Goal: Check status: Check status

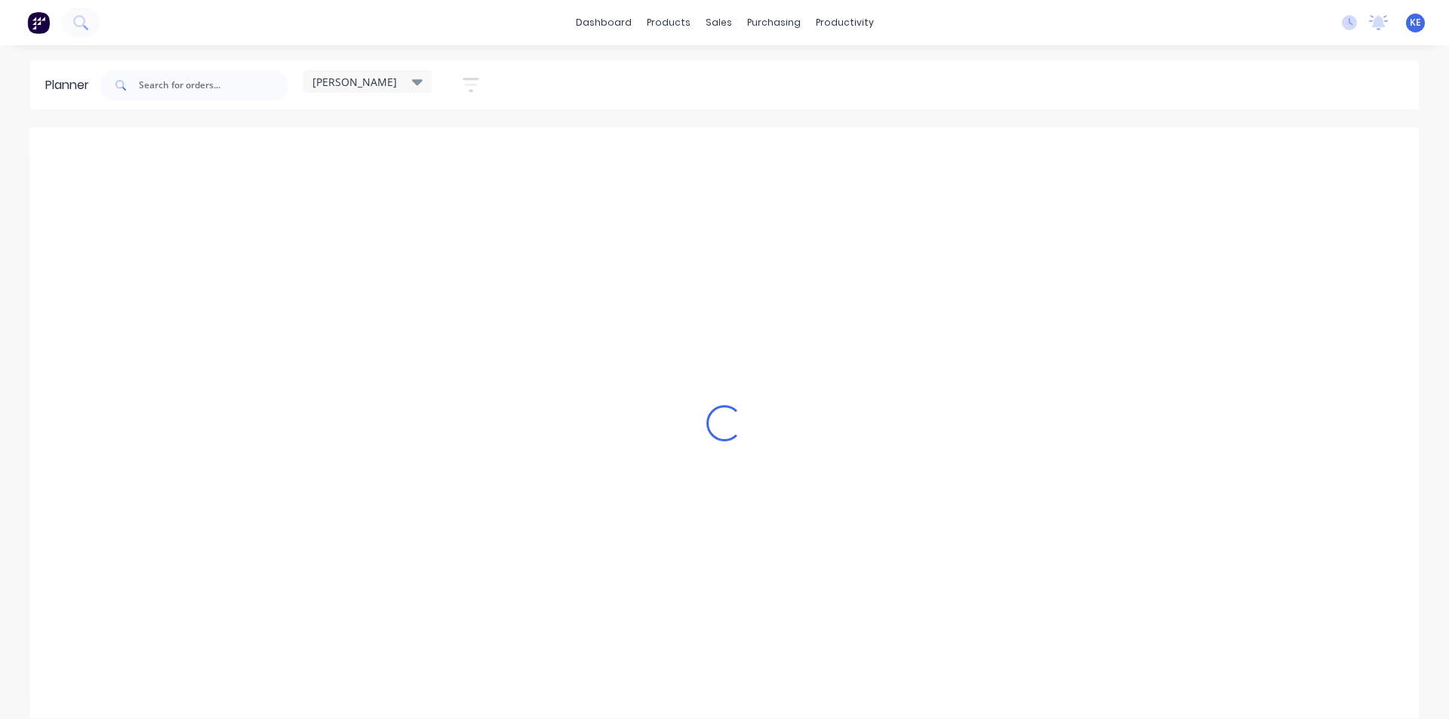
scroll to position [0, 1]
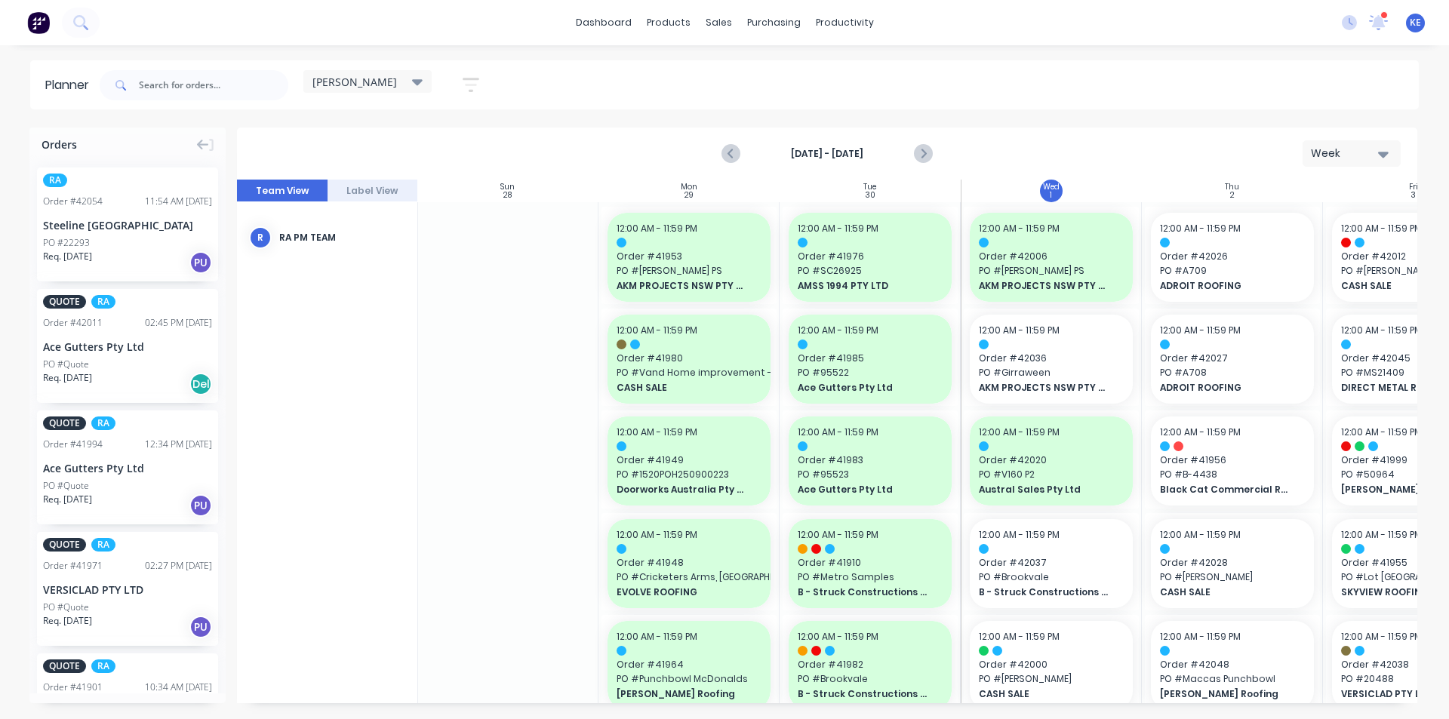
click at [388, 82] on div "[PERSON_NAME]" at bounding box center [367, 82] width 110 height 14
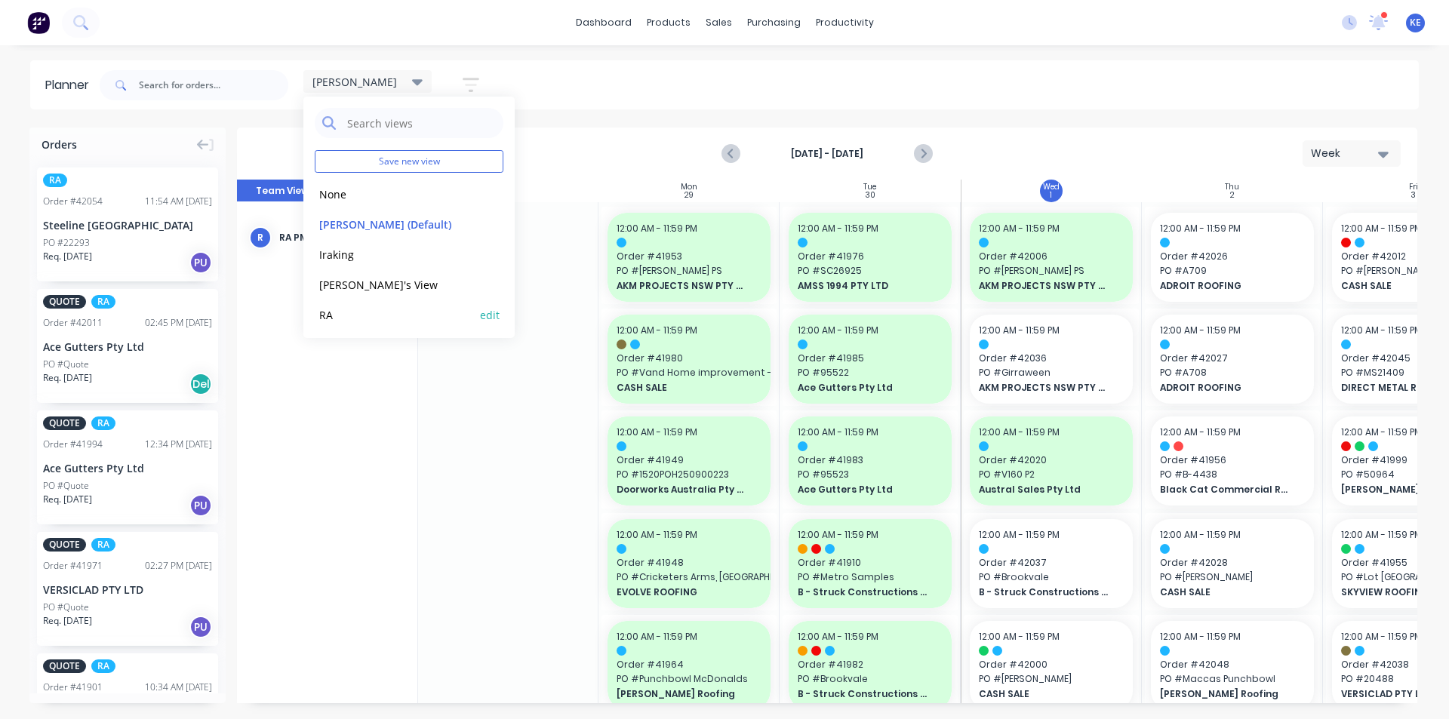
click at [336, 312] on button "RA" at bounding box center [395, 314] width 161 height 17
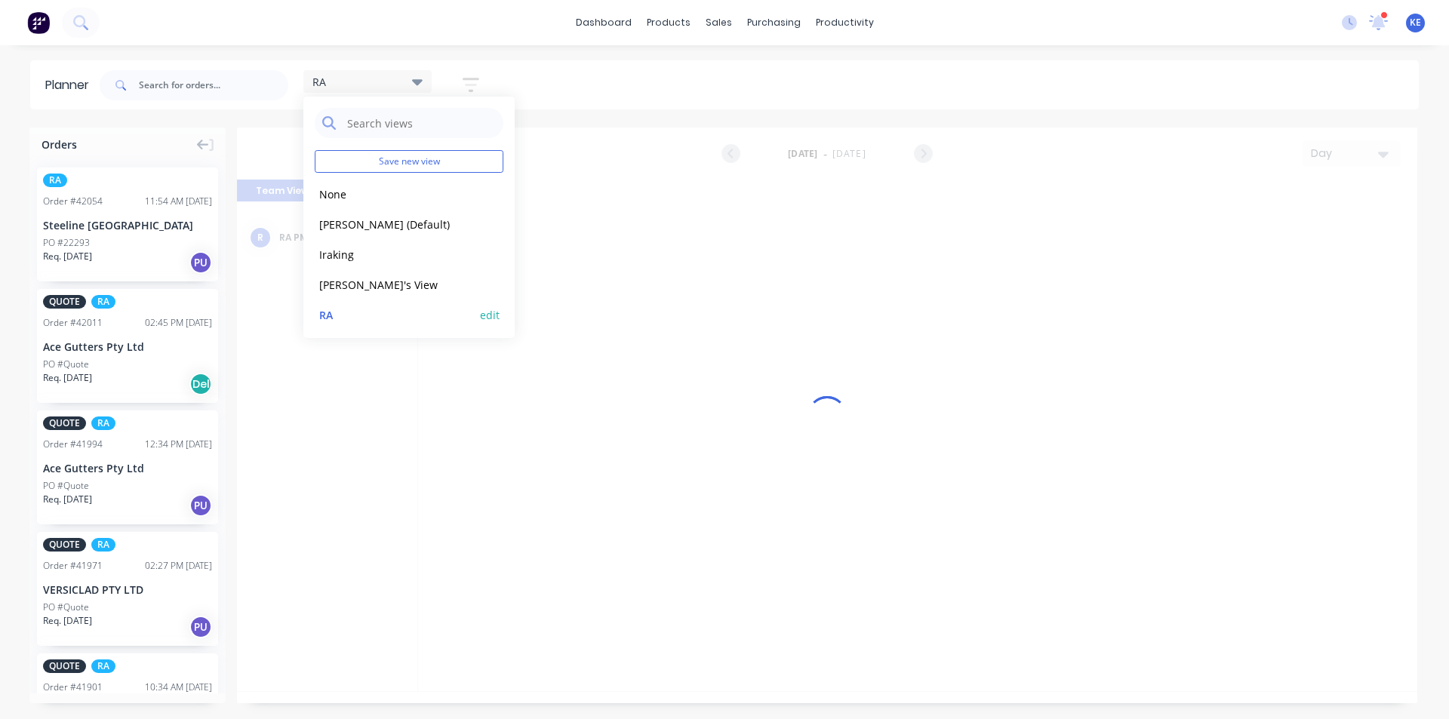
scroll to position [0, 2899]
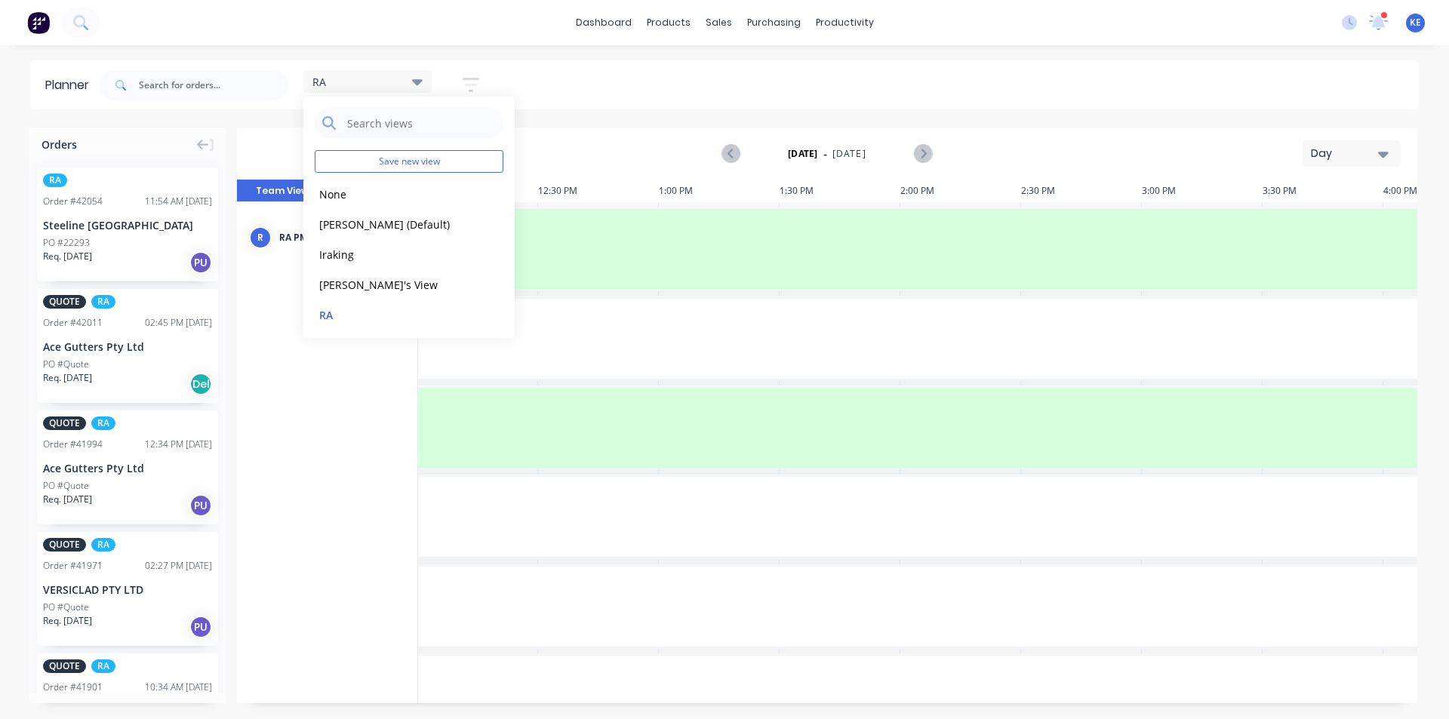
click at [1374, 152] on div "Day" at bounding box center [1345, 154] width 69 height 16
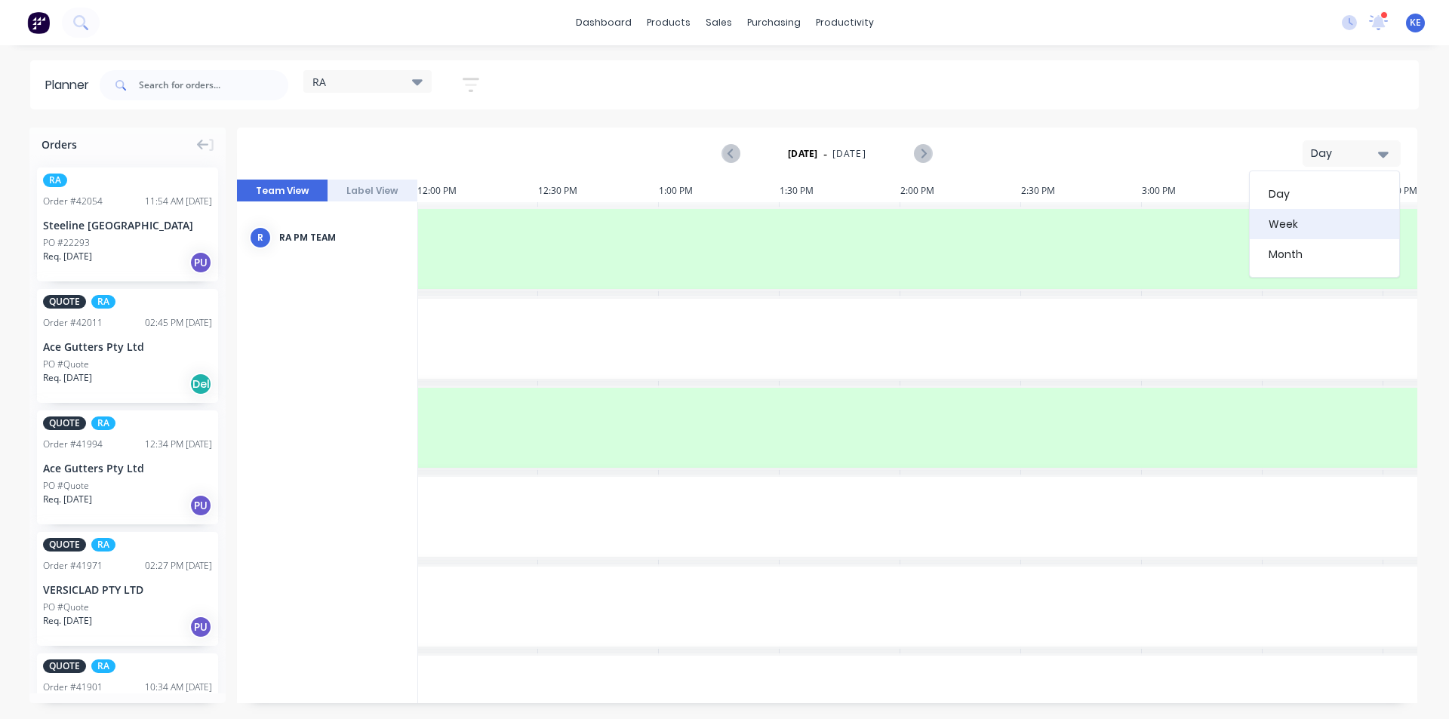
click at [1321, 214] on div "Week" at bounding box center [1324, 224] width 149 height 30
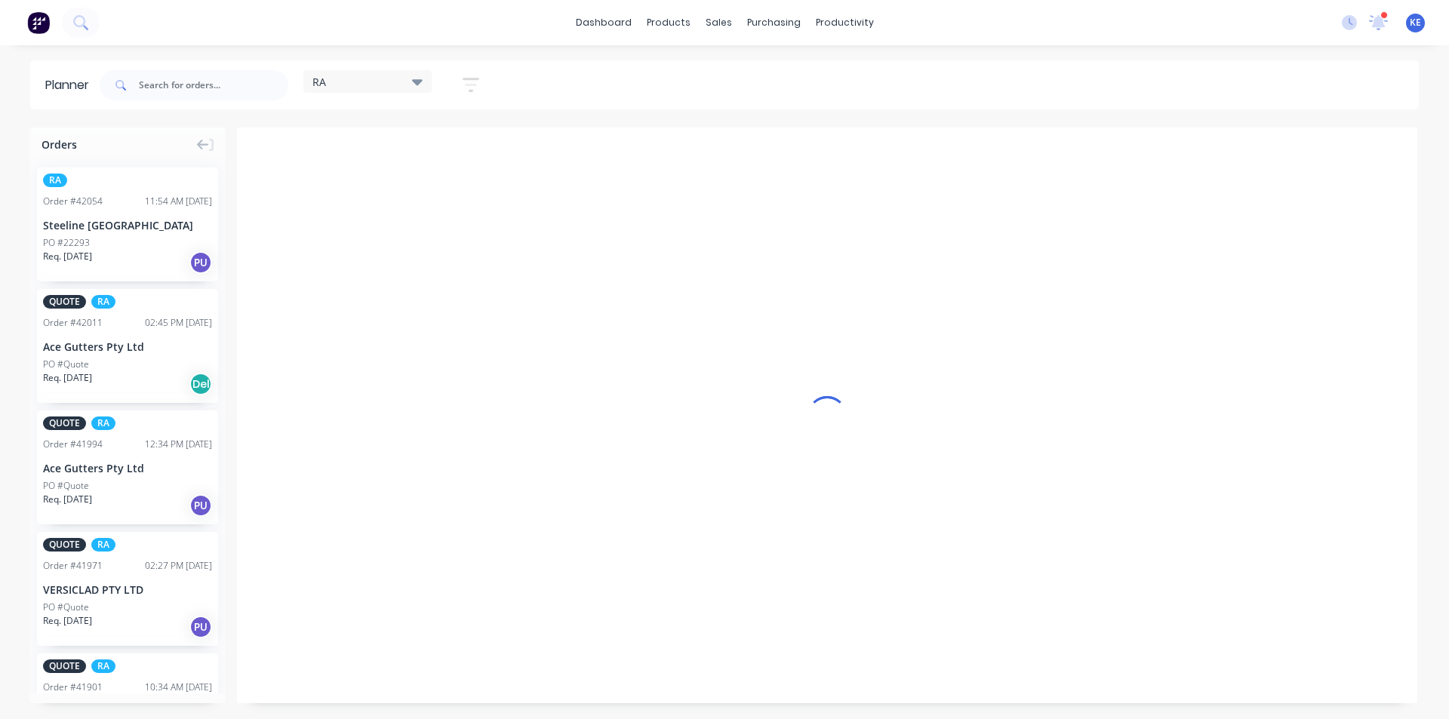
scroll to position [0, 1]
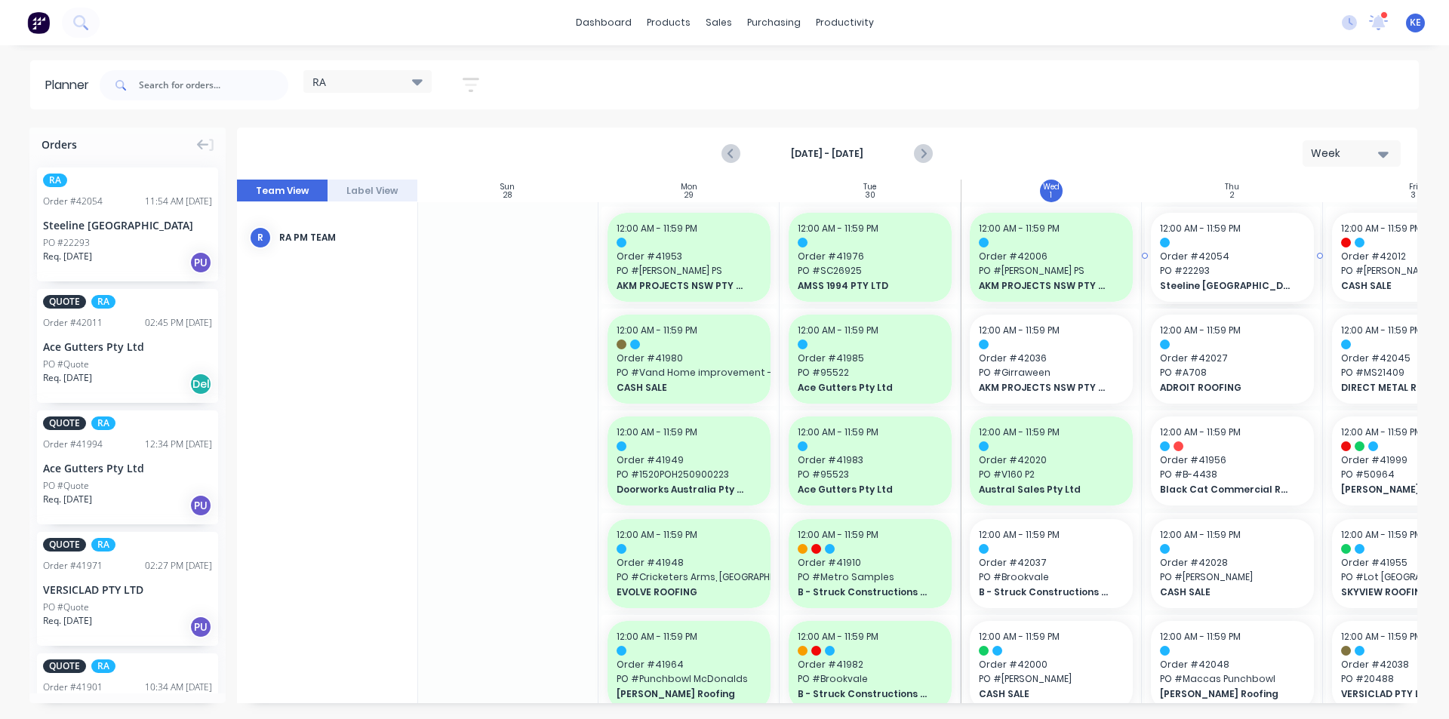
drag, startPoint x: 123, startPoint y: 254, endPoint x: 1180, endPoint y: 329, distance: 1060.1
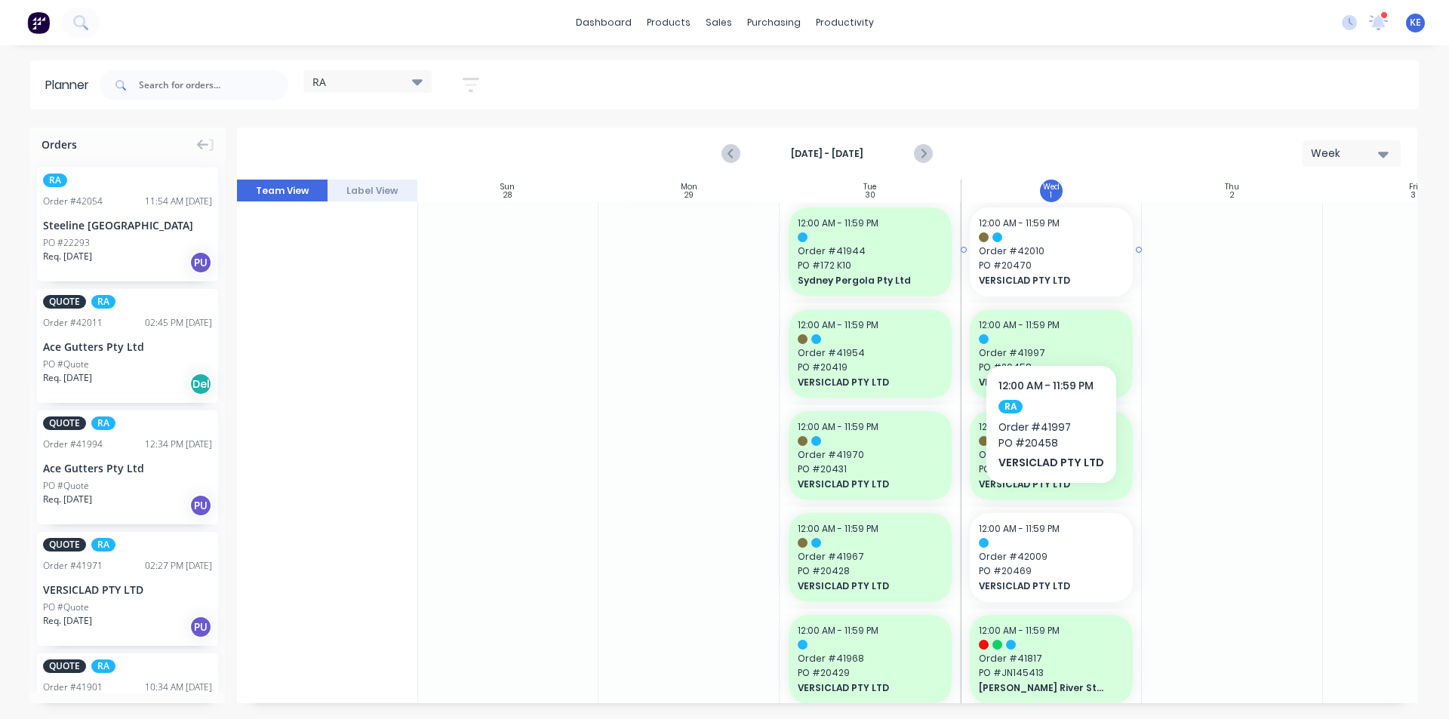
scroll to position [1359, 1]
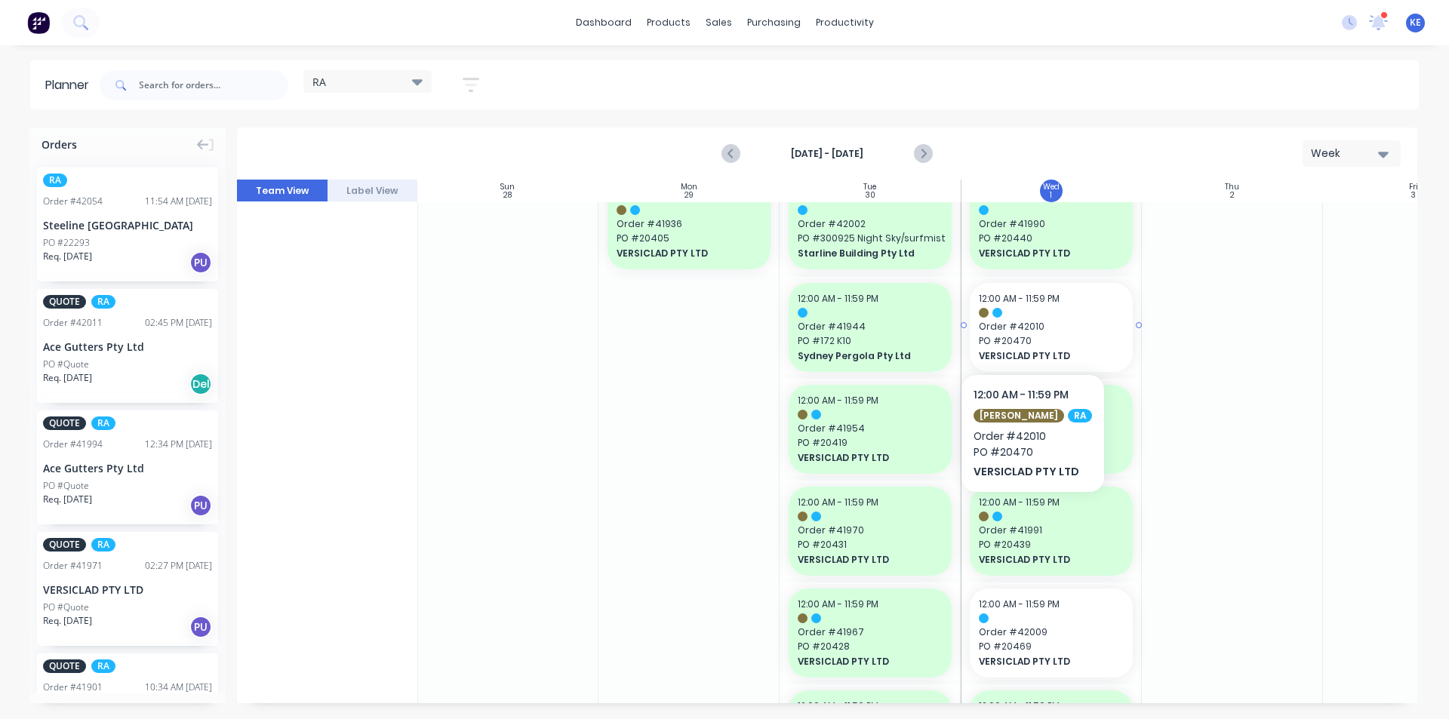
click at [1023, 328] on span "Order # 42010" at bounding box center [1051, 327] width 145 height 14
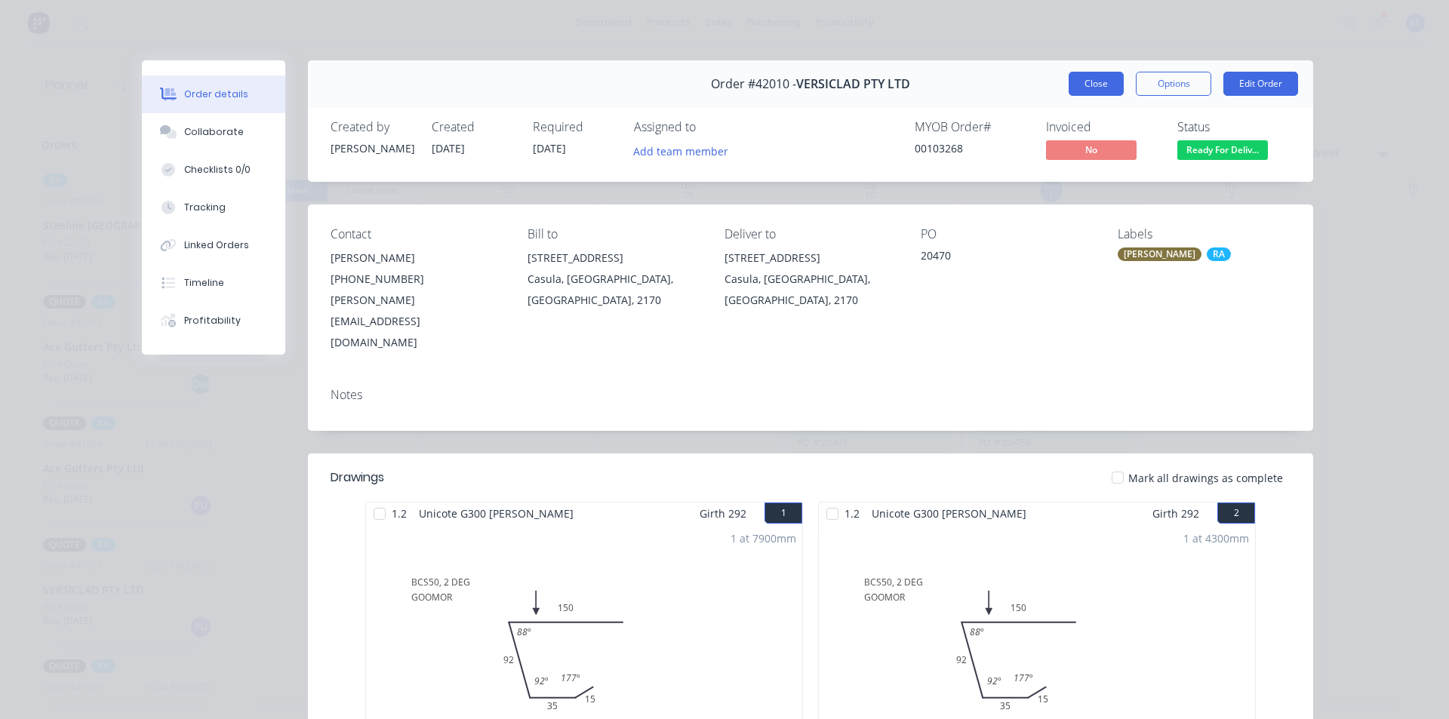
click at [1103, 84] on button "Close" at bounding box center [1096, 84] width 55 height 24
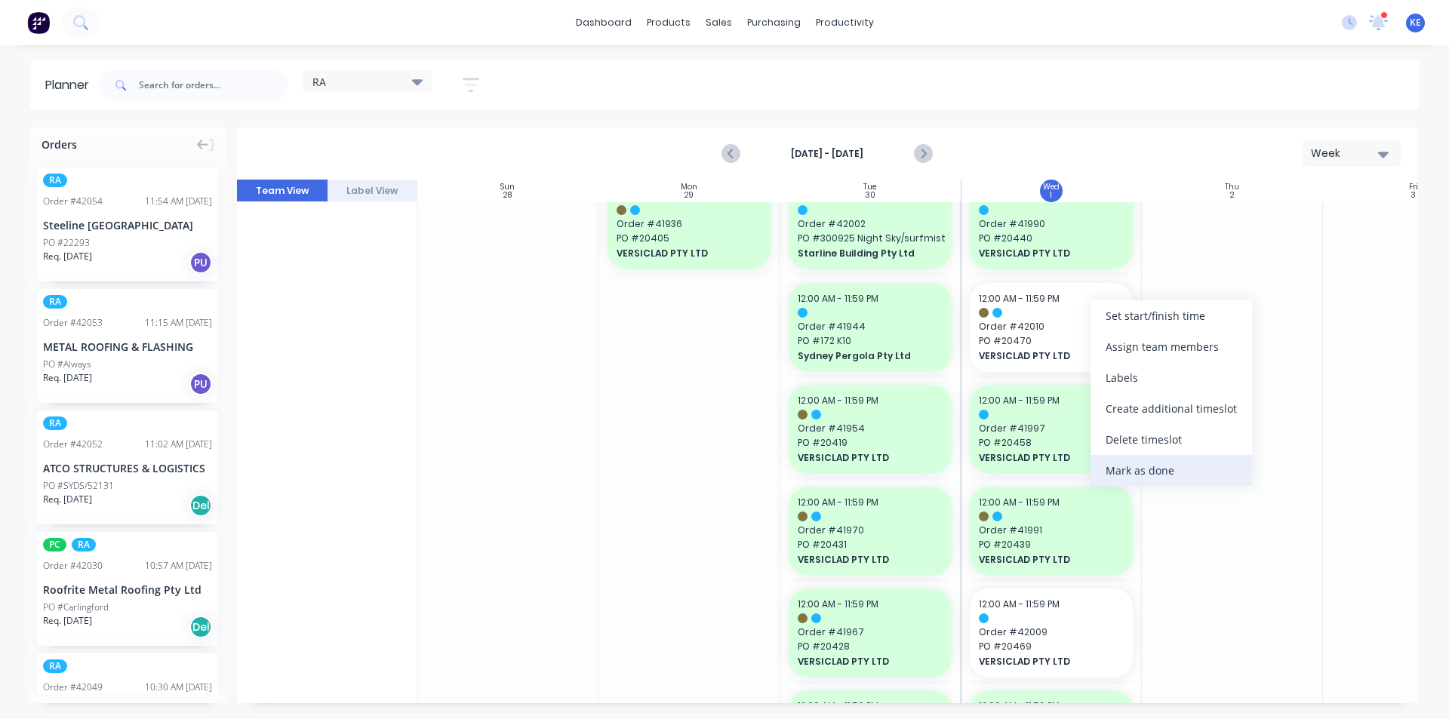
click at [1105, 465] on div "Mark as done" at bounding box center [1172, 470] width 162 height 31
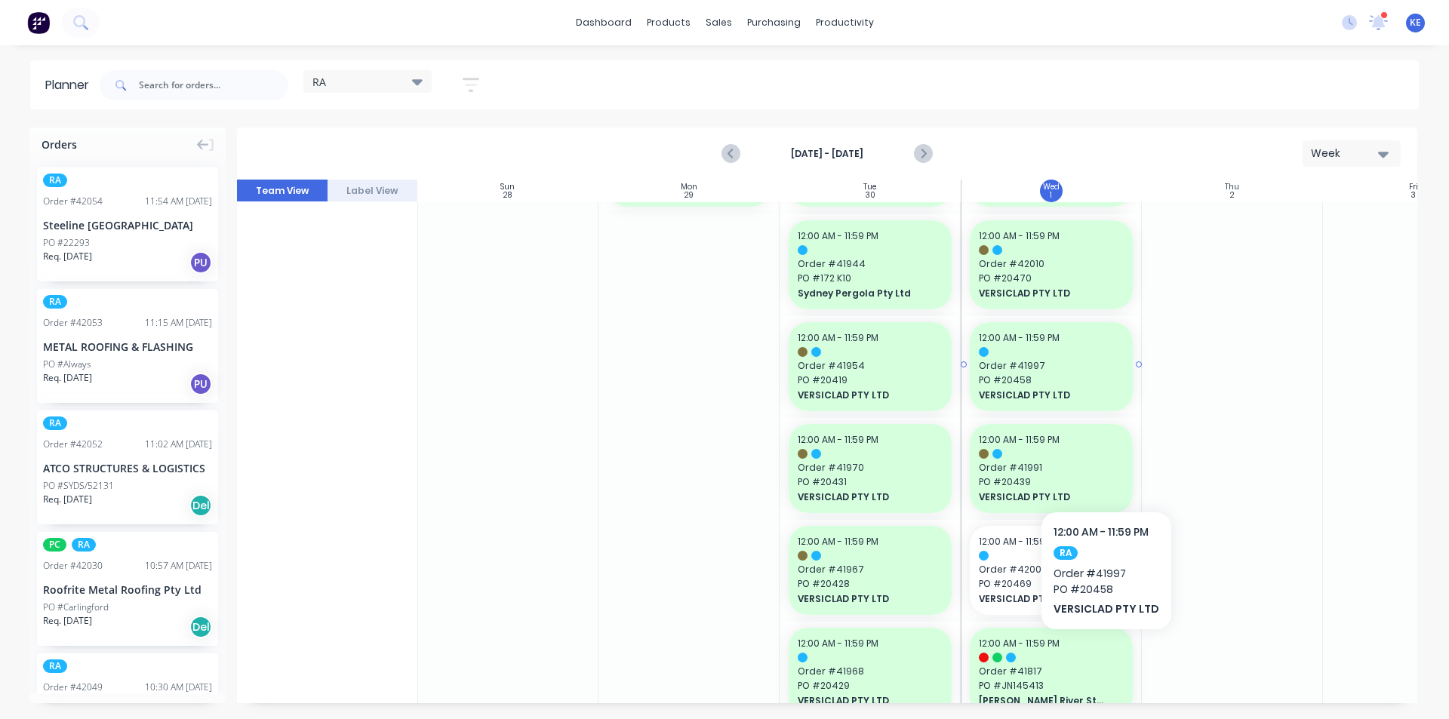
scroll to position [1467, 1]
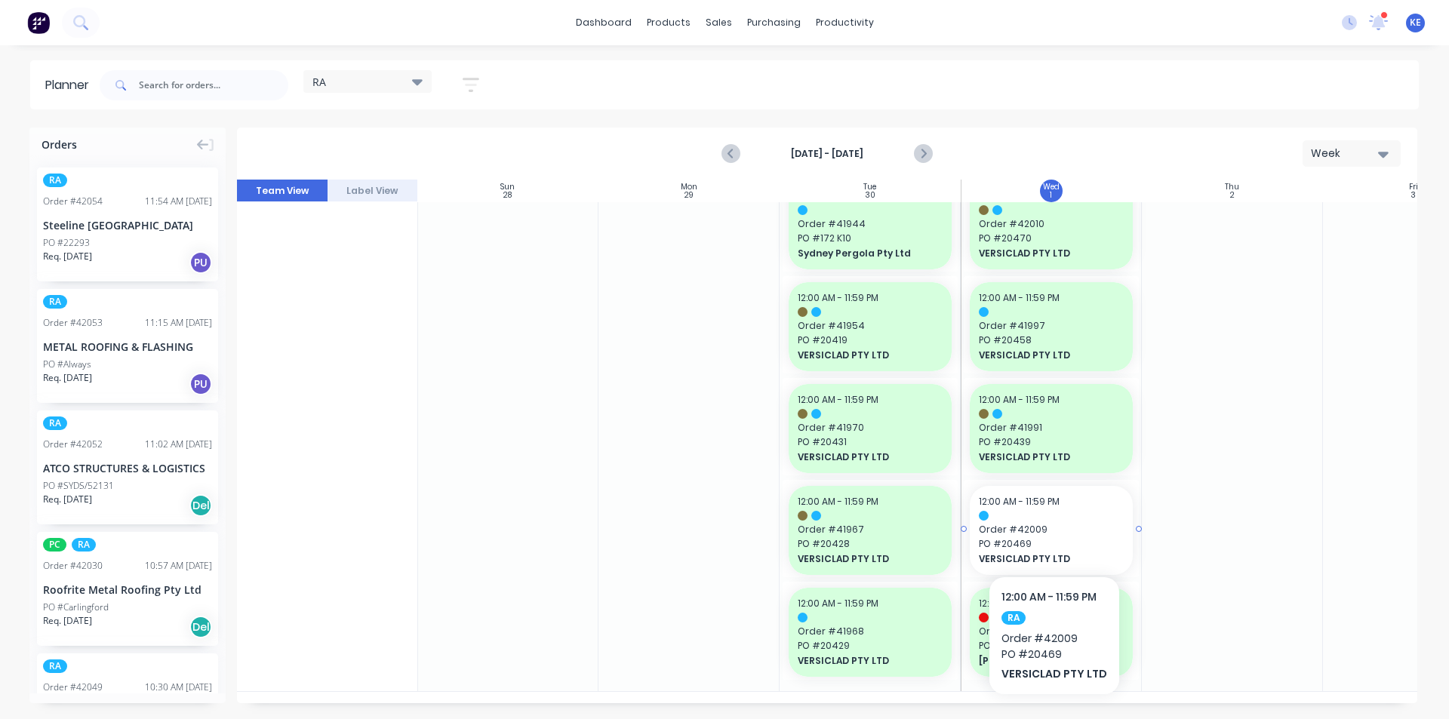
click at [1055, 511] on div at bounding box center [1051, 516] width 145 height 10
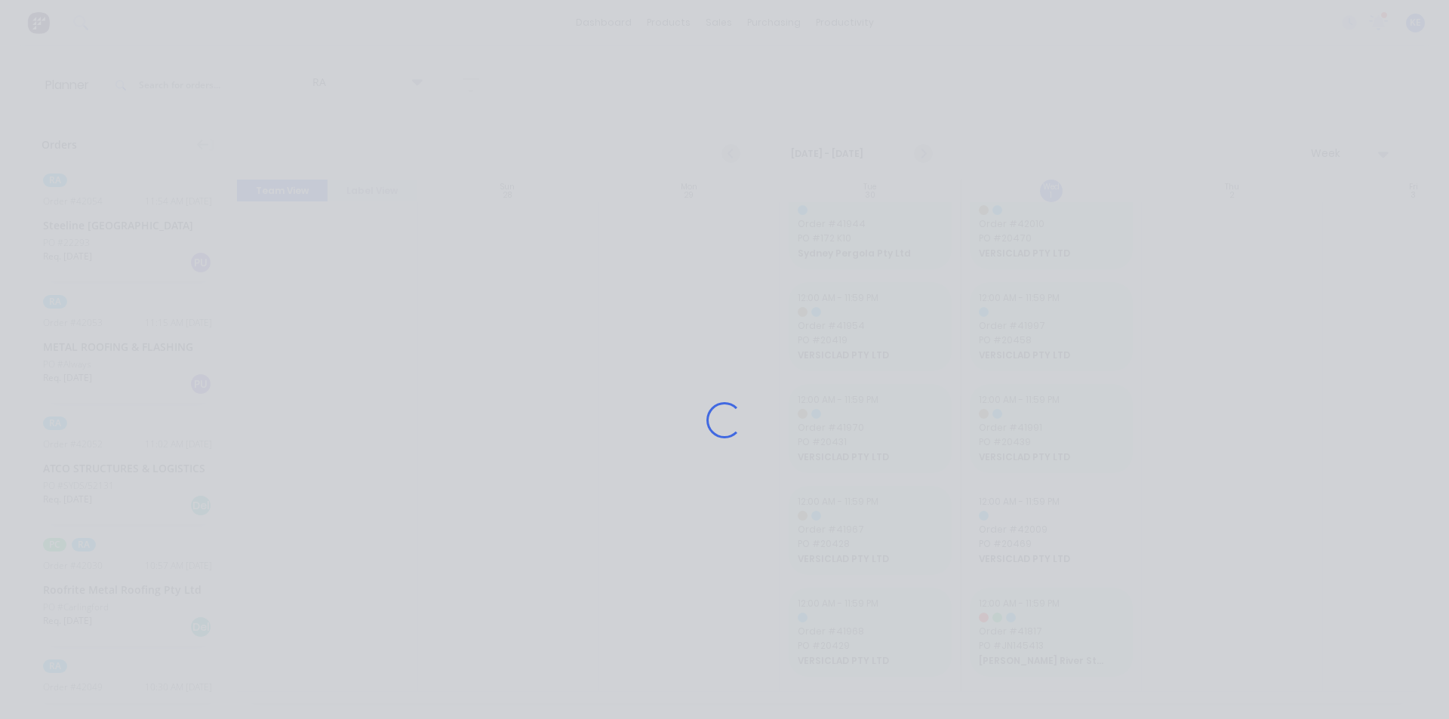
scroll to position [1455, 1]
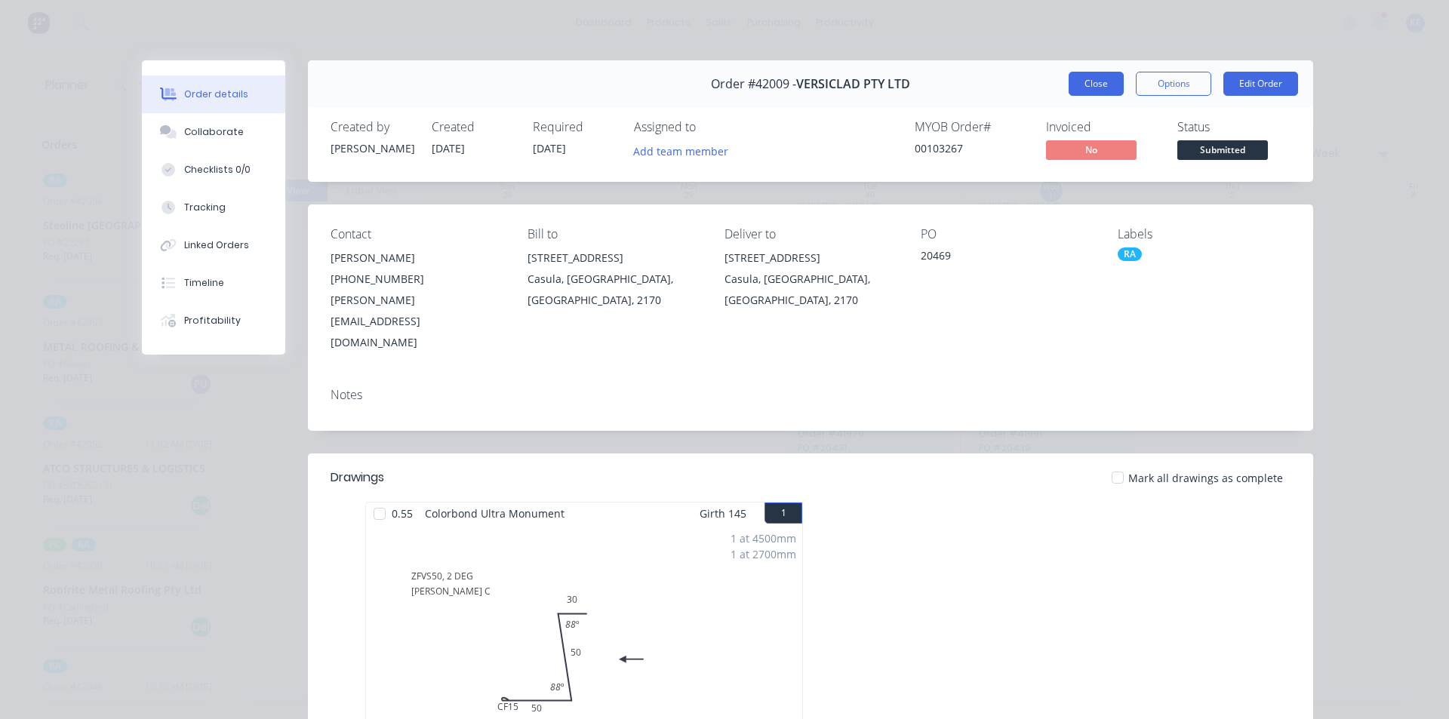
click at [1108, 86] on button "Close" at bounding box center [1096, 84] width 55 height 24
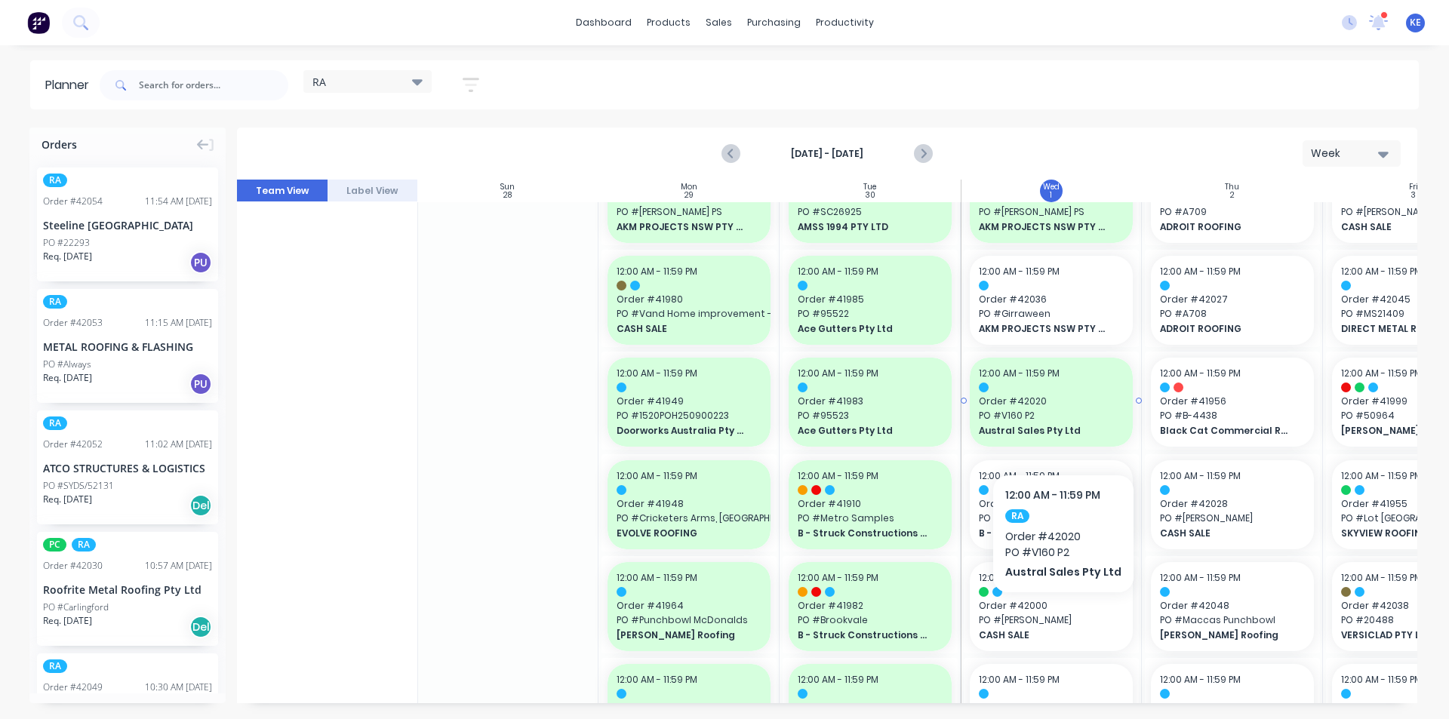
scroll to position [75, 1]
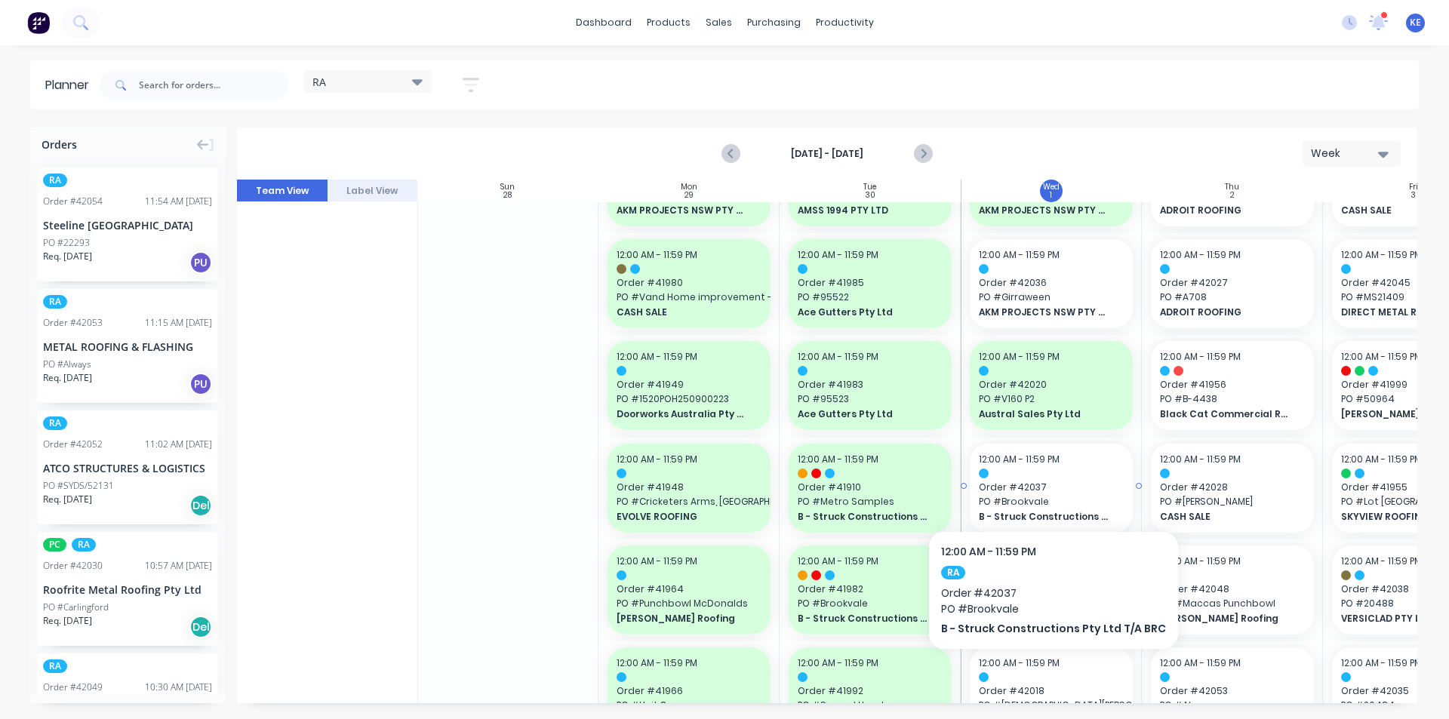
click at [1047, 485] on span "Order # 42037" at bounding box center [1051, 488] width 145 height 14
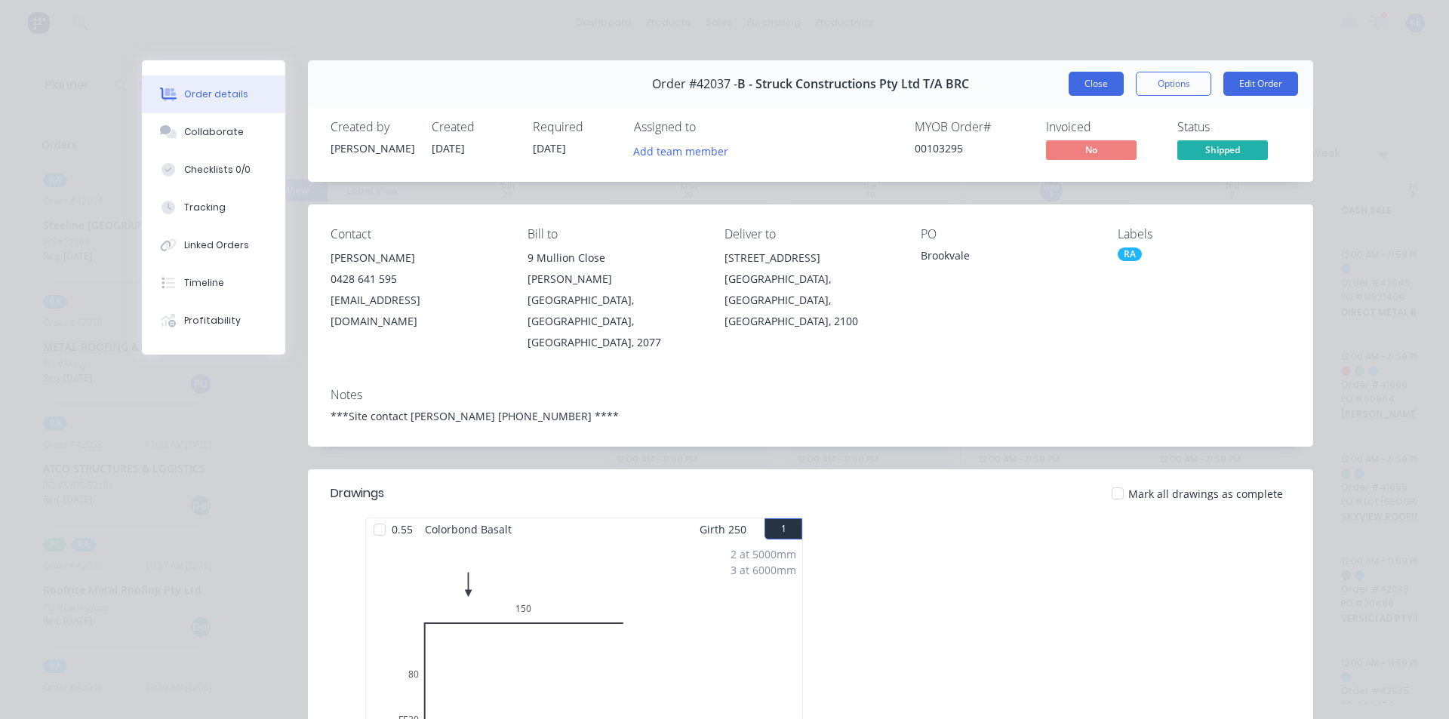
click at [1102, 91] on button "Close" at bounding box center [1096, 84] width 55 height 24
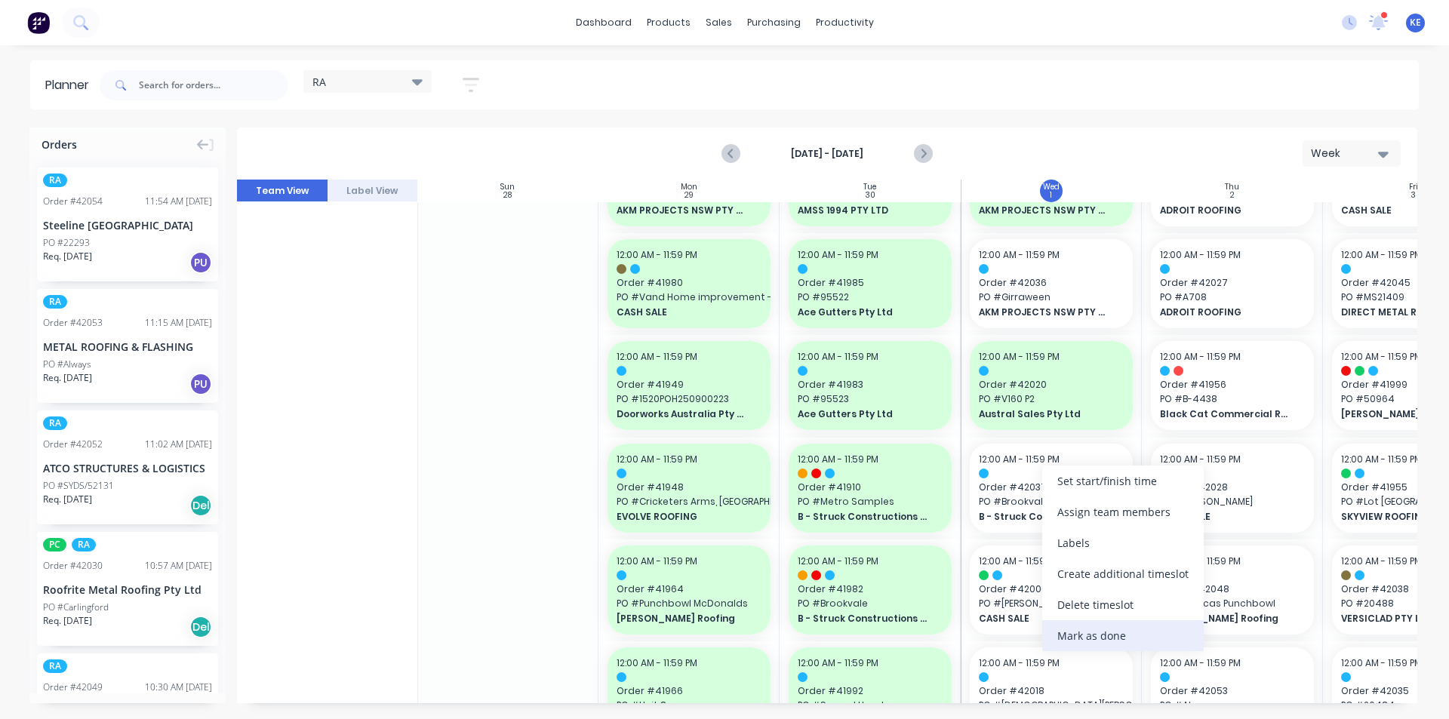
click at [1103, 643] on div "Mark as done" at bounding box center [1123, 635] width 162 height 31
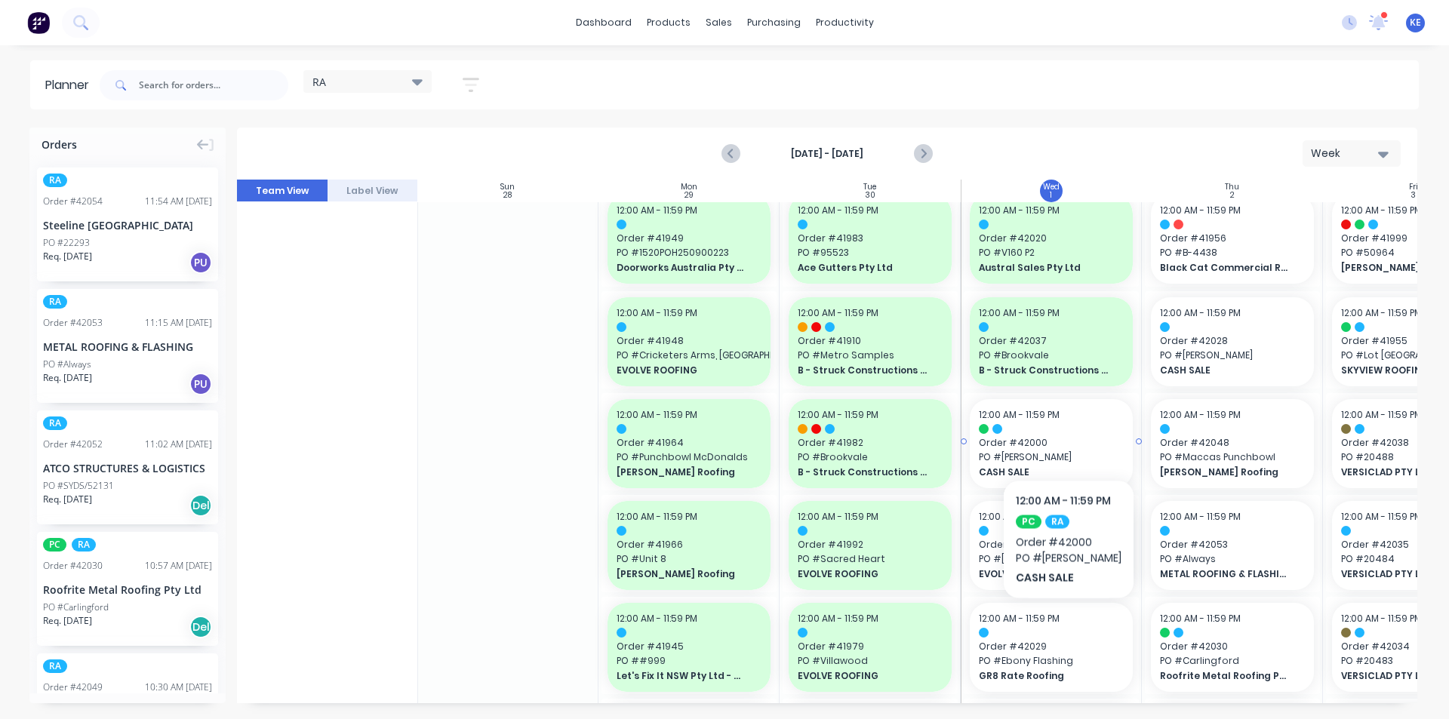
scroll to position [226, 1]
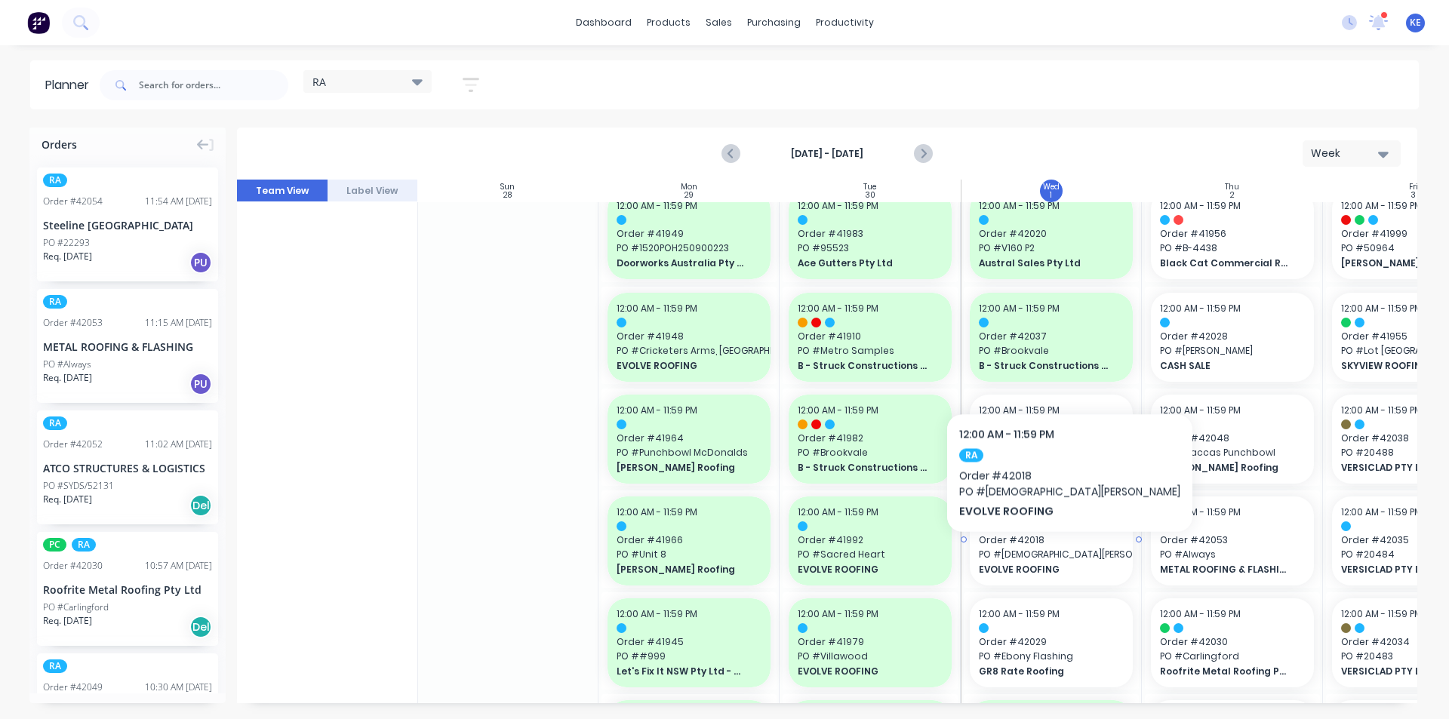
click at [1006, 555] on span "PO # St John XXIII" at bounding box center [1051, 555] width 145 height 14
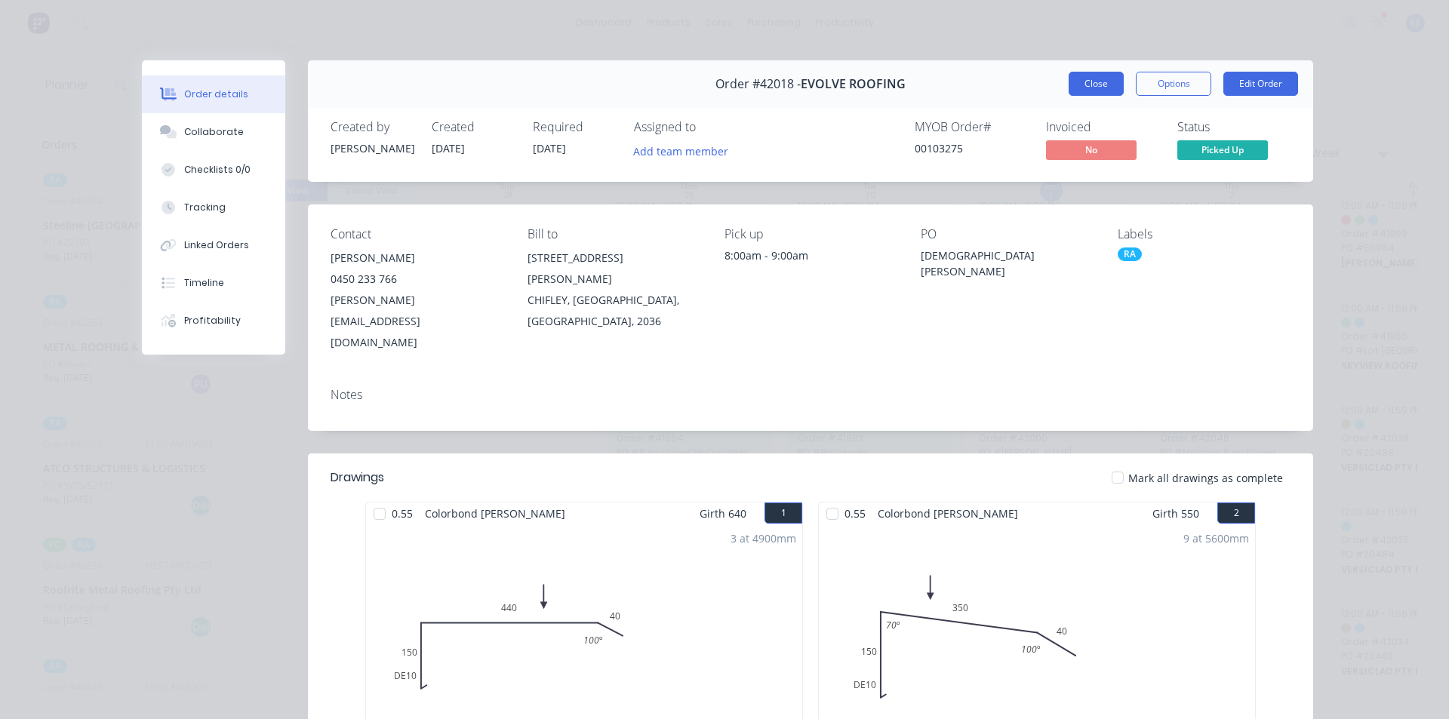
click at [1090, 88] on button "Close" at bounding box center [1096, 84] width 55 height 24
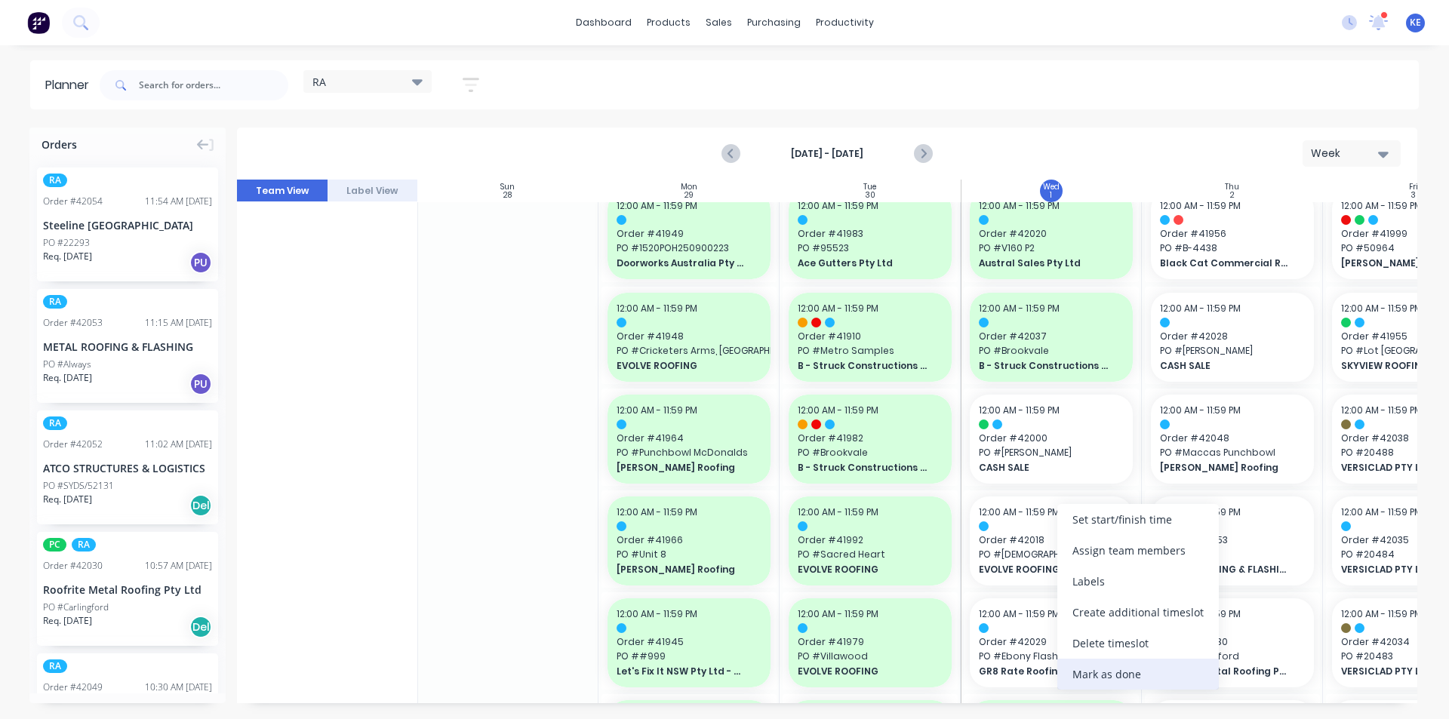
click at [1097, 667] on div "Mark as done" at bounding box center [1138, 674] width 162 height 31
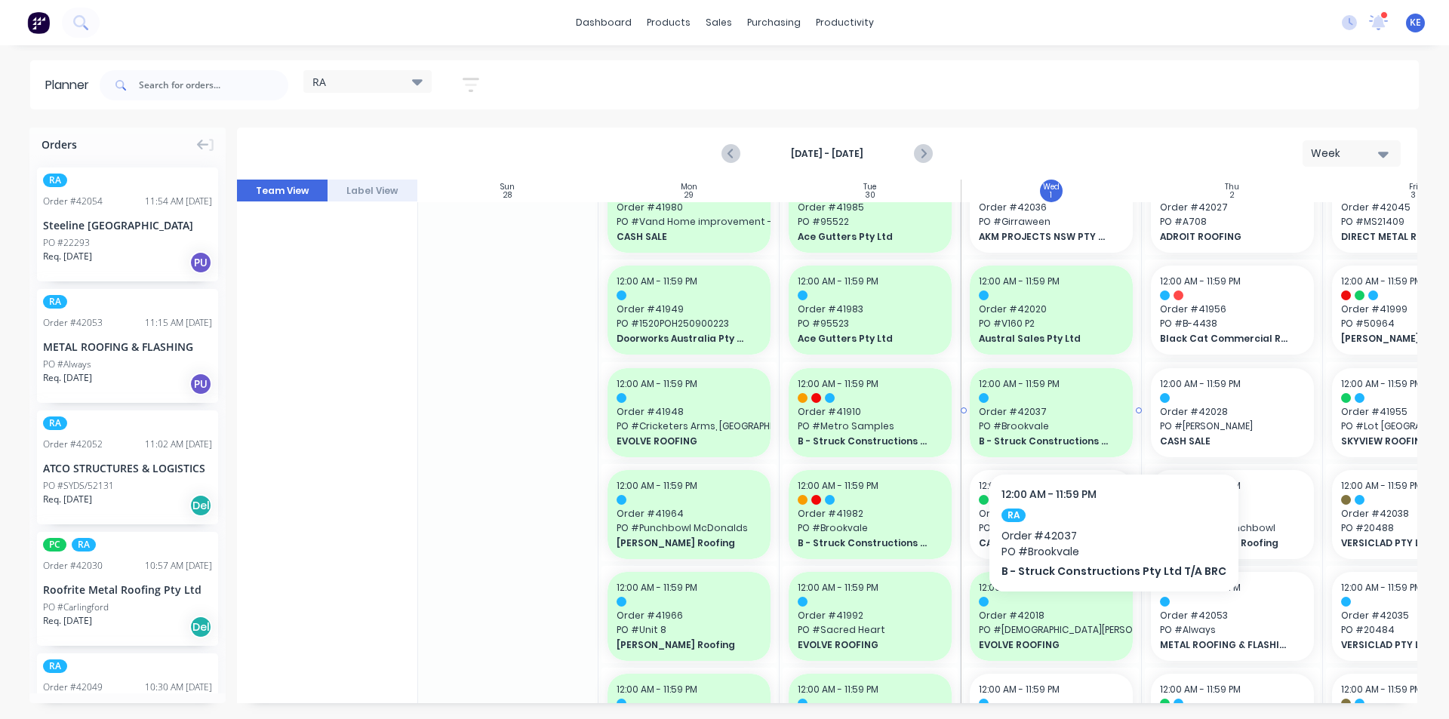
scroll to position [75, 1]
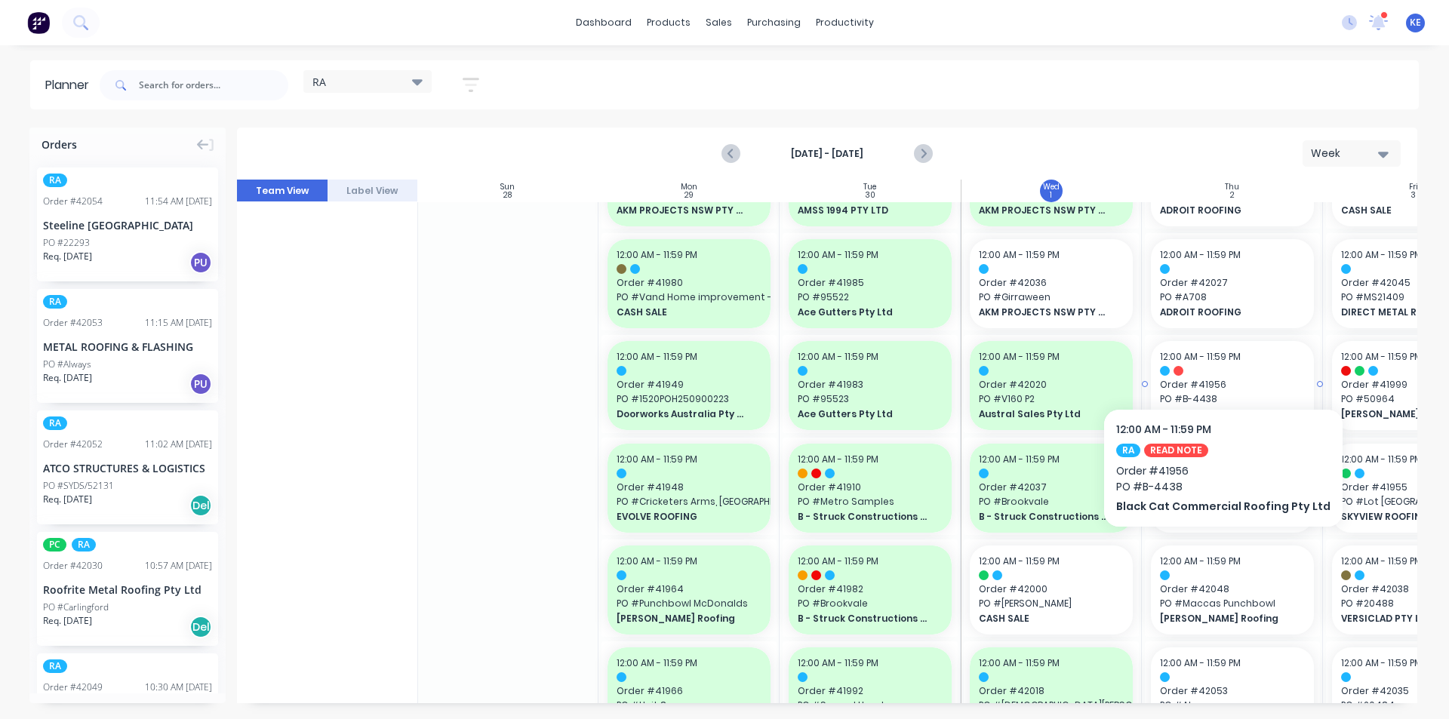
click at [1217, 363] on div "12:00 AM - 11:59 PM" at bounding box center [1232, 357] width 145 height 14
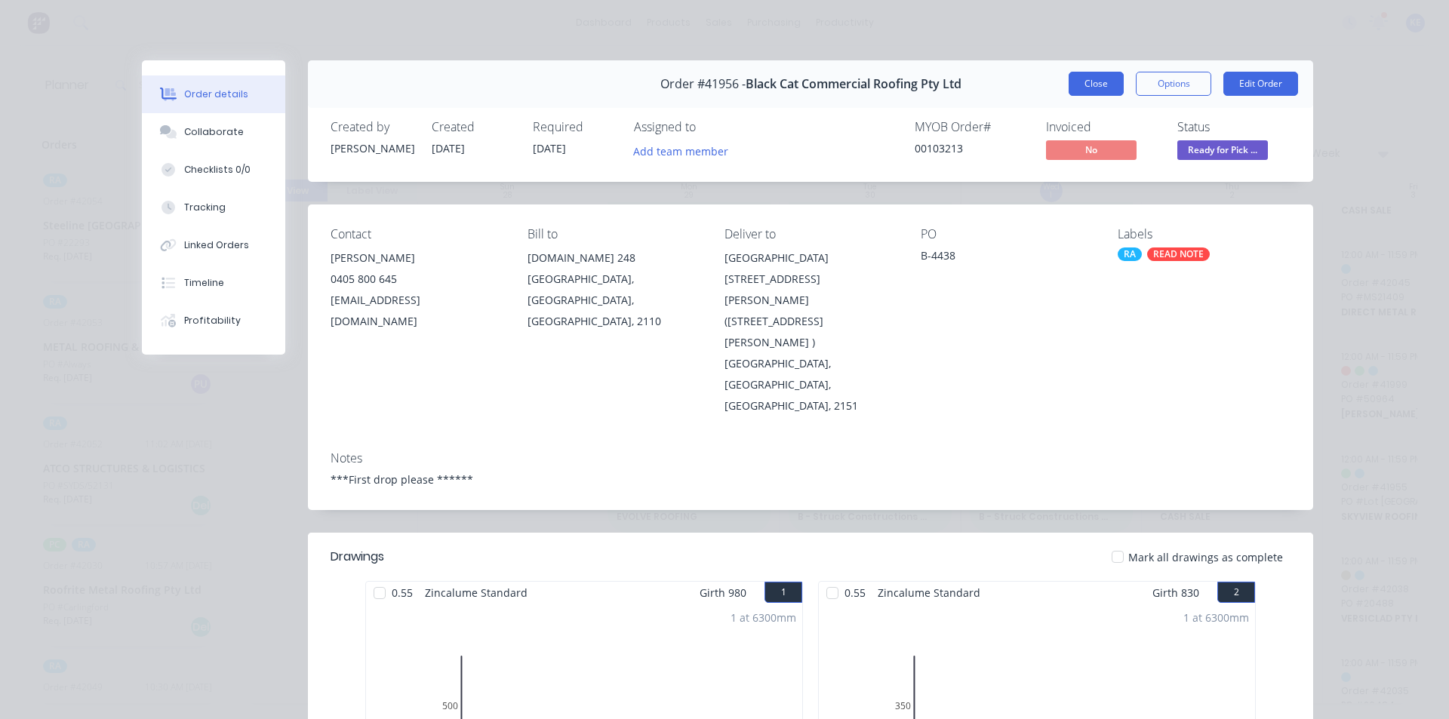
click at [1104, 85] on button "Close" at bounding box center [1096, 84] width 55 height 24
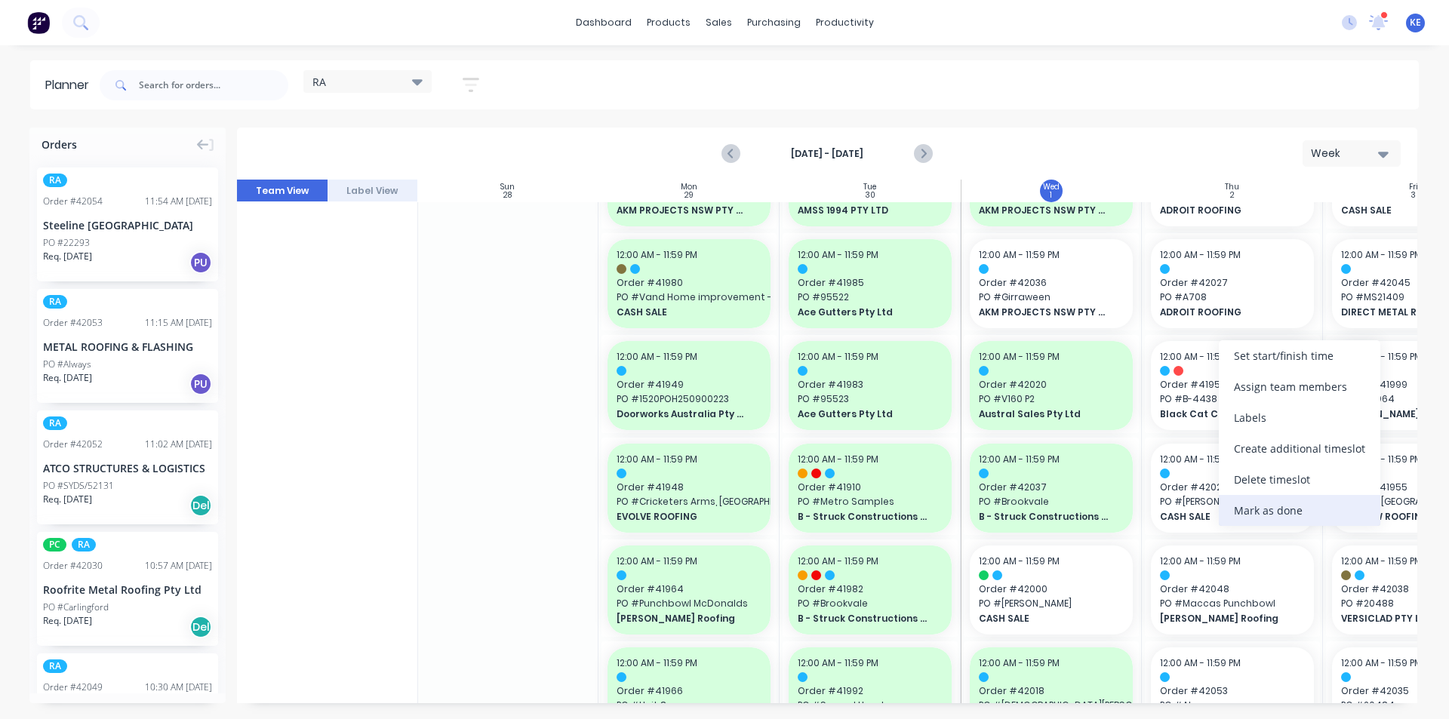
click at [1263, 504] on div "Mark as done" at bounding box center [1300, 510] width 162 height 31
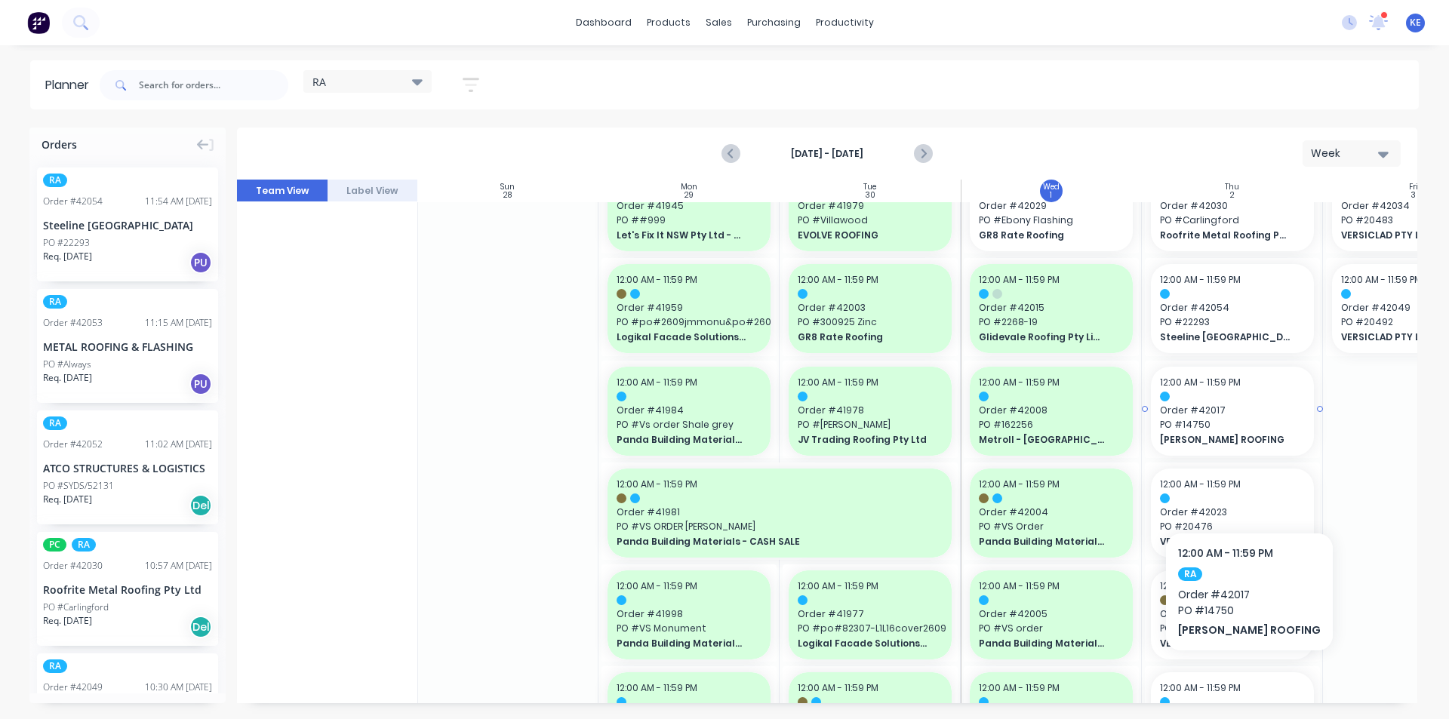
scroll to position [679, 1]
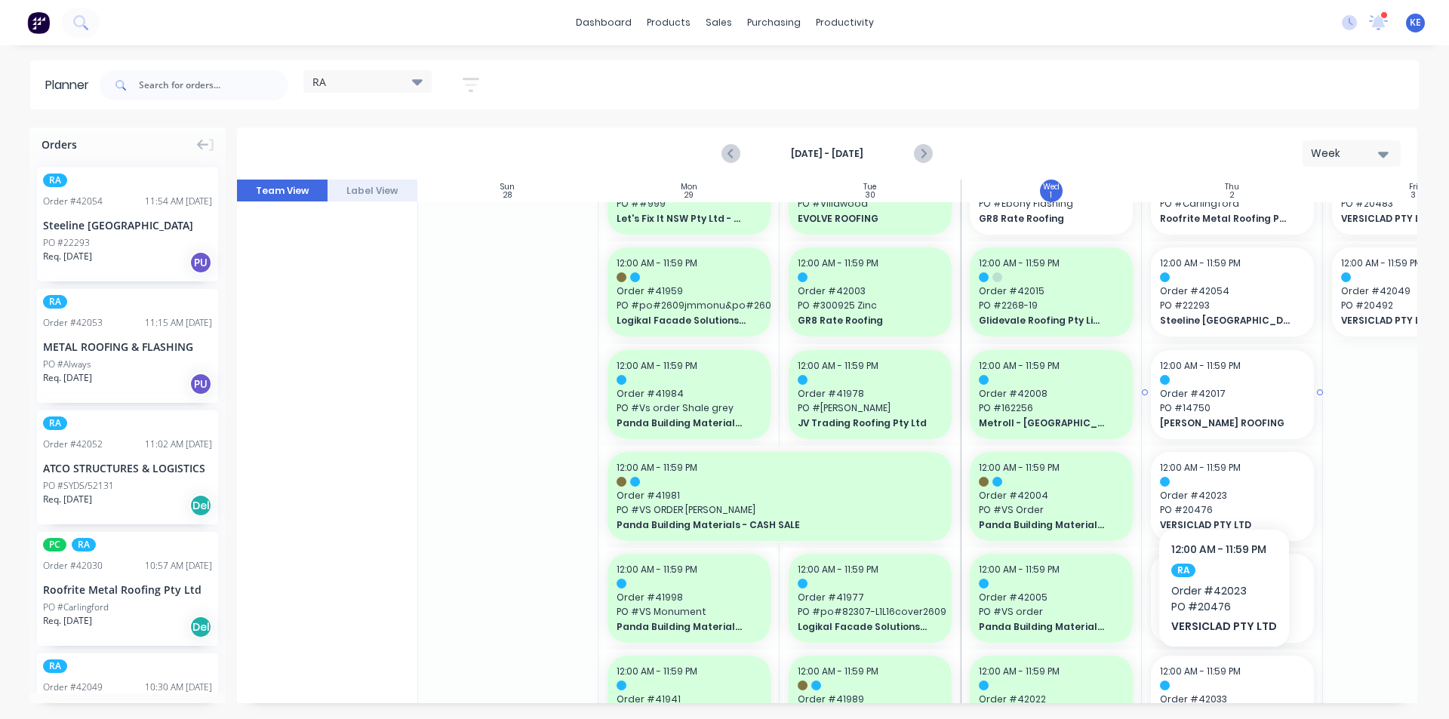
click at [1224, 418] on span "[PERSON_NAME] ROOFING" at bounding box center [1225, 424] width 131 height 14
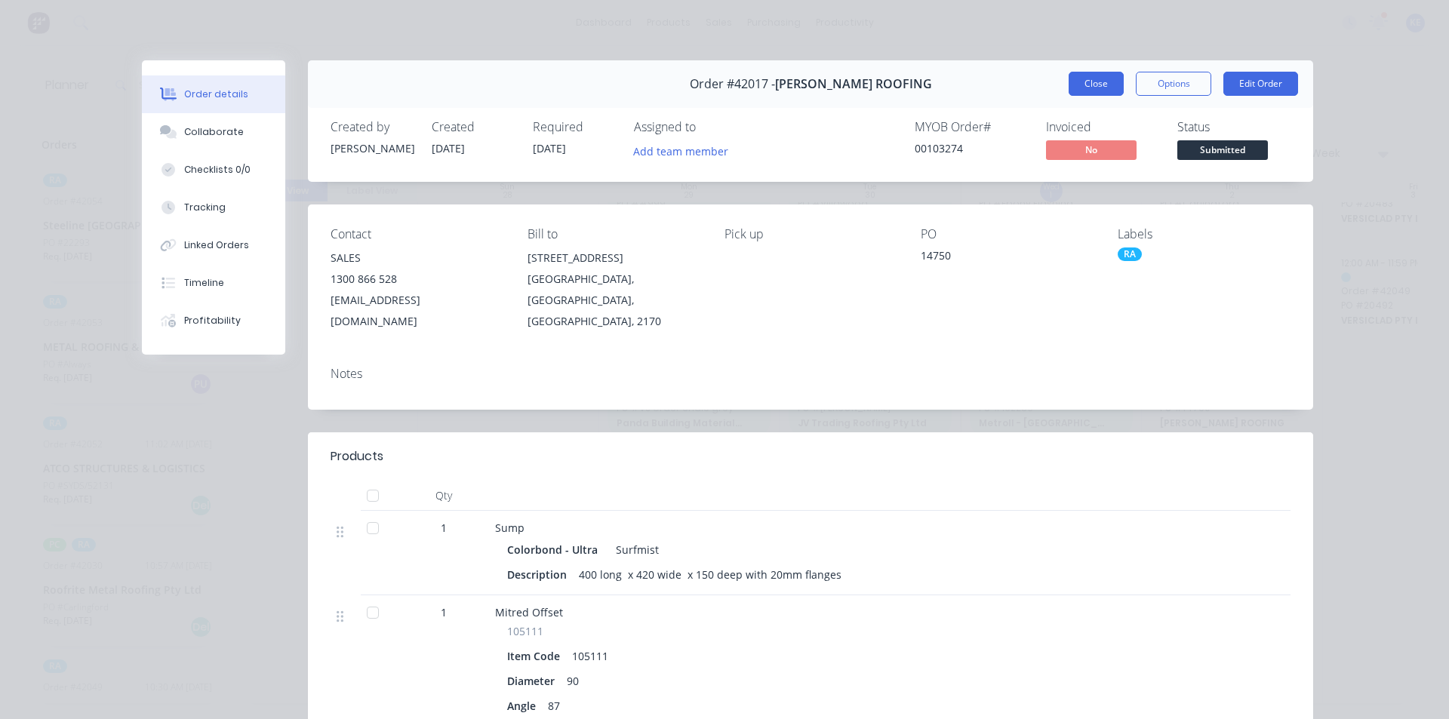
click at [1093, 84] on button "Close" at bounding box center [1096, 84] width 55 height 24
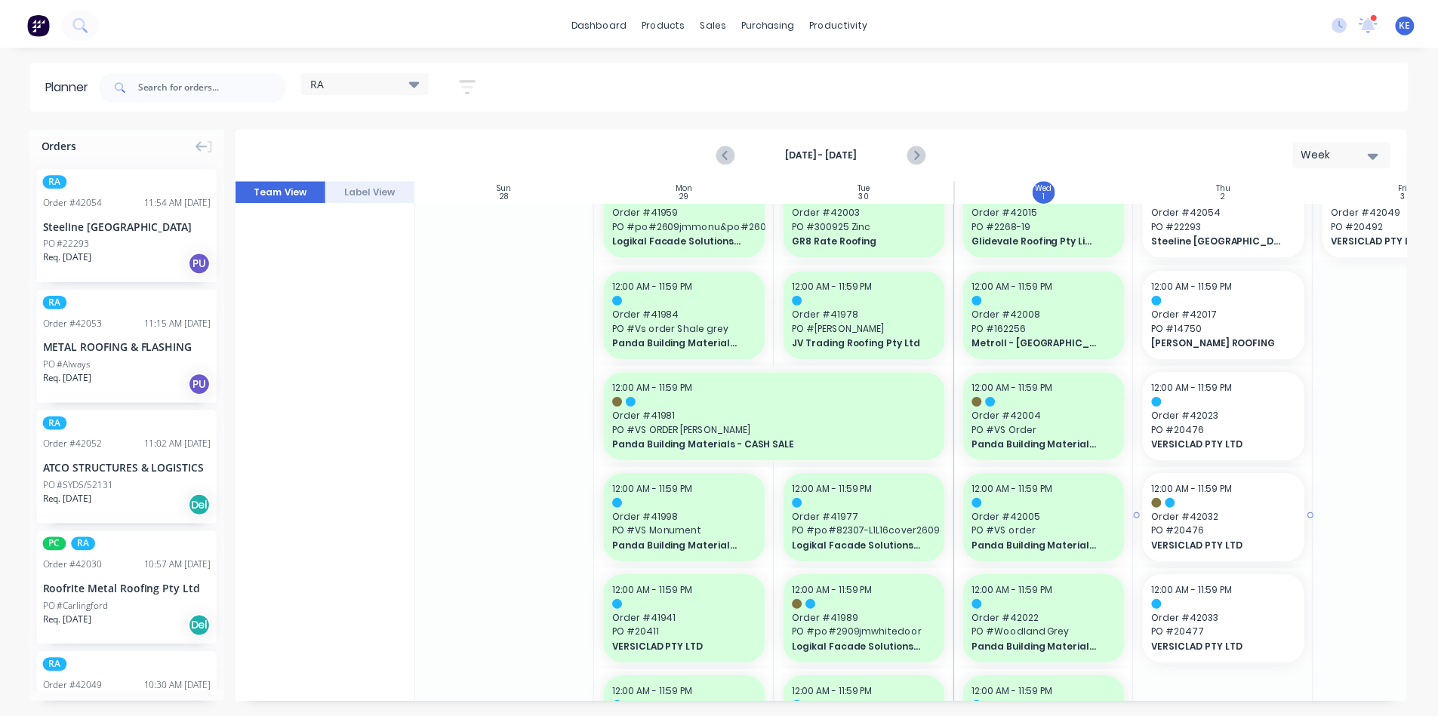
scroll to position [755, 1]
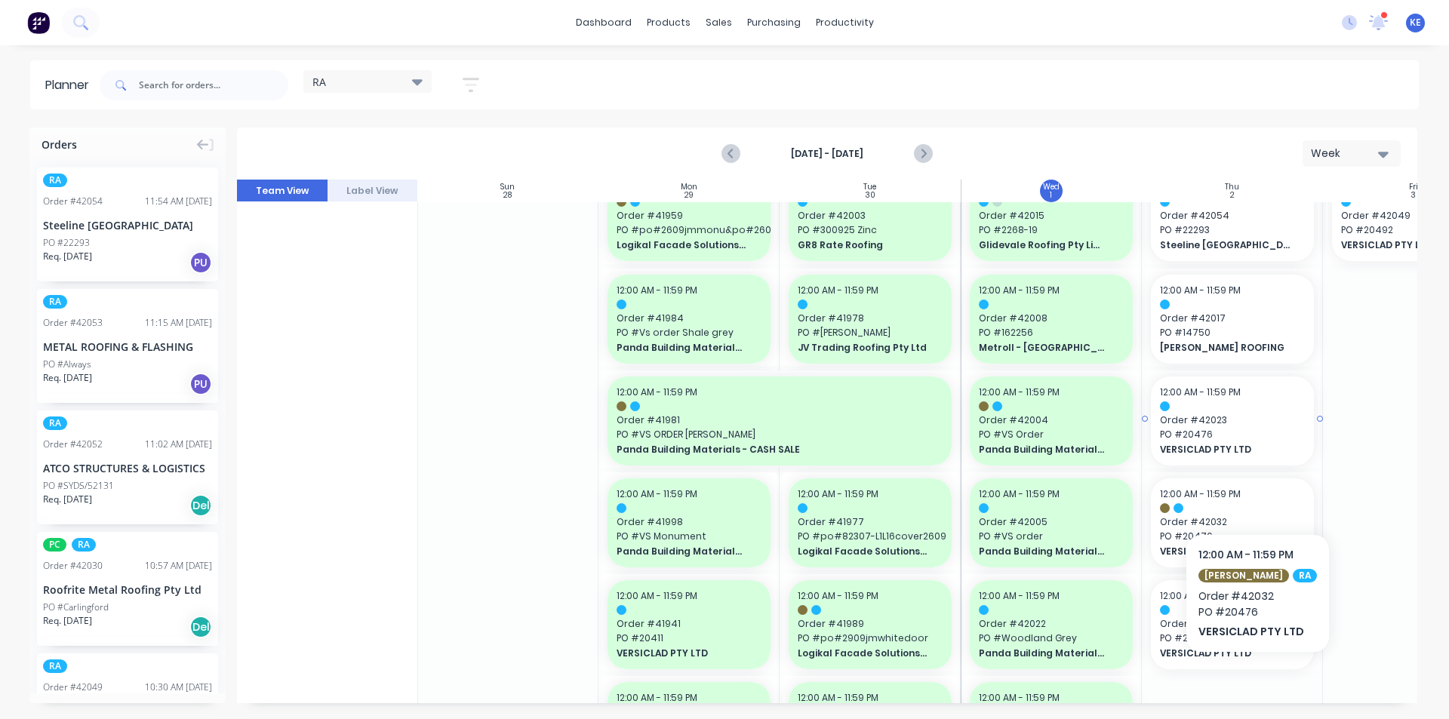
click at [1238, 425] on span "Order # 42023" at bounding box center [1232, 421] width 145 height 14
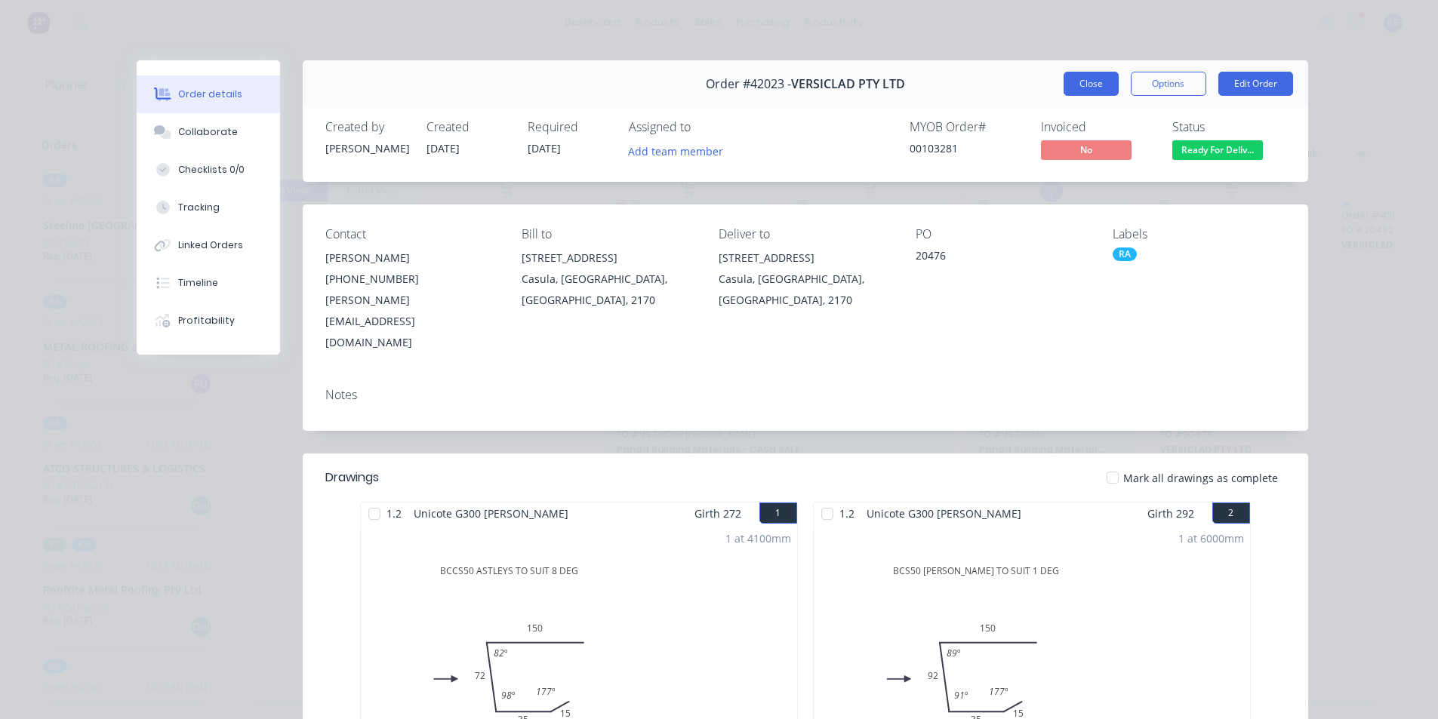
click at [1076, 89] on button "Close" at bounding box center [1090, 84] width 55 height 24
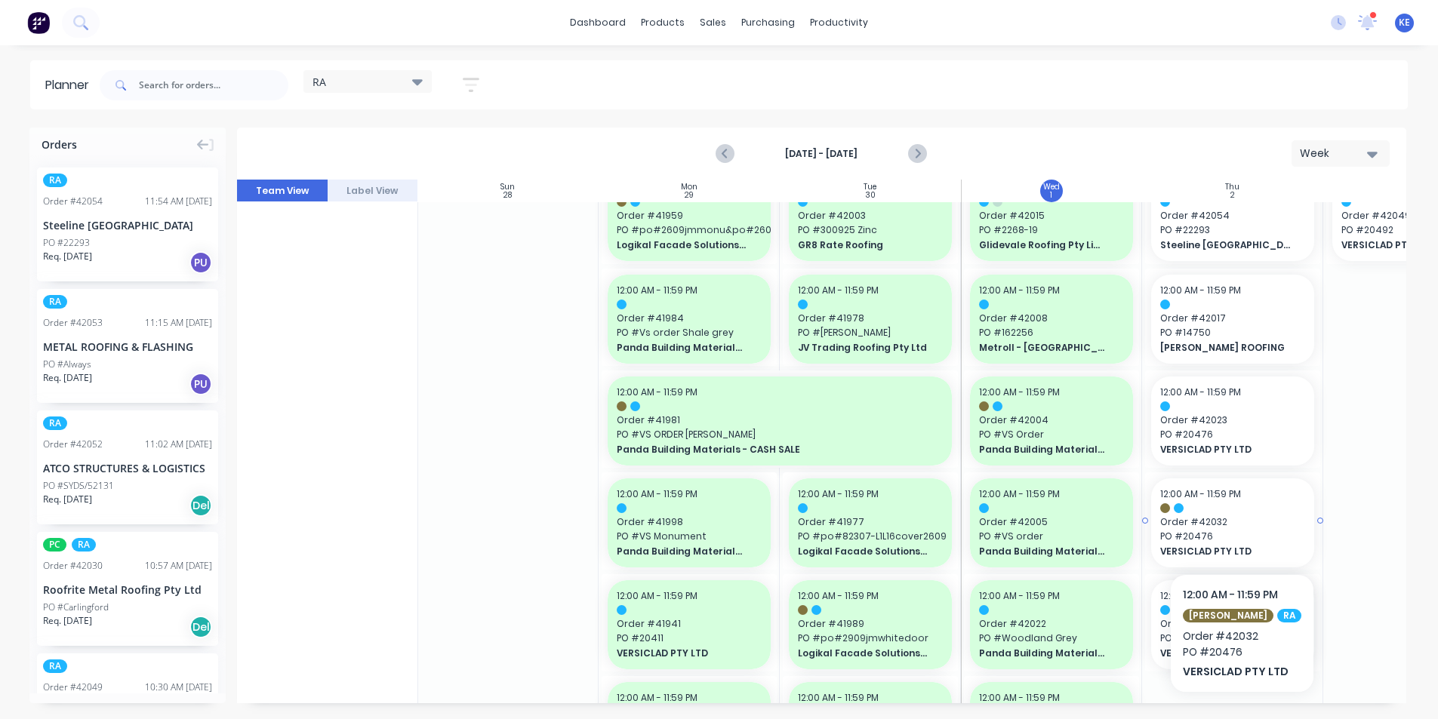
click at [1225, 496] on span "12:00 AM - 11:59 PM" at bounding box center [1200, 494] width 81 height 13
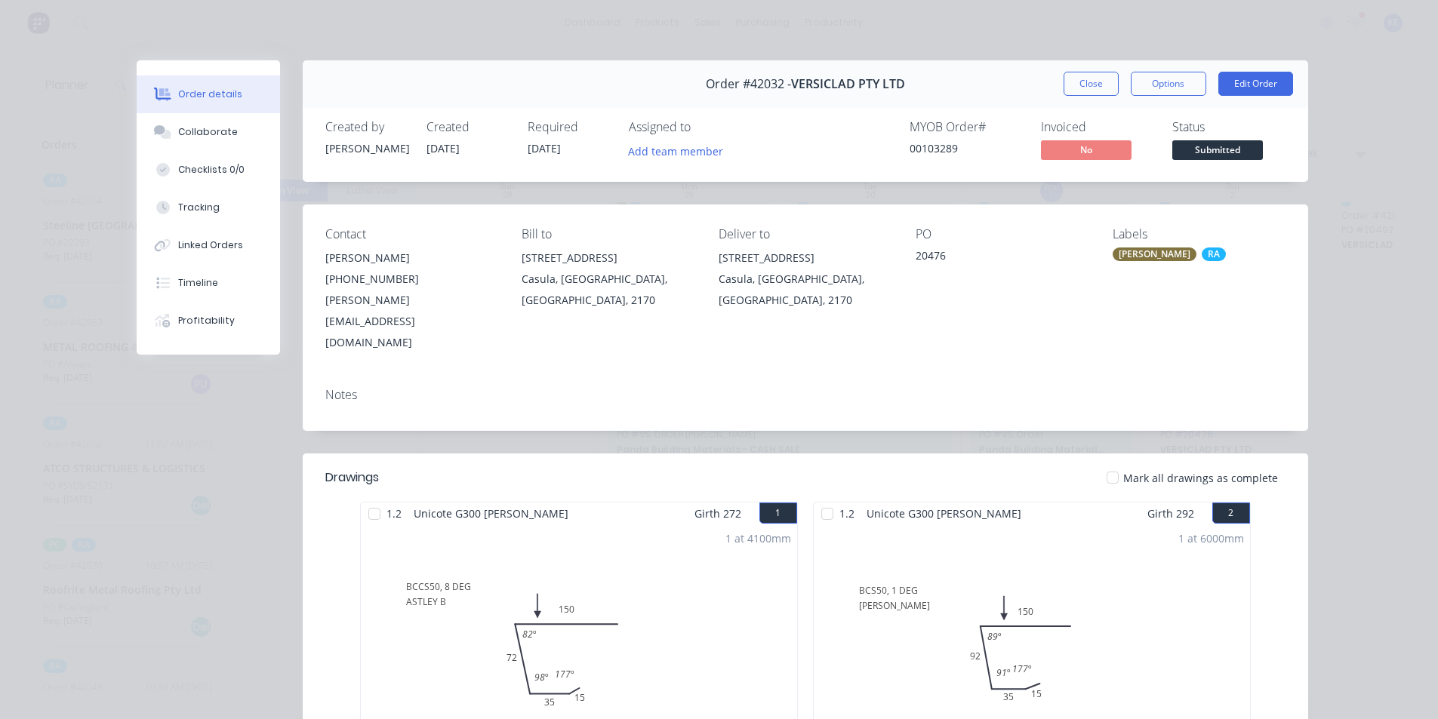
click at [1090, 89] on button "Close" at bounding box center [1090, 84] width 55 height 24
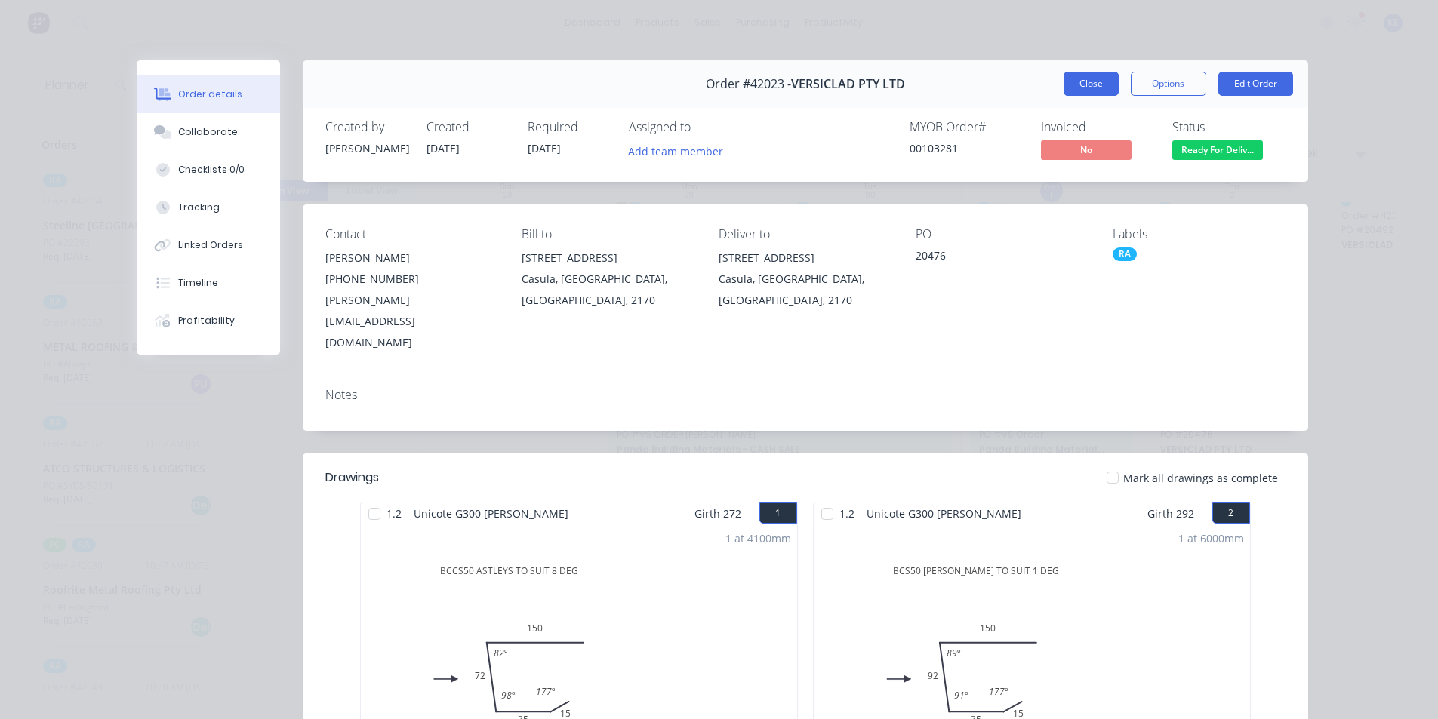
click at [1089, 86] on button "Close" at bounding box center [1090, 84] width 55 height 24
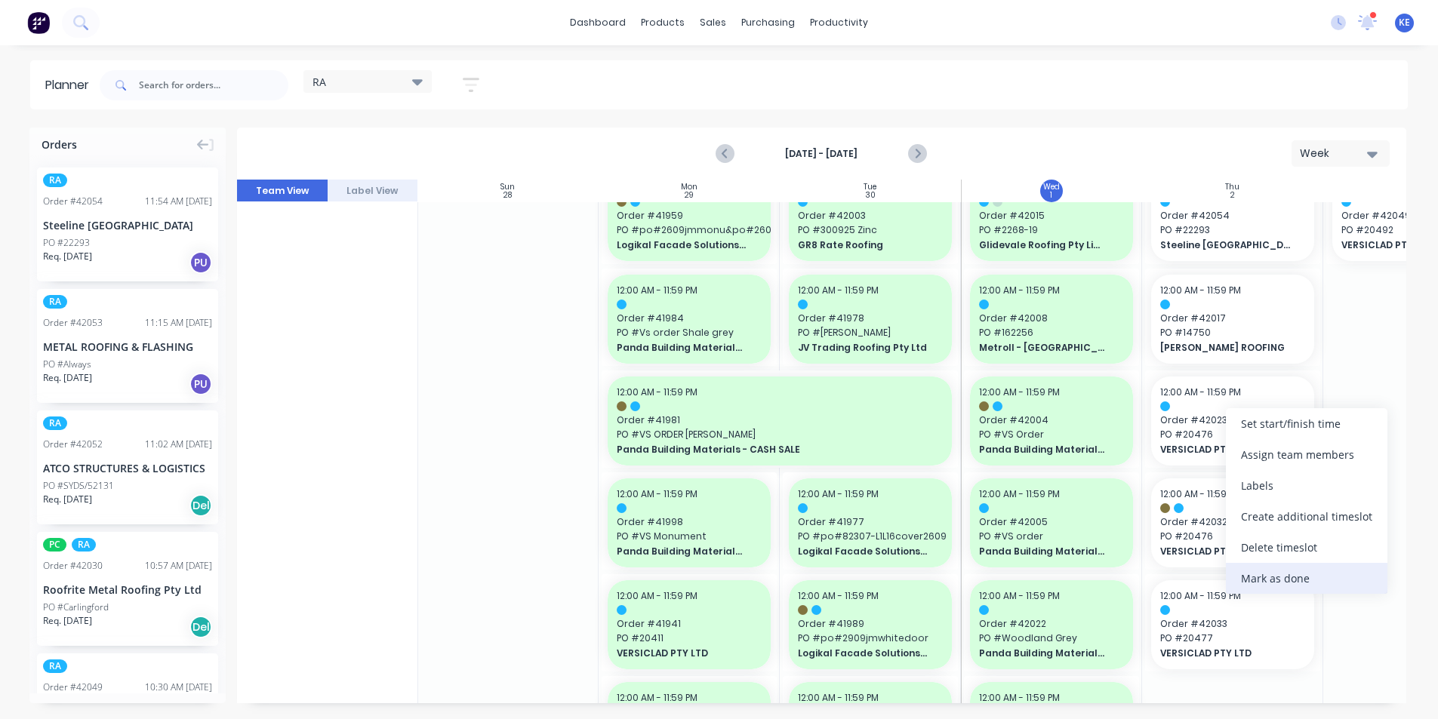
click at [1249, 586] on div "Mark as done" at bounding box center [1307, 578] width 162 height 31
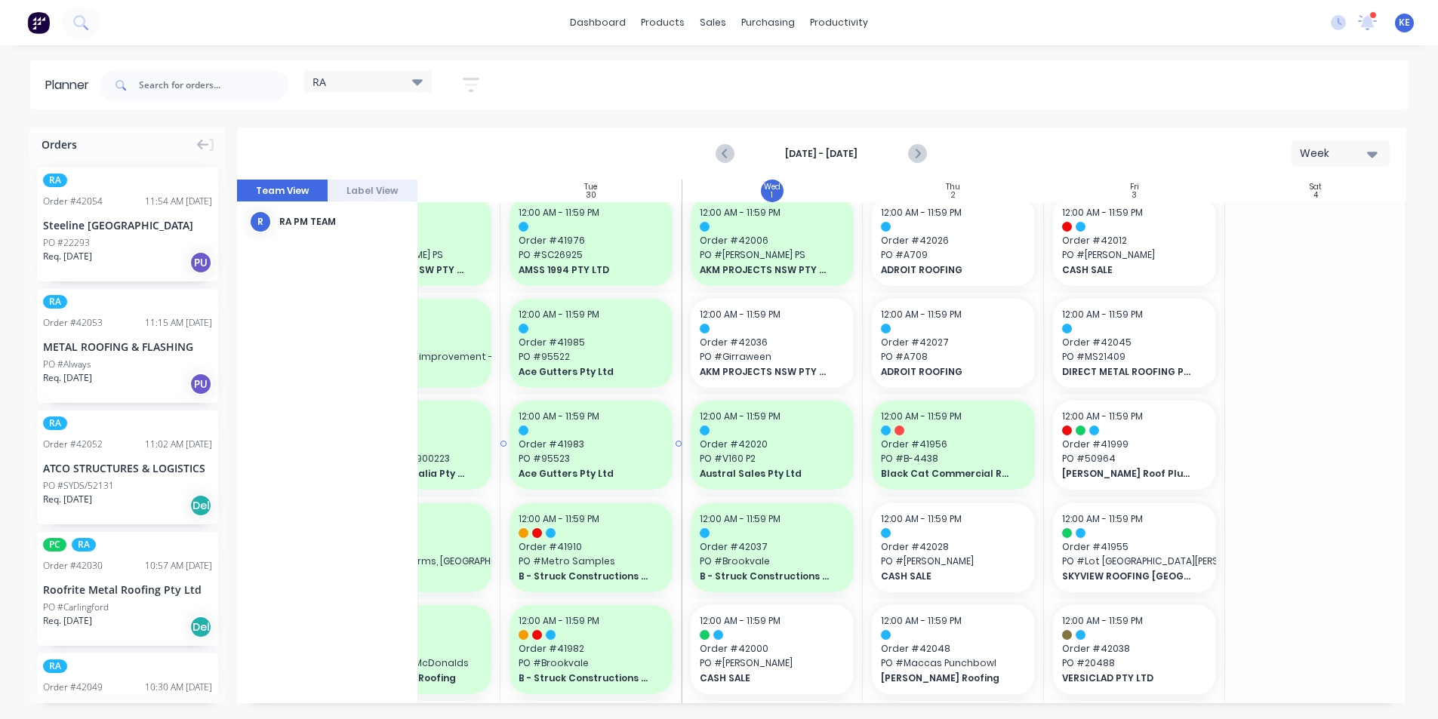
scroll to position [0, 286]
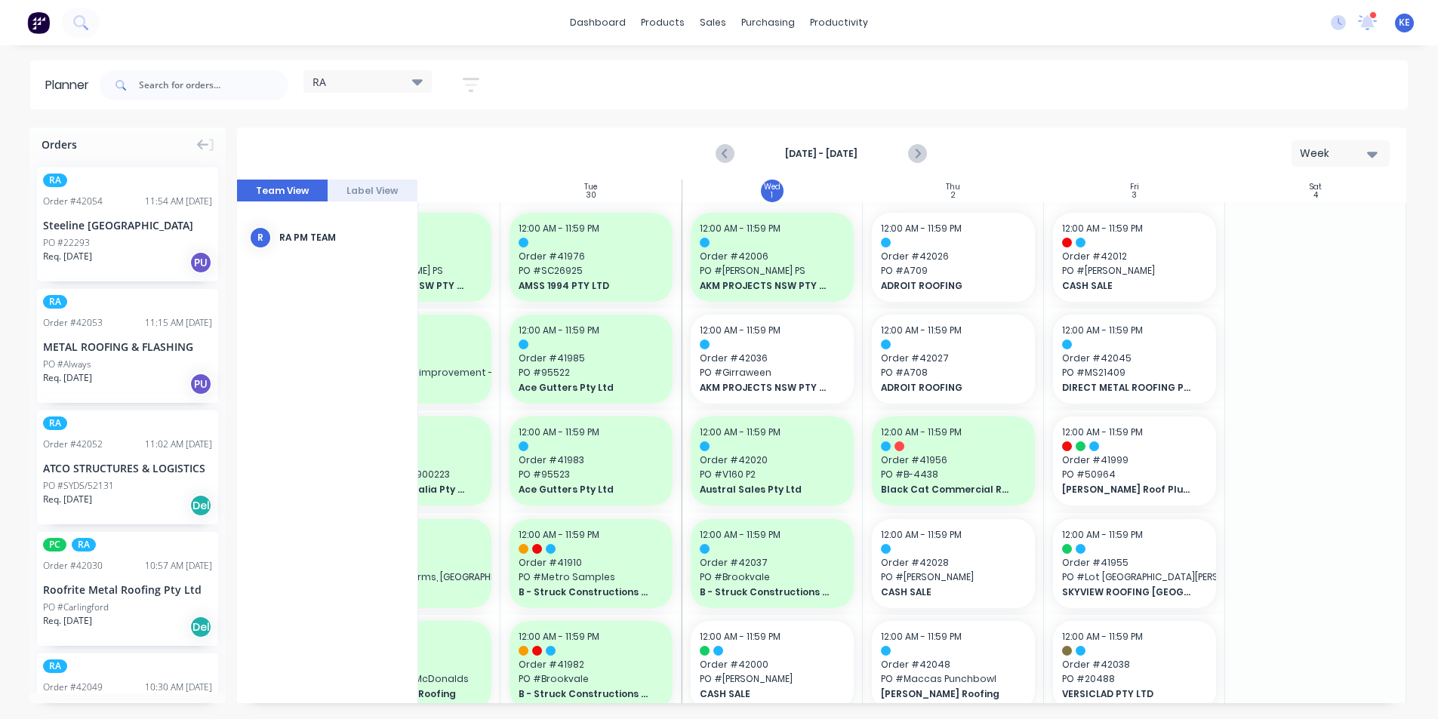
click at [477, 73] on div "RA Save new view None edit kyle (Default) edit Iraking edit Michael's View edit…" at bounding box center [296, 85] width 399 height 45
click at [479, 83] on icon "button" at bounding box center [471, 84] width 17 height 19
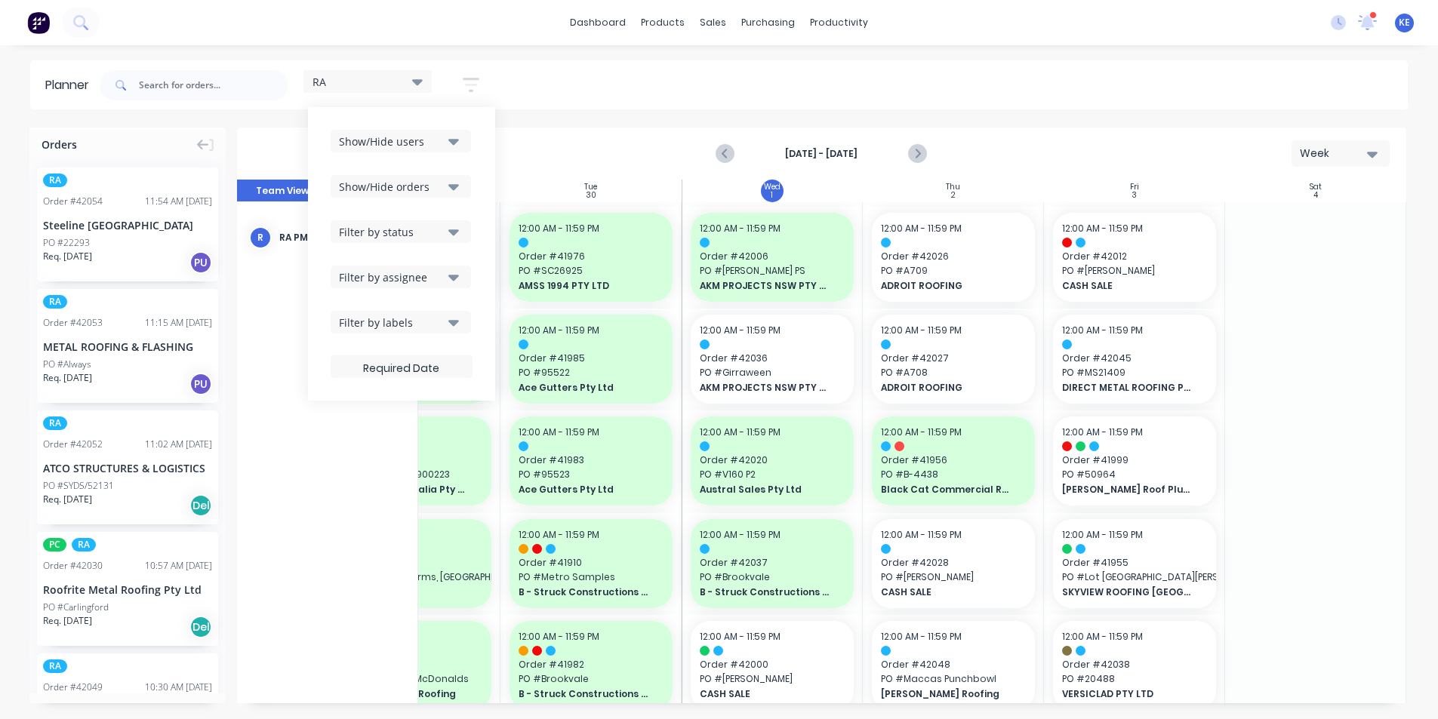
click at [448, 134] on button "Show/Hide users" at bounding box center [401, 141] width 140 height 23
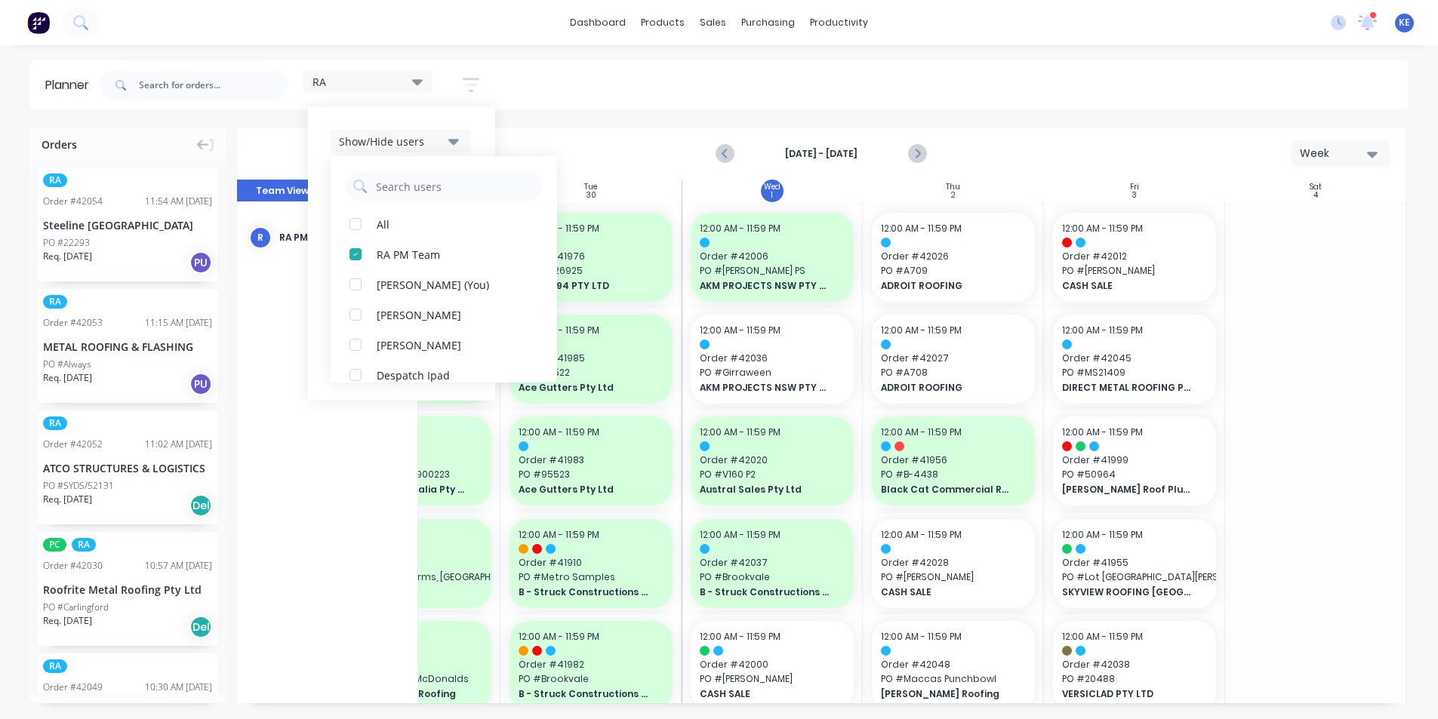
click at [491, 128] on div "Show/Hide users All RA PM Team Kyle Edmonds (You) Angela Perez Byron Aird Despa…" at bounding box center [401, 254] width 187 height 294
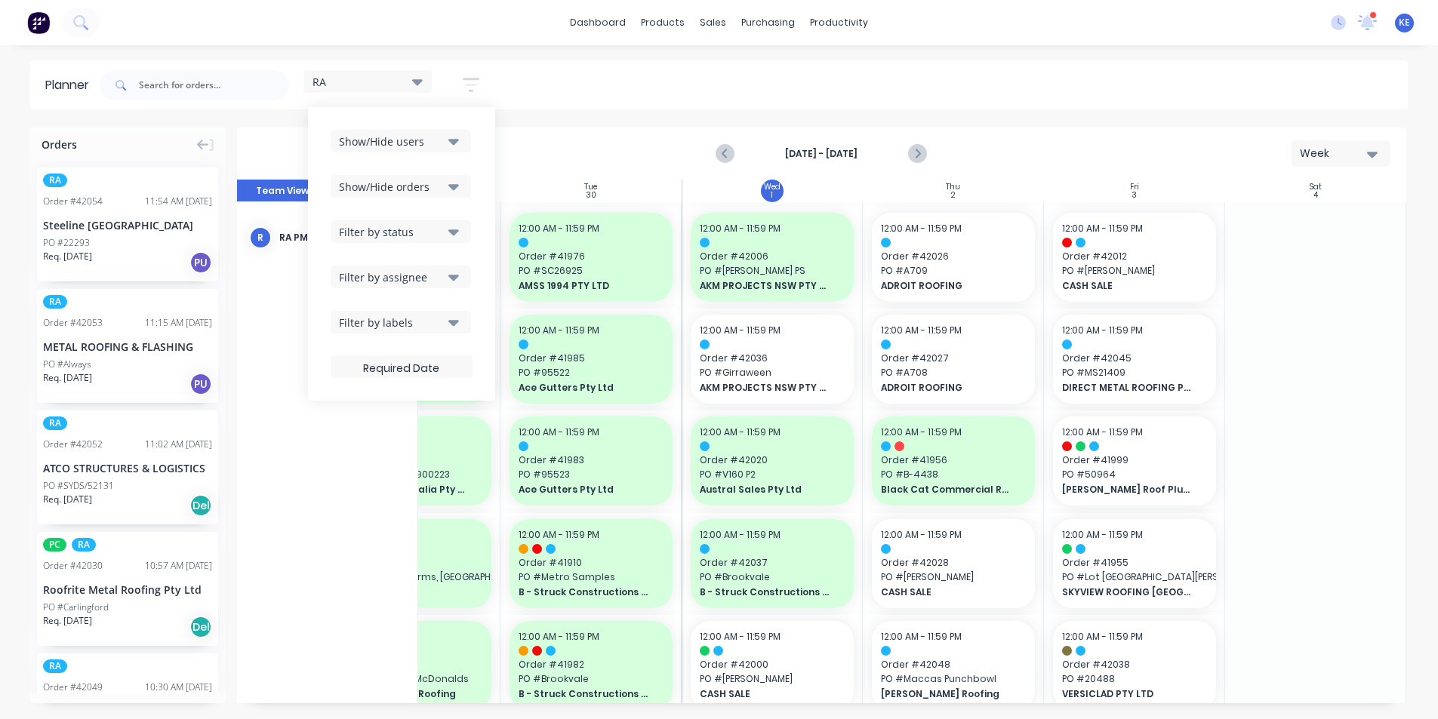
click at [471, 181] on button "Show/Hide orders" at bounding box center [401, 186] width 140 height 23
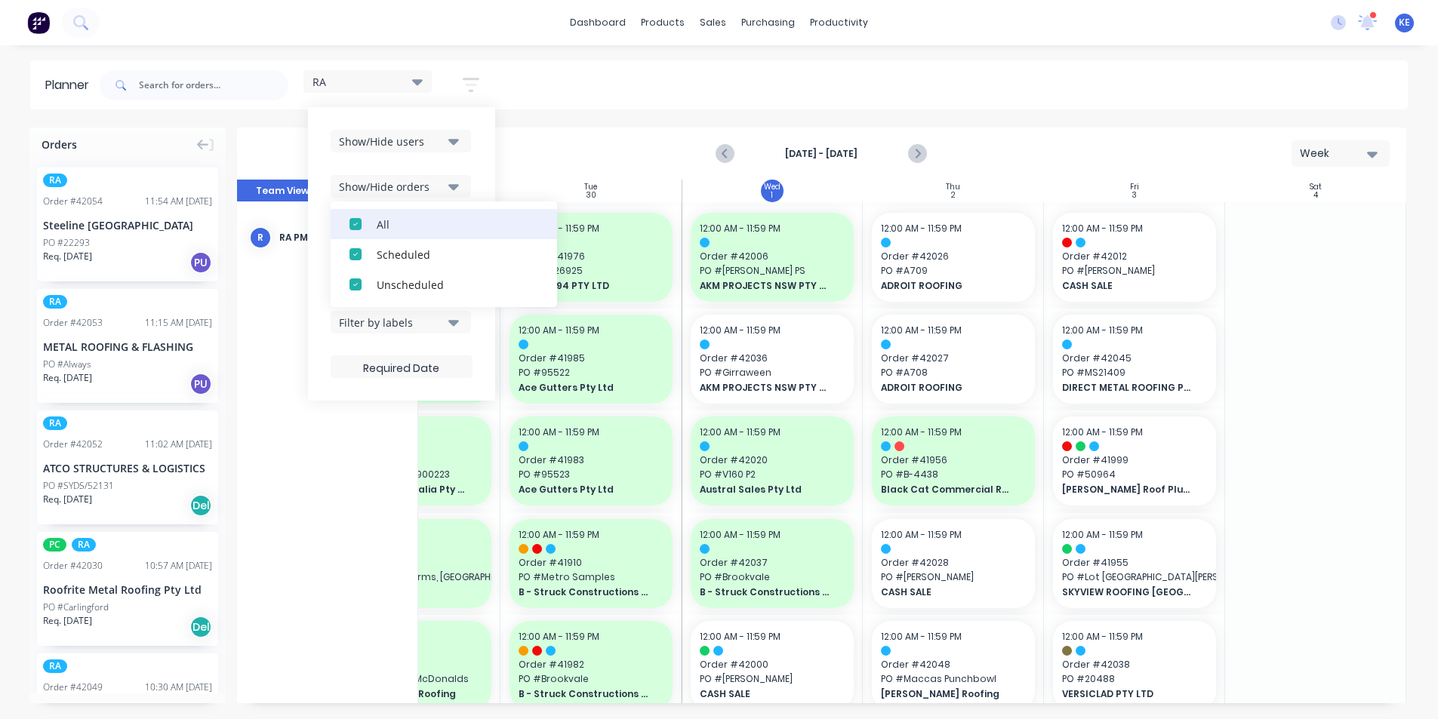
click at [388, 213] on button "All" at bounding box center [444, 224] width 226 height 30
drag, startPoint x: 391, startPoint y: 279, endPoint x: 401, endPoint y: 275, distance: 10.8
click at [392, 279] on div "Unscheduled" at bounding box center [452, 284] width 151 height 16
drag, startPoint x: 486, startPoint y: 128, endPoint x: 482, endPoint y: 136, distance: 9.1
click at [486, 129] on div "Show/Hide users Show/Hide orders All Scheduled Unscheduled Filter by status Fil…" at bounding box center [401, 254] width 187 height 294
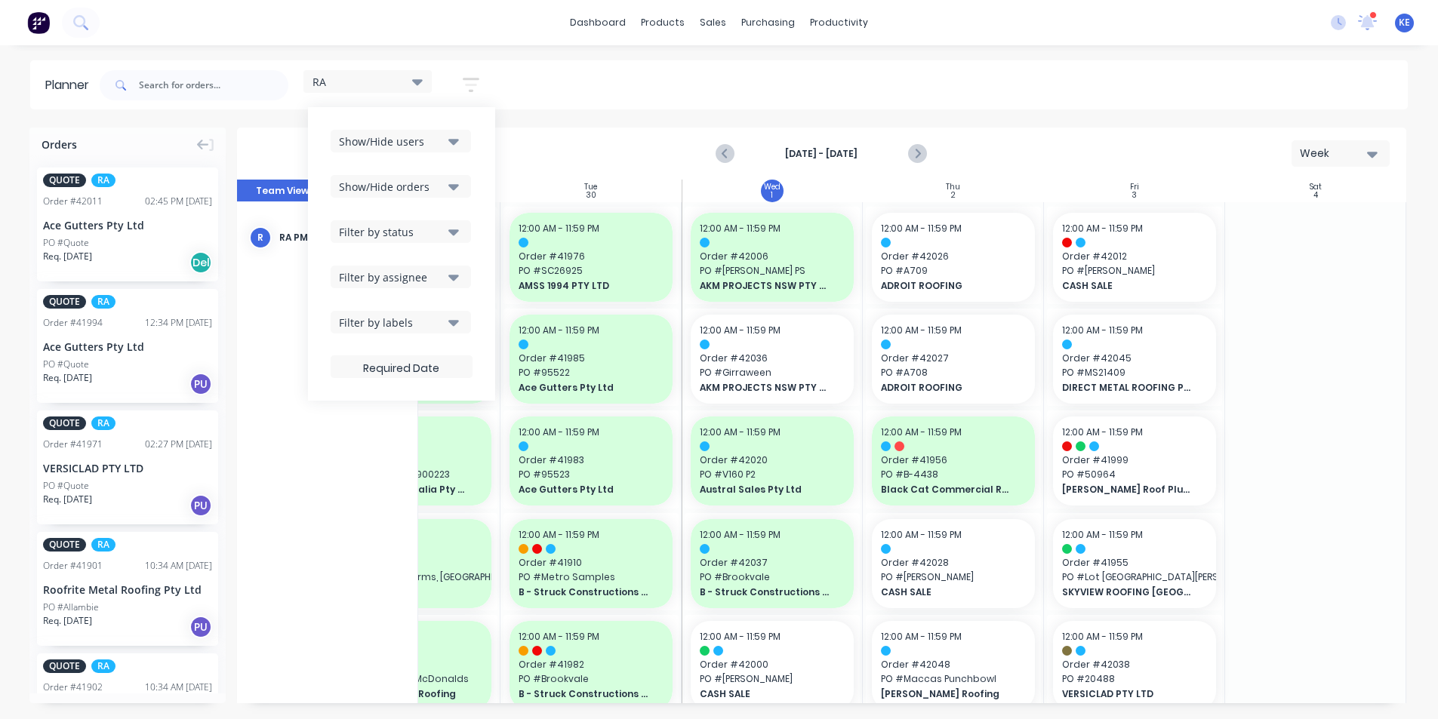
click at [610, 107] on div "RA Save new view None edit kyle (Default) edit Iraking edit Michael's View edit…" at bounding box center [752, 85] width 1311 height 45
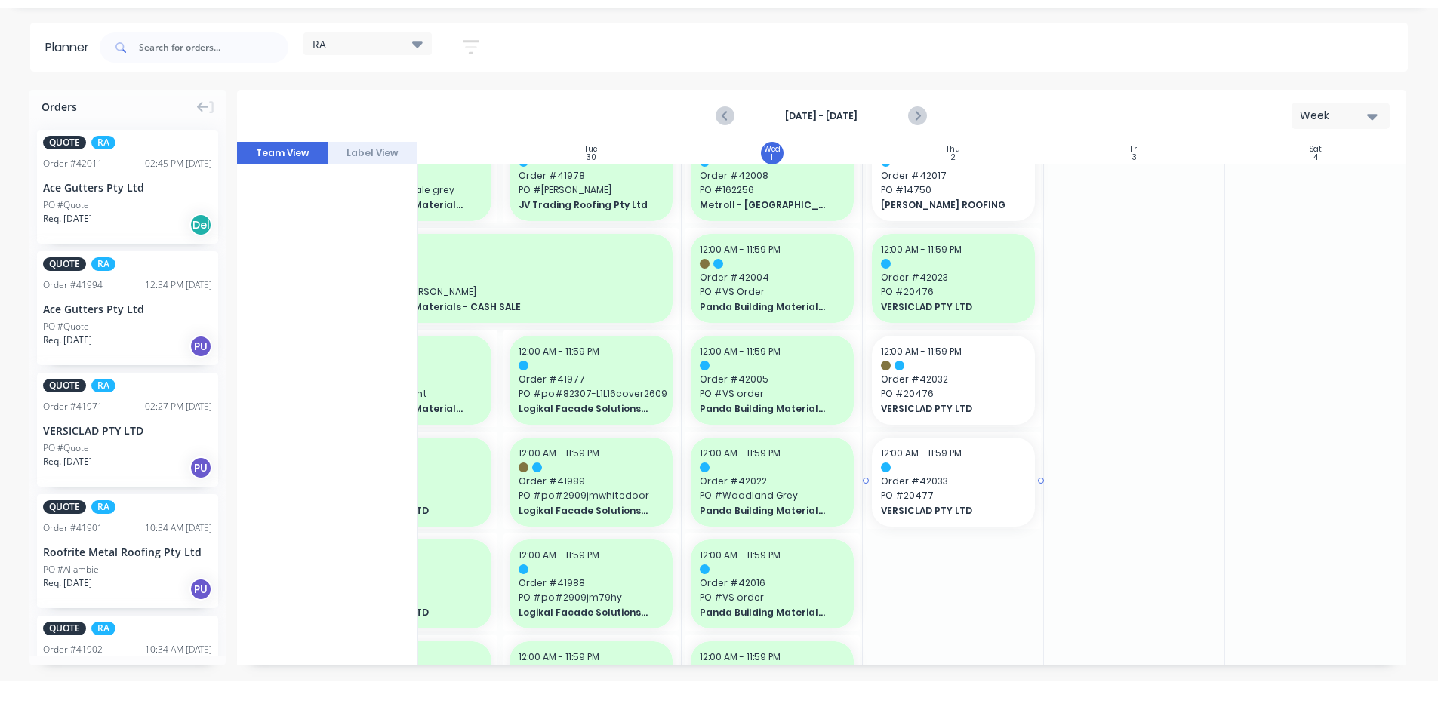
scroll to position [906, 286]
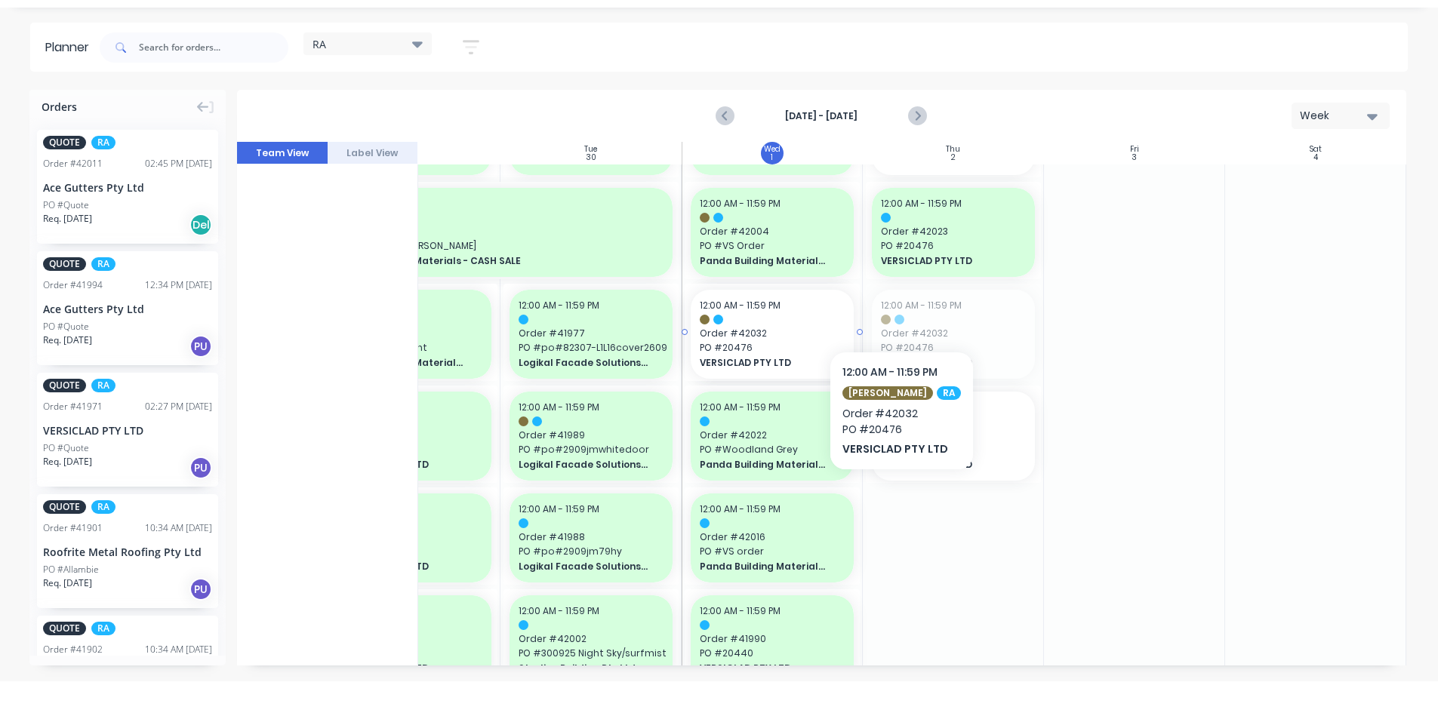
drag, startPoint x: 912, startPoint y: 300, endPoint x: 777, endPoint y: 305, distance: 135.2
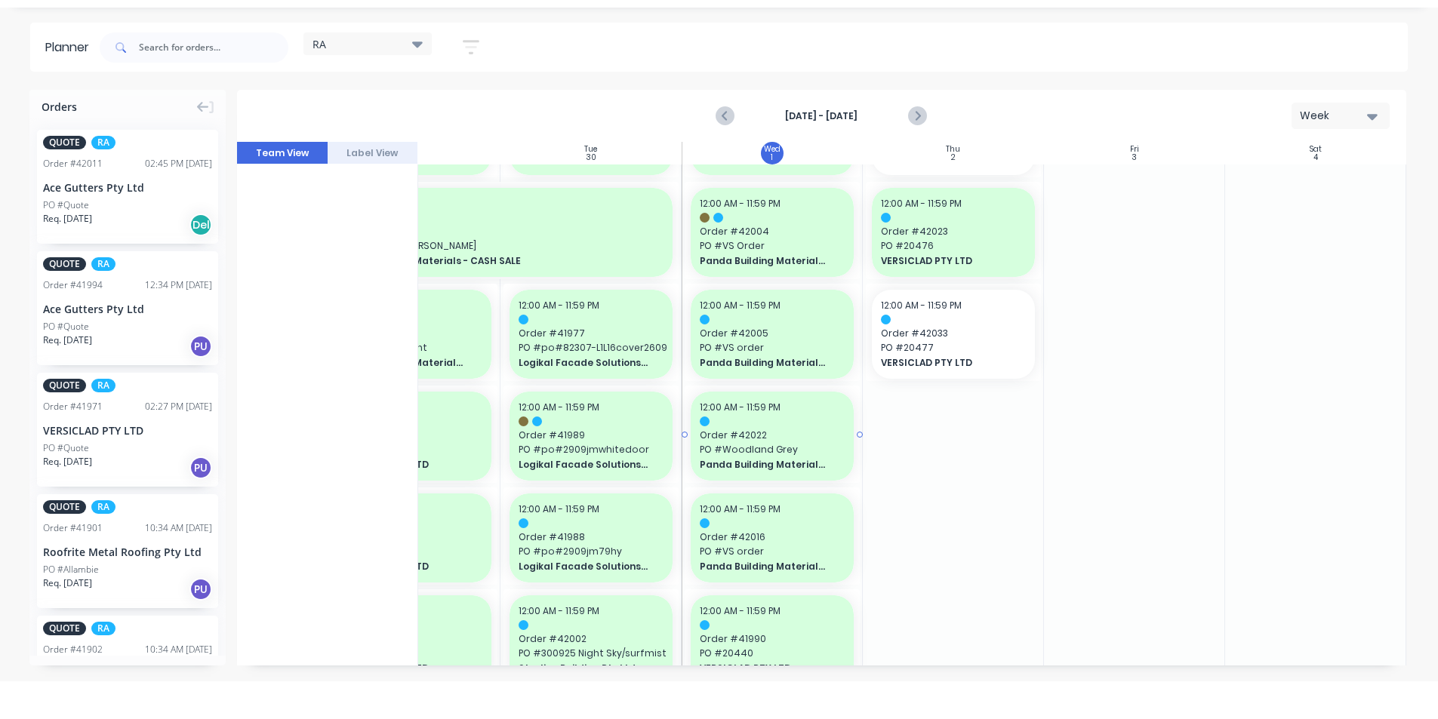
scroll to position [1008, 286]
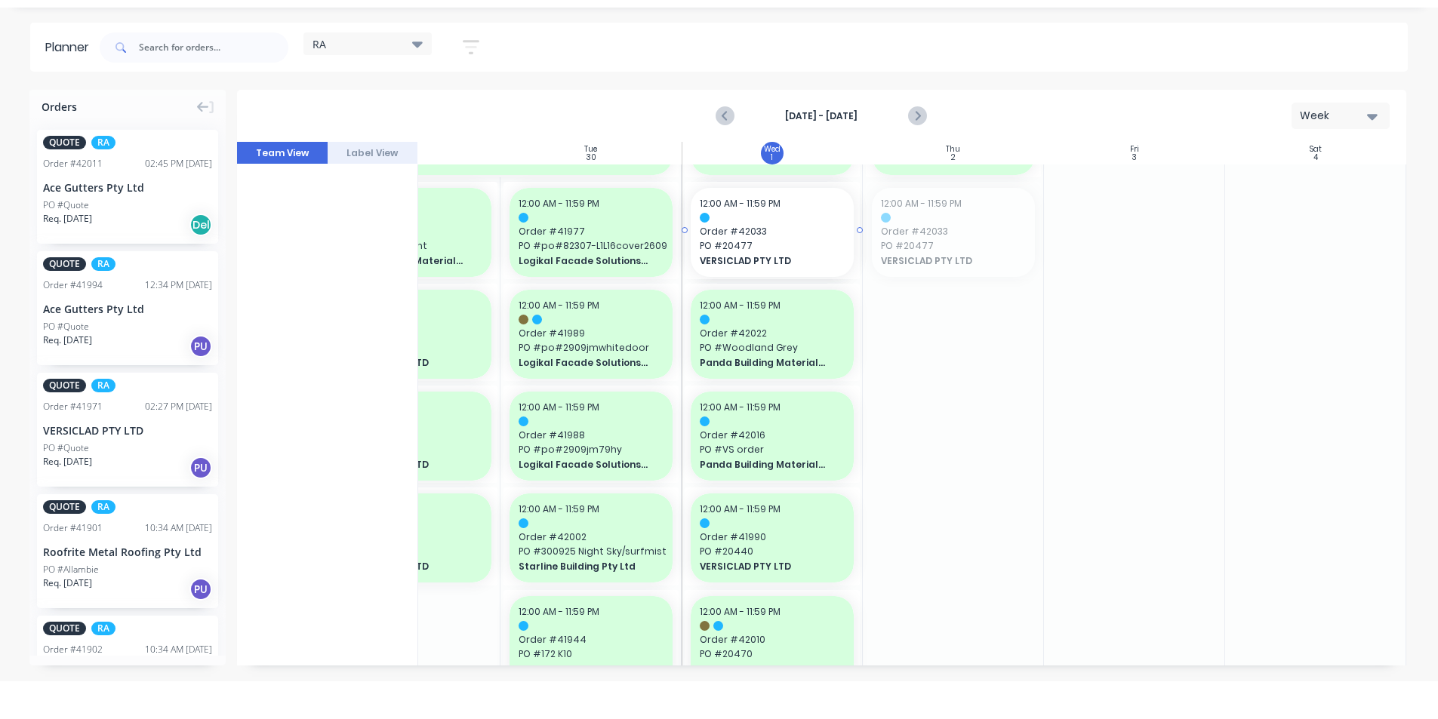
drag, startPoint x: 964, startPoint y: 253, endPoint x: 796, endPoint y: 269, distance: 169.1
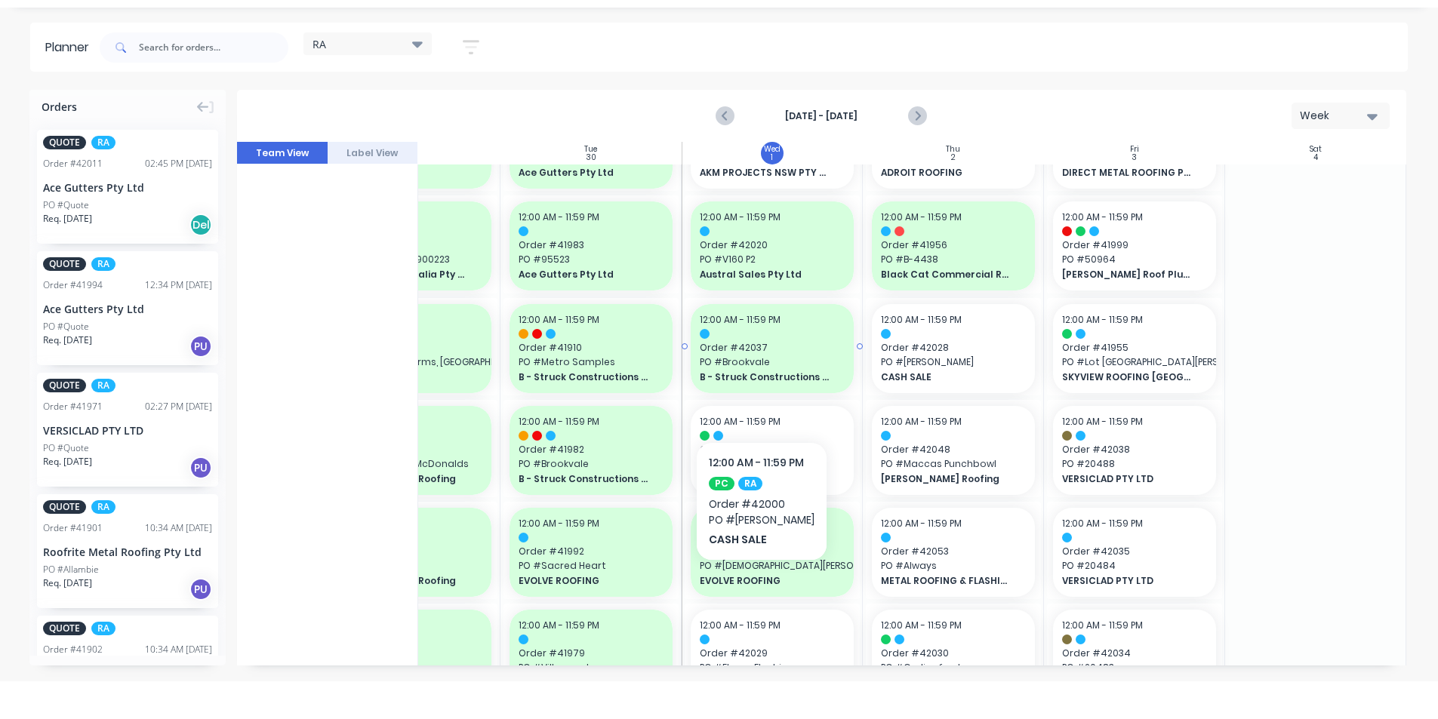
scroll to position [162, 286]
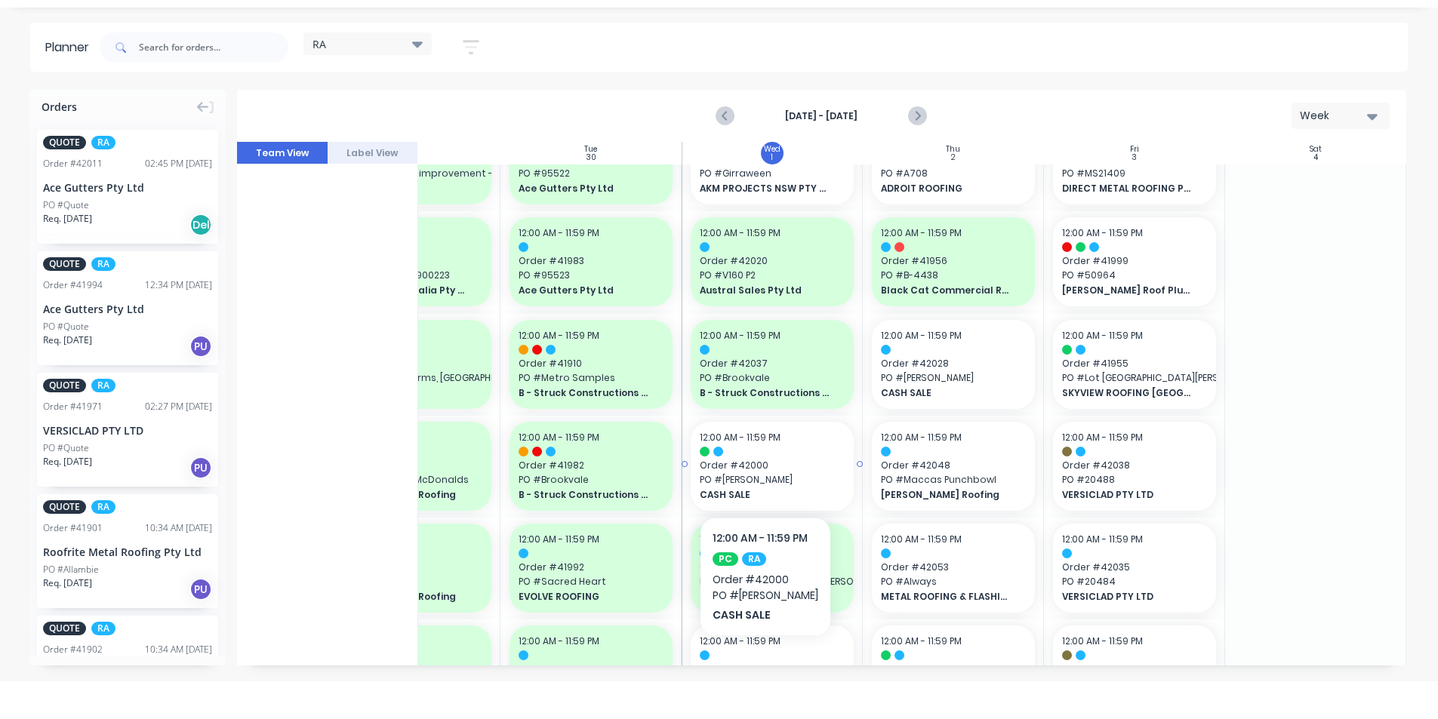
click at [770, 472] on span "Order # 42000" at bounding box center [772, 466] width 145 height 14
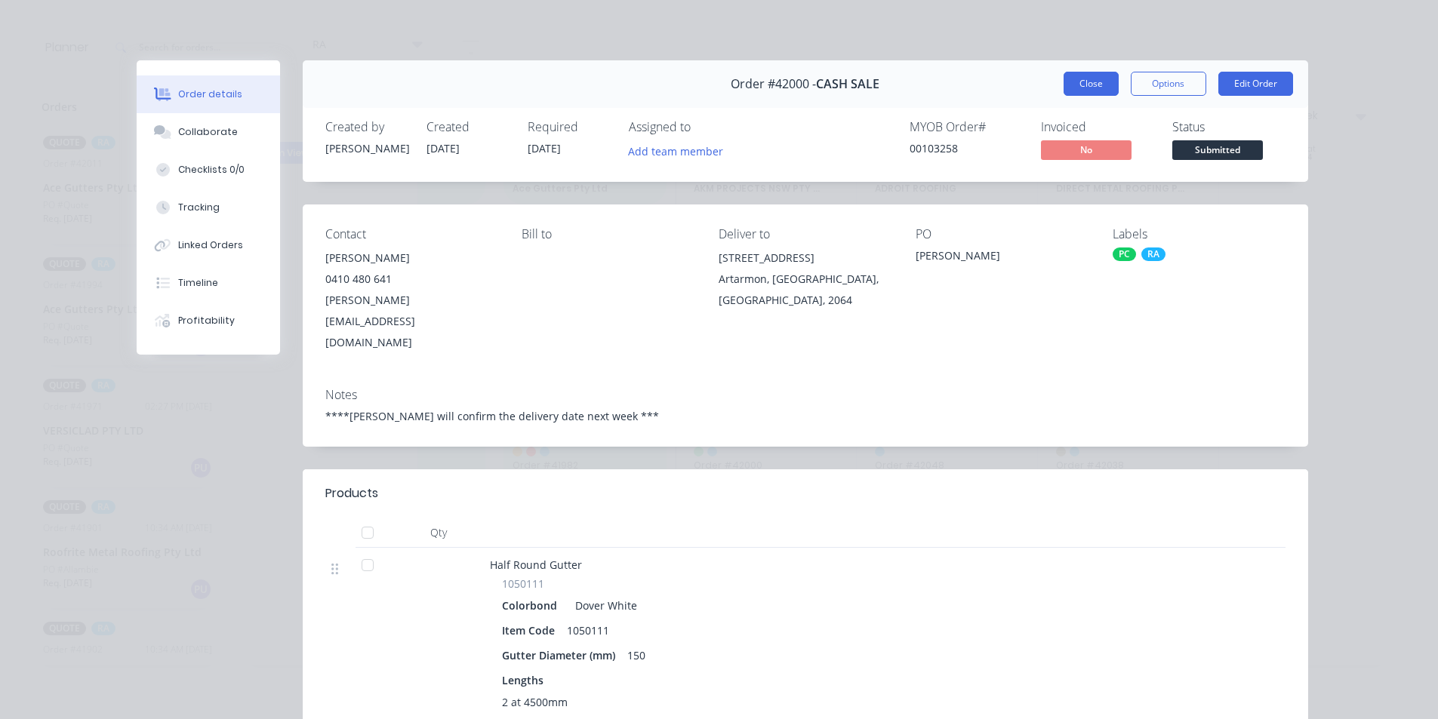
click at [1063, 74] on button "Close" at bounding box center [1090, 84] width 55 height 24
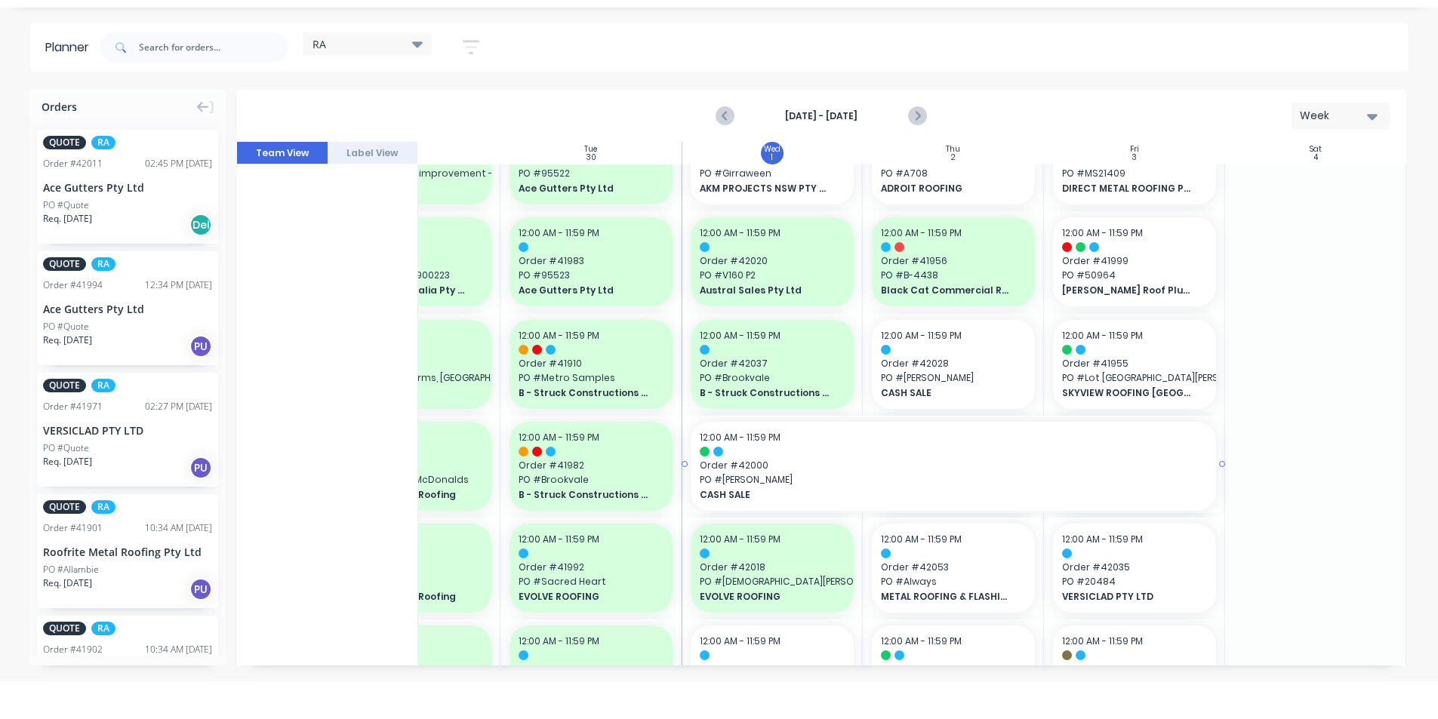
drag, startPoint x: 852, startPoint y: 463, endPoint x: 1121, endPoint y: 463, distance: 268.7
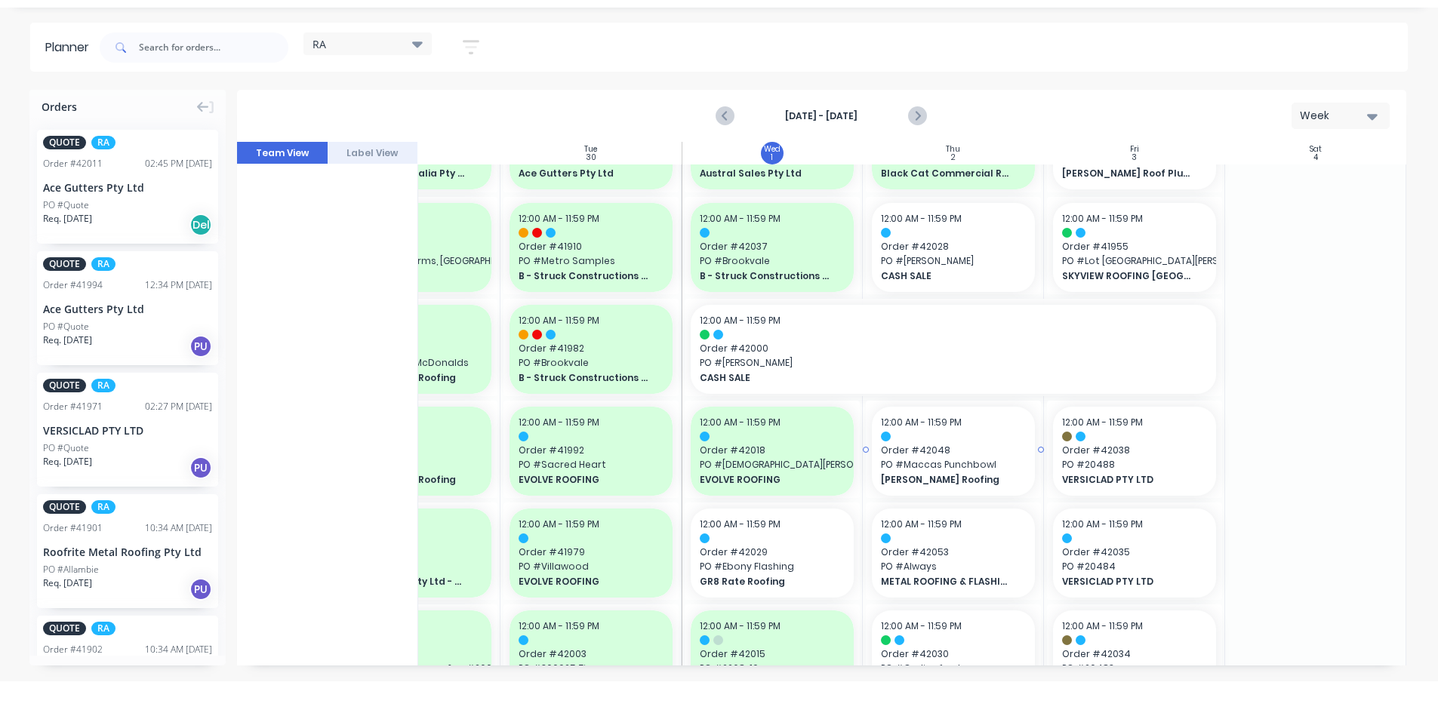
scroll to position [388, 286]
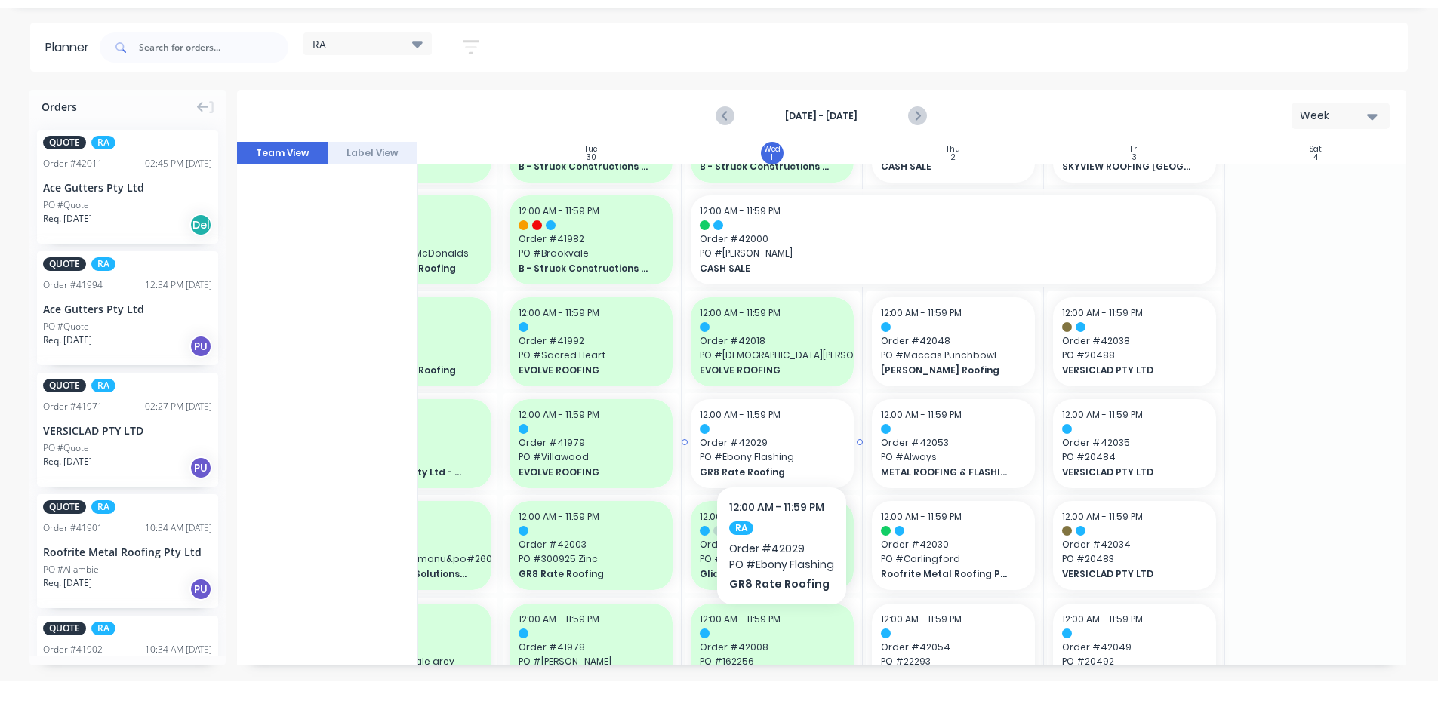
click at [781, 441] on span "Order # 42029" at bounding box center [772, 443] width 145 height 14
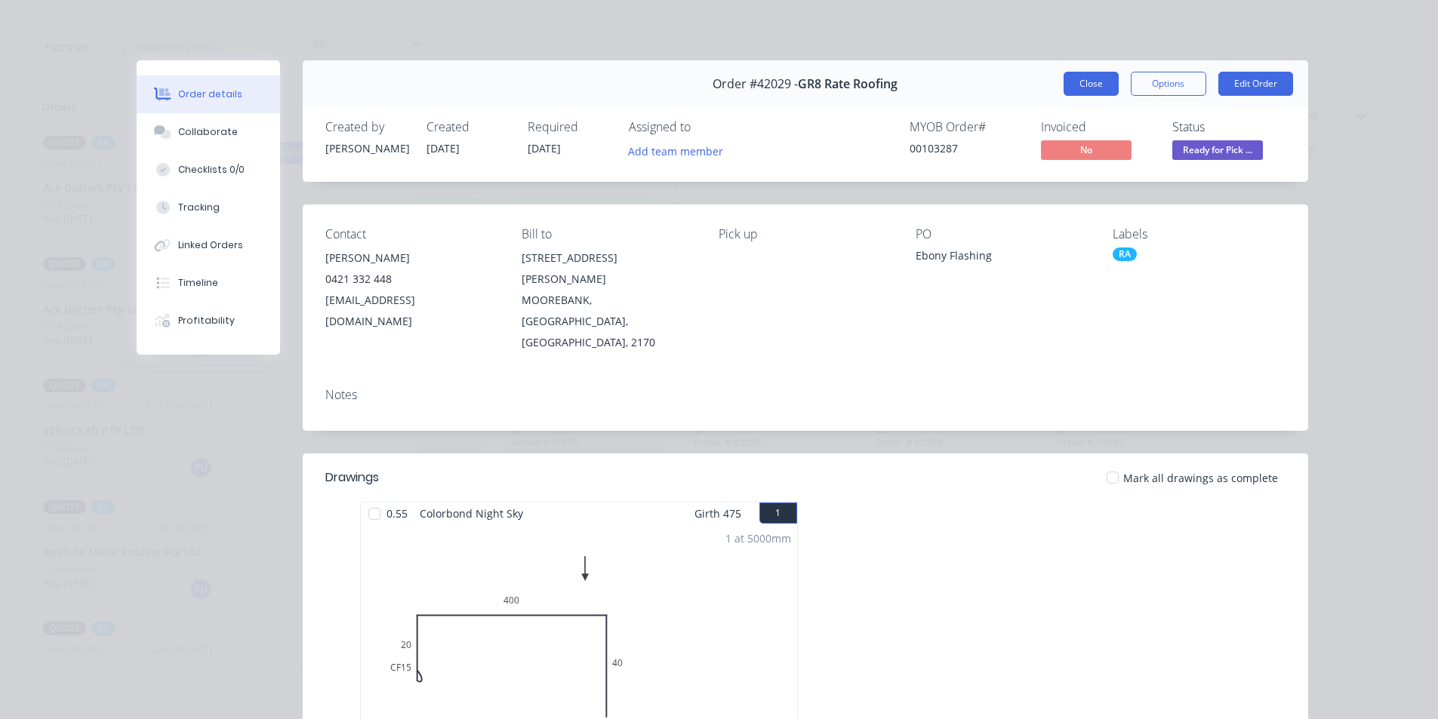
click at [1073, 85] on button "Close" at bounding box center [1090, 84] width 55 height 24
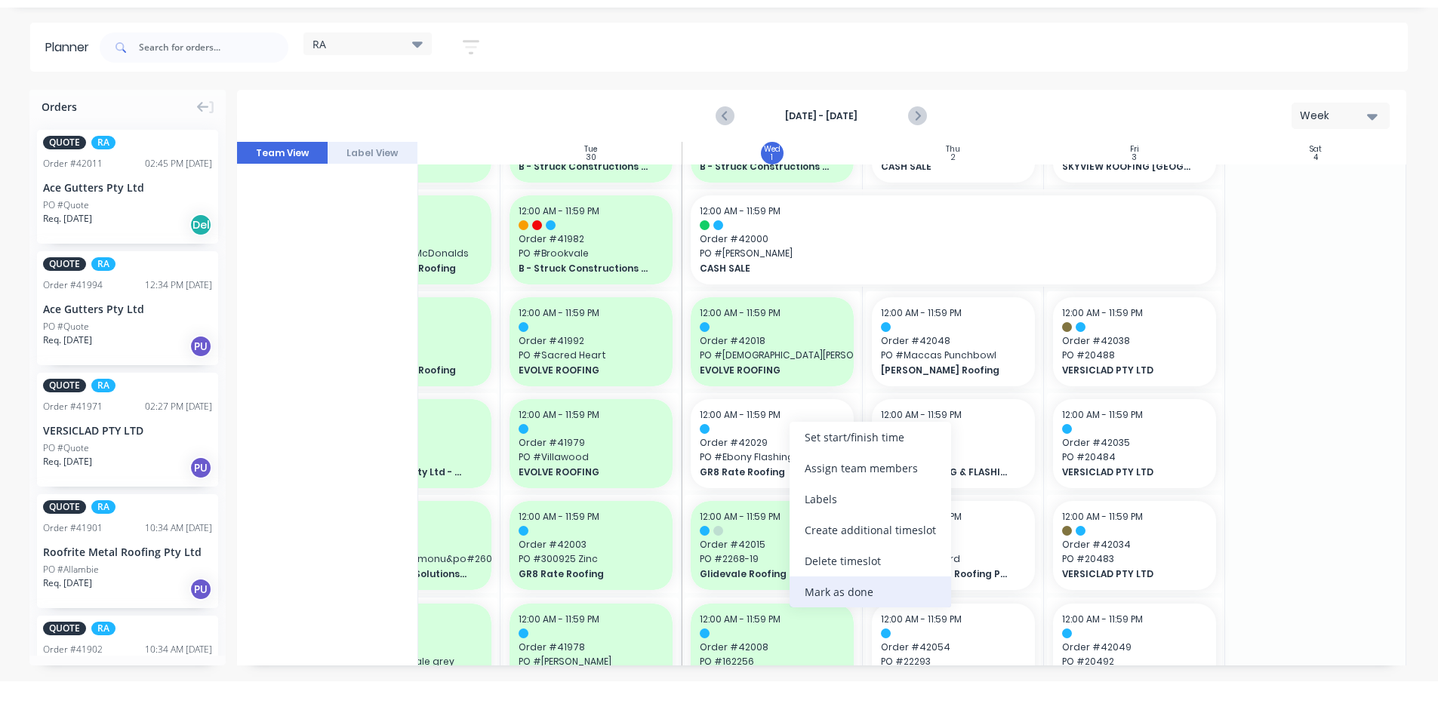
click at [840, 592] on div "Mark as done" at bounding box center [870, 592] width 162 height 31
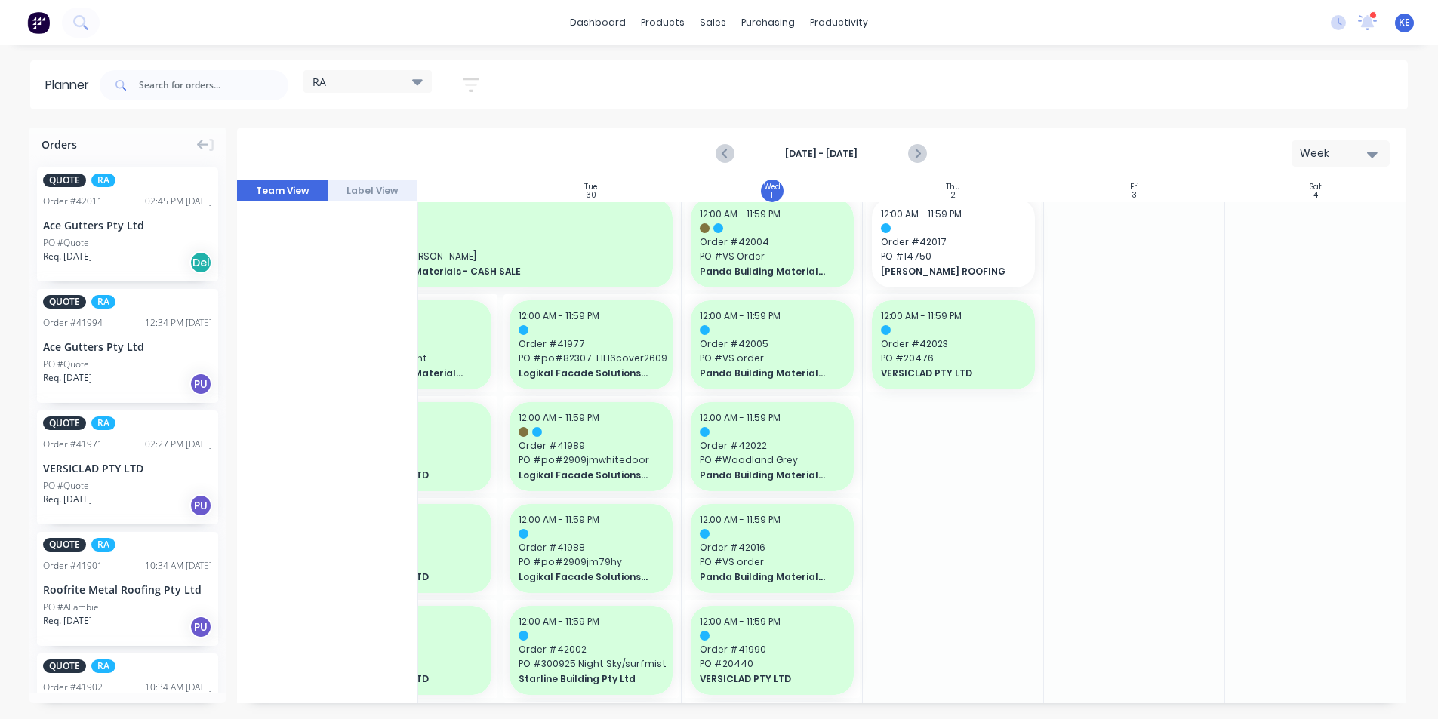
scroll to position [755, 286]
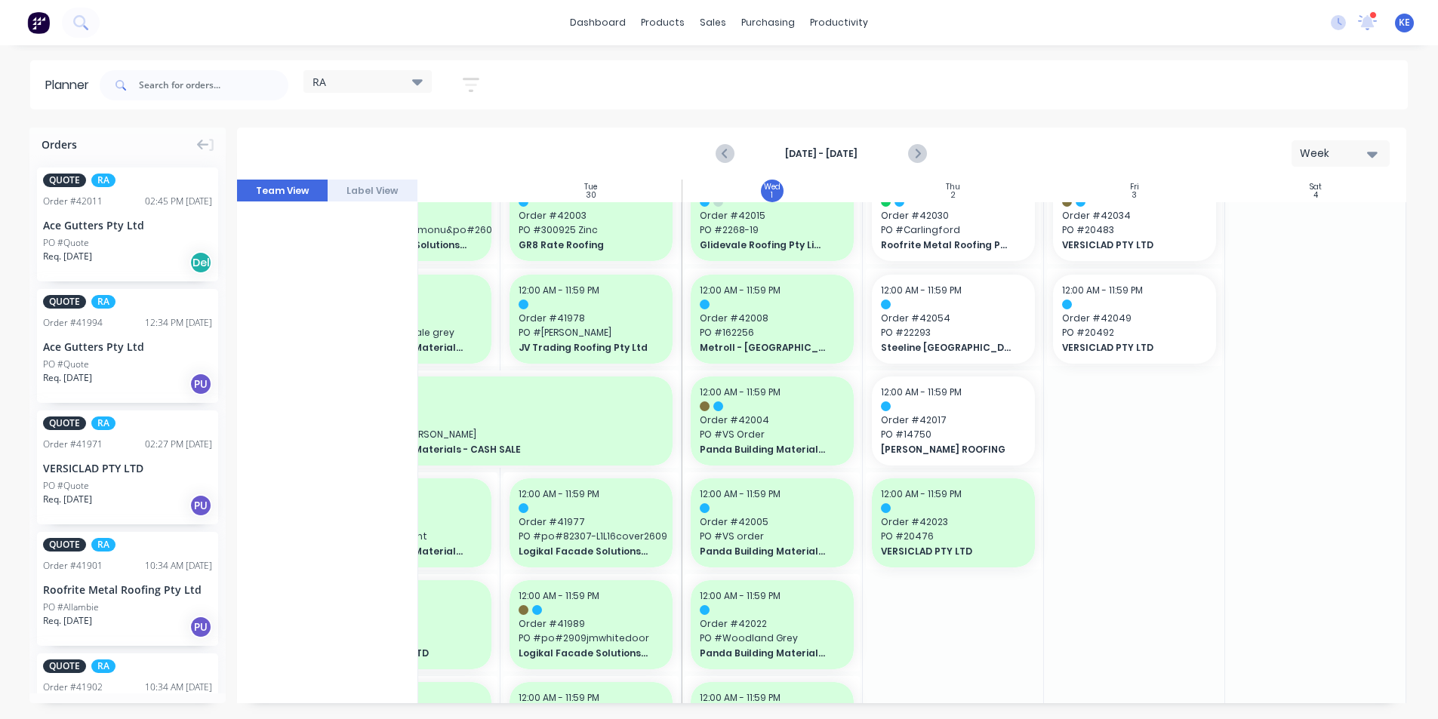
click at [919, 224] on div at bounding box center [953, 213] width 181 height 23
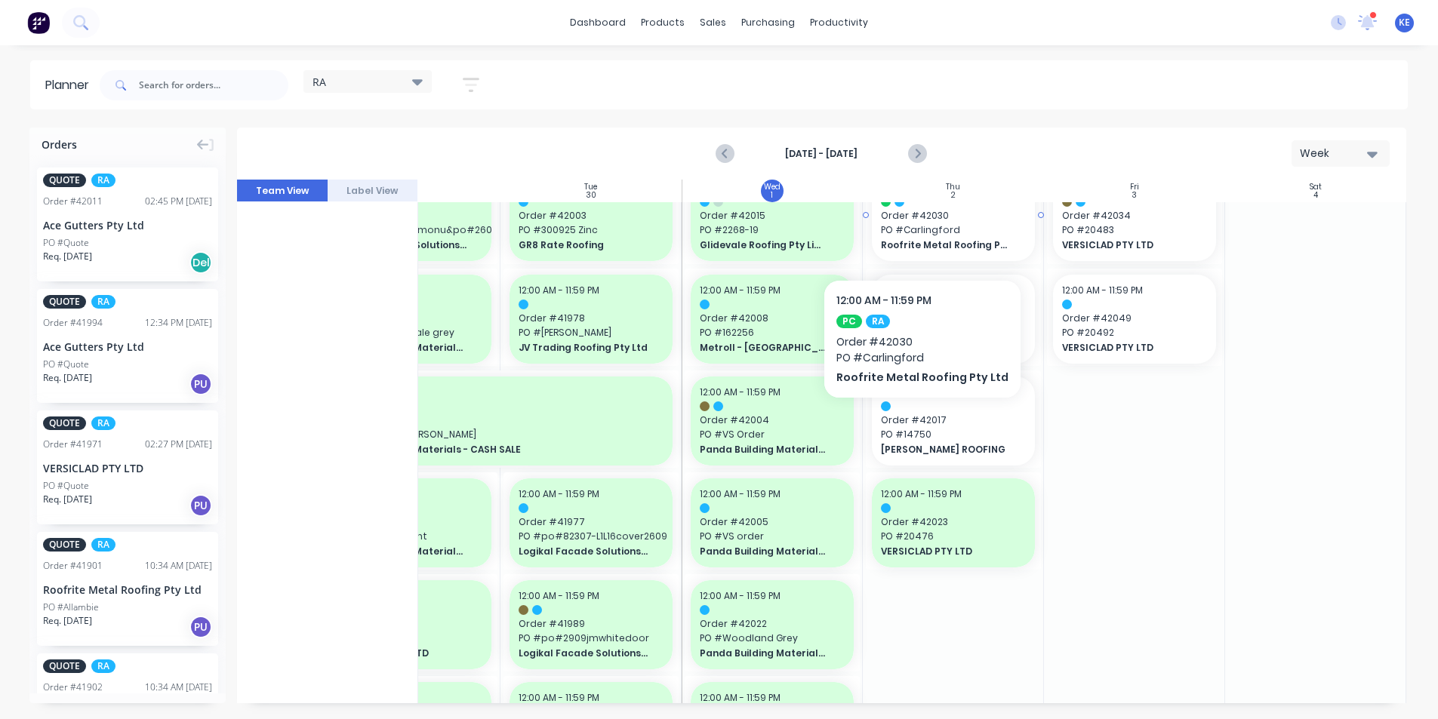
click at [914, 234] on span "PO # Carlingford" at bounding box center [953, 230] width 145 height 14
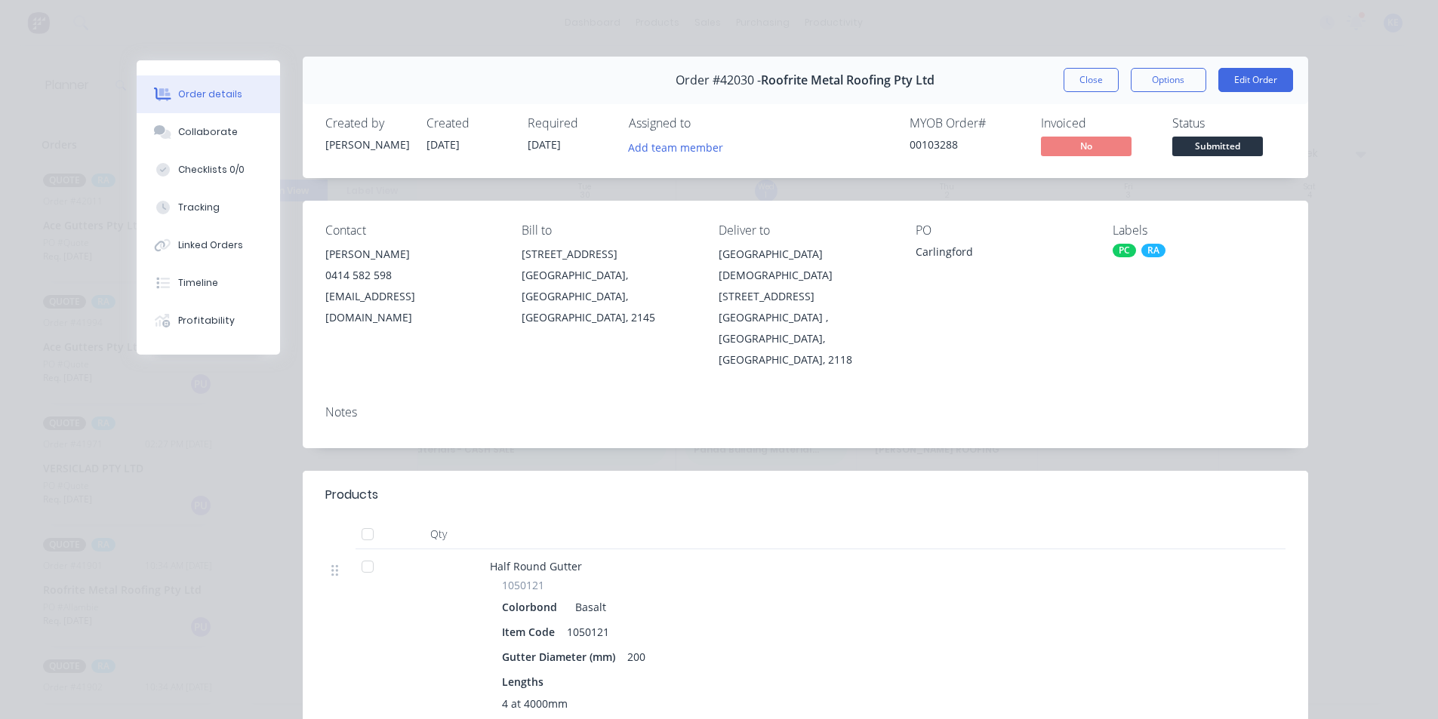
scroll to position [0, 0]
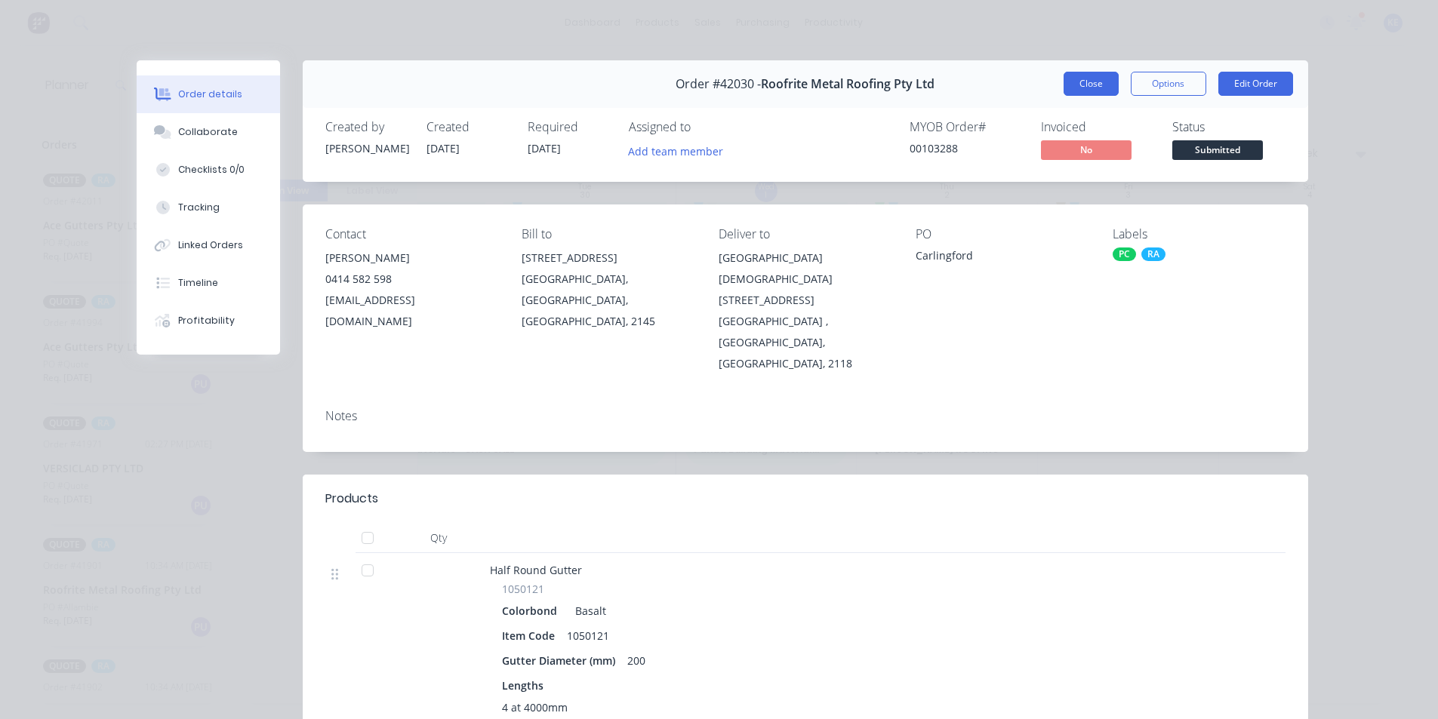
click at [1085, 86] on button "Close" at bounding box center [1090, 84] width 55 height 24
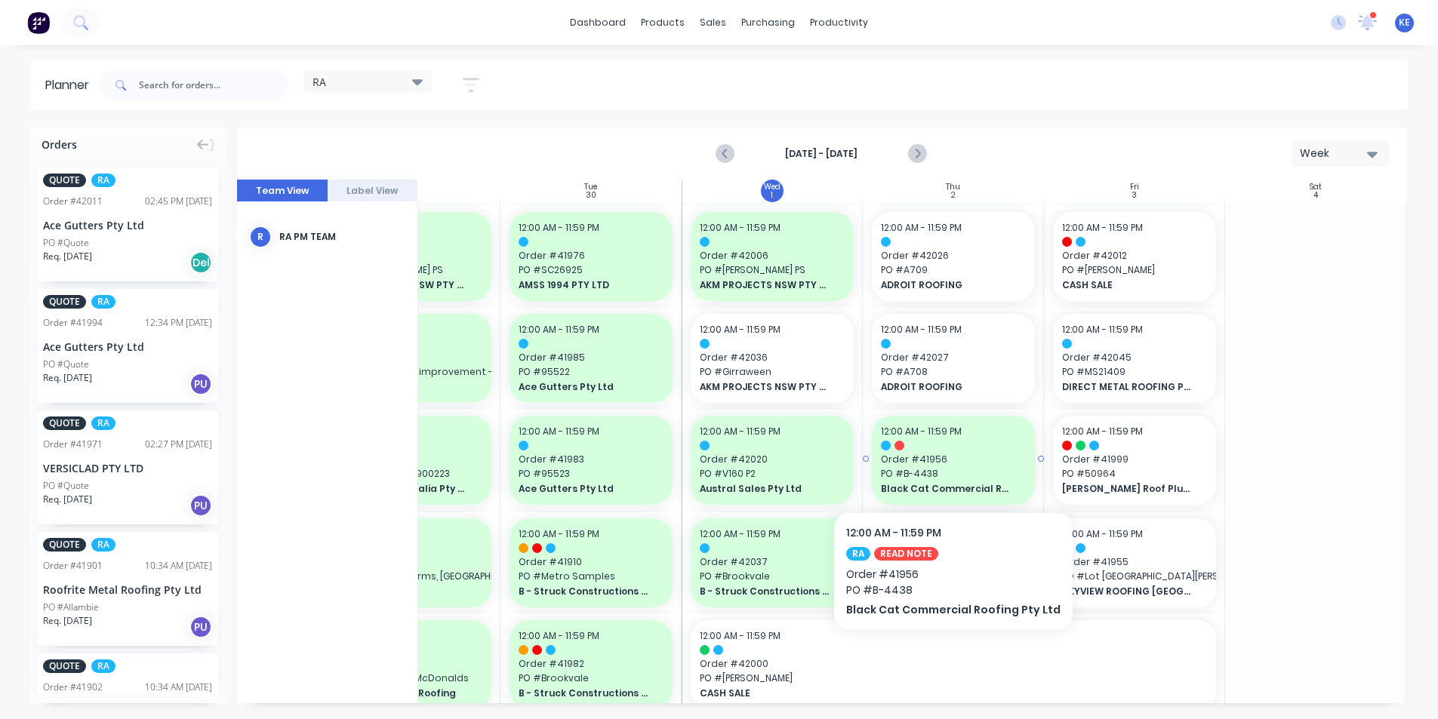
scroll to position [0, 286]
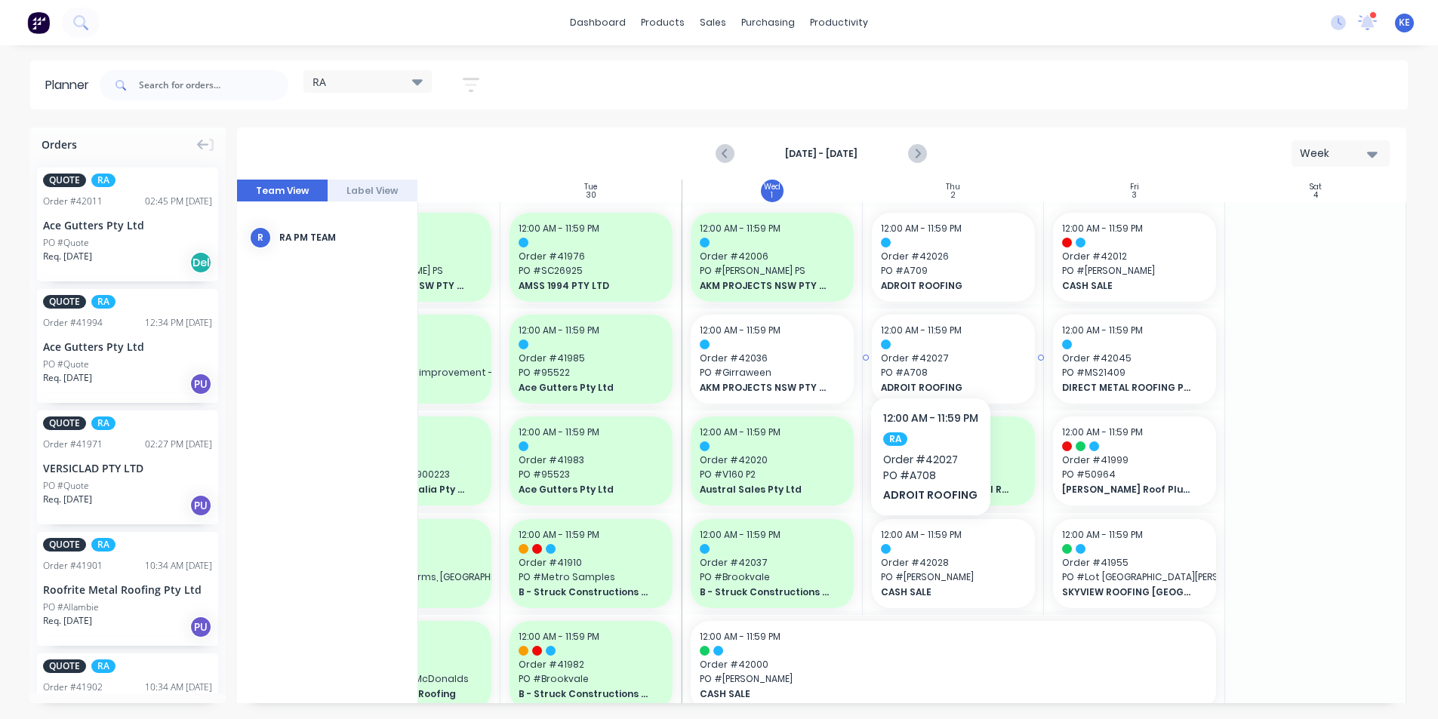
drag, startPoint x: 943, startPoint y: 300, endPoint x: 864, endPoint y: 452, distance: 171.5
click at [1014, 152] on div "Sep 28th - Oct 4th Week" at bounding box center [822, 153] width 1166 height 49
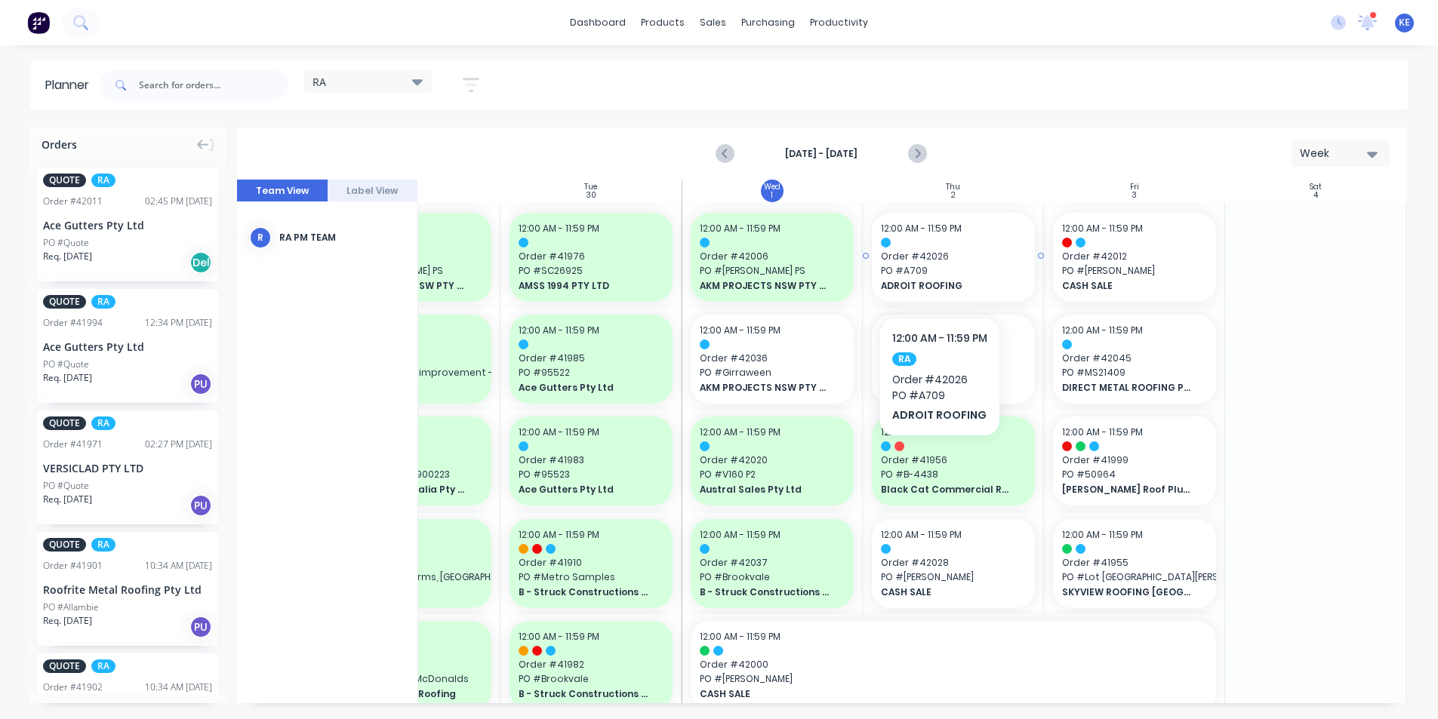
click at [939, 272] on span "PO # A709" at bounding box center [953, 271] width 145 height 14
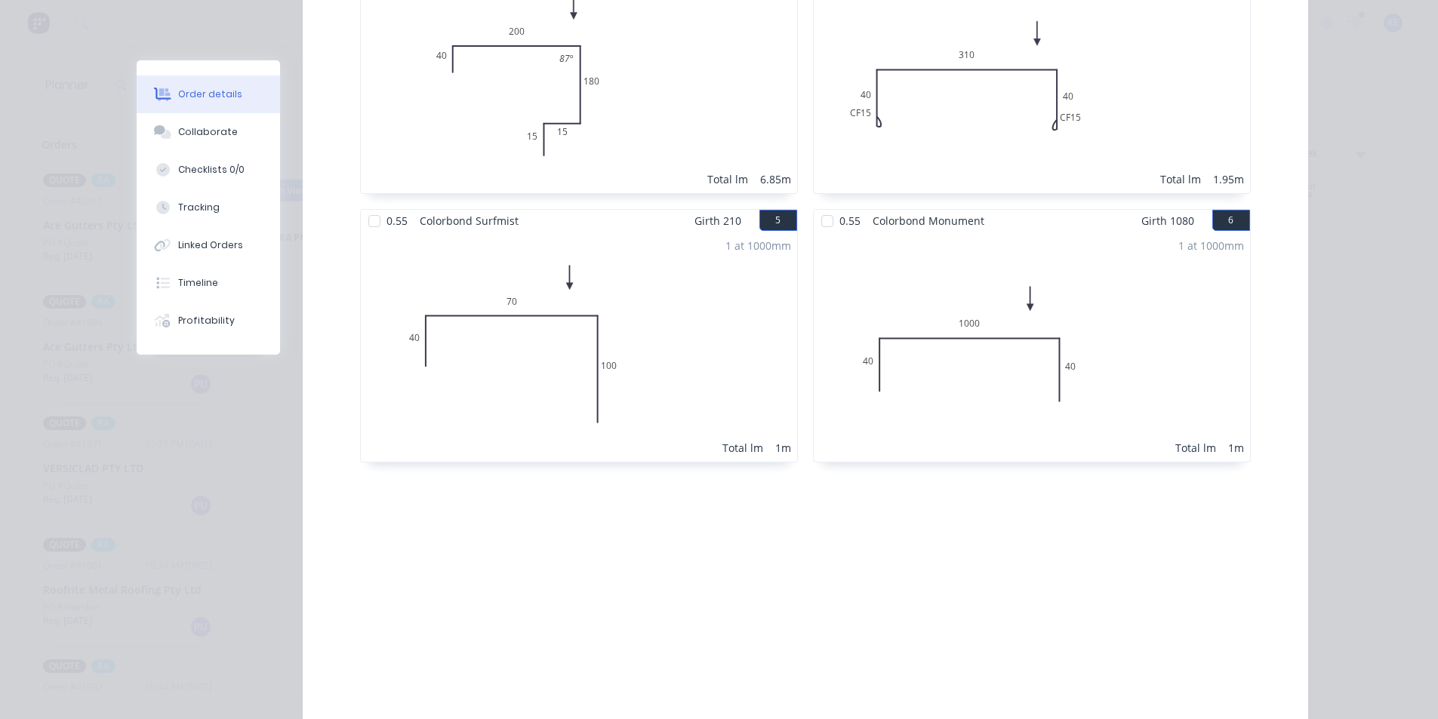
scroll to position [75, 0]
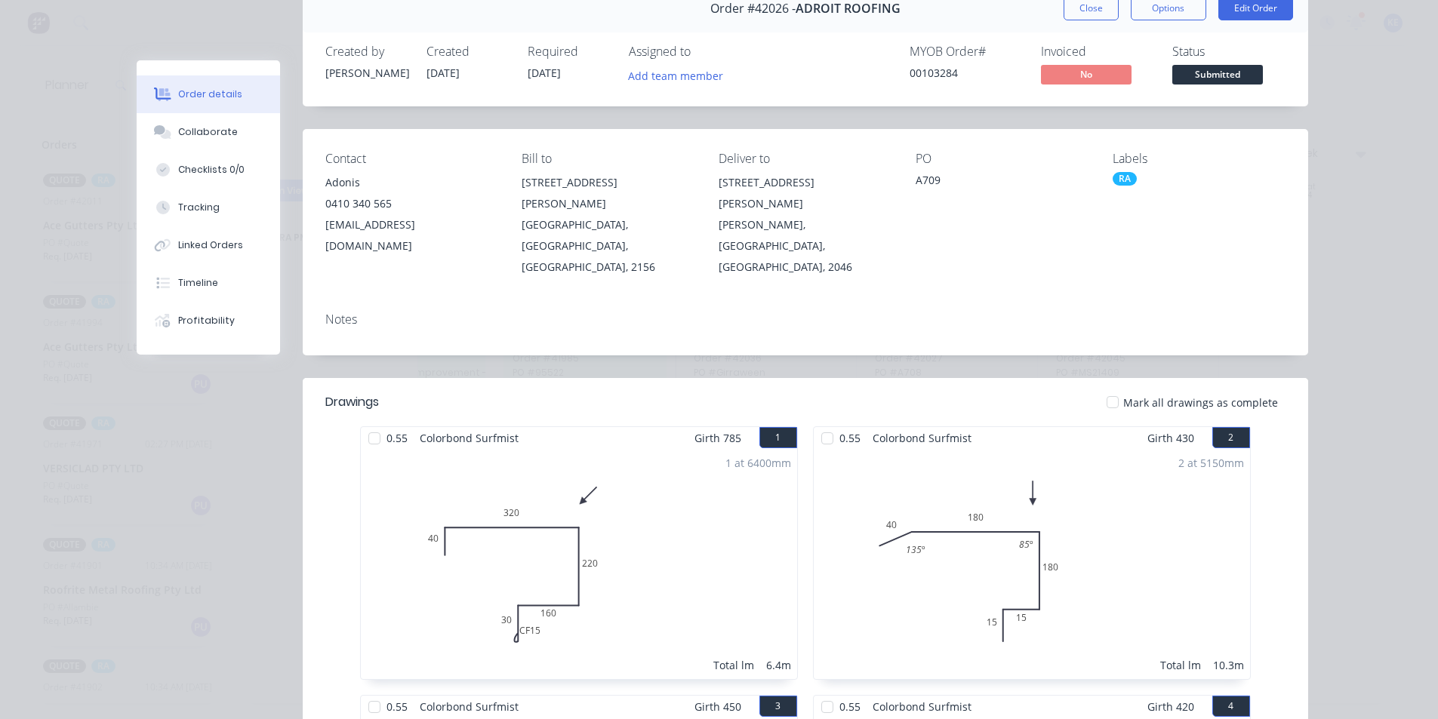
click at [1088, 32] on div "Order #42026 - ADROIT ROOFING Close Options Edit Order" at bounding box center [805, 9] width 1005 height 48
click at [1088, 11] on button "Close" at bounding box center [1090, 8] width 55 height 24
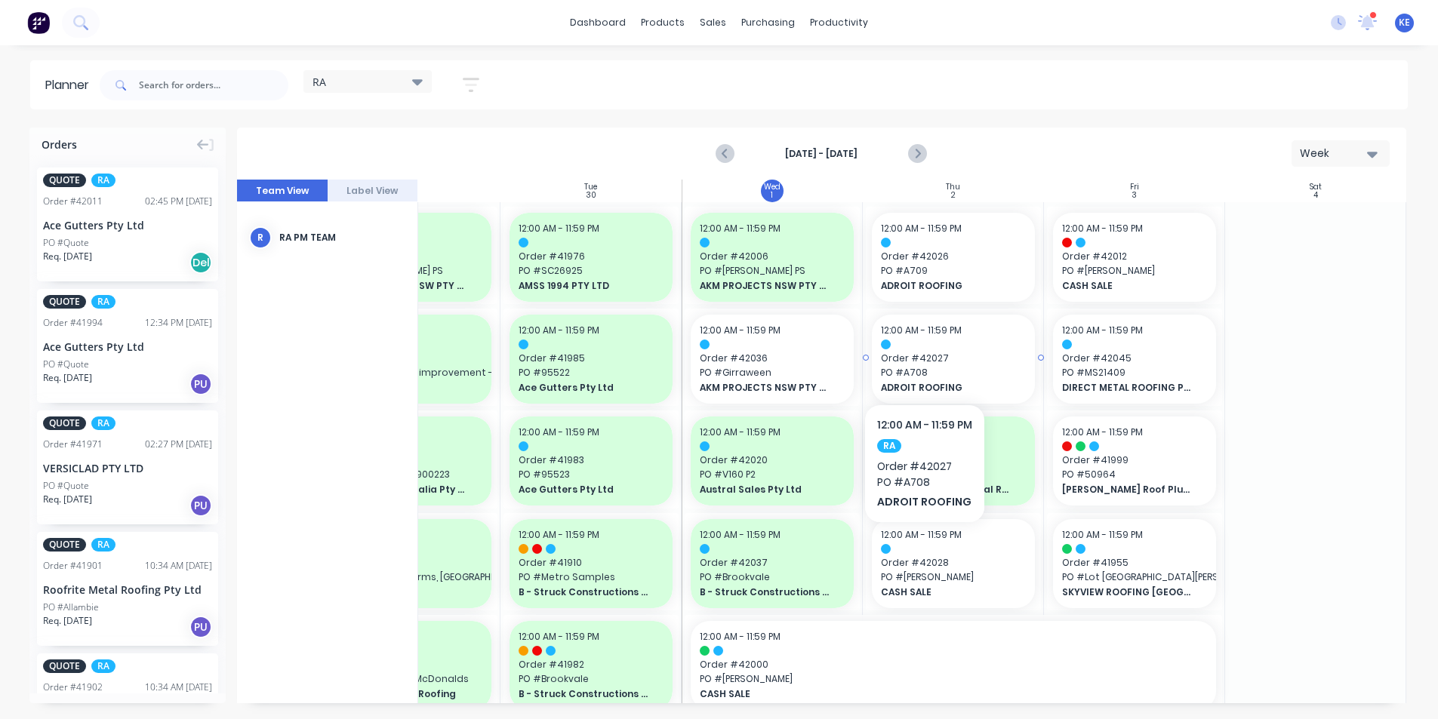
click at [925, 356] on span "Order # 42027" at bounding box center [953, 359] width 145 height 14
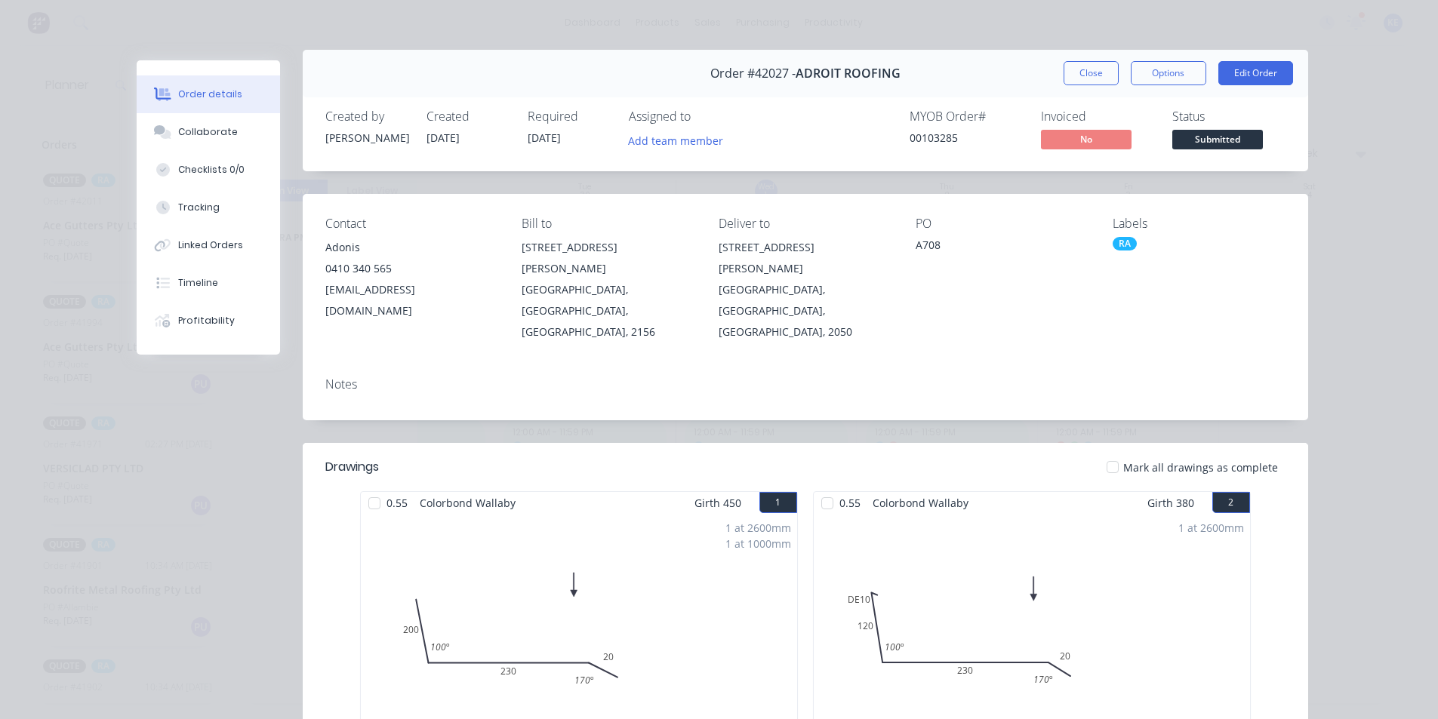
scroll to position [0, 0]
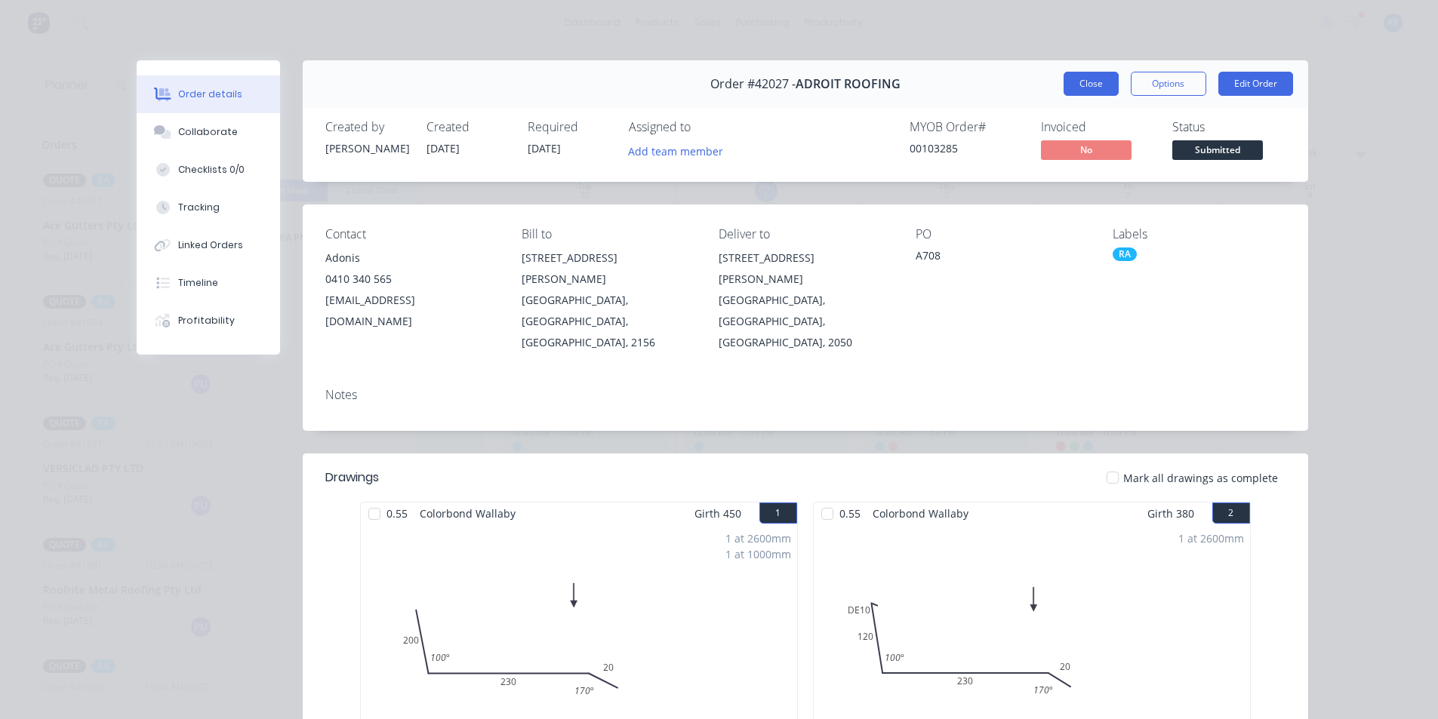
click at [1080, 78] on button "Close" at bounding box center [1090, 84] width 55 height 24
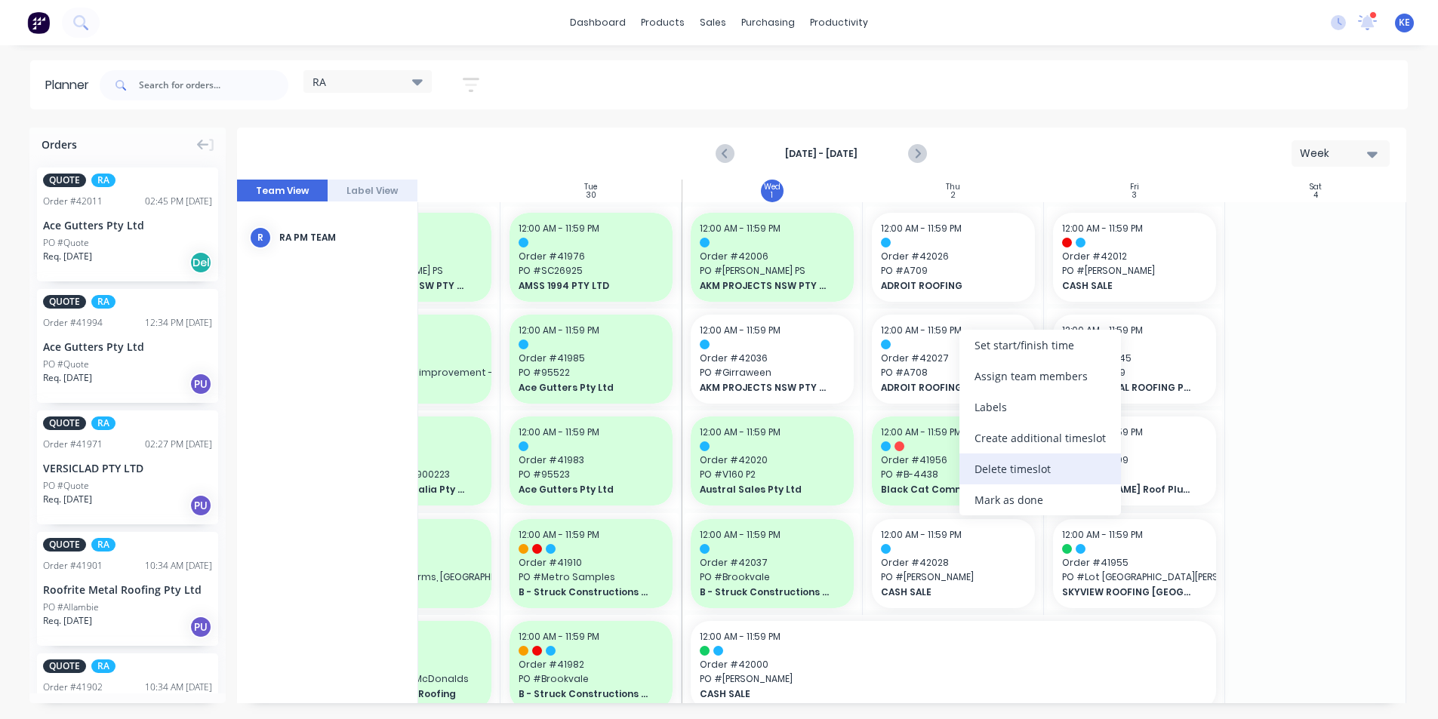
click at [1004, 471] on div "Delete timeslot" at bounding box center [1040, 469] width 162 height 31
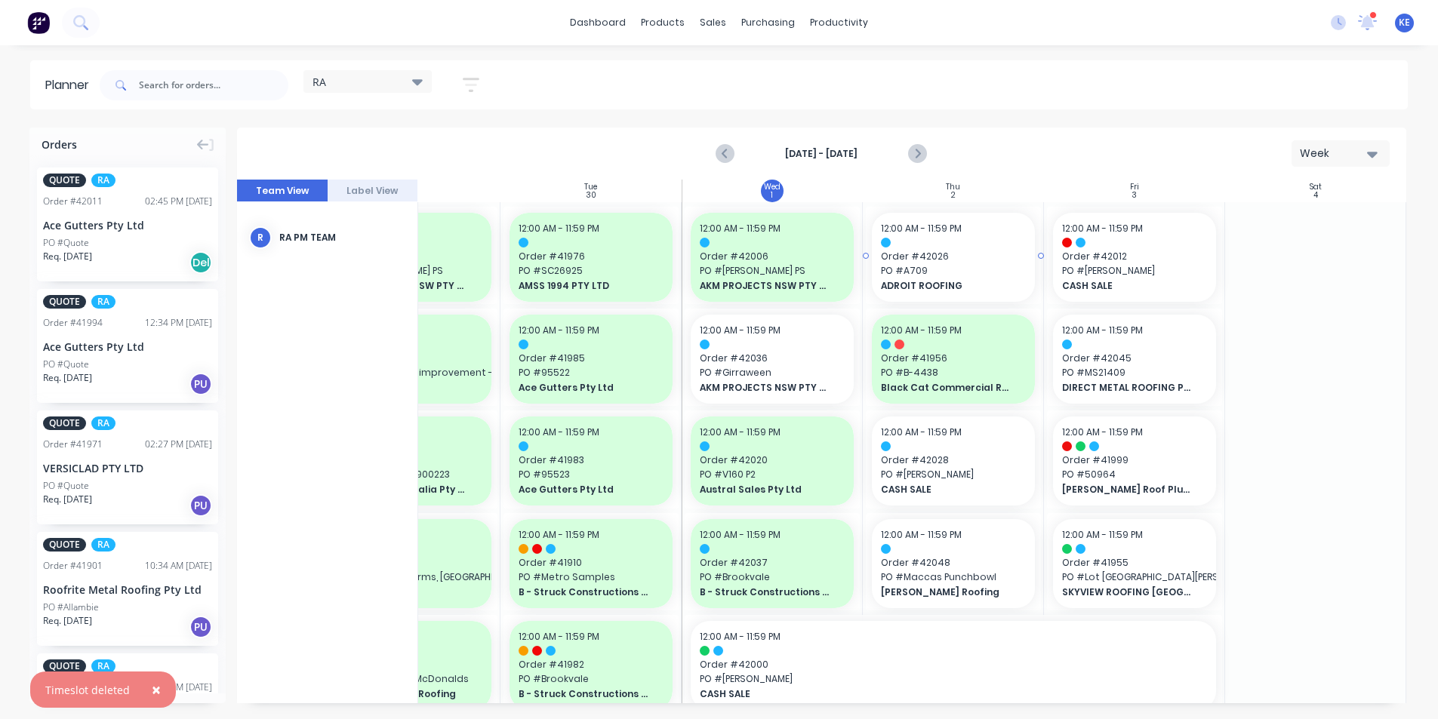
click at [954, 275] on span "PO # A709" at bounding box center [953, 271] width 145 height 14
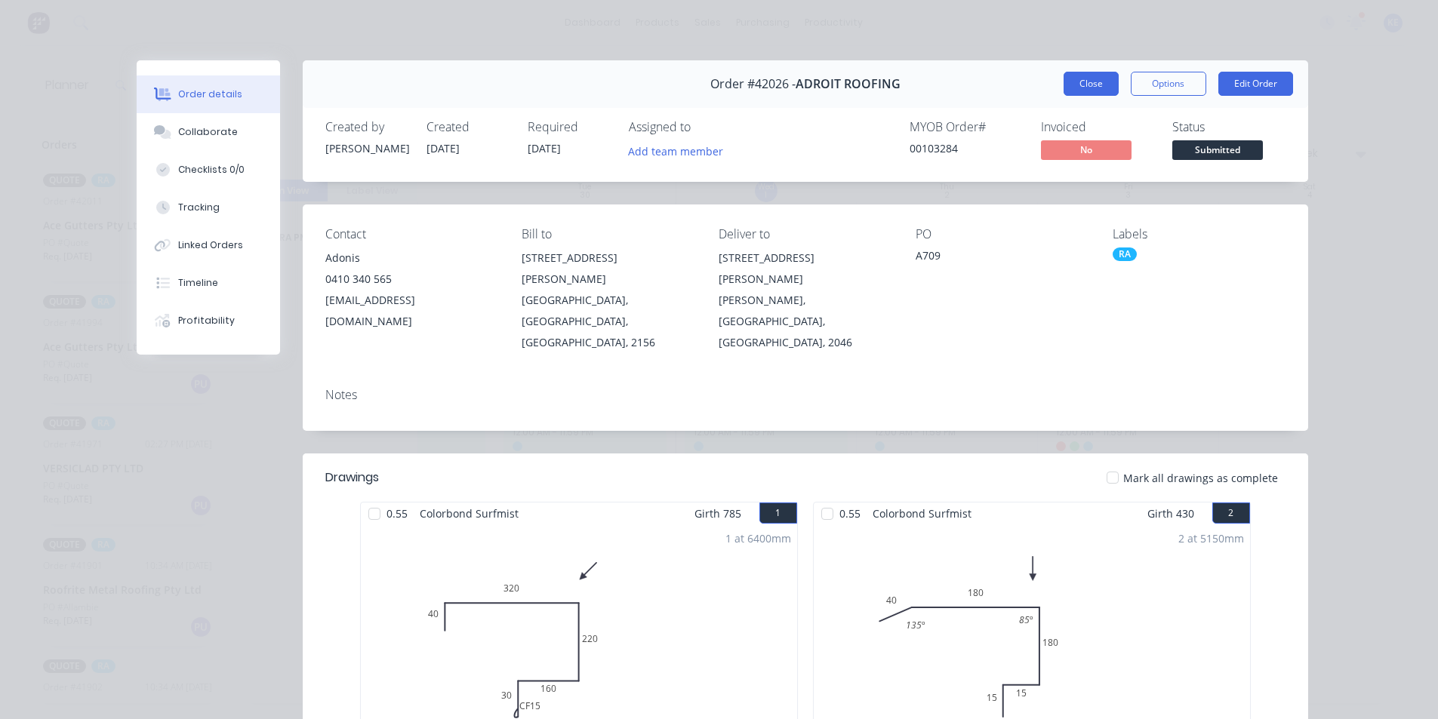
drag, startPoint x: 1085, startPoint y: 74, endPoint x: 1077, endPoint y: 80, distance: 9.7
click at [1084, 75] on button "Close" at bounding box center [1090, 84] width 55 height 24
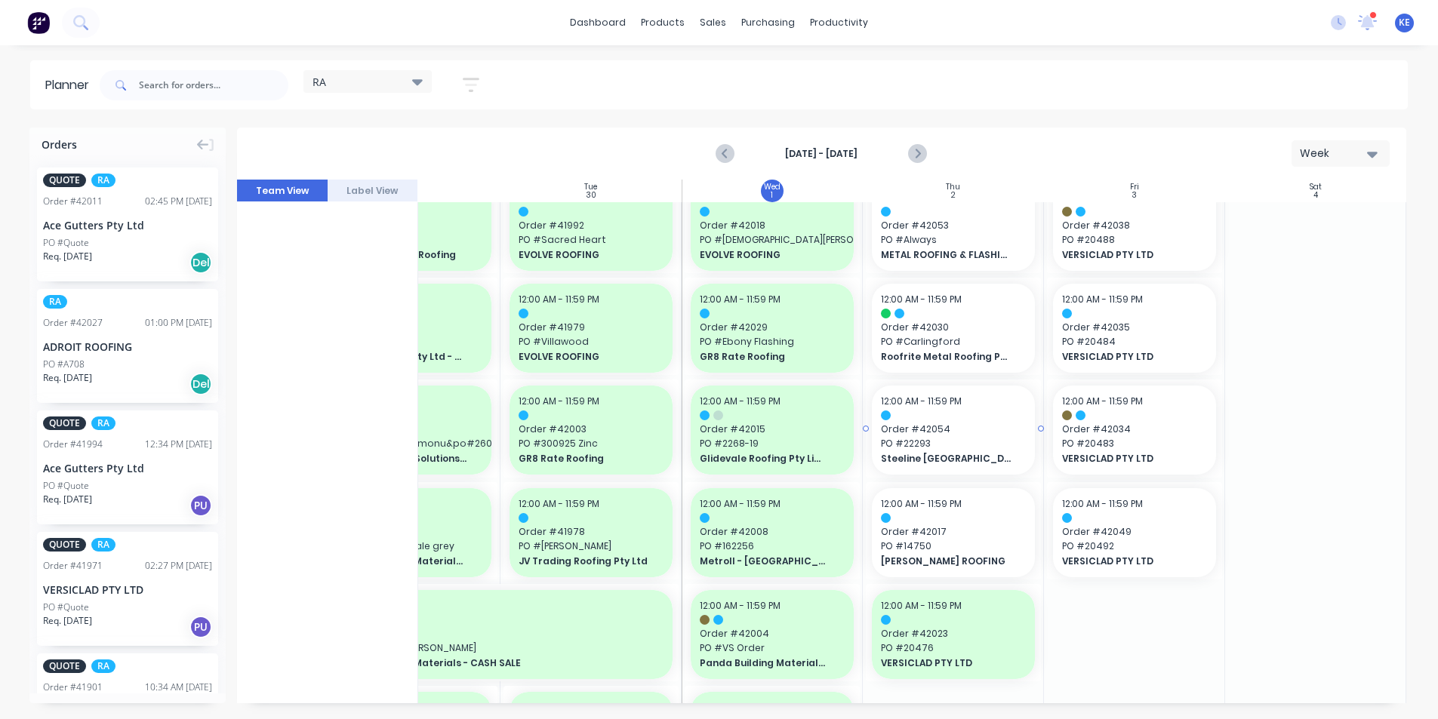
scroll to position [528, 286]
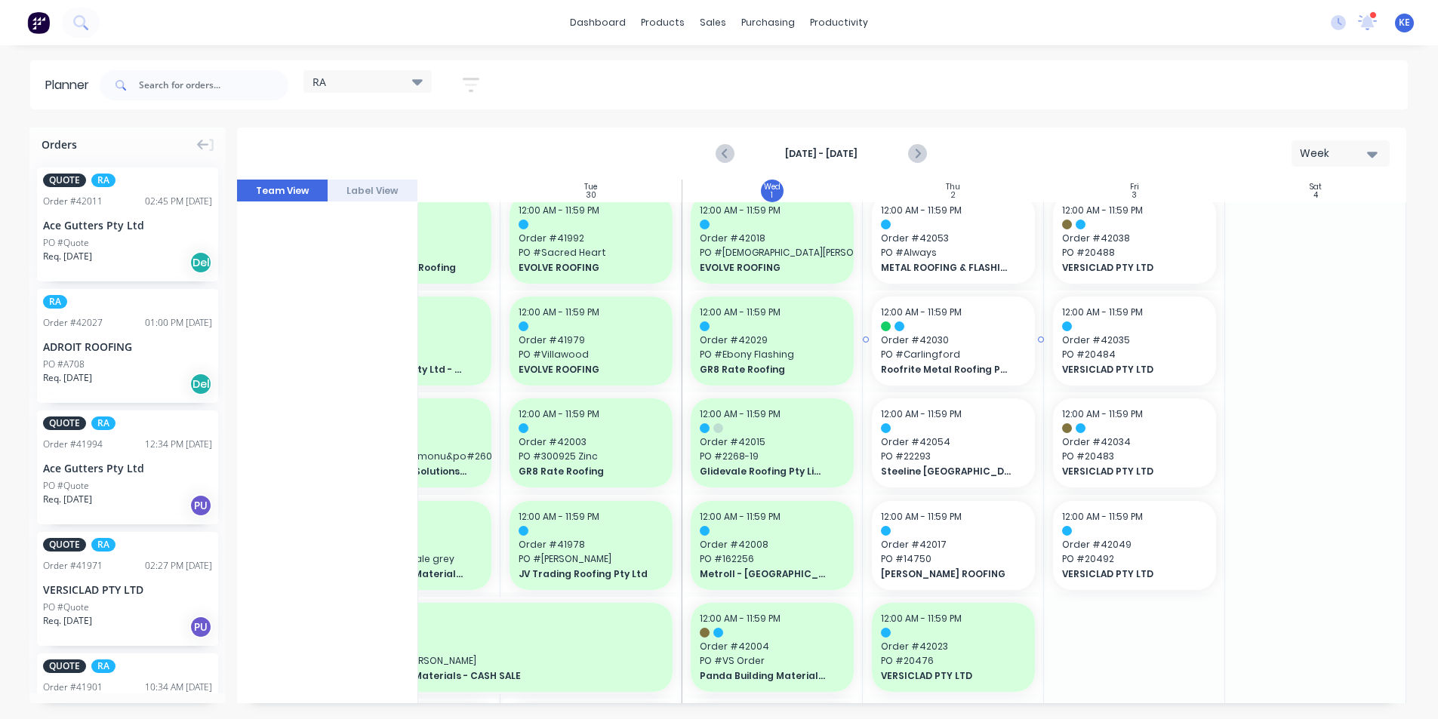
click at [959, 324] on div at bounding box center [953, 327] width 145 height 10
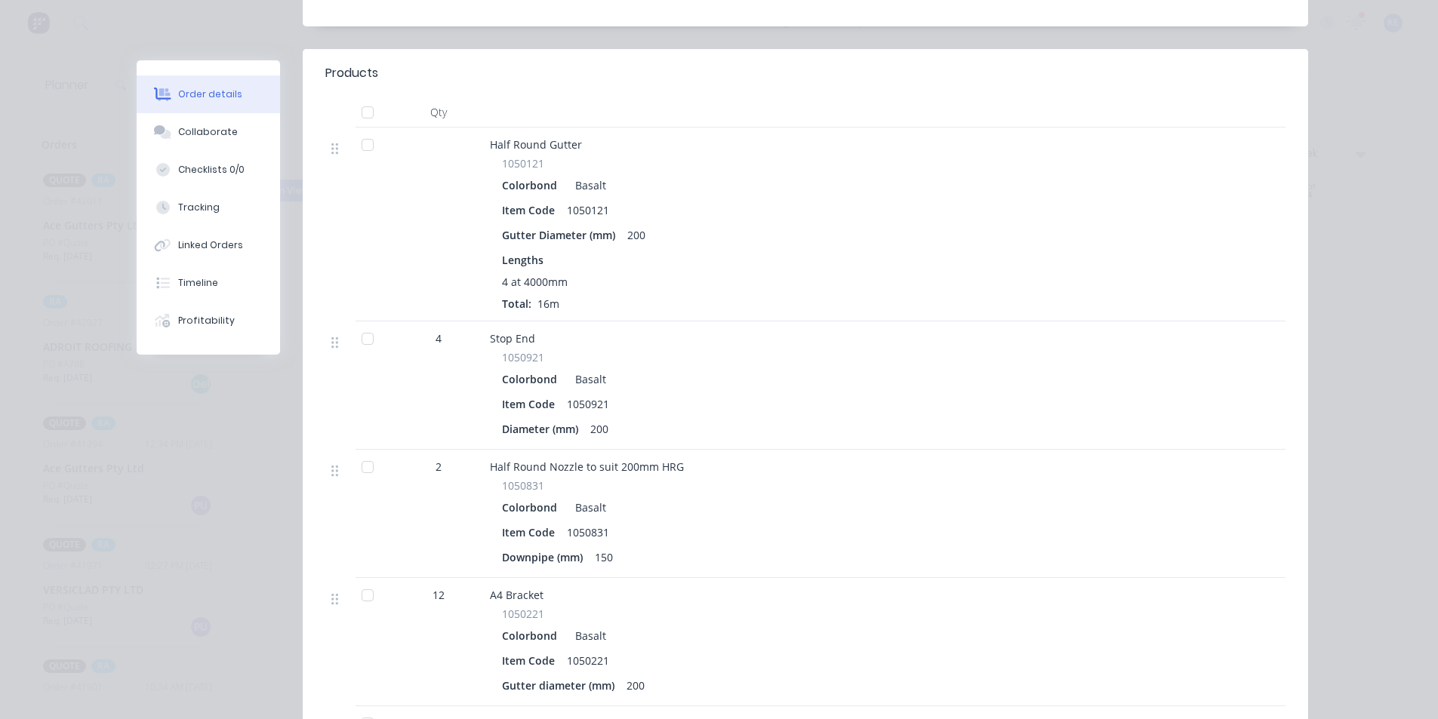
scroll to position [0, 0]
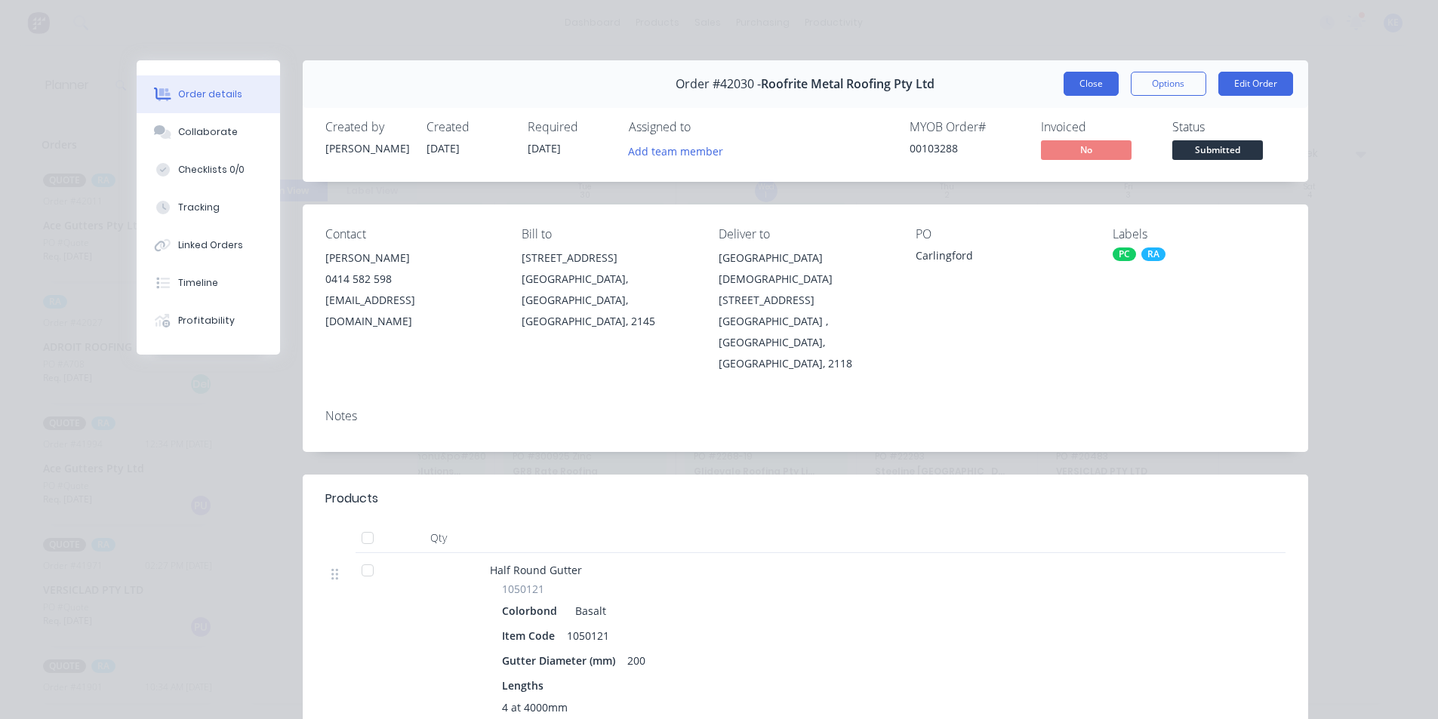
click at [1079, 87] on button "Close" at bounding box center [1090, 84] width 55 height 24
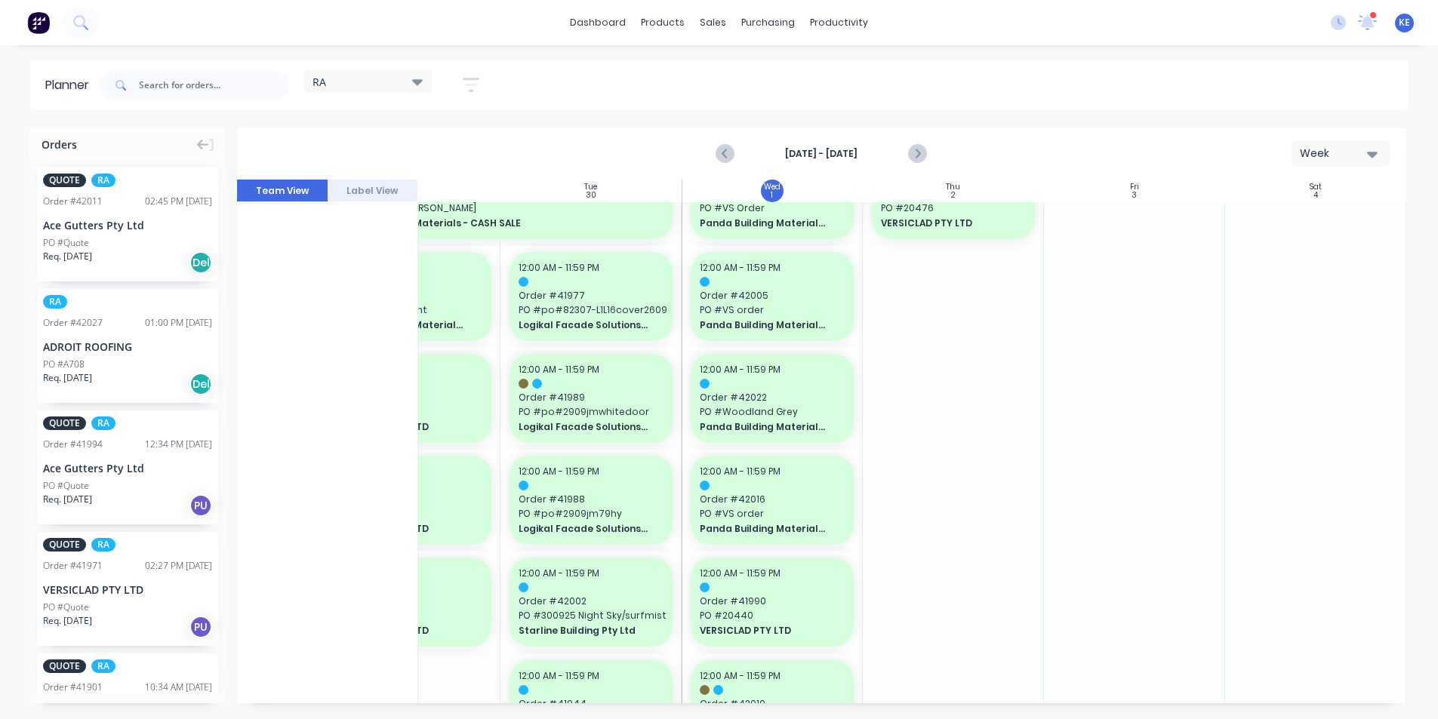
scroll to position [453, 286]
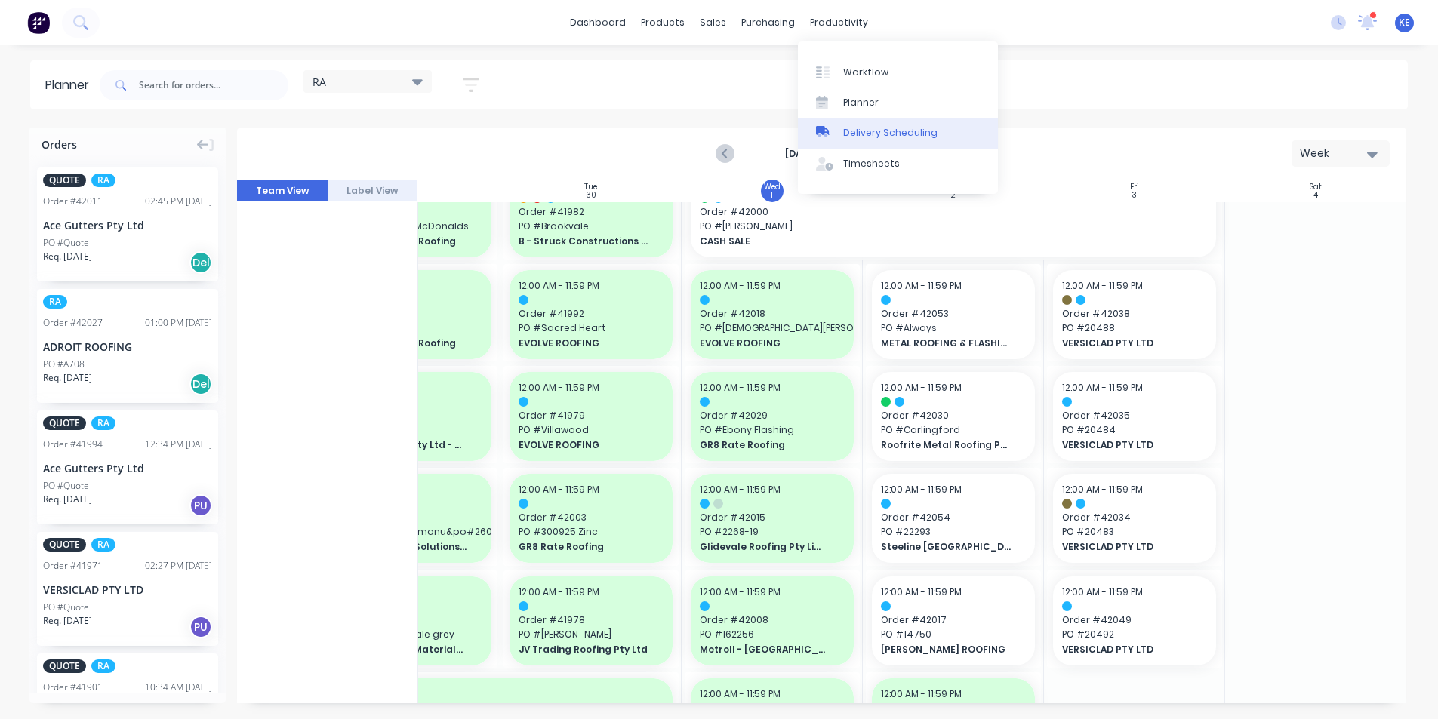
click at [873, 127] on div "Delivery Scheduling" at bounding box center [890, 133] width 94 height 14
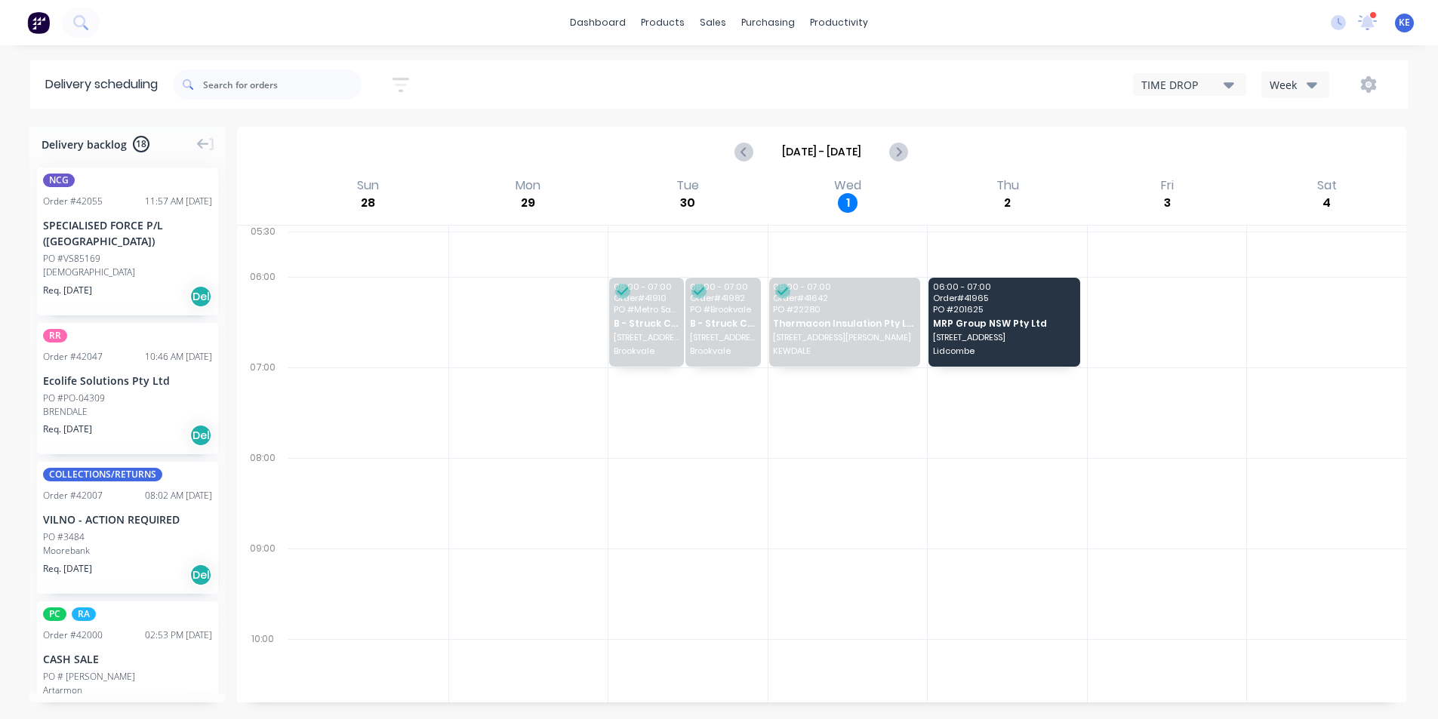
click at [1292, 87] on div "Week" at bounding box center [1292, 85] width 44 height 16
click at [1280, 155] on div "Vehicle" at bounding box center [1336, 155] width 149 height 30
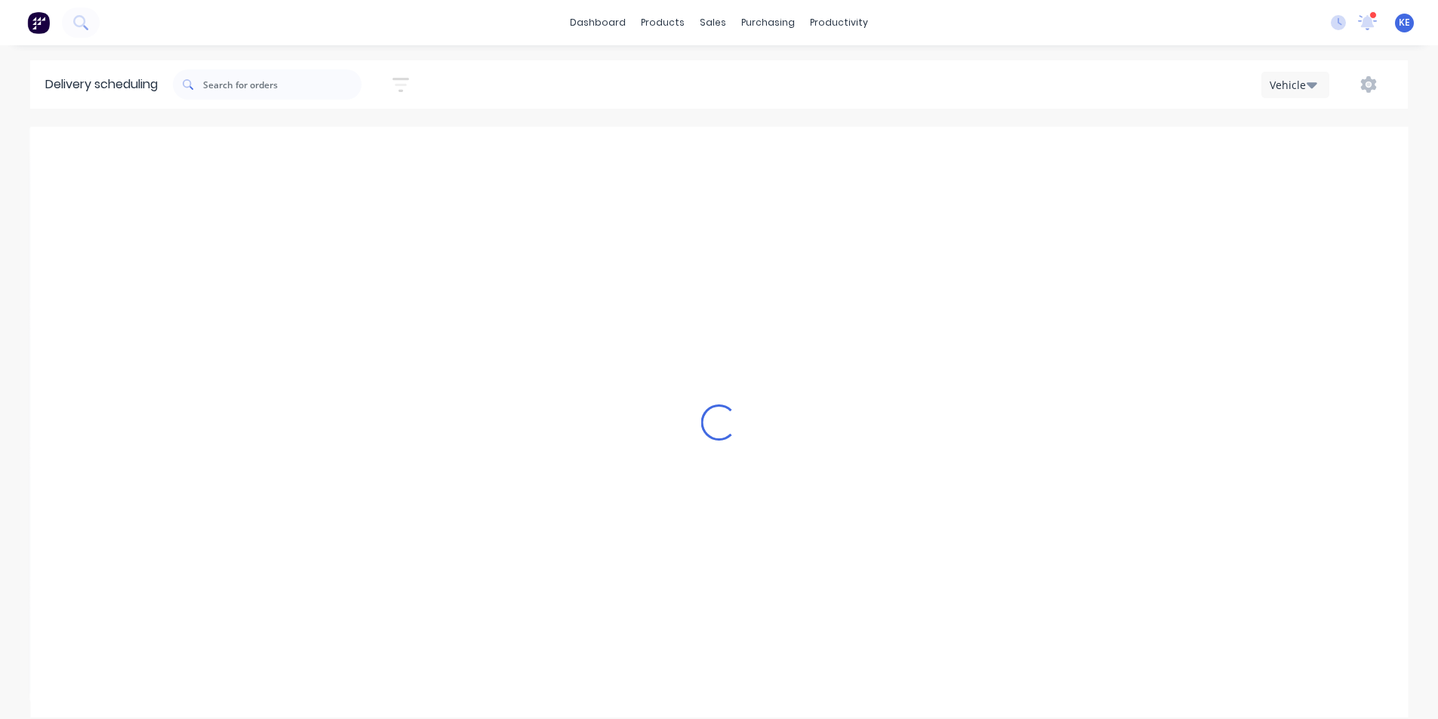
scroll to position [0, 1]
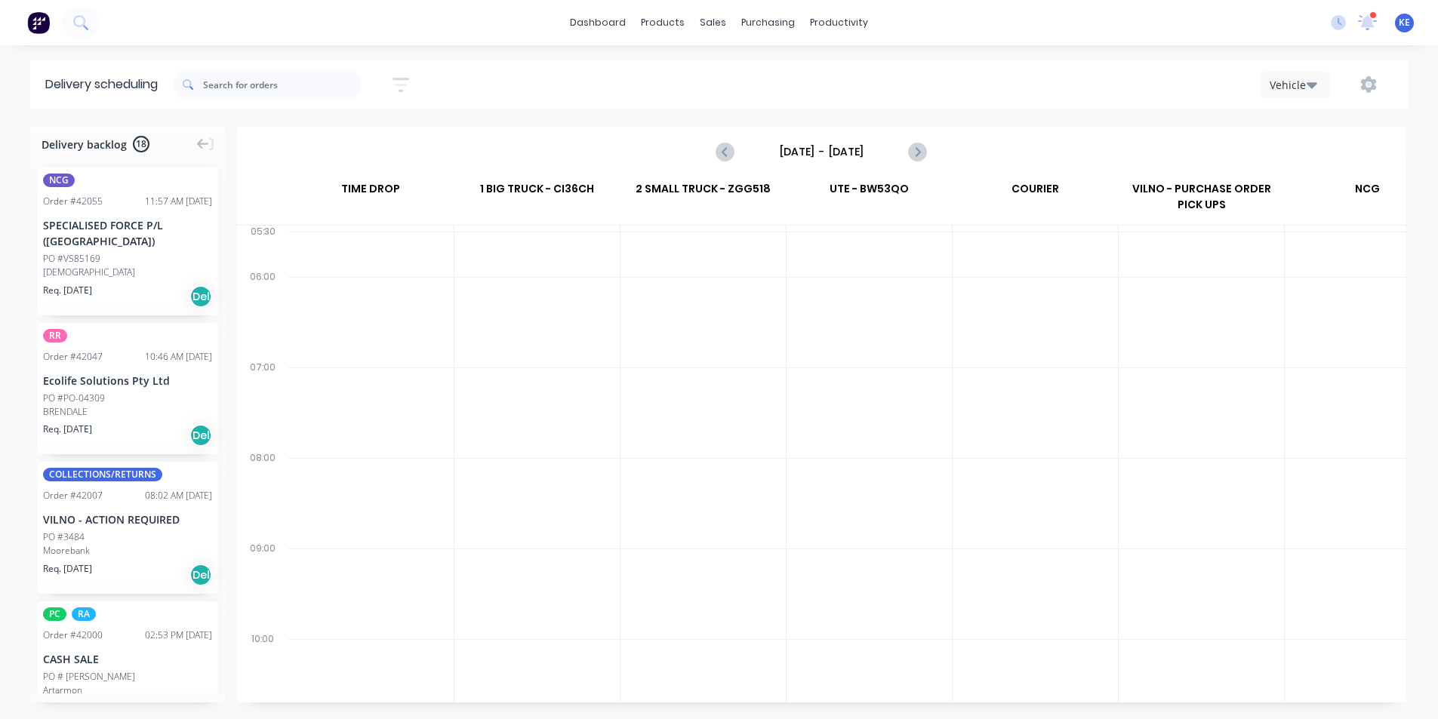
click at [784, 159] on input "Sunday - 28/09/25" at bounding box center [820, 151] width 149 height 23
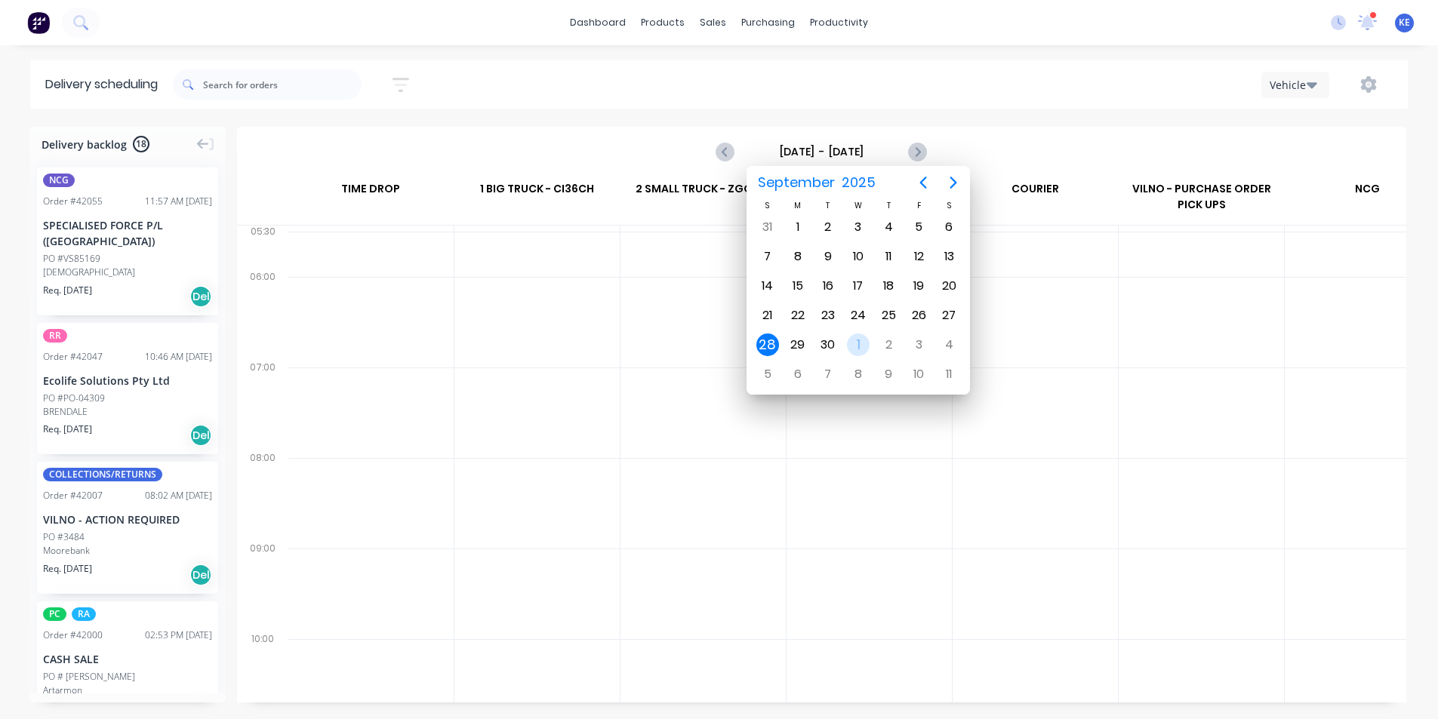
click at [861, 352] on div "1" at bounding box center [858, 345] width 23 height 23
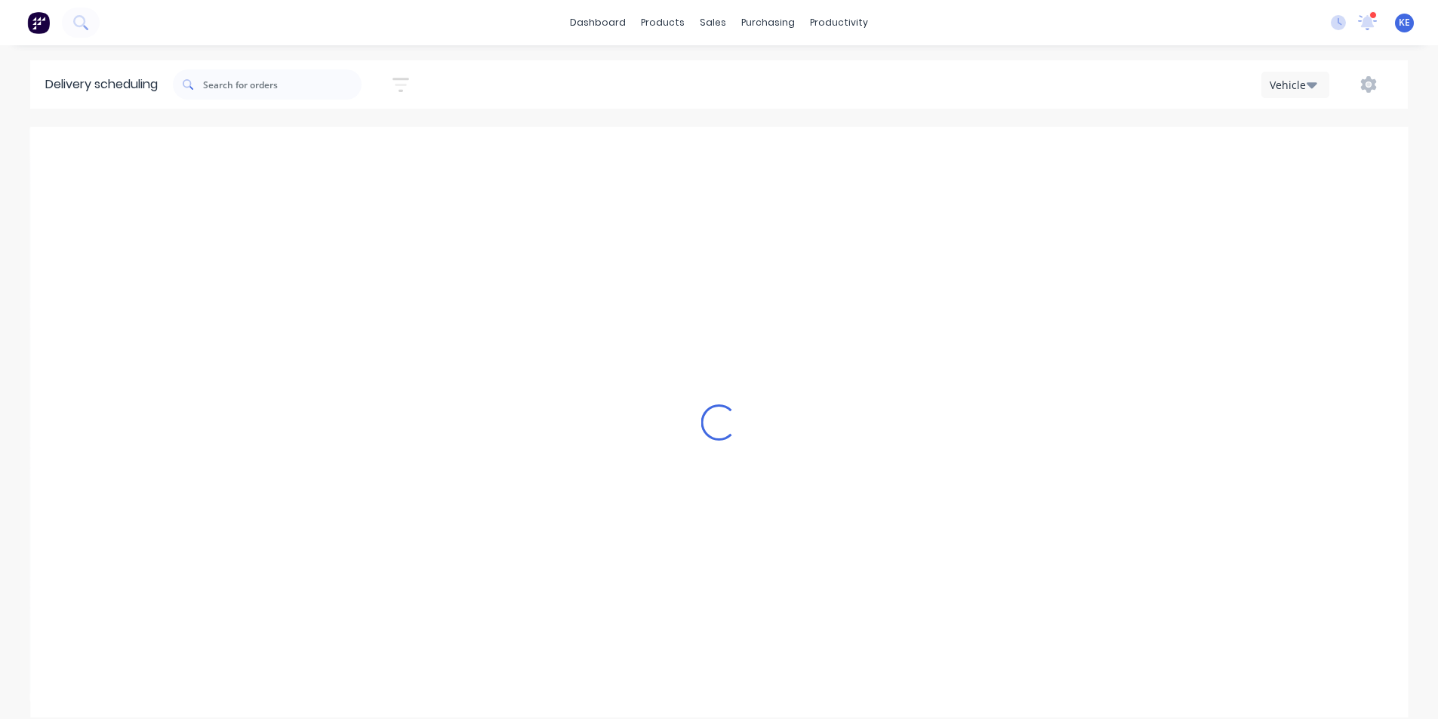
scroll to position [0, 0]
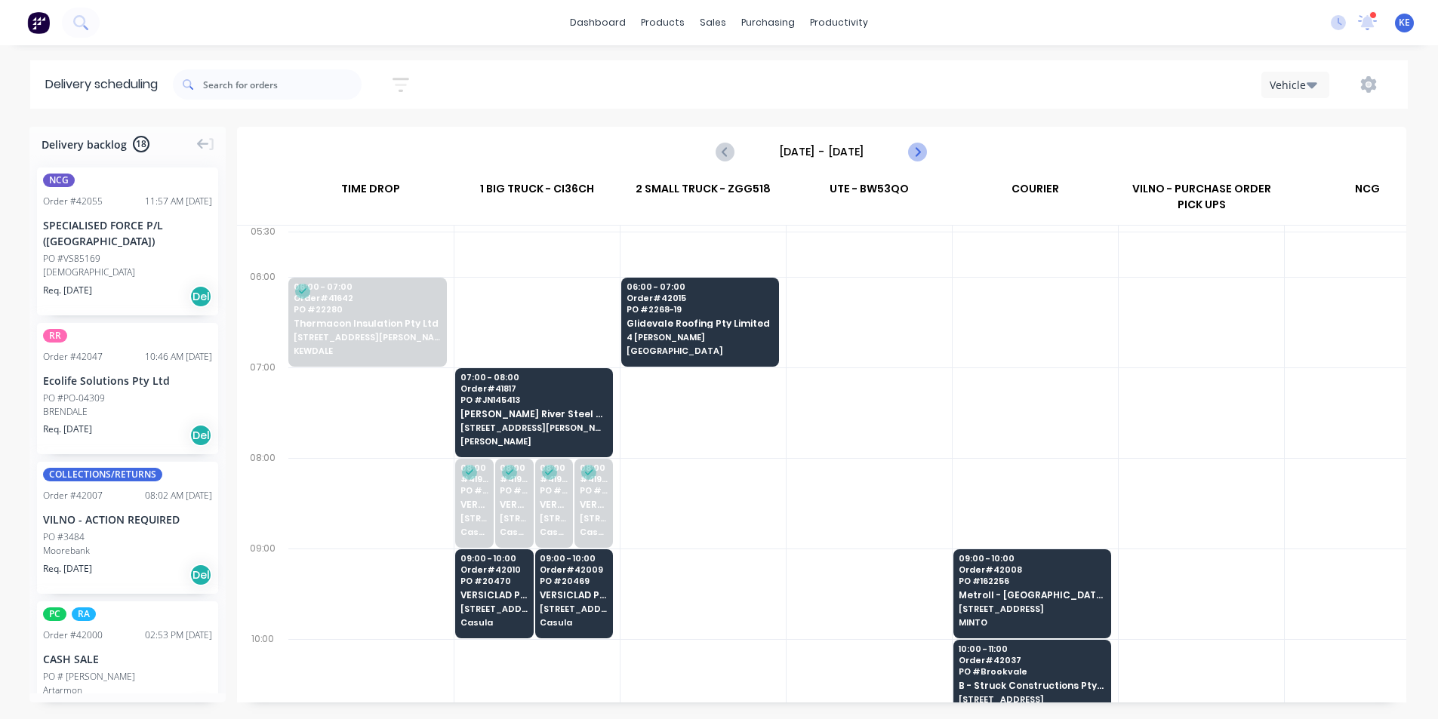
click at [925, 154] on button "Next page" at bounding box center [917, 152] width 30 height 30
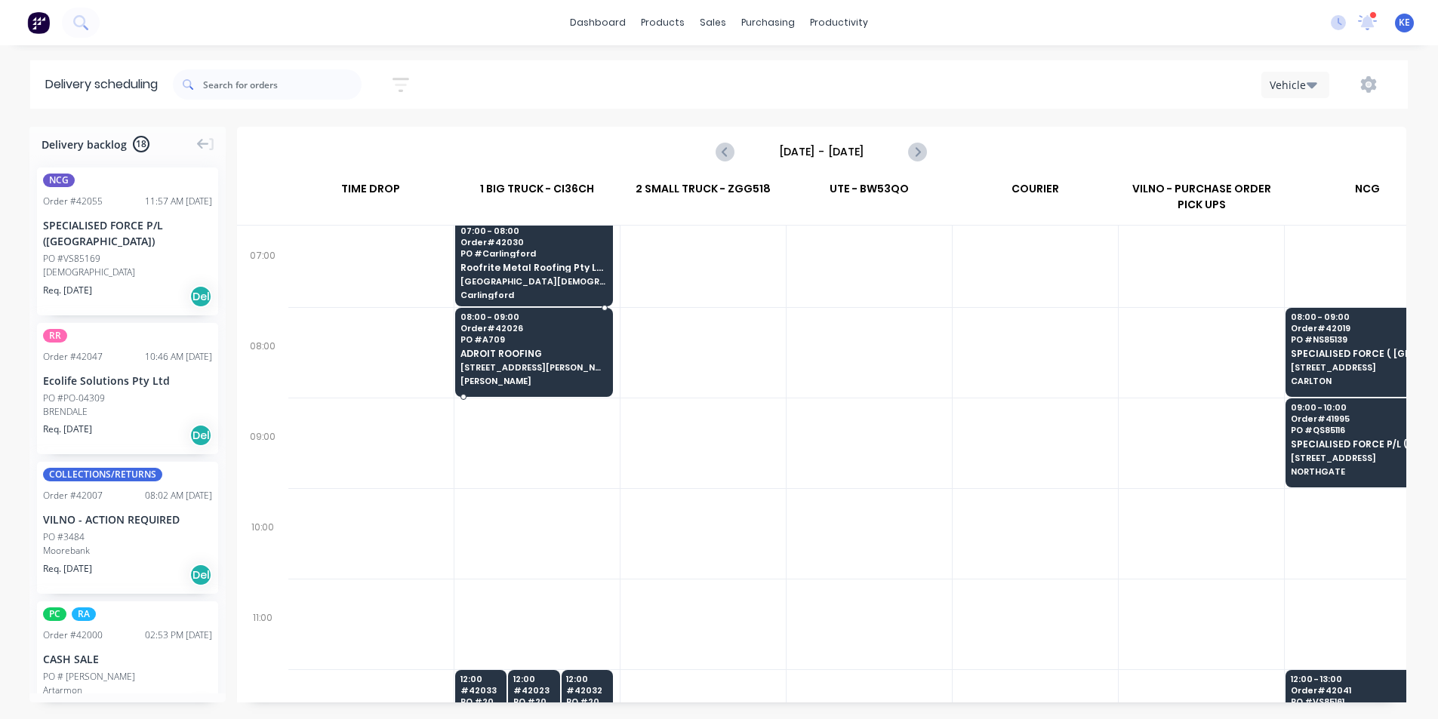
scroll to position [75, 1]
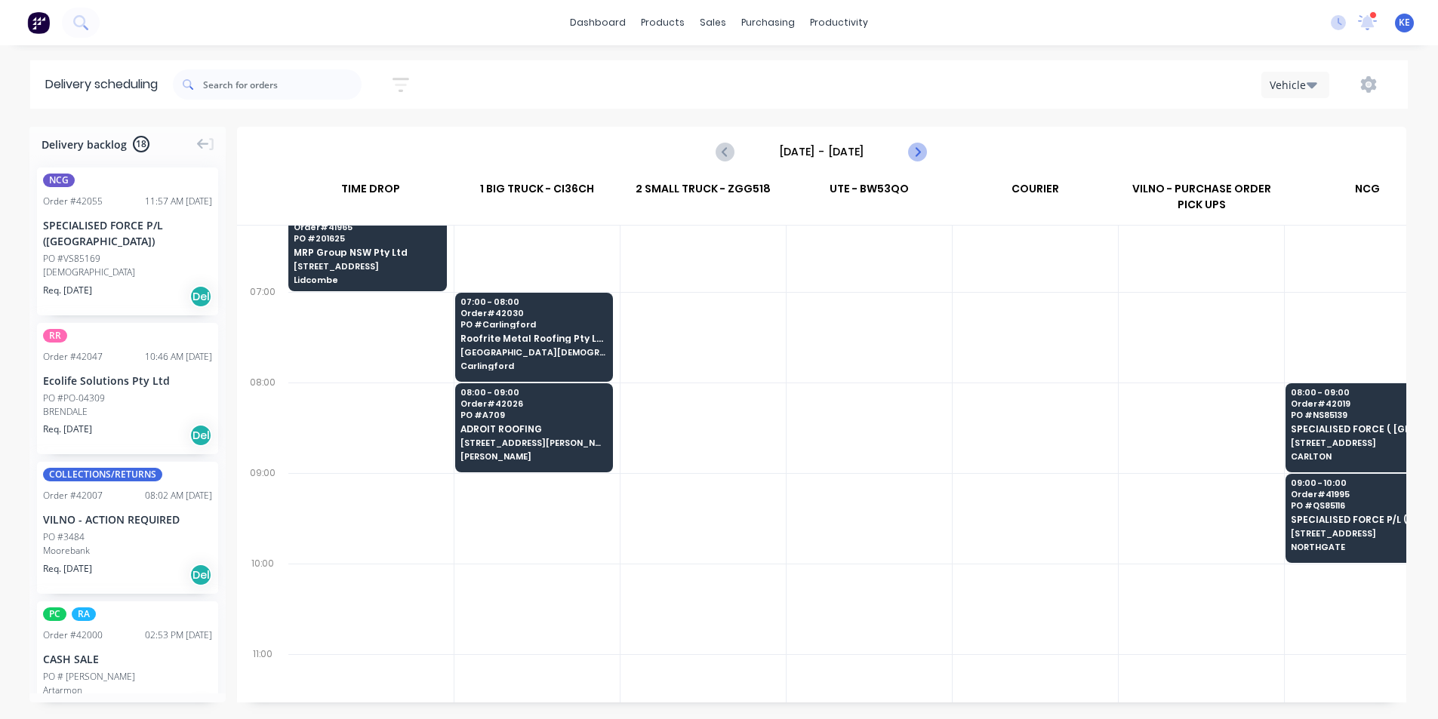
click at [909, 143] on icon "Next page" at bounding box center [917, 152] width 18 height 18
type input "Friday - 03/10/25"
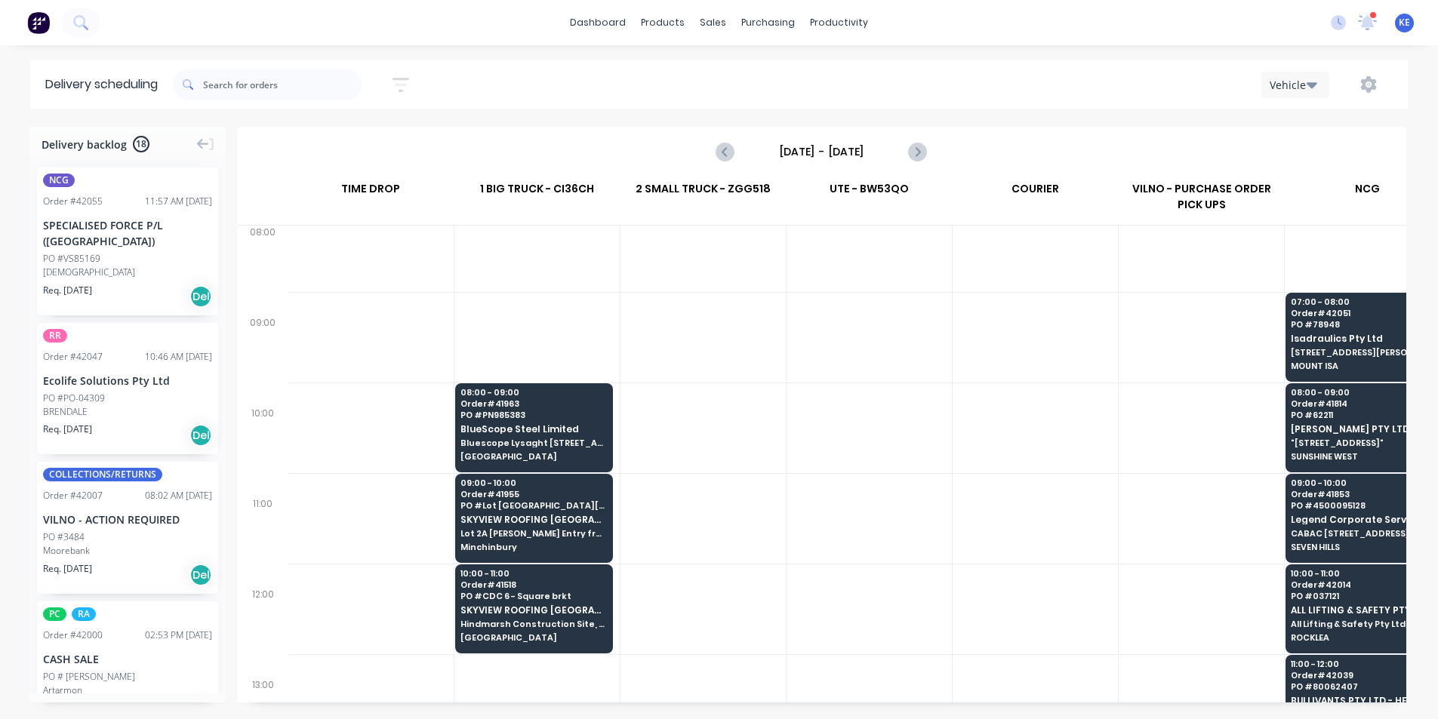
scroll to position [226, 1]
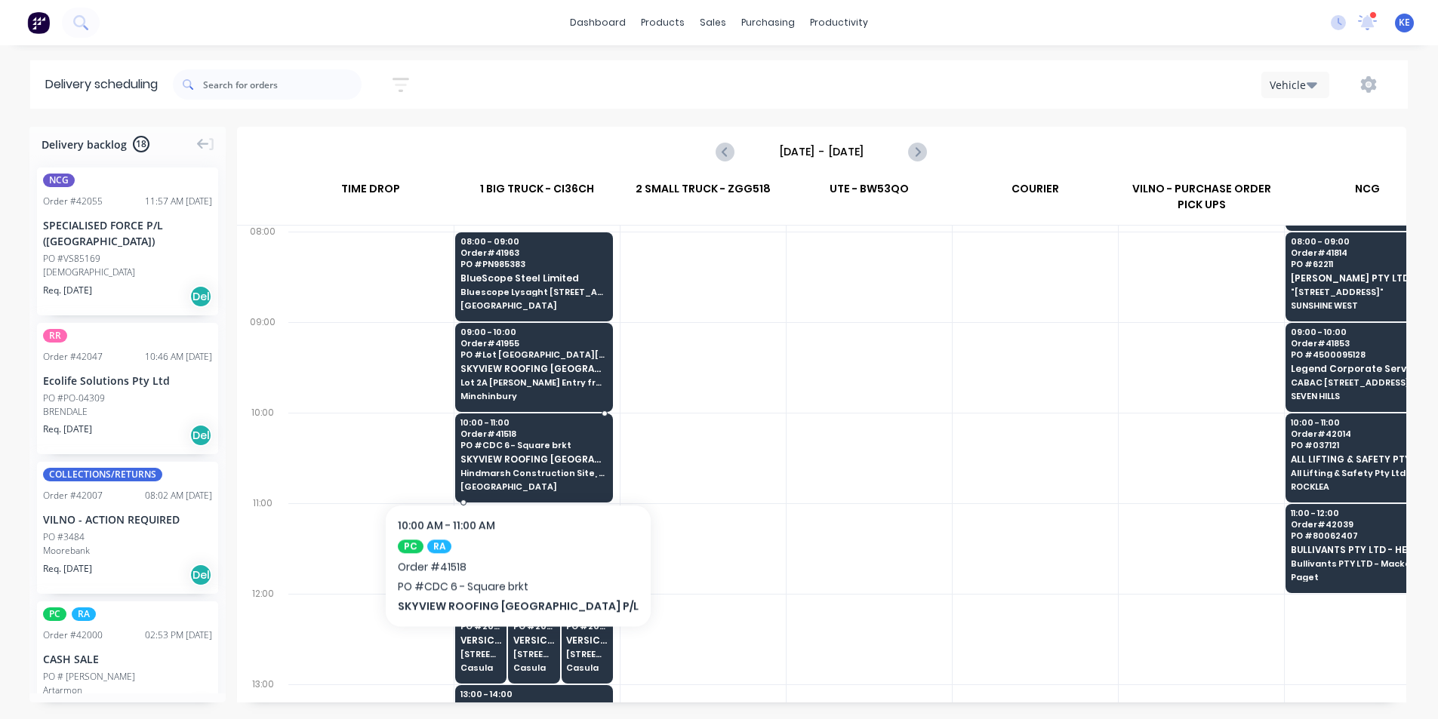
drag, startPoint x: 480, startPoint y: 458, endPoint x: 500, endPoint y: 434, distance: 31.6
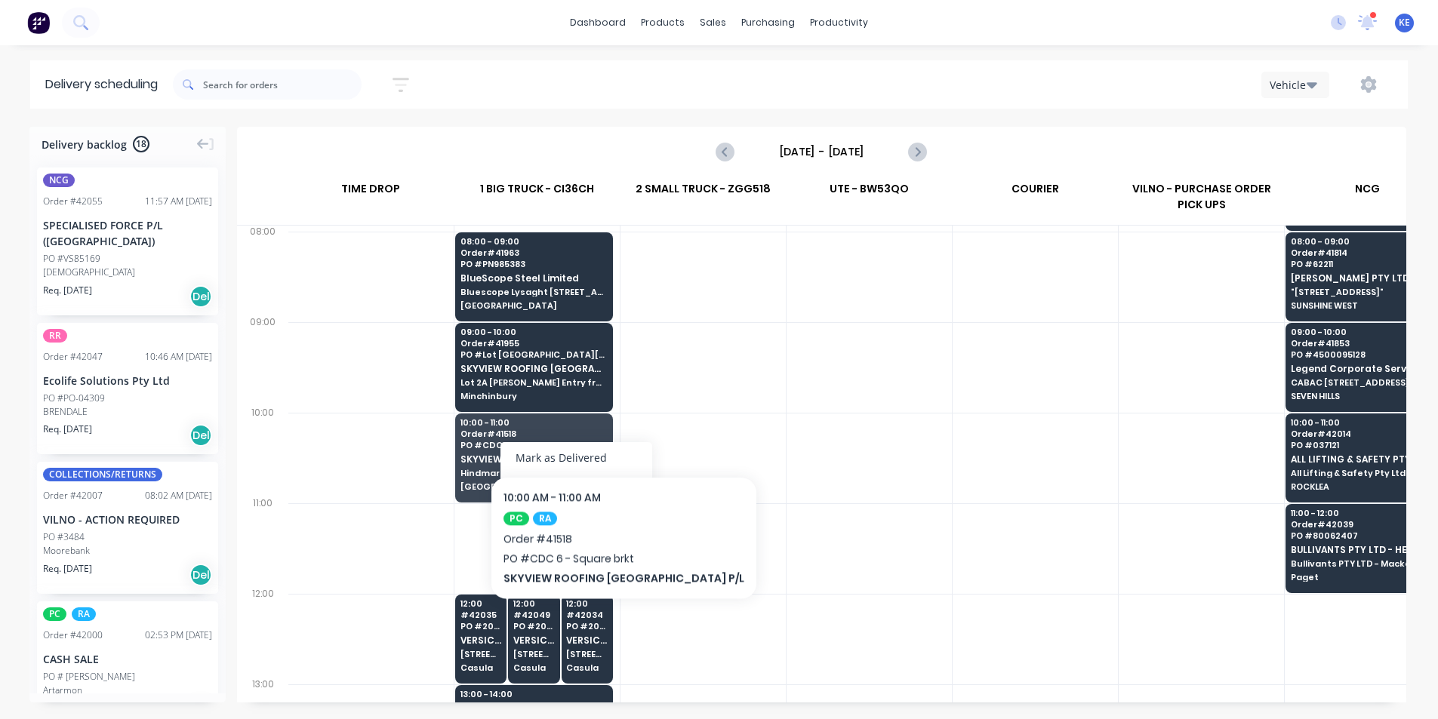
click at [823, 419] on div at bounding box center [868, 458] width 165 height 91
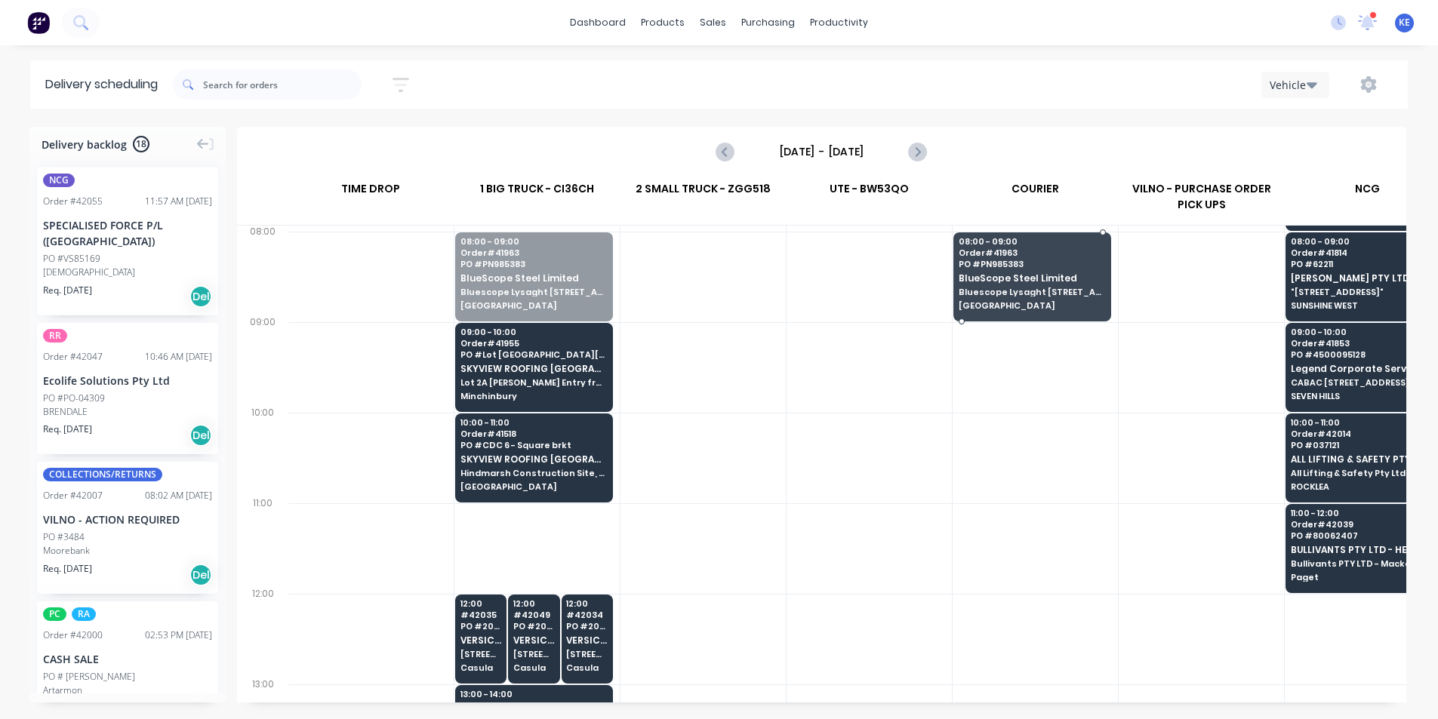
drag, startPoint x: 529, startPoint y: 294, endPoint x: 1026, endPoint y: 314, distance: 497.8
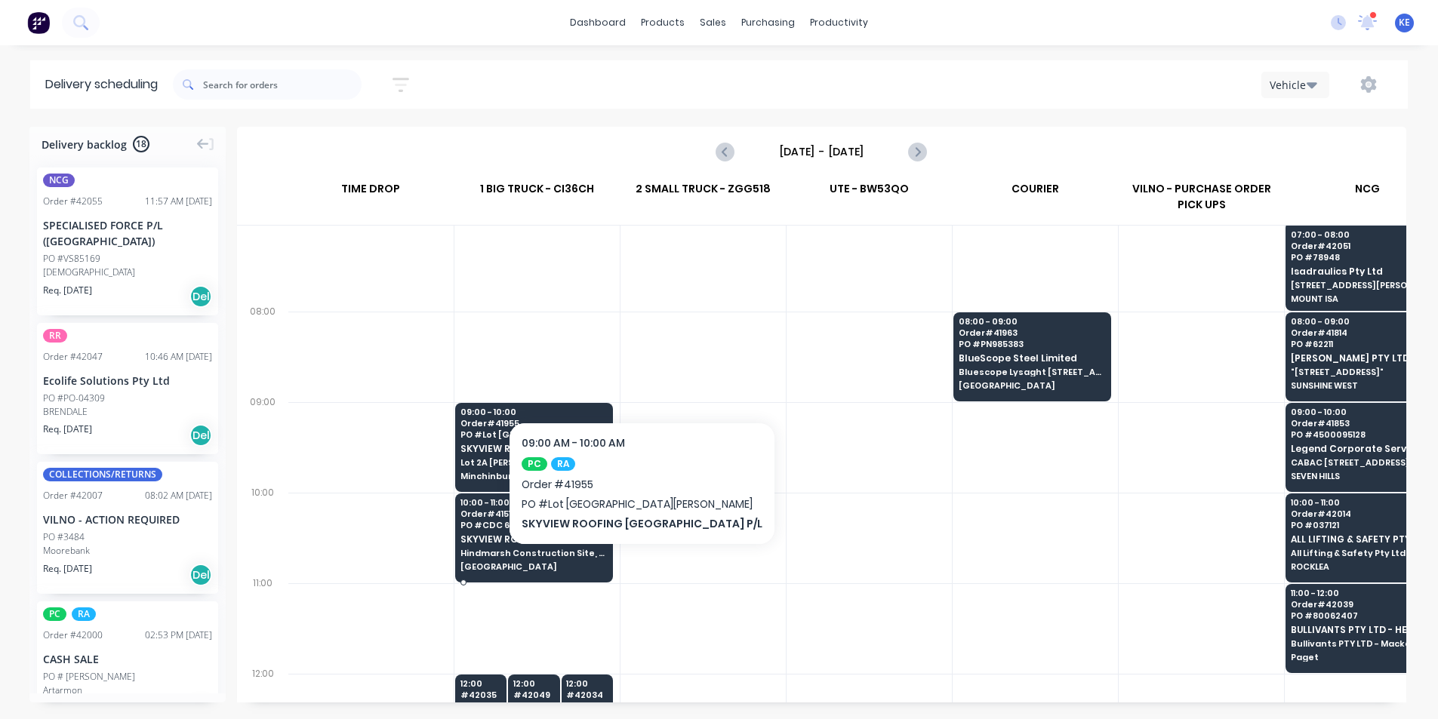
scroll to position [151, 1]
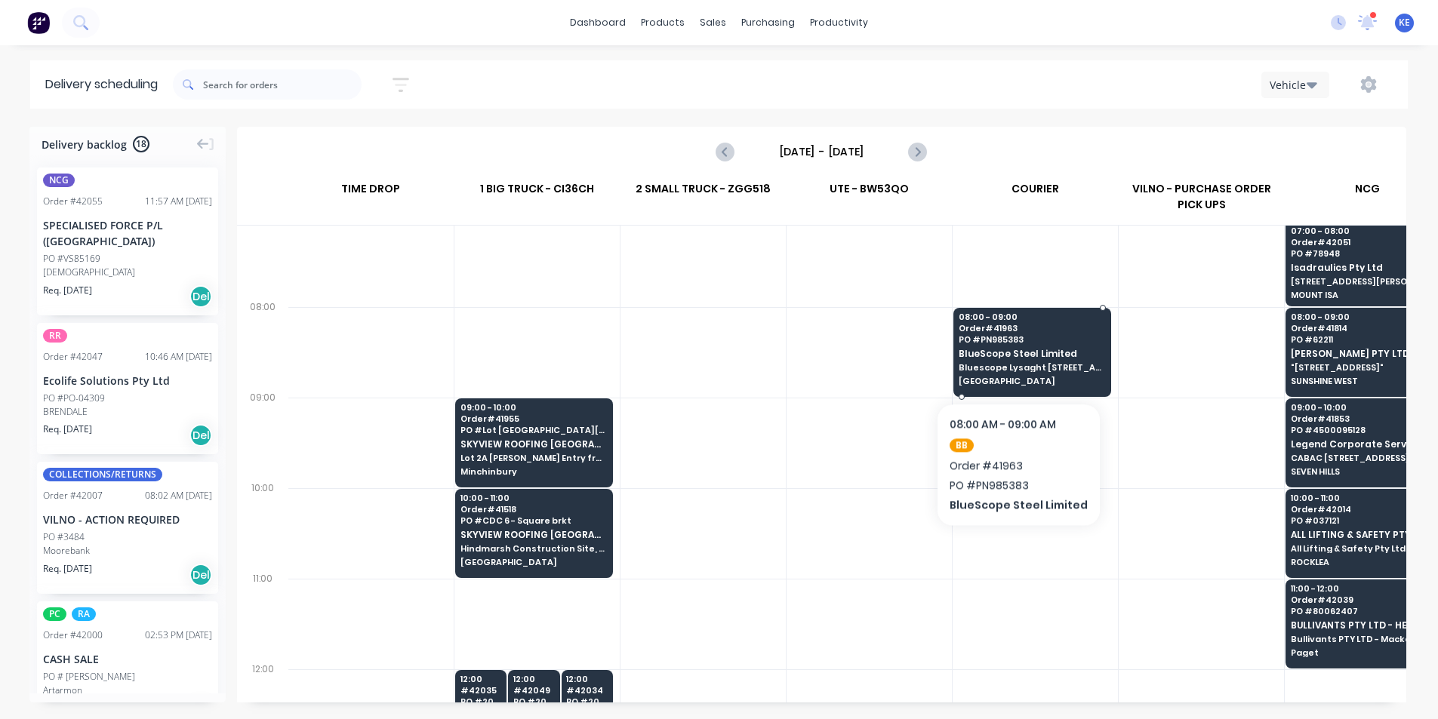
click at [1013, 357] on span "BlueScope Steel Limited" at bounding box center [1032, 354] width 146 height 10
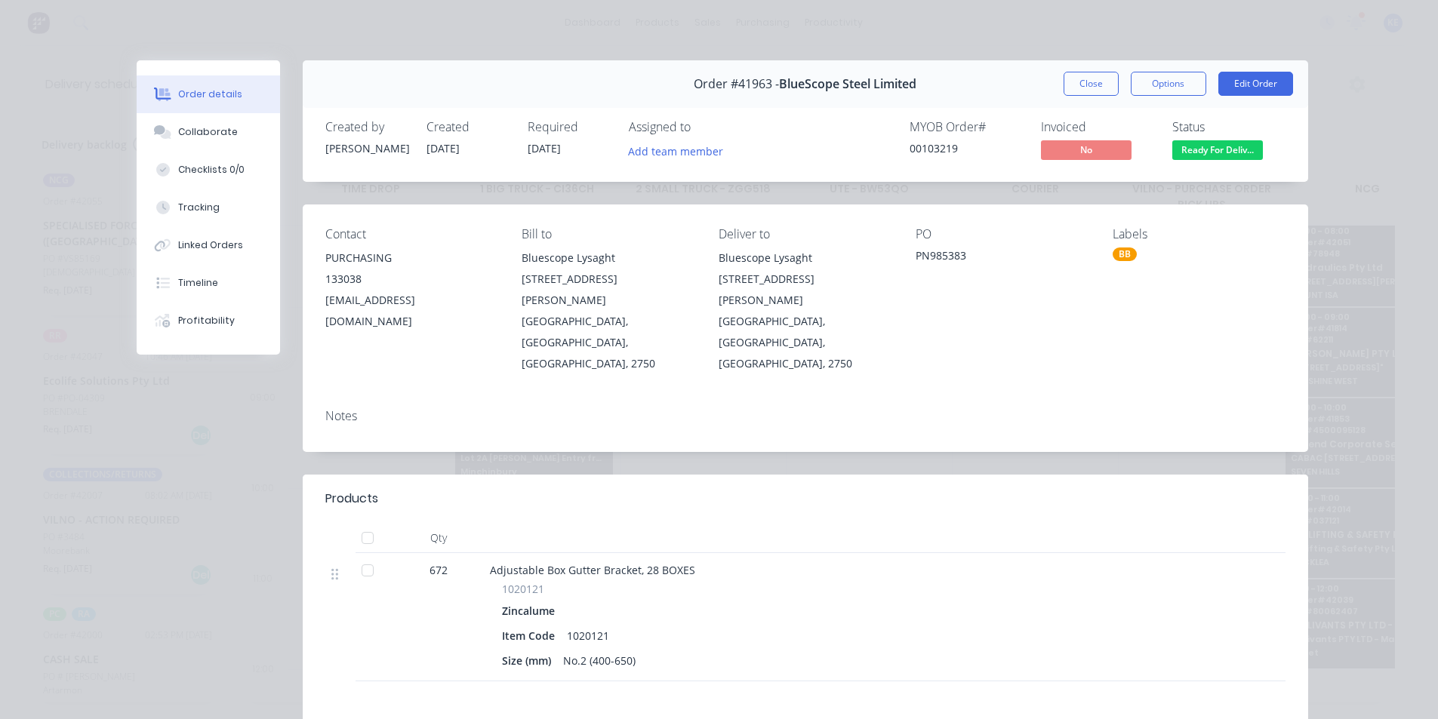
click at [1095, 81] on button "Close" at bounding box center [1090, 84] width 55 height 24
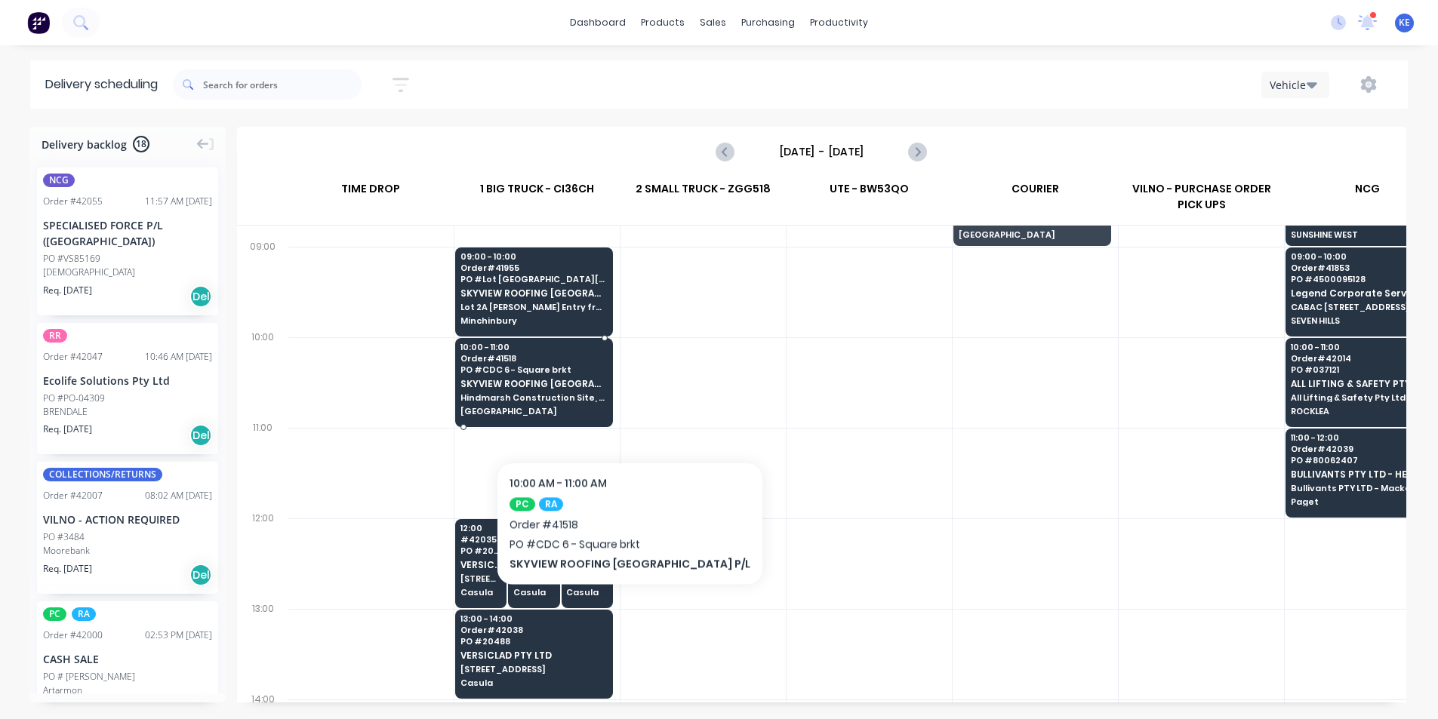
scroll to position [226, 1]
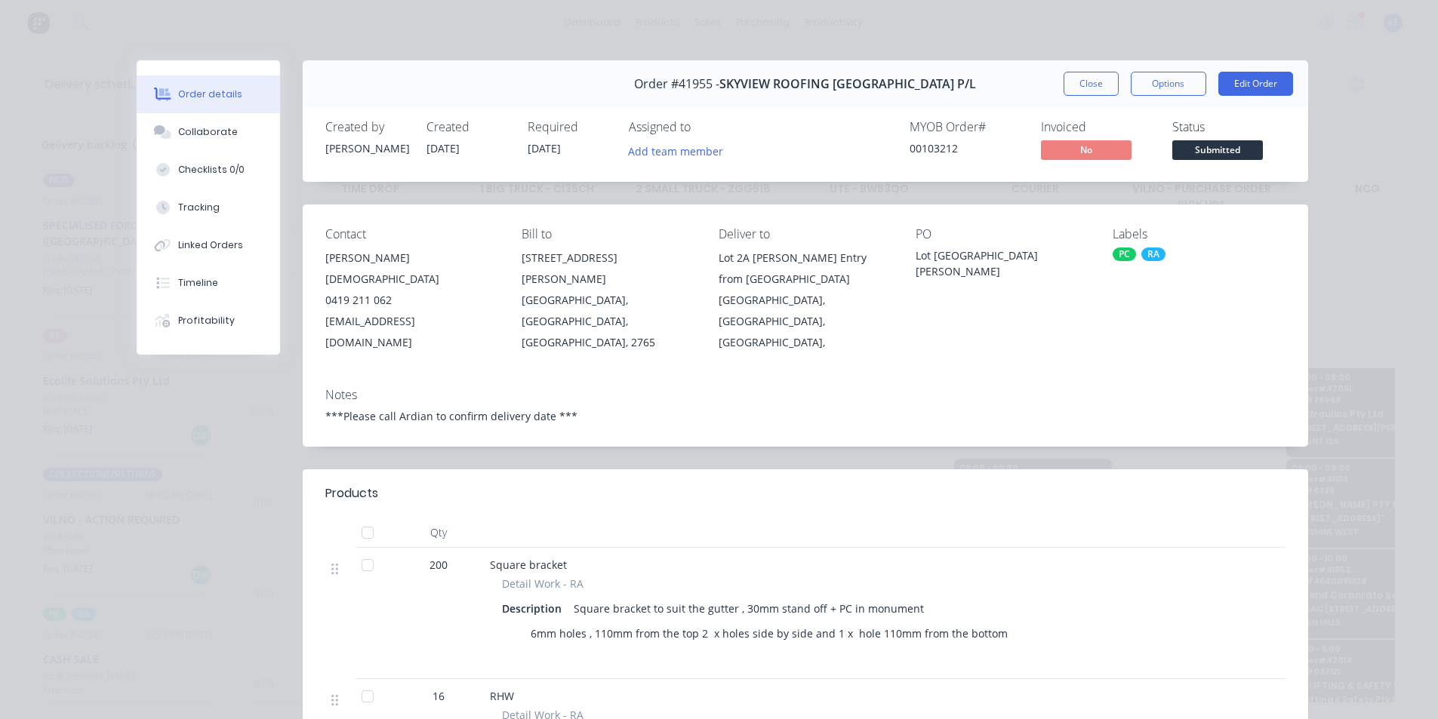
scroll to position [226, 1]
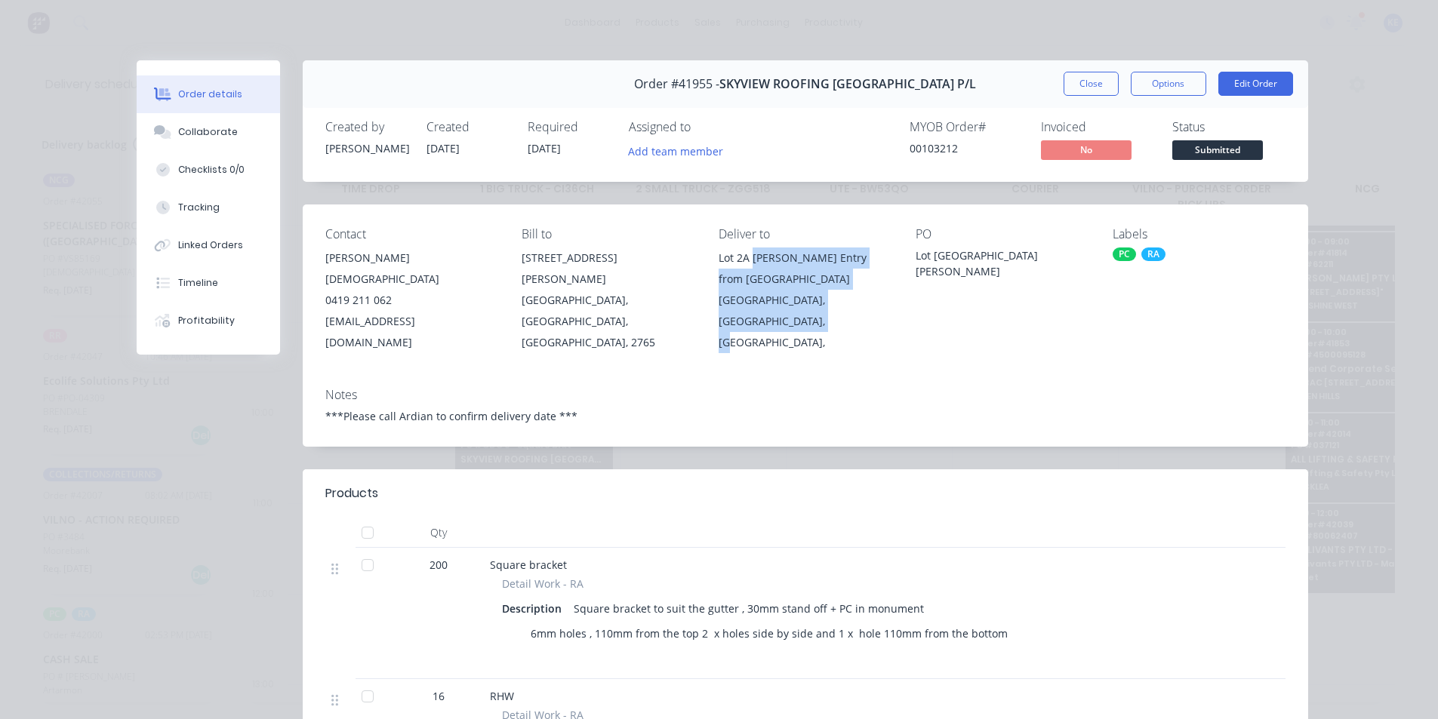
drag, startPoint x: 771, startPoint y: 331, endPoint x: 749, endPoint y: 268, distance: 66.4
click at [749, 268] on div "Lot 2A Archbold Rd Entry from Great Western HWY Minchinbury, New South Wales, A…" at bounding box center [805, 301] width 173 height 106
copy div "Archbold Rd Entry from Great Western HWY Minchinbury, New South Wales, Australi…"
click at [1081, 65] on div "Order #41955 - SKYVIEW ROOFING AUSTRALIA P/L Close Options Edit Order" at bounding box center [805, 84] width 1005 height 48
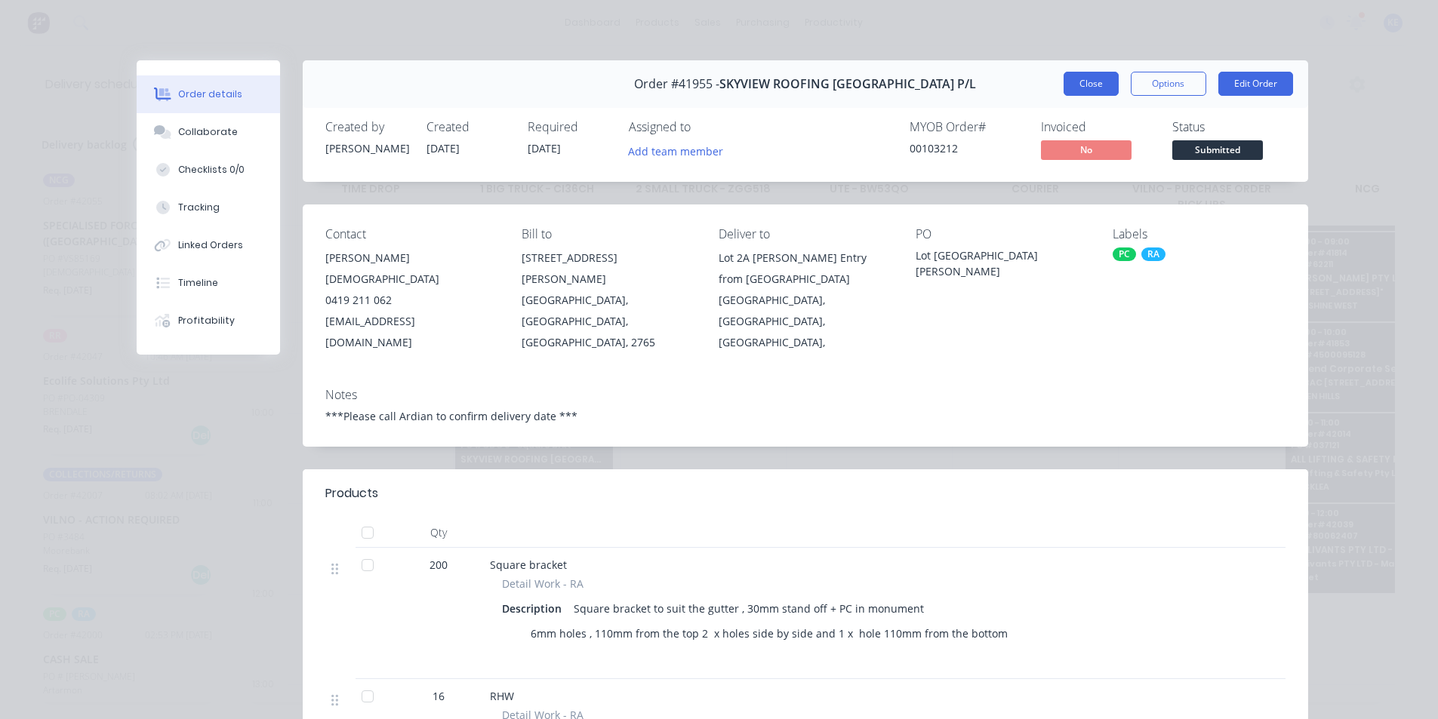
click at [1072, 82] on button "Close" at bounding box center [1090, 84] width 55 height 24
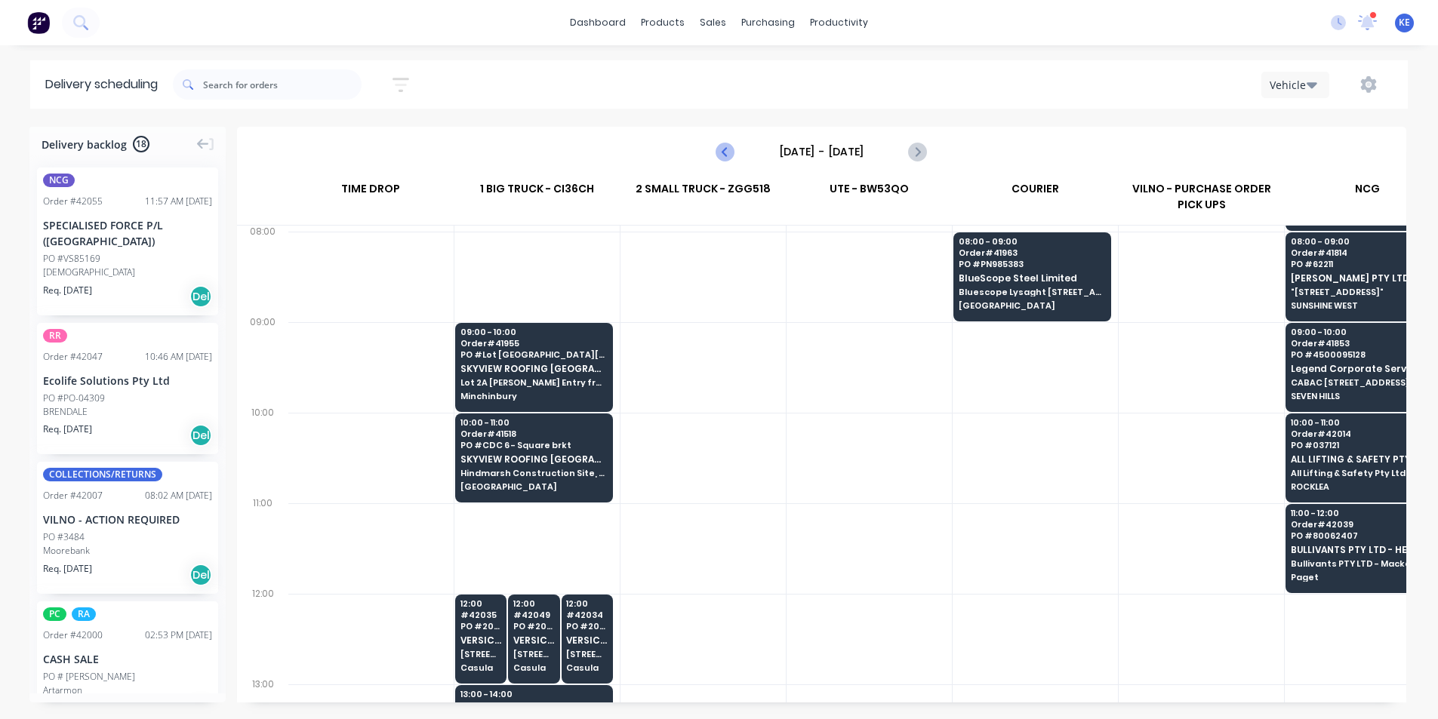
click at [731, 154] on icon "Previous page" at bounding box center [726, 152] width 18 height 18
type input "Thursday - 02/10/25"
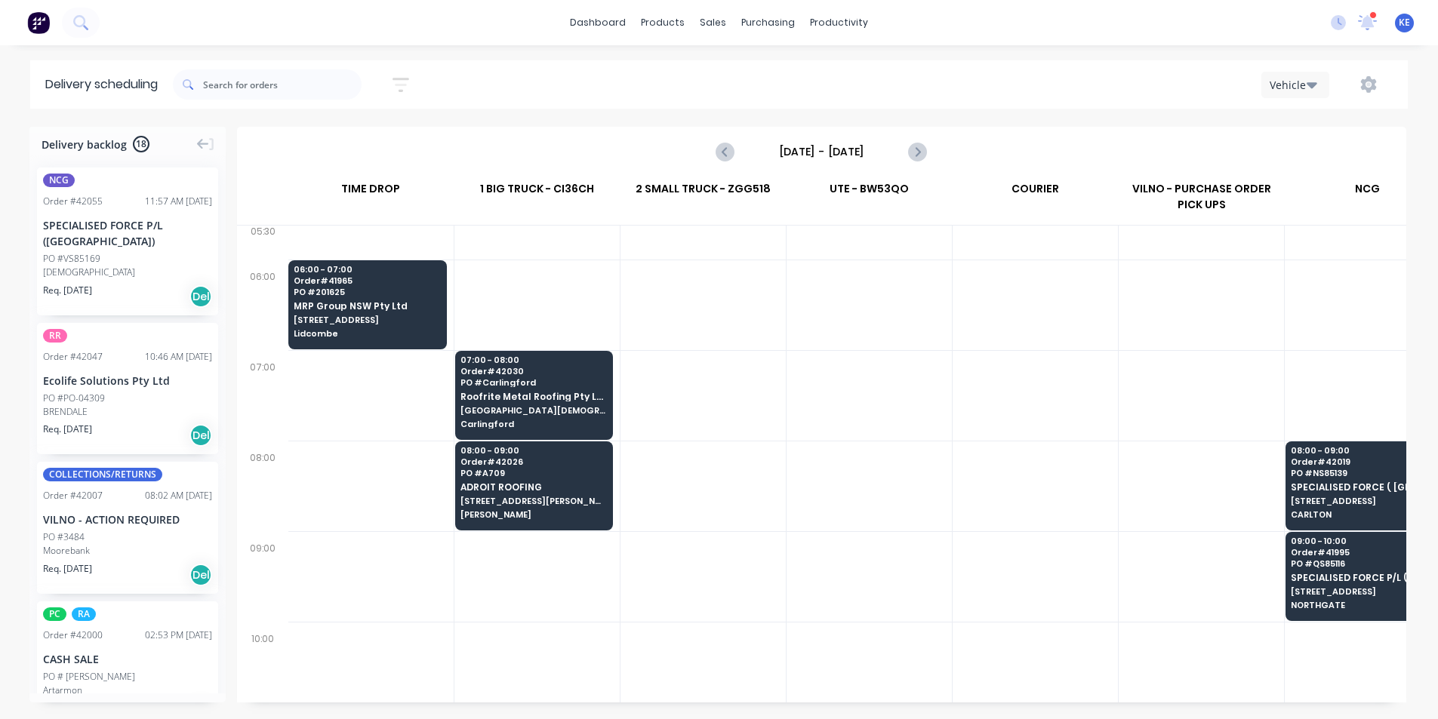
scroll to position [0, 1]
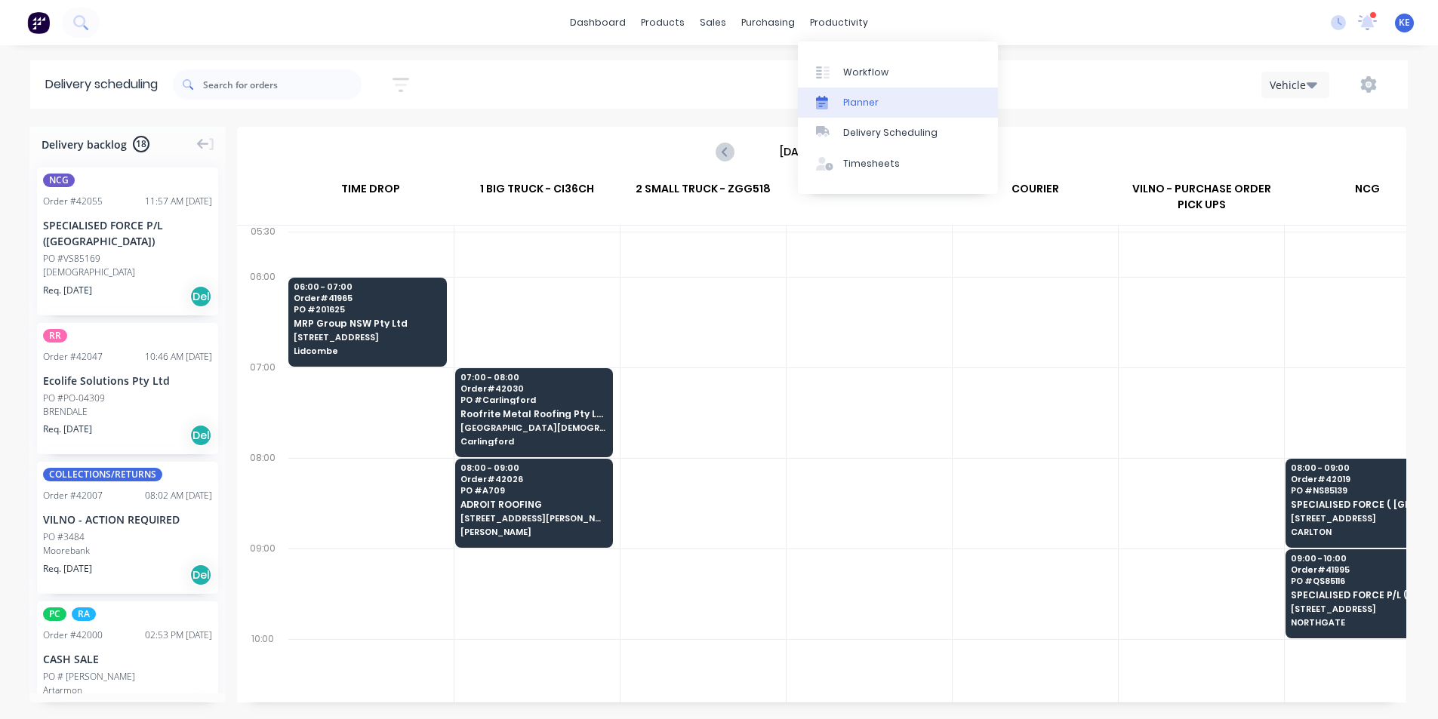
click at [851, 103] on div "Planner" at bounding box center [860, 103] width 35 height 14
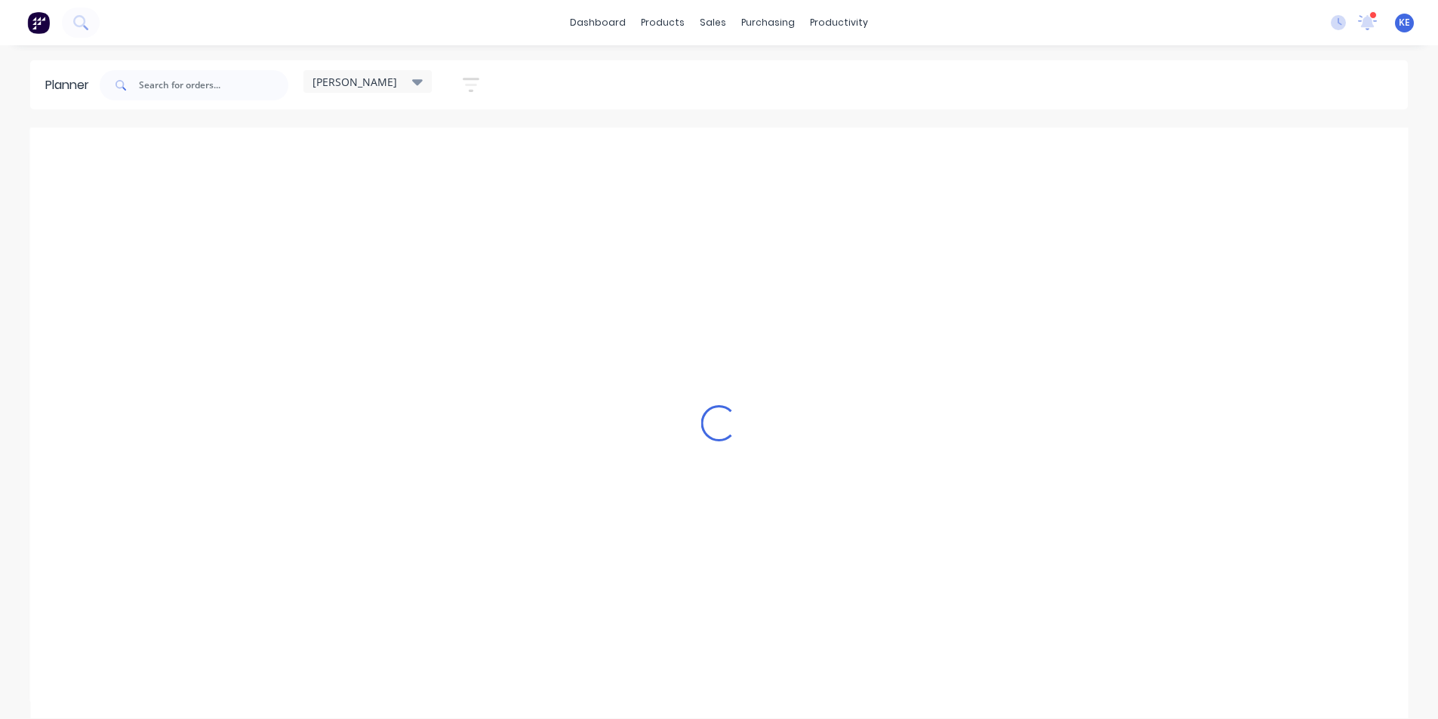
scroll to position [0, 1]
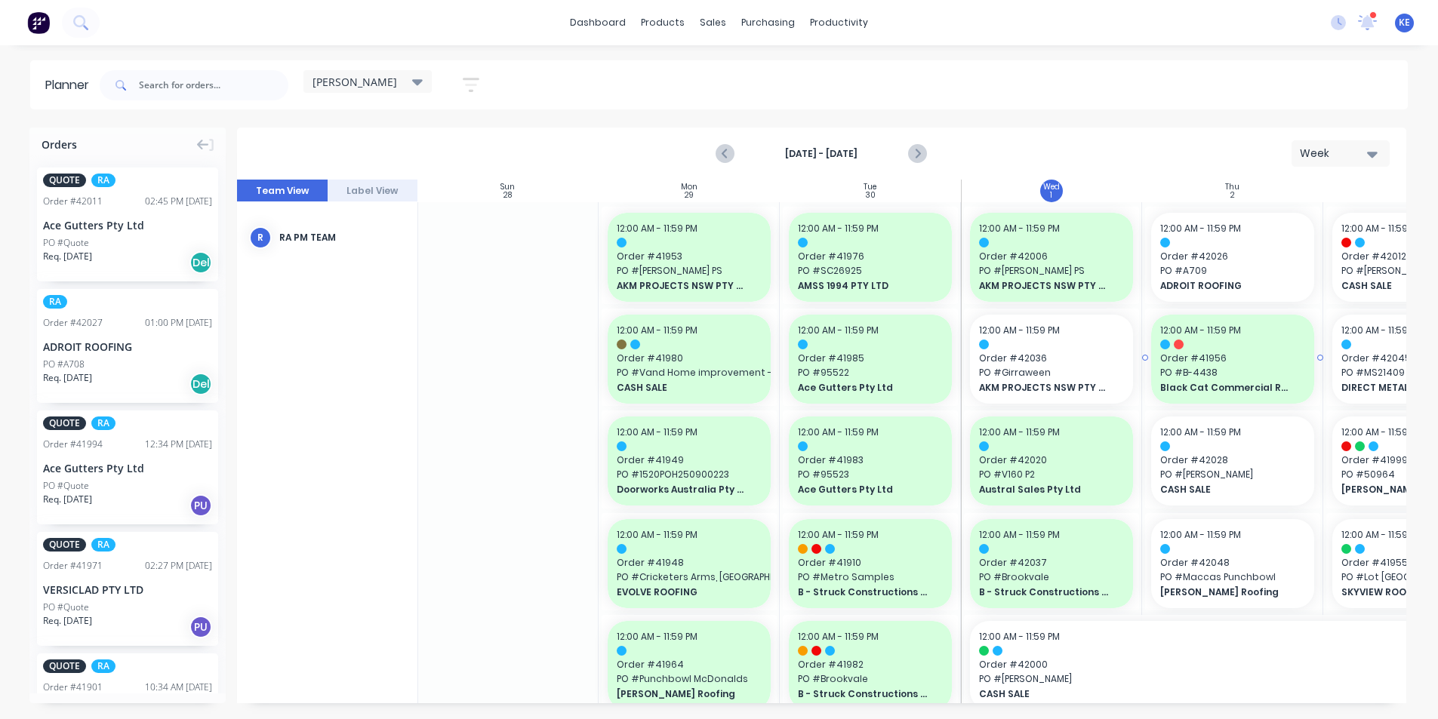
click at [1233, 389] on span "Black Cat Commercial Roofing Pty Ltd" at bounding box center [1225, 388] width 131 height 14
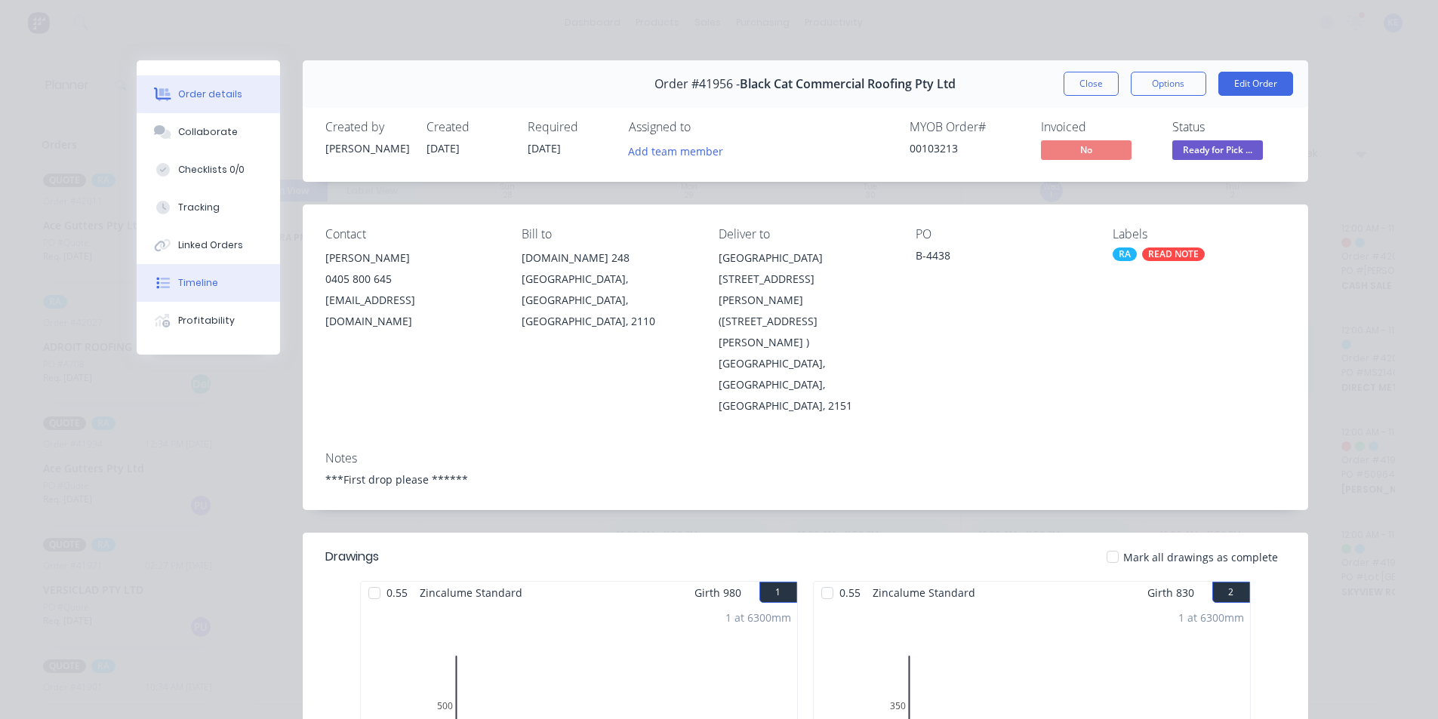
click at [190, 296] on button "Timeline" at bounding box center [208, 283] width 143 height 38
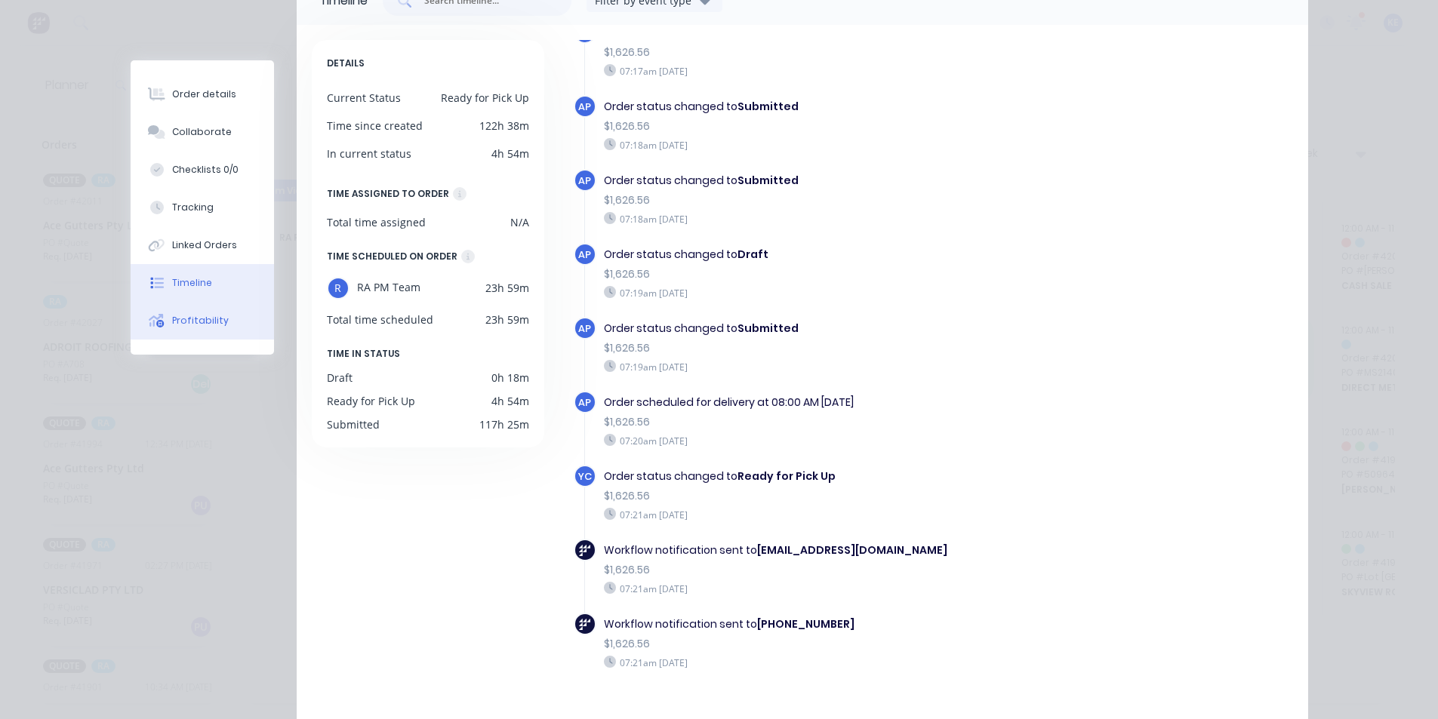
scroll to position [125, 0]
click at [188, 137] on div "Collaborate" at bounding box center [202, 132] width 60 height 14
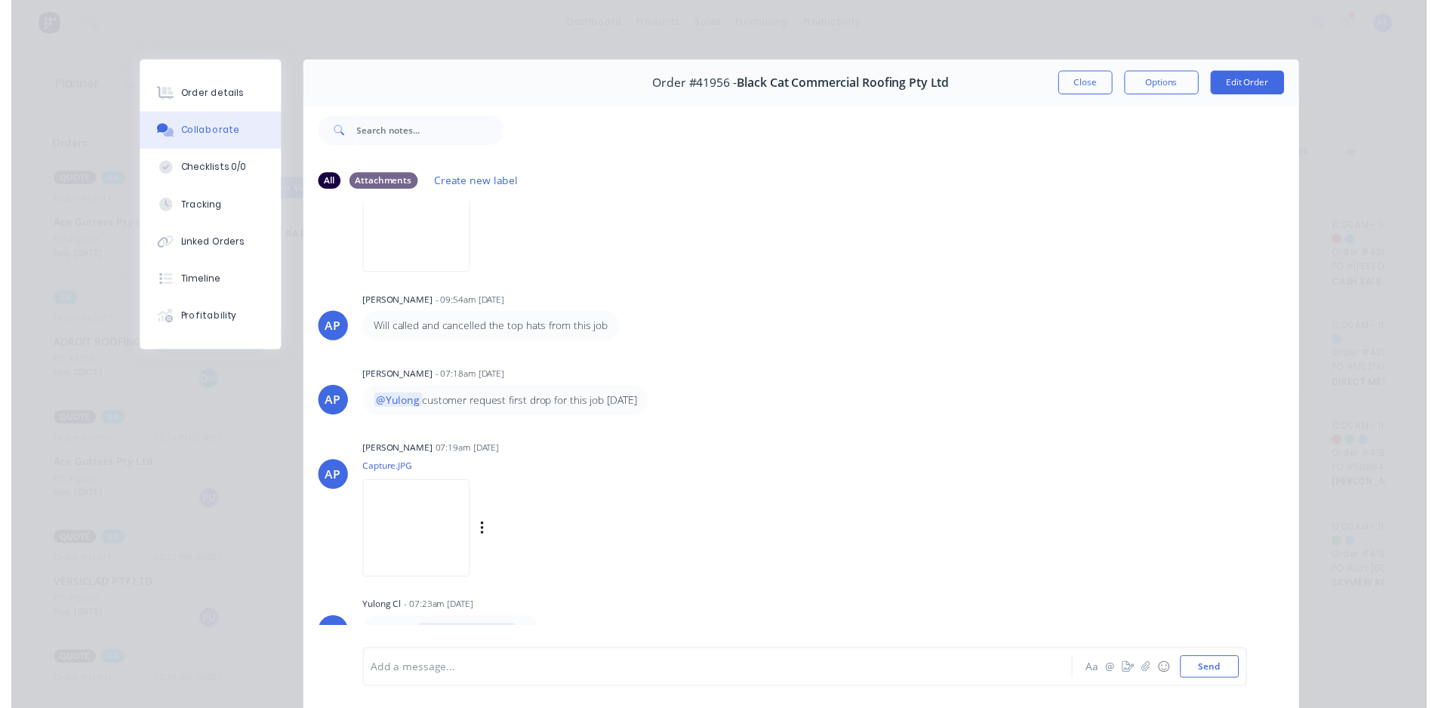
scroll to position [68, 0]
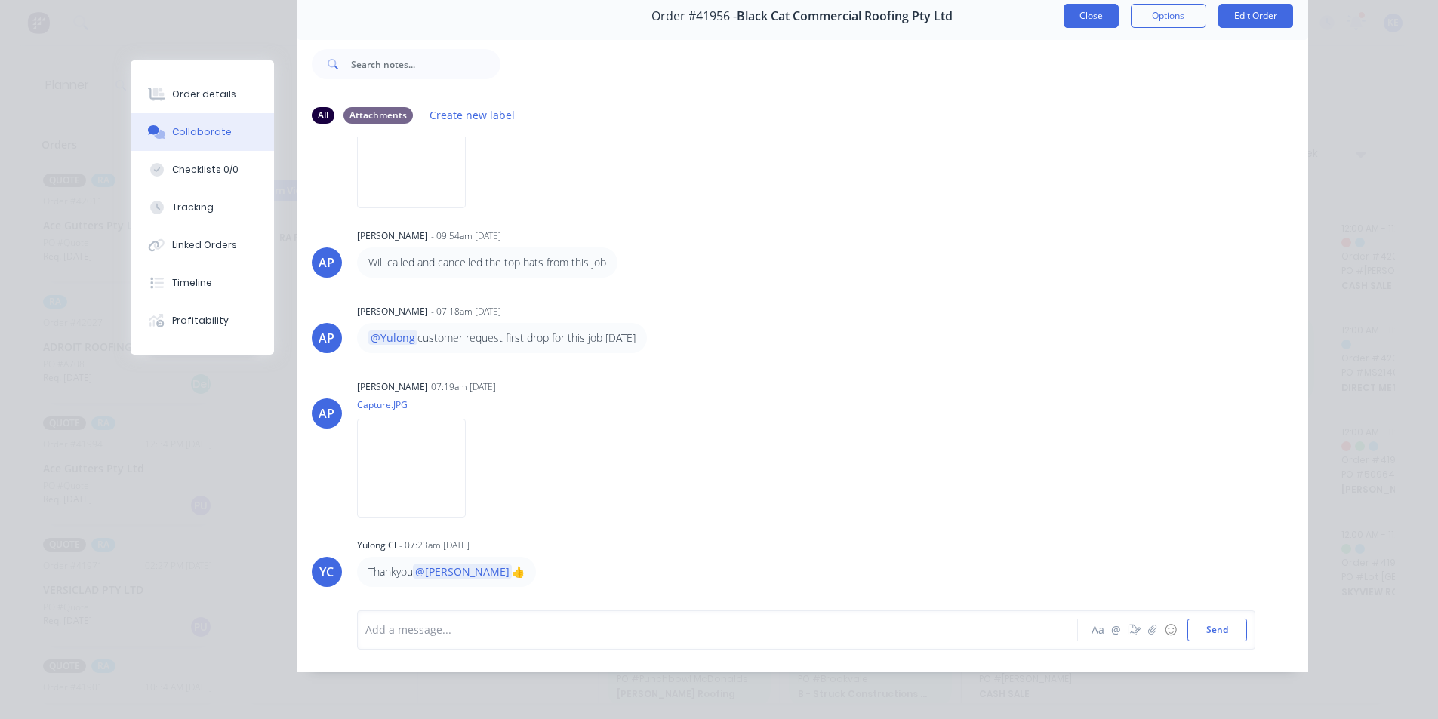
click at [1100, 16] on button "Close" at bounding box center [1090, 16] width 55 height 24
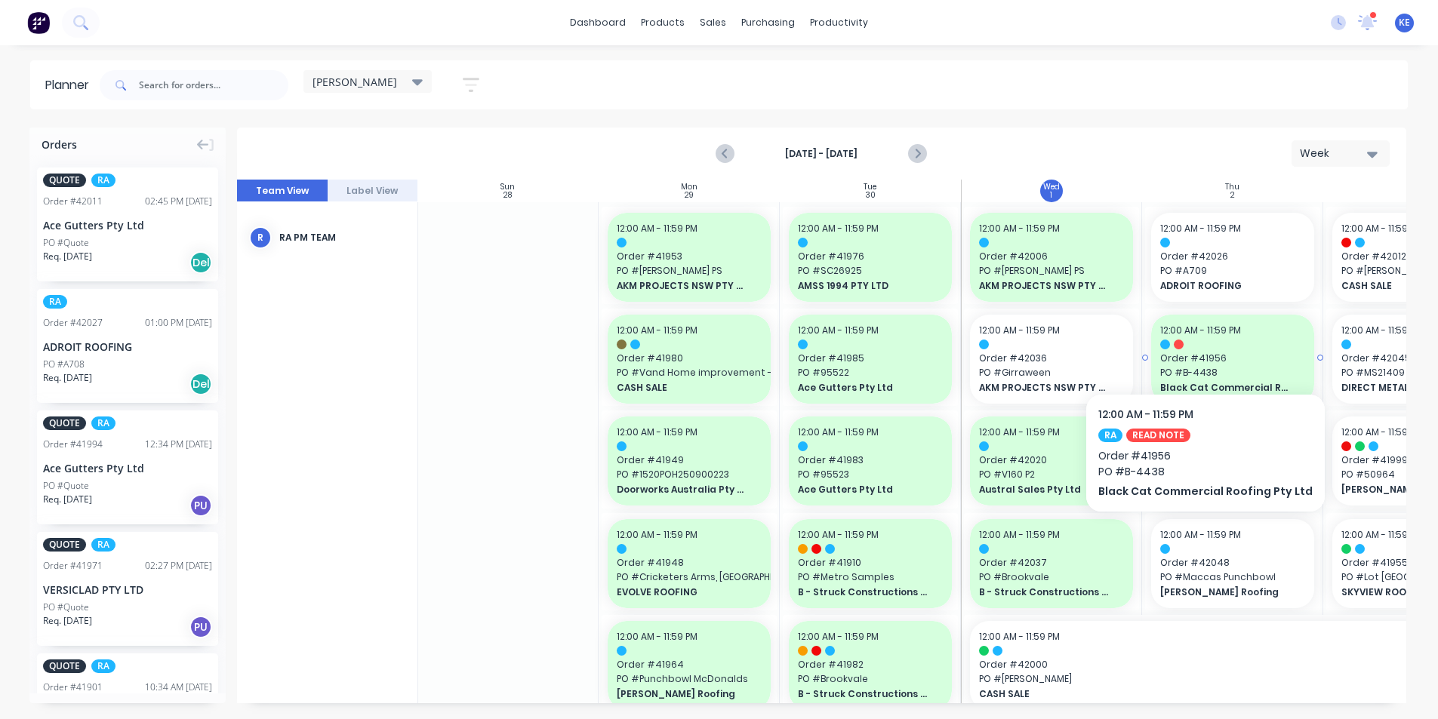
click at [1199, 348] on div at bounding box center [1232, 345] width 145 height 10
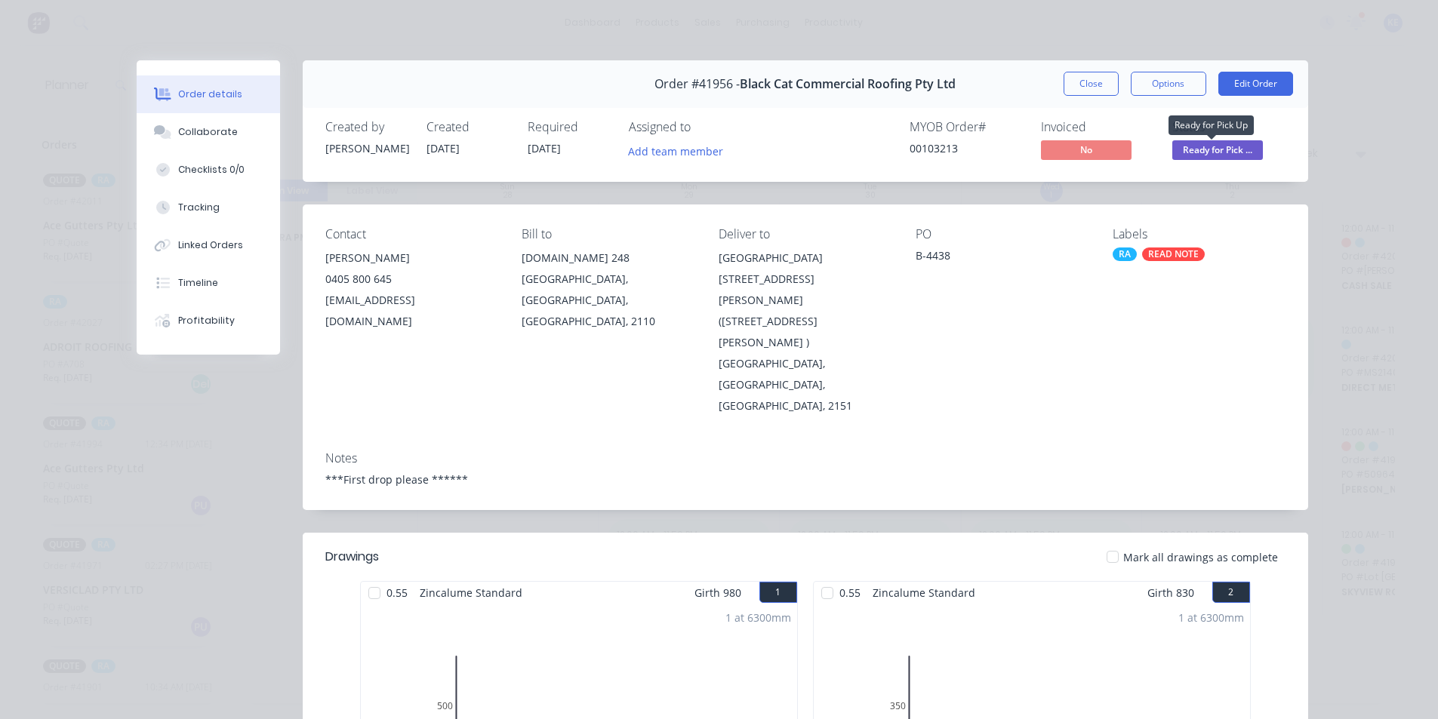
click at [1248, 137] on div "Status Ready for Pick ..." at bounding box center [1228, 142] width 113 height 44
click at [1199, 152] on span "Ready for Pick ..." at bounding box center [1217, 149] width 91 height 19
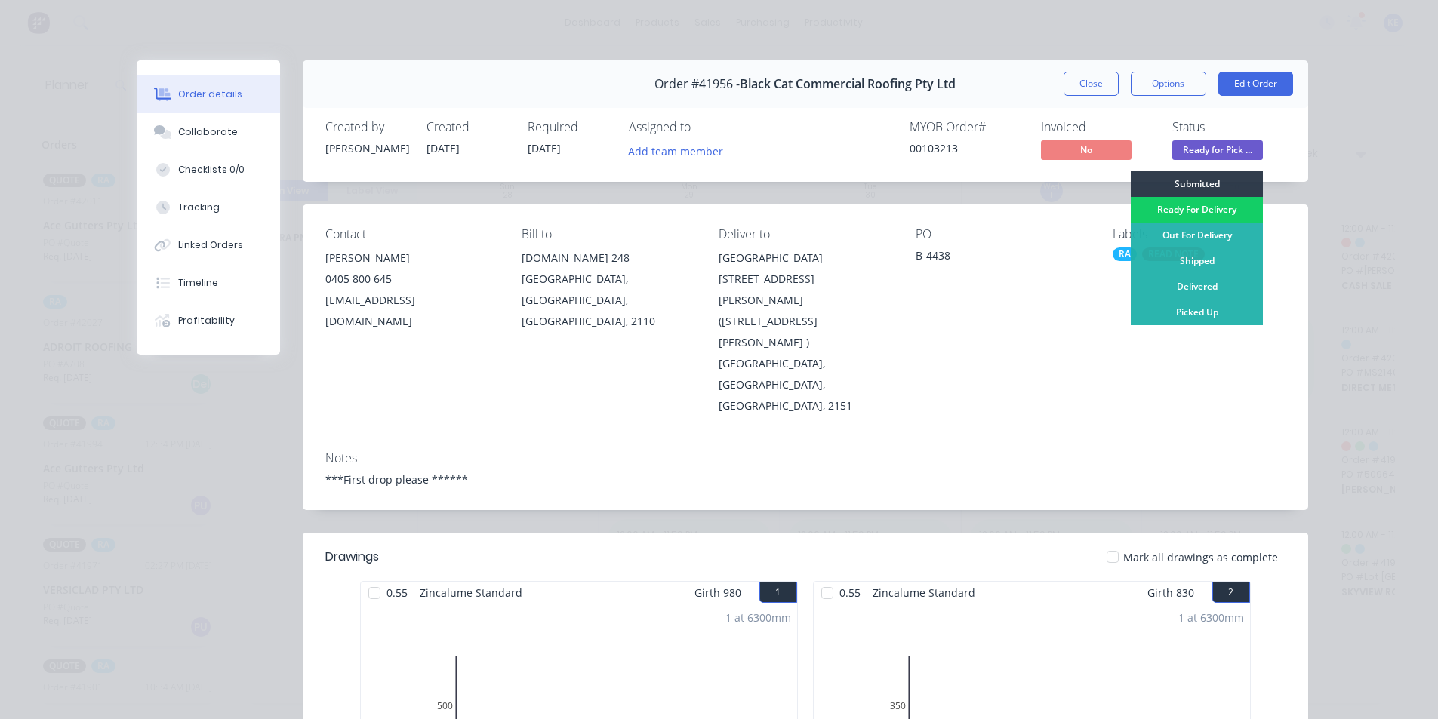
click at [1206, 214] on div "Ready For Delivery" at bounding box center [1197, 210] width 132 height 26
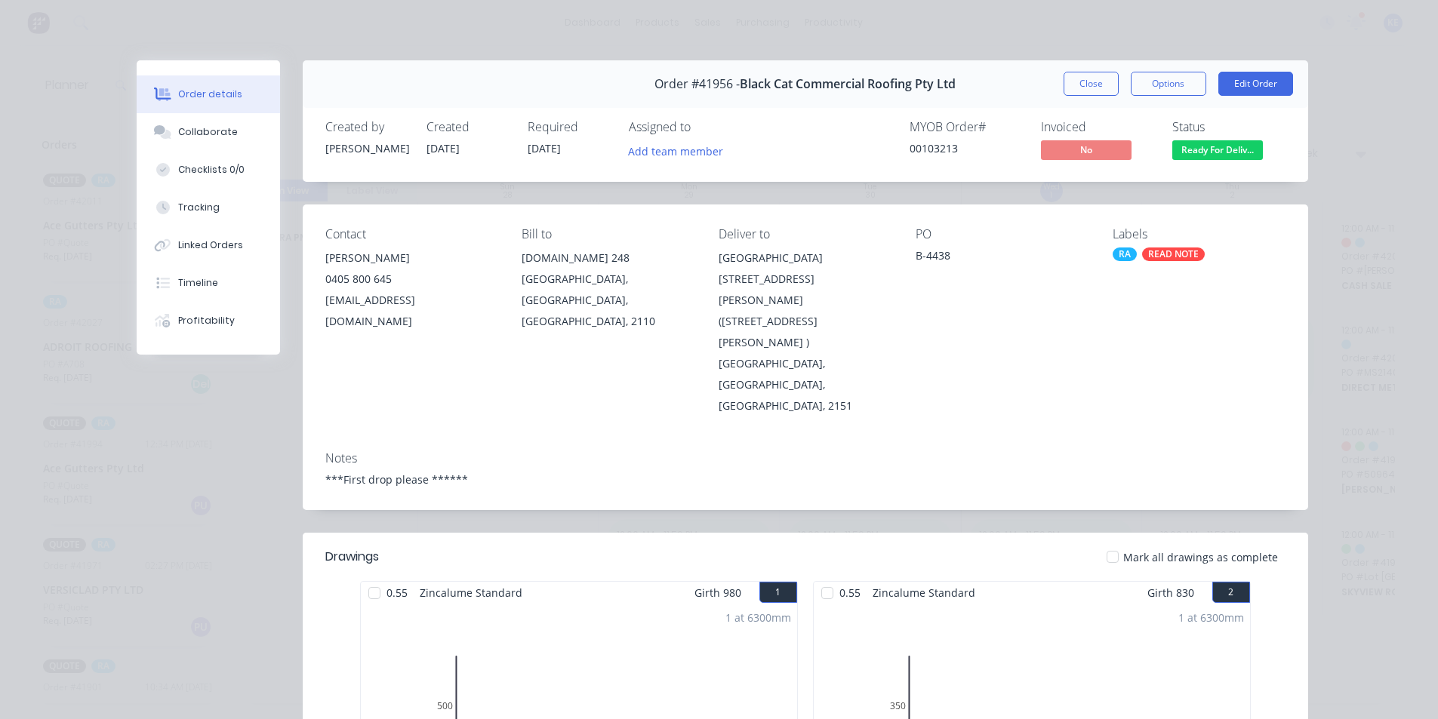
click at [1064, 92] on button "Close" at bounding box center [1090, 84] width 55 height 24
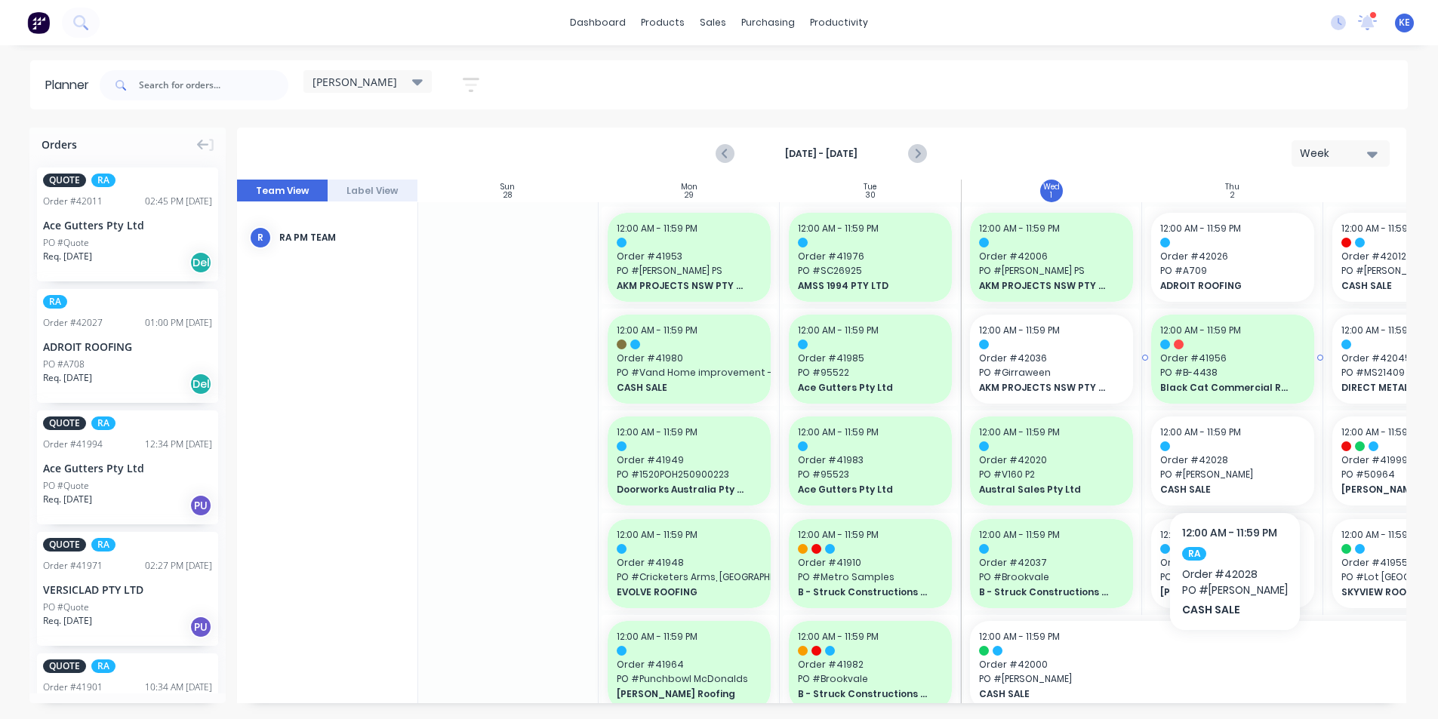
click at [1267, 365] on div "12:00 AM - 11:59 PM Order # 41956 PO # B-4438 Black Cat Commercial Roofing Pty …" at bounding box center [1232, 359] width 163 height 89
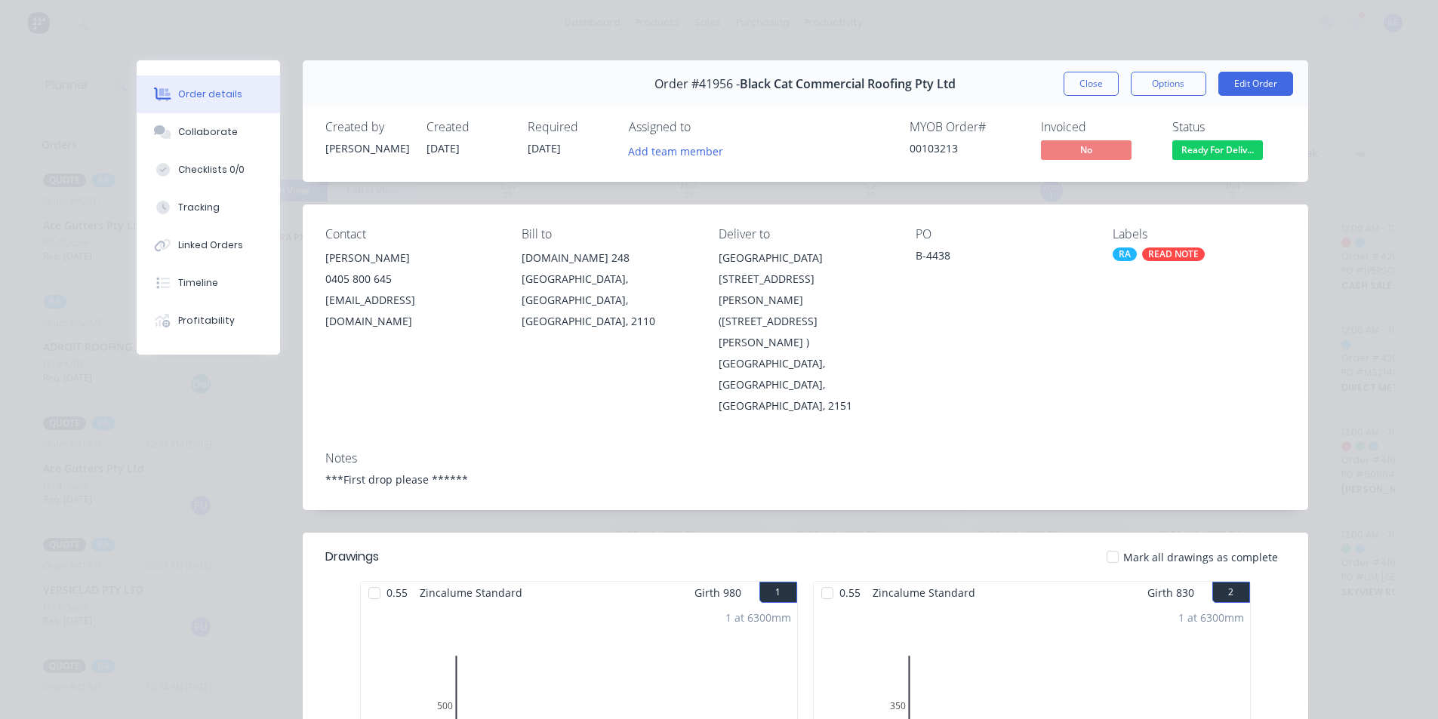
click at [713, 85] on span "Order #41956 -" at bounding box center [696, 84] width 85 height 14
copy span "41956"
click at [1077, 63] on div "Order #41956 - Black Cat Commercial Roofing Pty Ltd Close Options Edit Order" at bounding box center [805, 84] width 1005 height 48
click at [1082, 77] on button "Close" at bounding box center [1090, 84] width 55 height 24
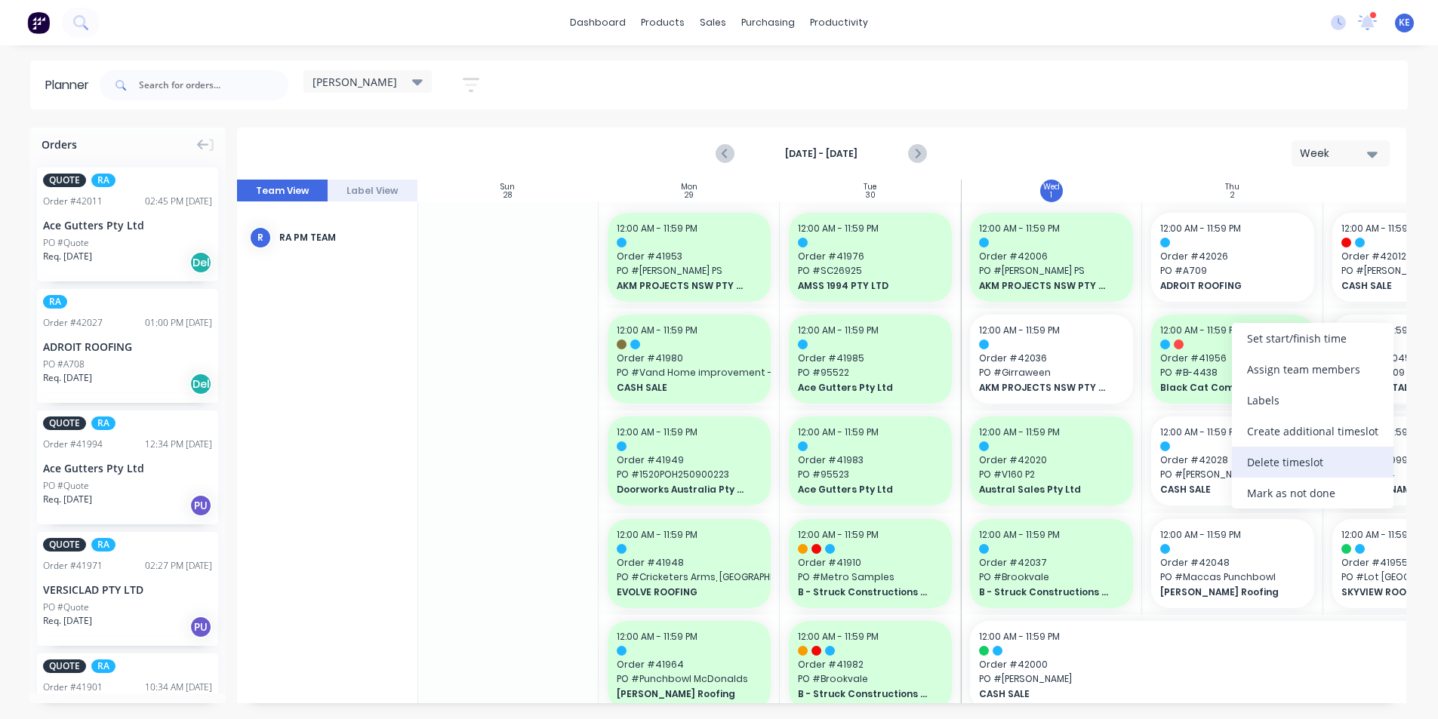
click at [1267, 466] on div "Delete timeslot" at bounding box center [1313, 462] width 162 height 31
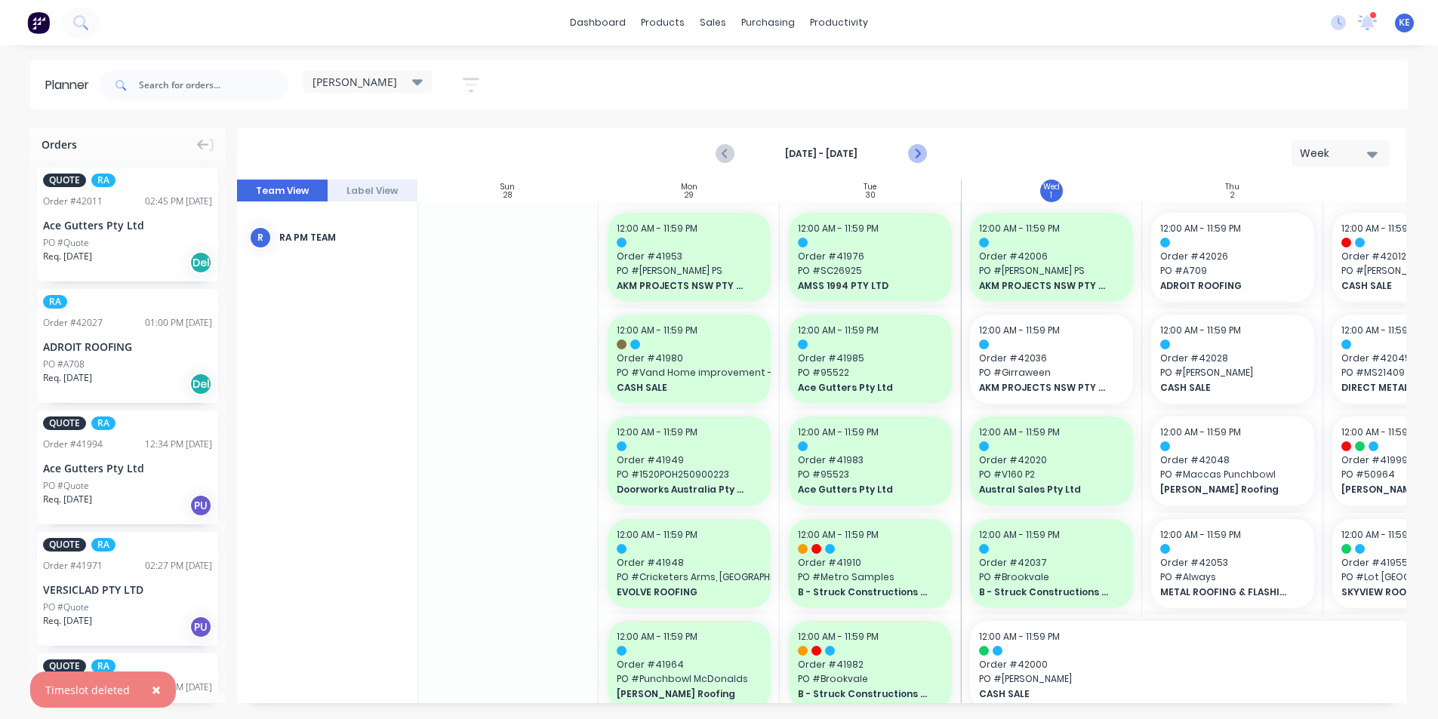
click at [909, 151] on icon "Next page" at bounding box center [917, 154] width 18 height 18
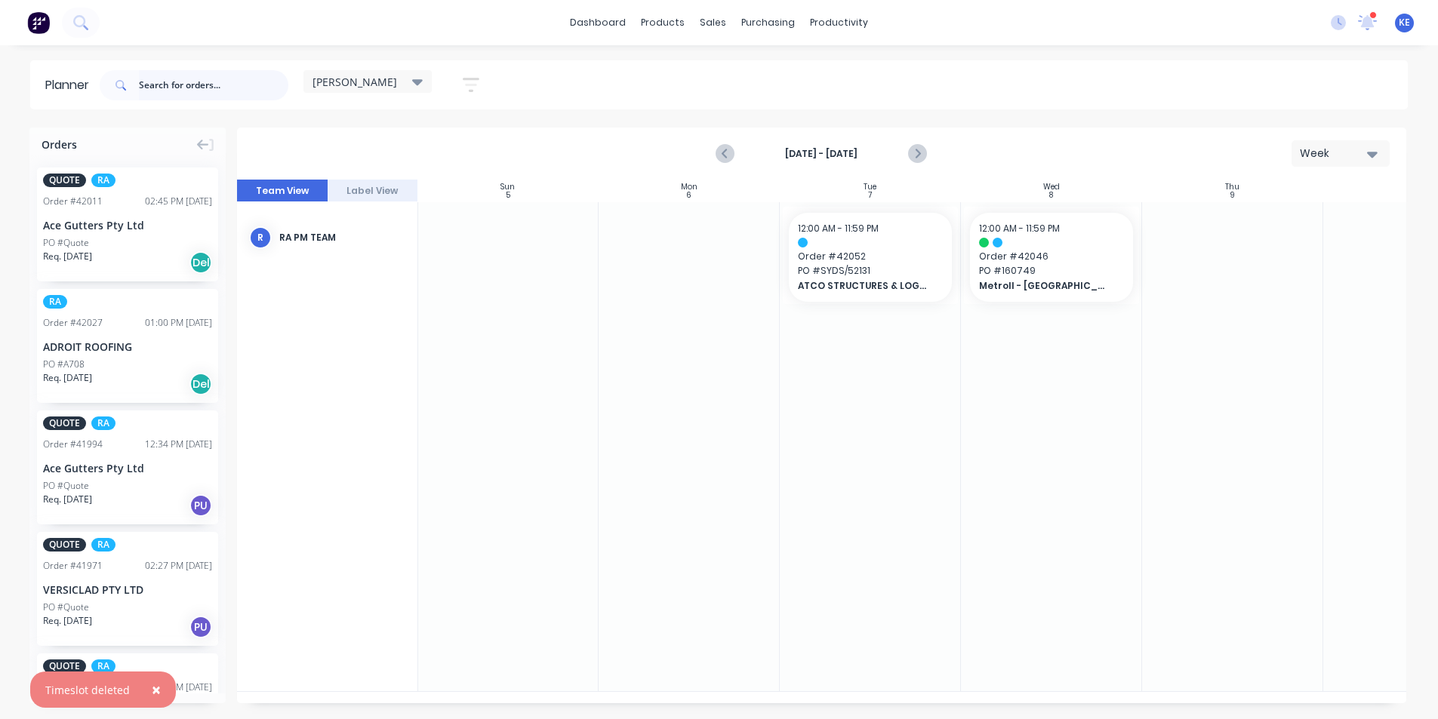
click at [245, 85] on input "text" at bounding box center [213, 85] width 149 height 30
paste input "41956"
type input "41956"
click at [446, 44] on div "dashboard products sales purchasing productivity dashboard products Product Cat…" at bounding box center [719, 22] width 1438 height 45
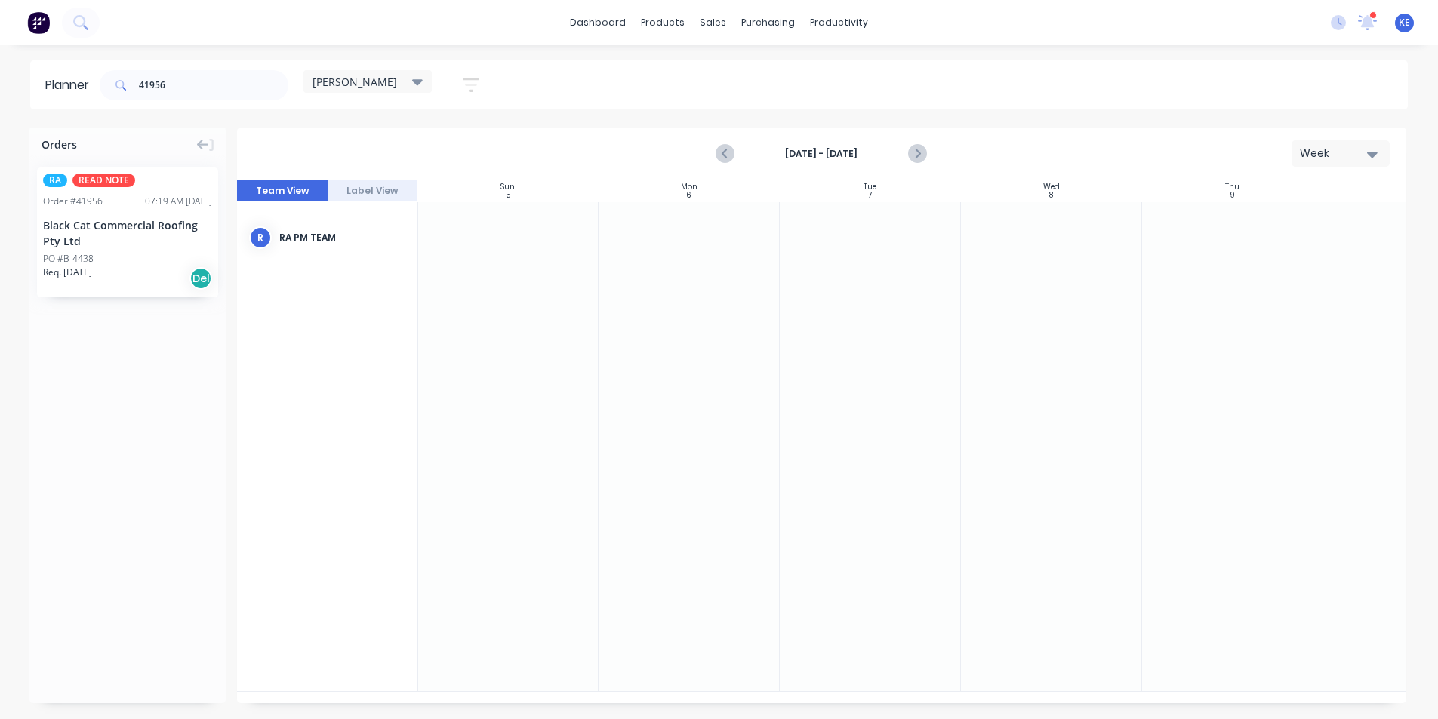
drag, startPoint x: 233, startPoint y: 137, endPoint x: 118, endPoint y: 415, distance: 301.5
click at [118, 417] on div "Orders RA READ NOTE Order # 41956 07:19 AM 29/09/25 Black Cat Commercial Roofin…" at bounding box center [127, 416] width 196 height 576
drag, startPoint x: 91, startPoint y: 230, endPoint x: 1289, endPoint y: 280, distance: 1199.6
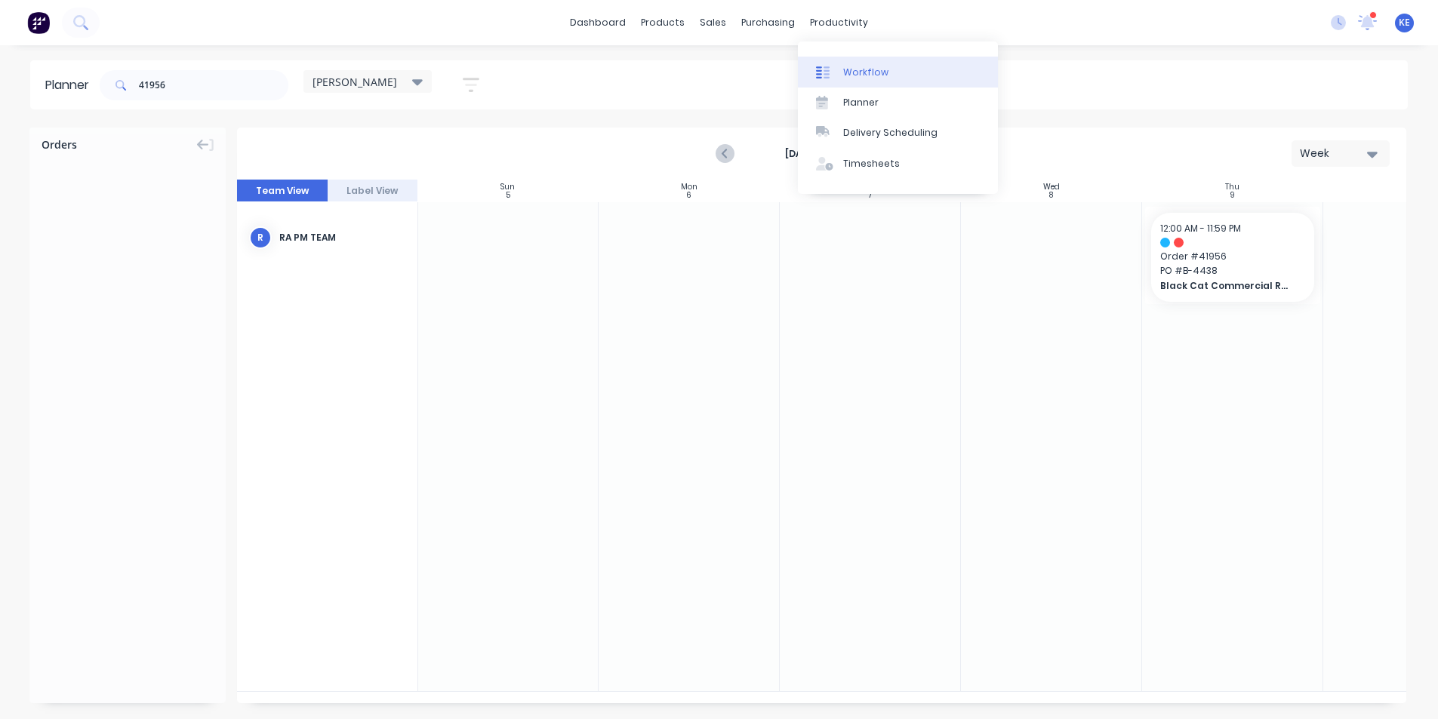
click at [876, 63] on link "Workflow" at bounding box center [898, 72] width 200 height 30
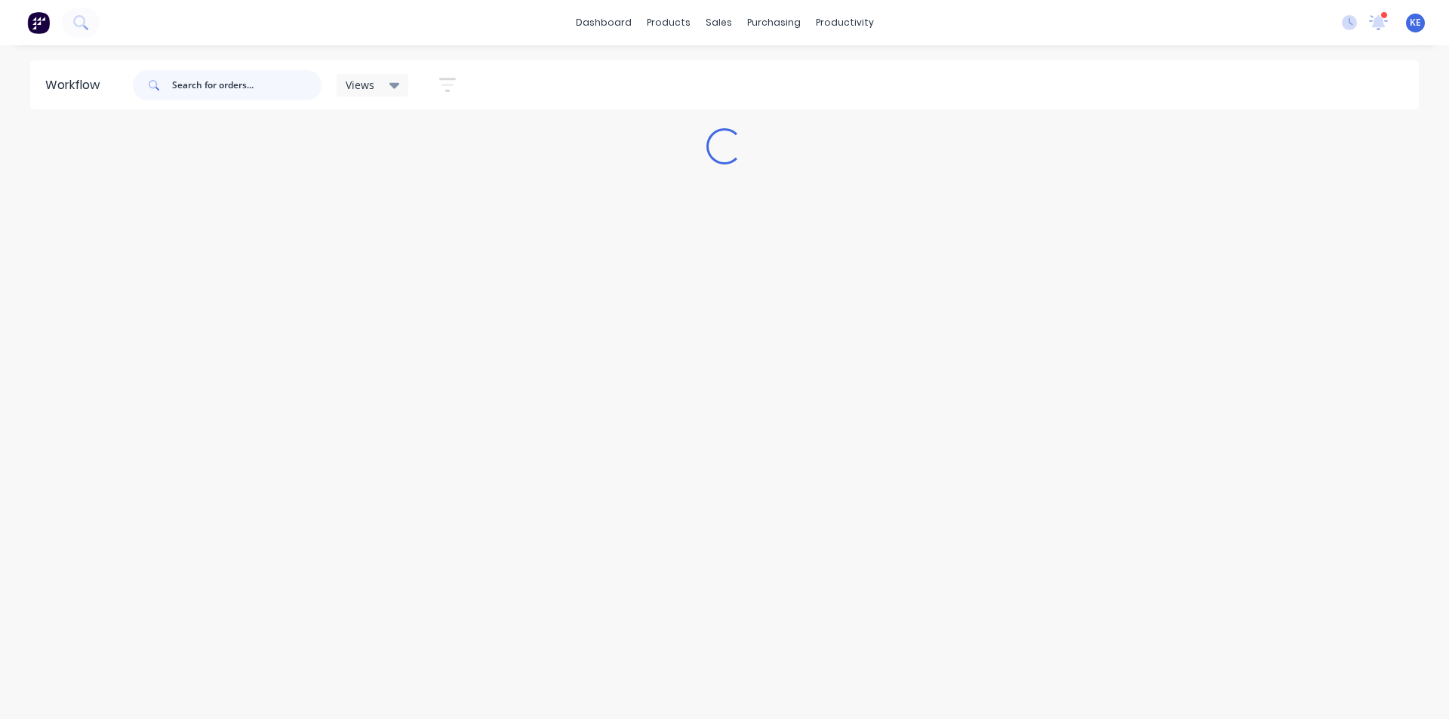
click at [270, 86] on input "text" at bounding box center [246, 85] width 149 height 30
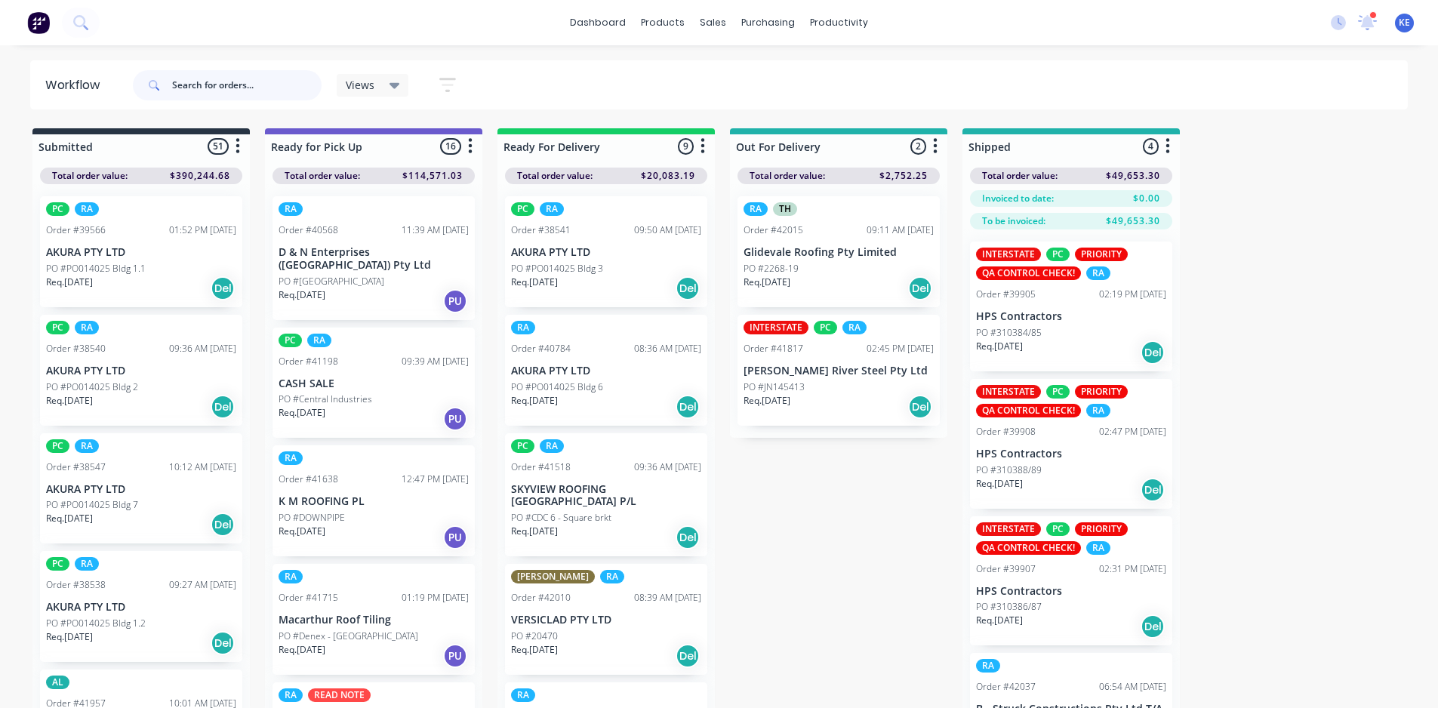
paste input "41956"
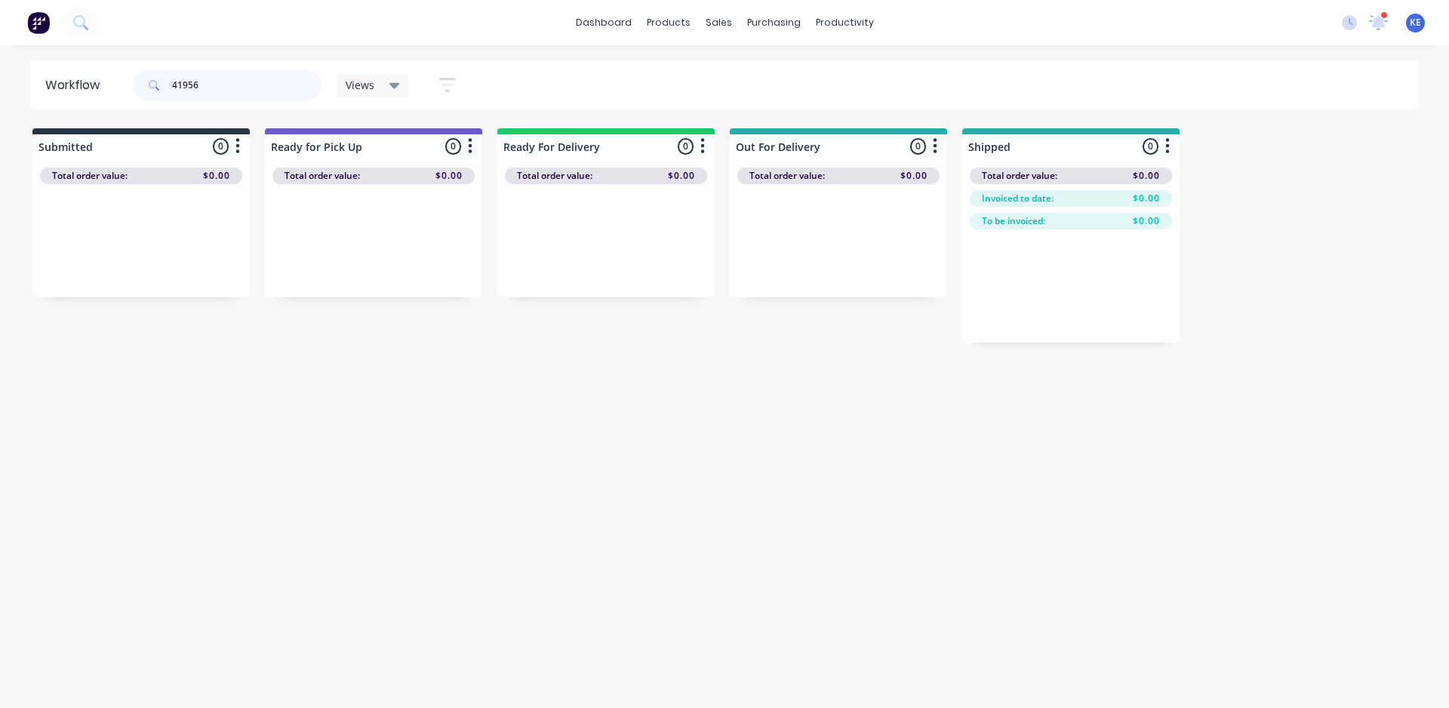
type input "41956"
drag, startPoint x: 554, startPoint y: 401, endPoint x: 543, endPoint y: 401, distance: 11.3
click at [553, 401] on div "Workflow 41956 Views Save new view None (Default) edit AL edit ALL edit BB & TH…" at bounding box center [724, 368] width 1449 height 617
click at [746, 380] on div "Workflow 41956 Views Save new view None (Default) edit AL edit ALL edit BB & TH…" at bounding box center [724, 368] width 1449 height 617
drag, startPoint x: 219, startPoint y: 81, endPoint x: 143, endPoint y: 92, distance: 77.1
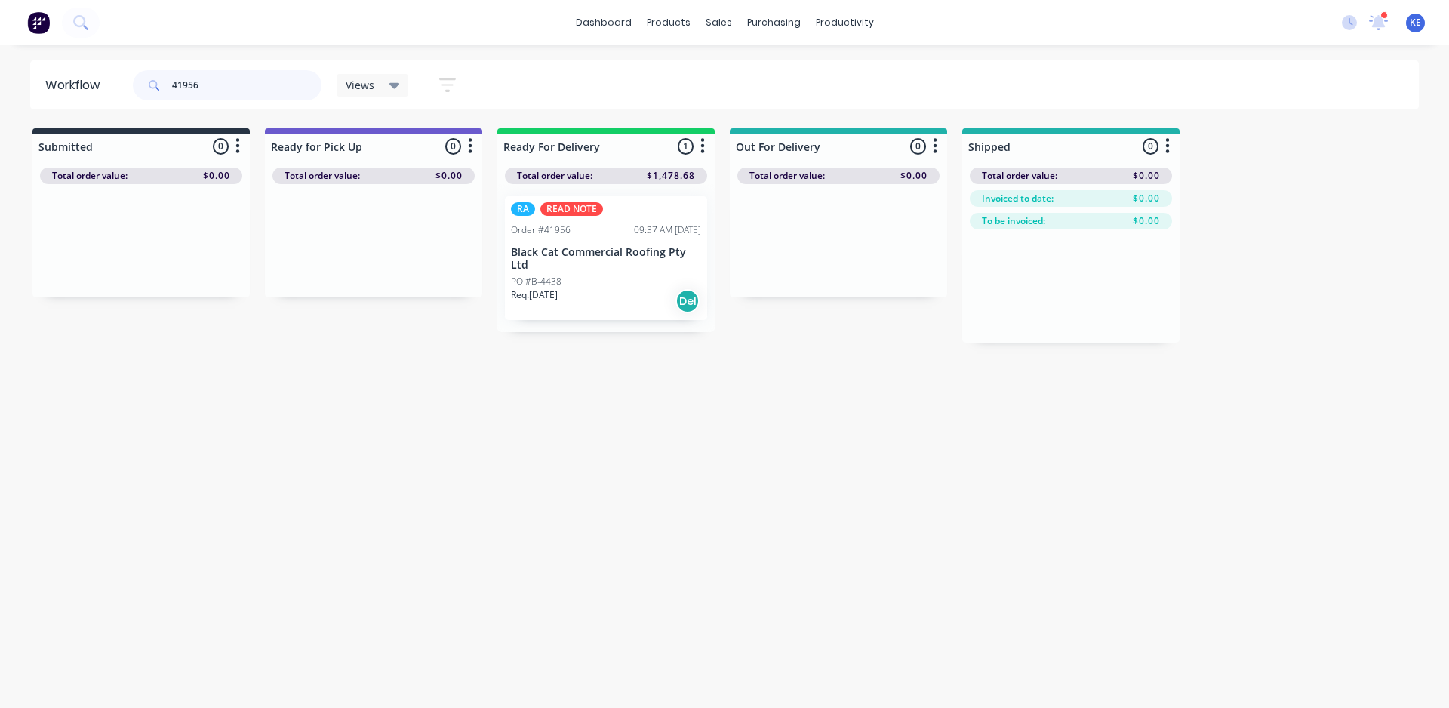
click at [143, 92] on div "41956" at bounding box center [227, 85] width 189 height 30
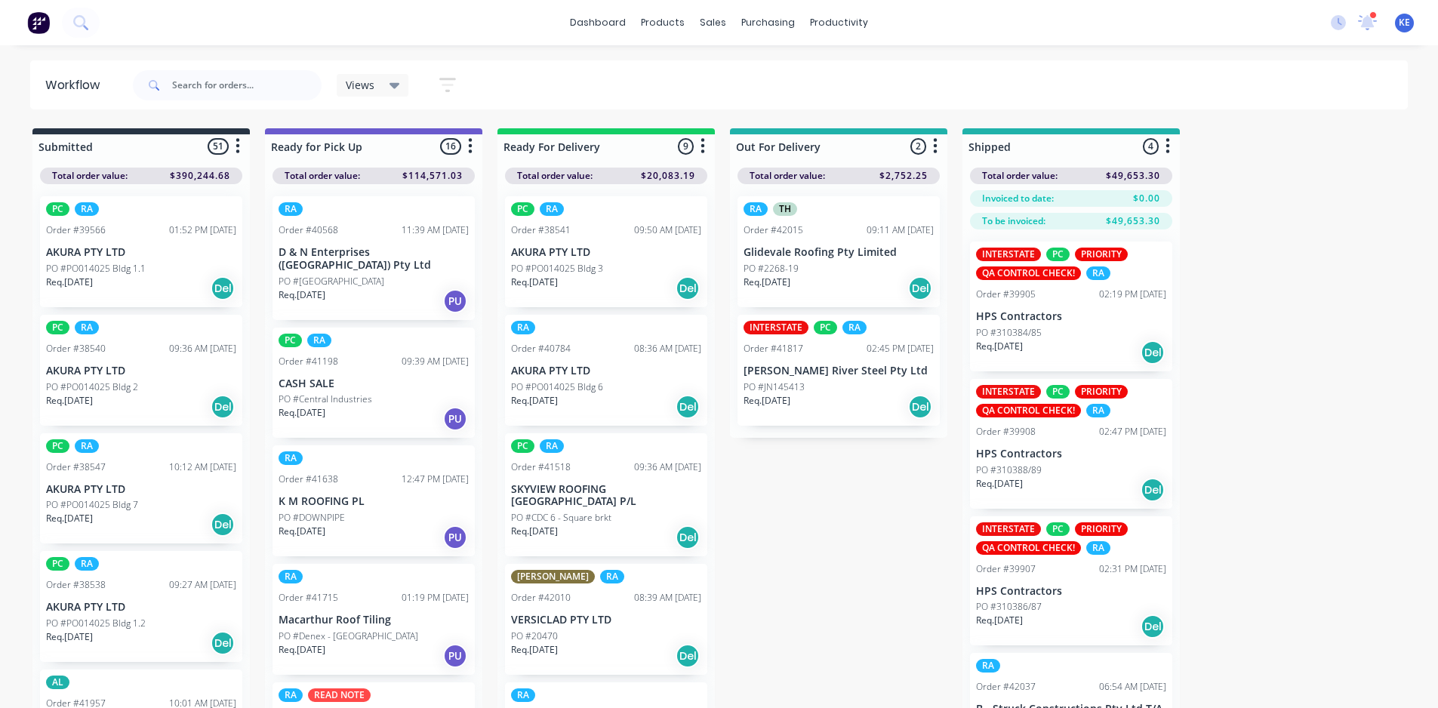
click at [453, 85] on icon "button" at bounding box center [448, 85] width 12 height 2
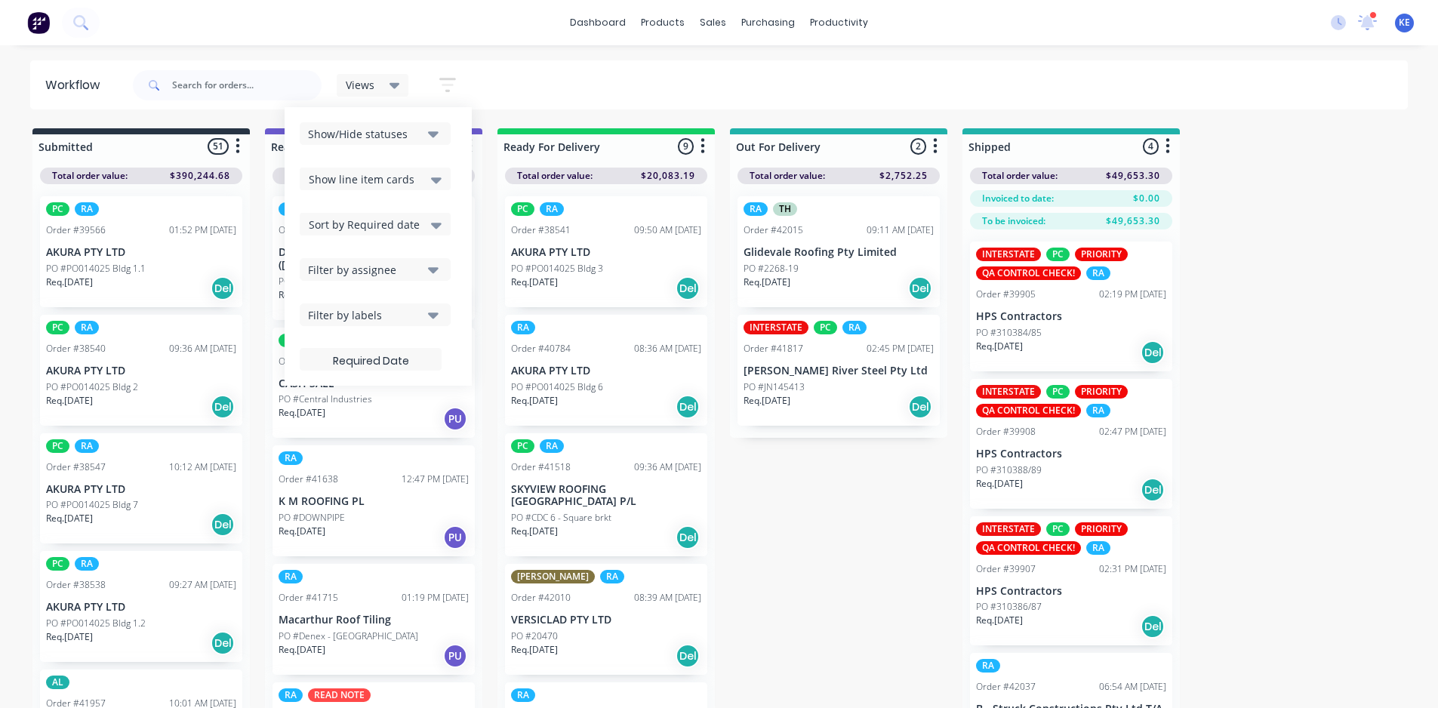
click at [386, 144] on button "Show/Hide statuses" at bounding box center [375, 133] width 151 height 23
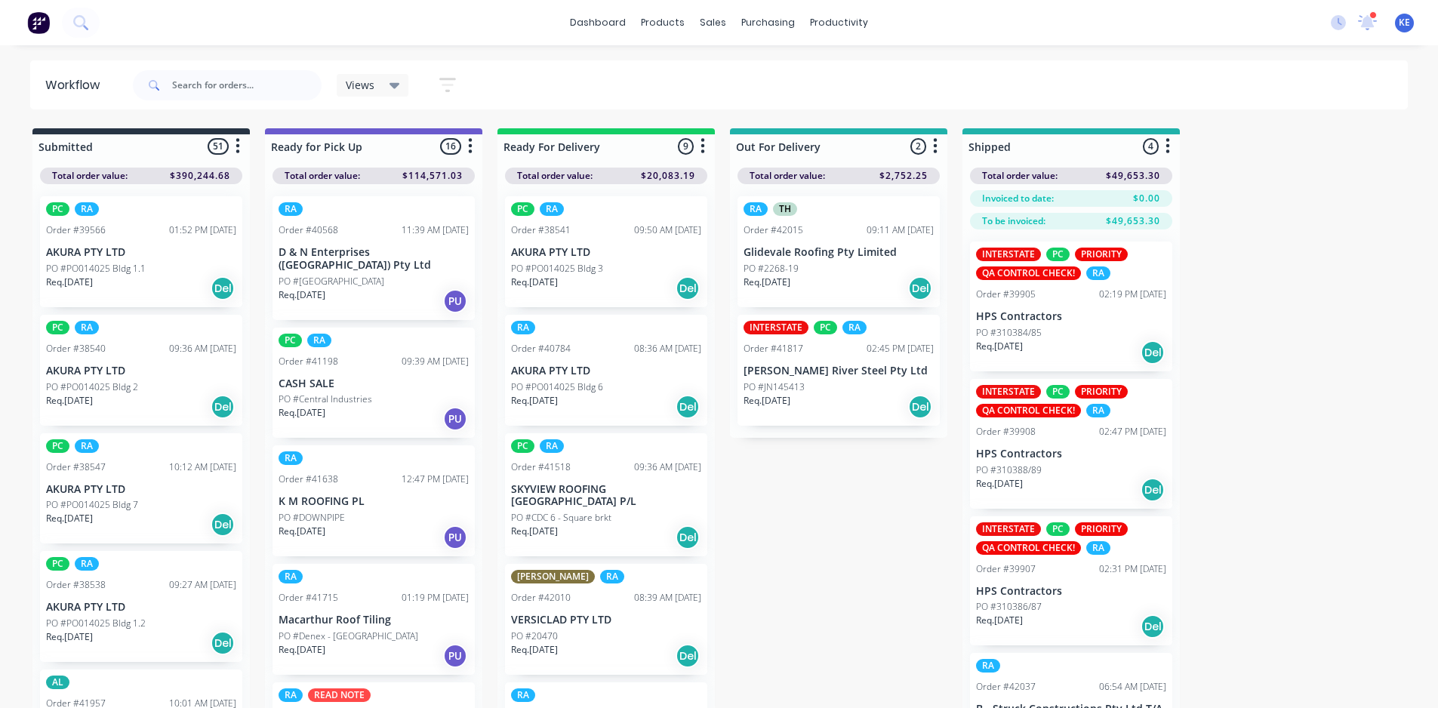
click at [367, 85] on span "Views" at bounding box center [360, 85] width 29 height 16
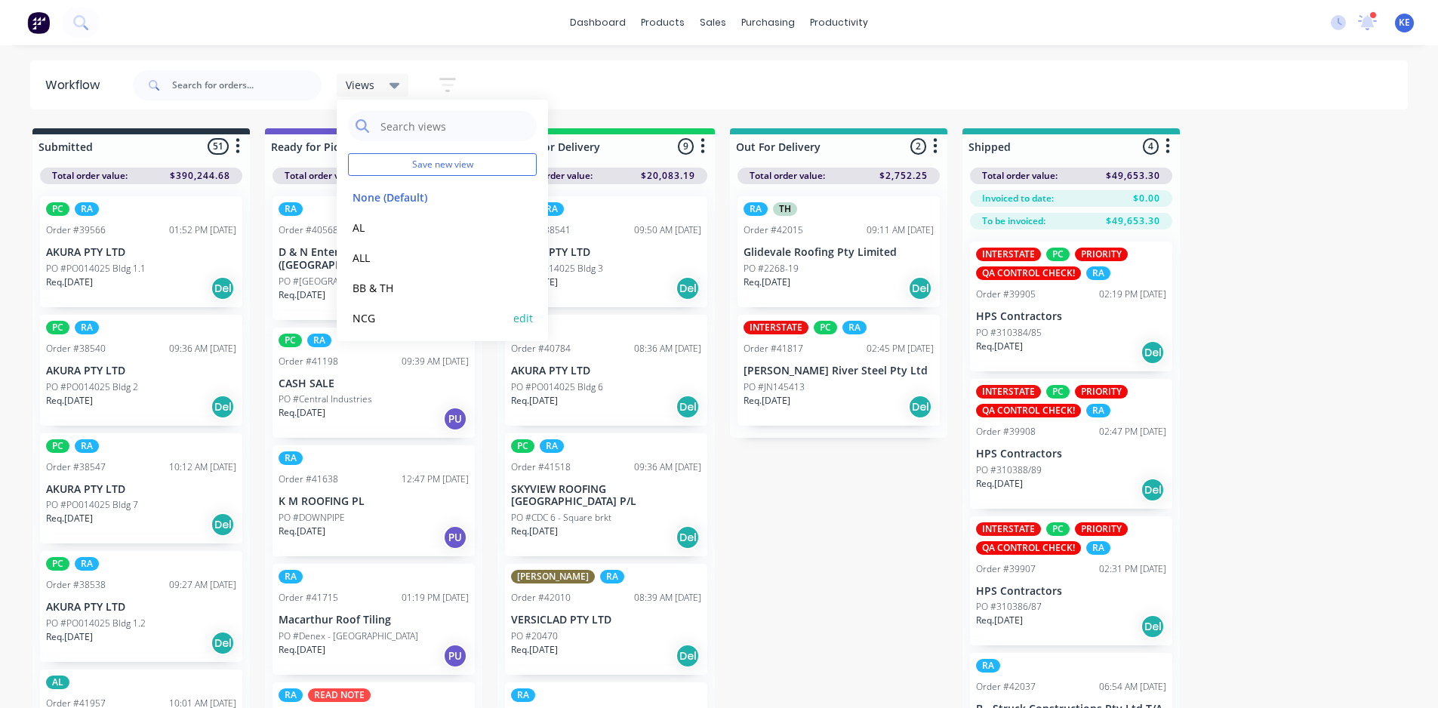
scroll to position [63, 0]
click at [378, 260] on button "NCG" at bounding box center [428, 254] width 161 height 17
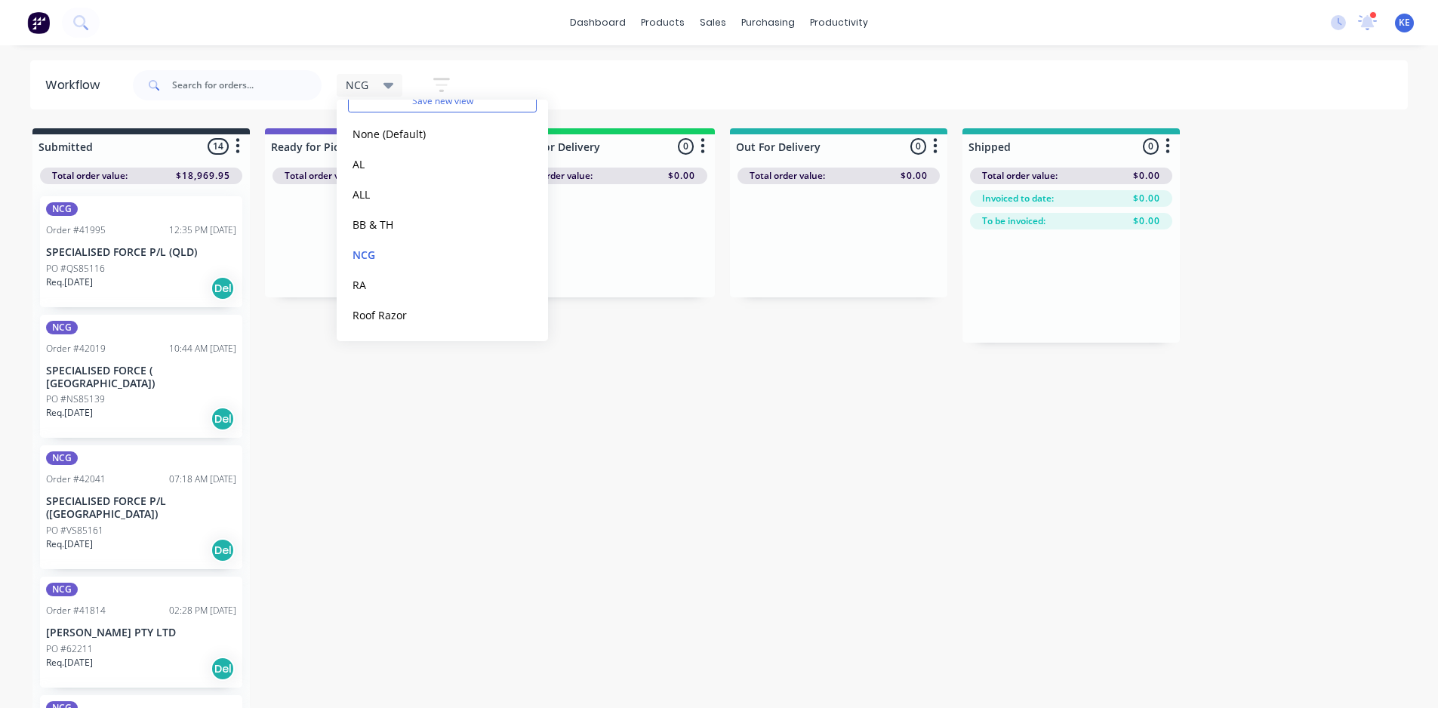
click at [483, 54] on div "dashboard products sales purchasing productivity dashboard products Product Cat…" at bounding box center [719, 308] width 1438 height 617
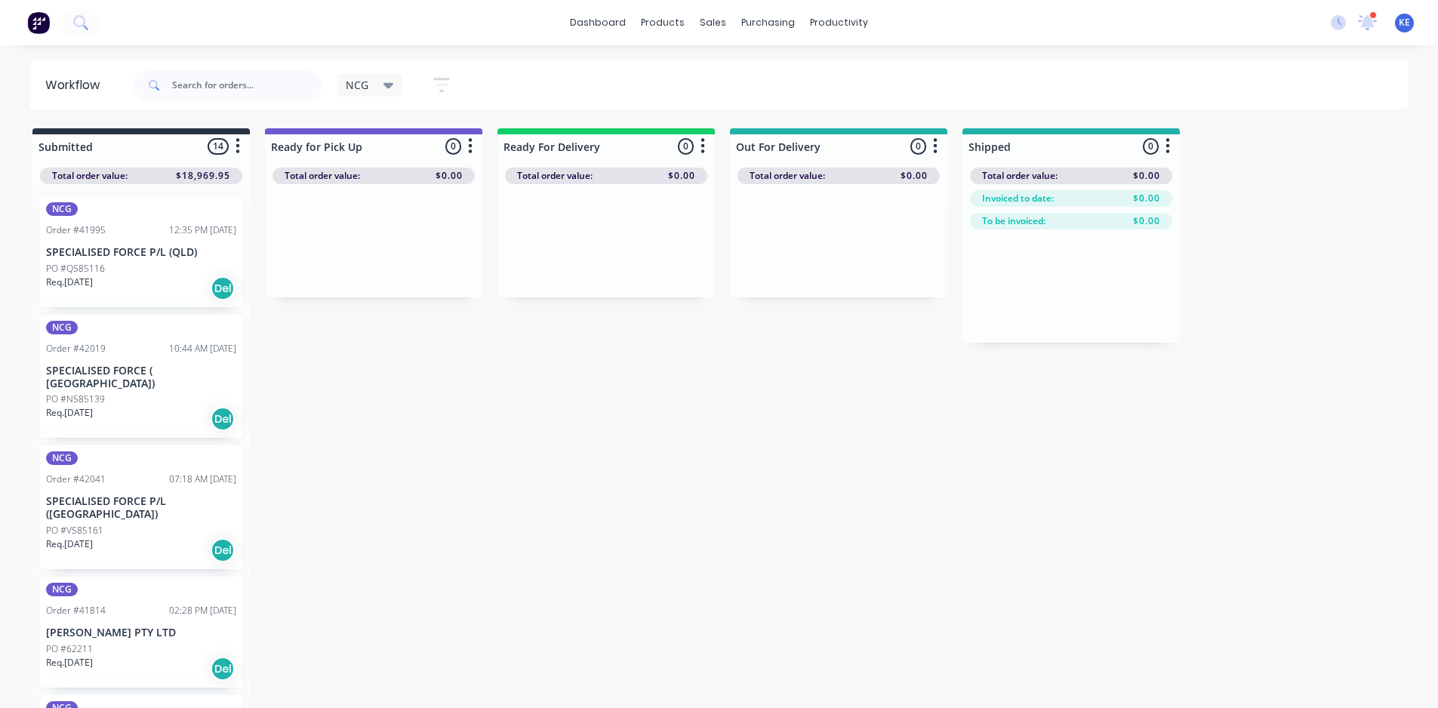
click at [448, 85] on icon "button" at bounding box center [441, 84] width 17 height 19
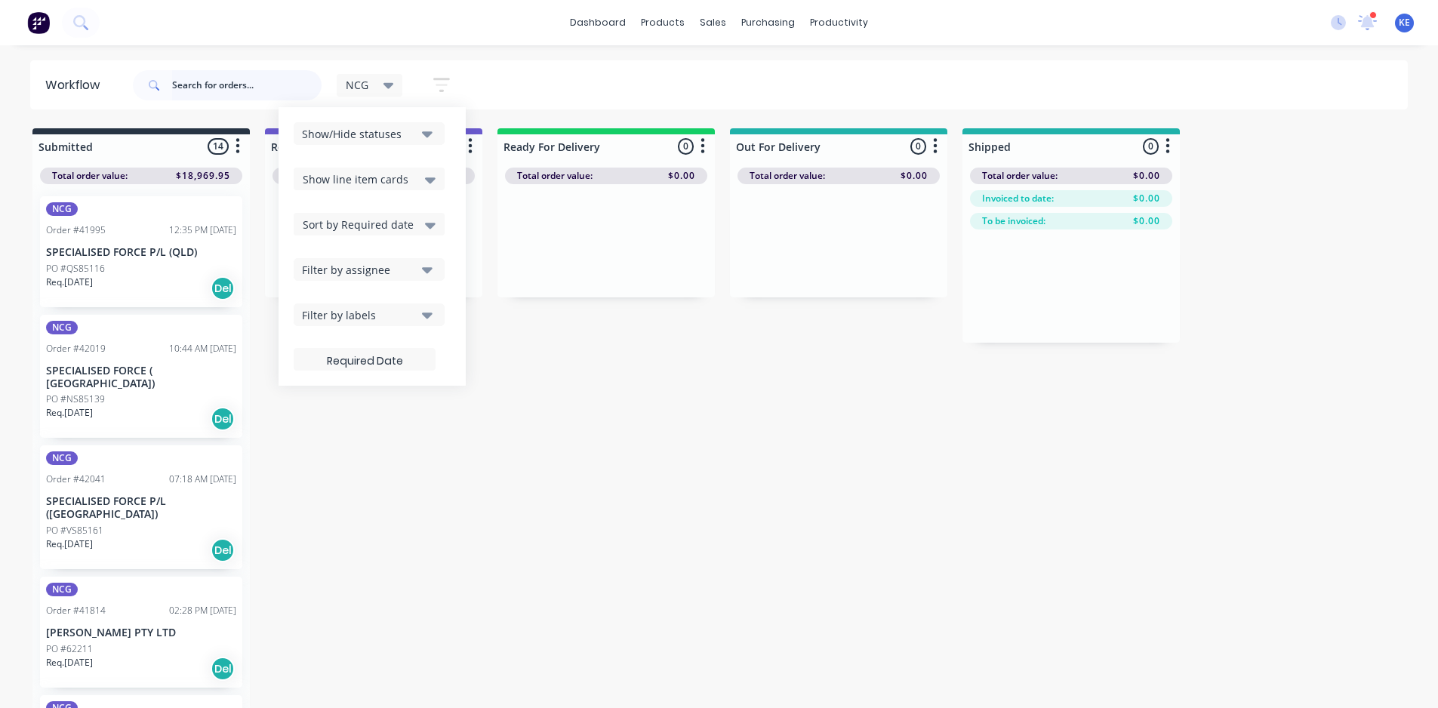
click at [292, 91] on input "text" at bounding box center [246, 85] width 149 height 30
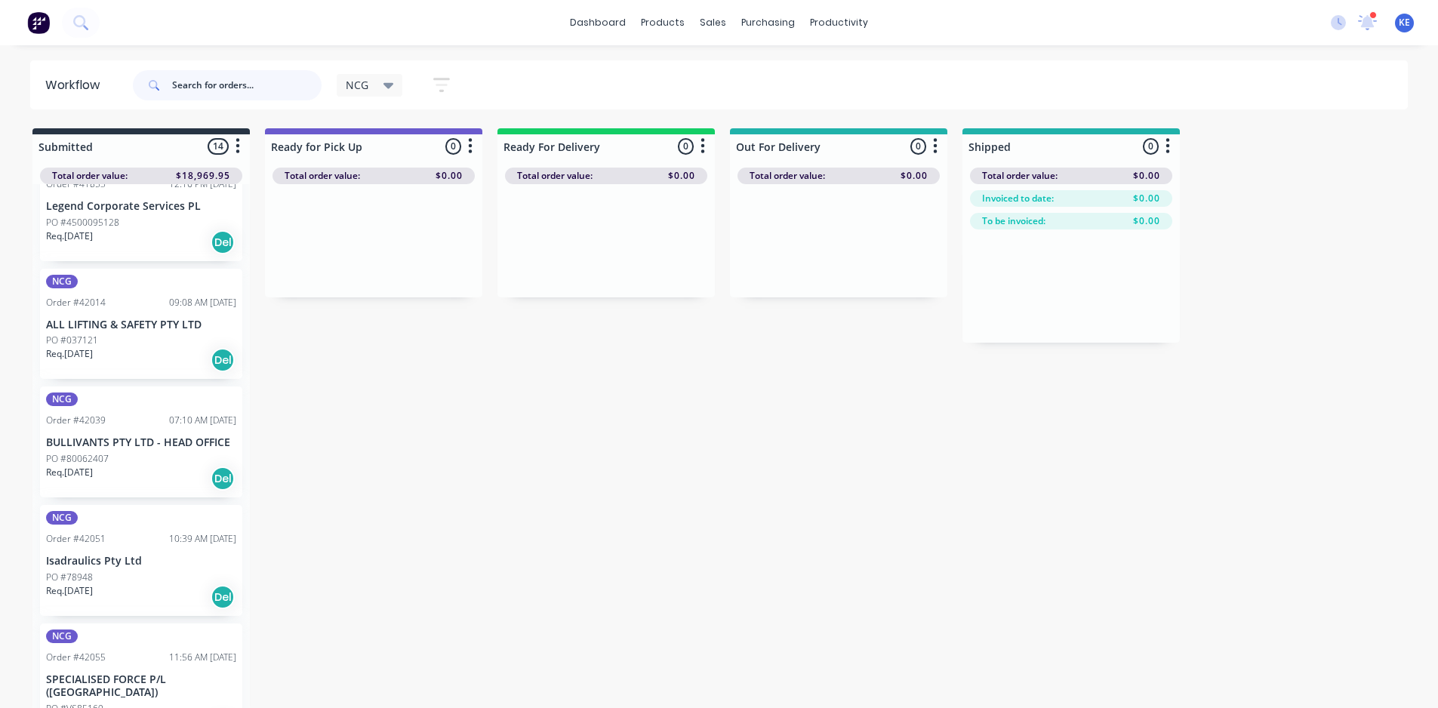
scroll to position [604, 0]
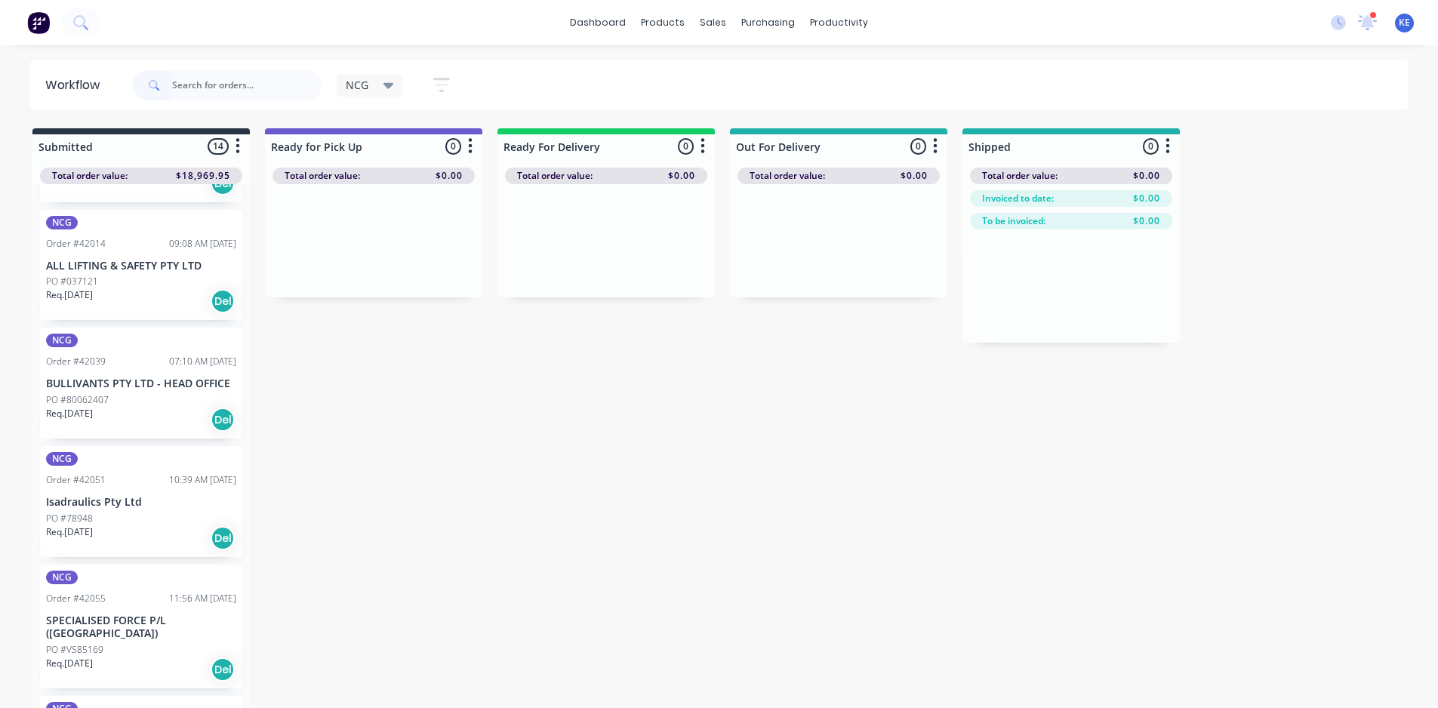
click at [438, 80] on icon "button" at bounding box center [441, 85] width 17 height 14
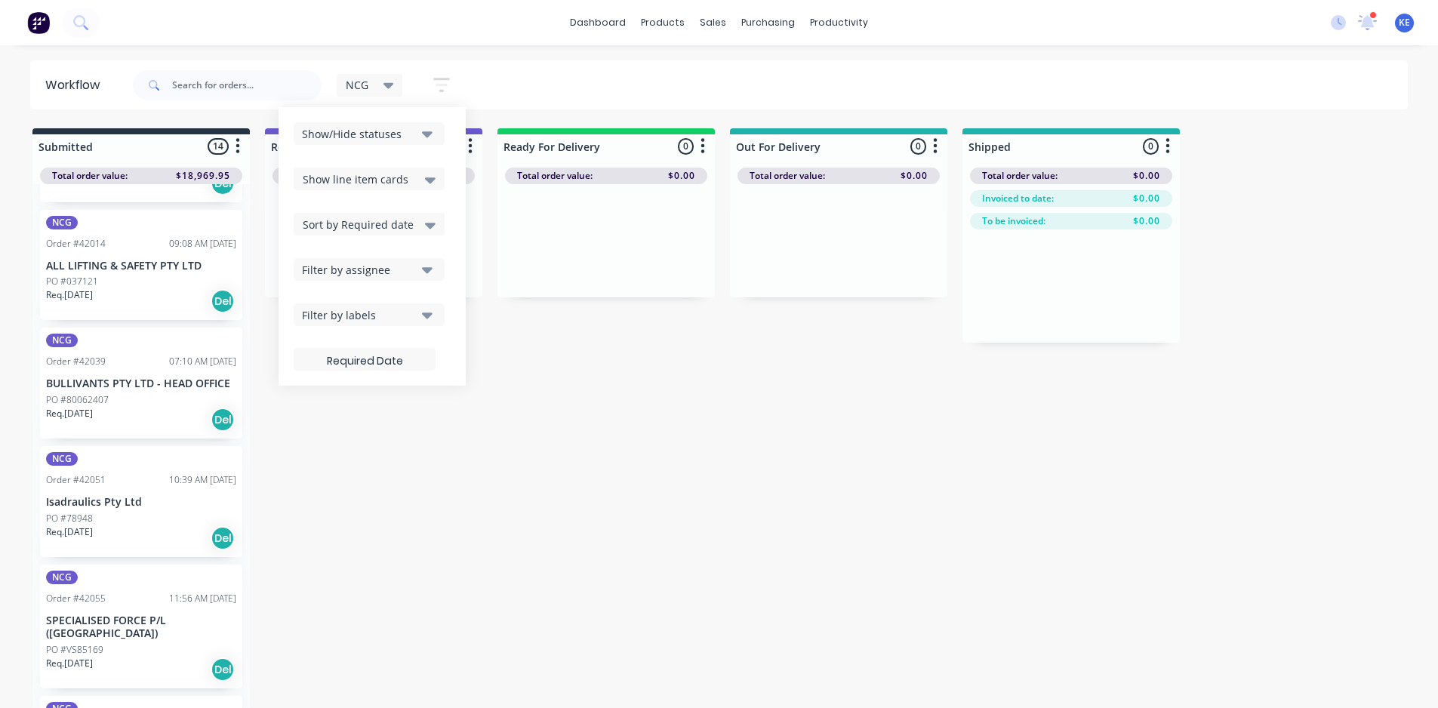
click at [420, 186] on div "Show line item cards" at bounding box center [369, 179] width 133 height 18
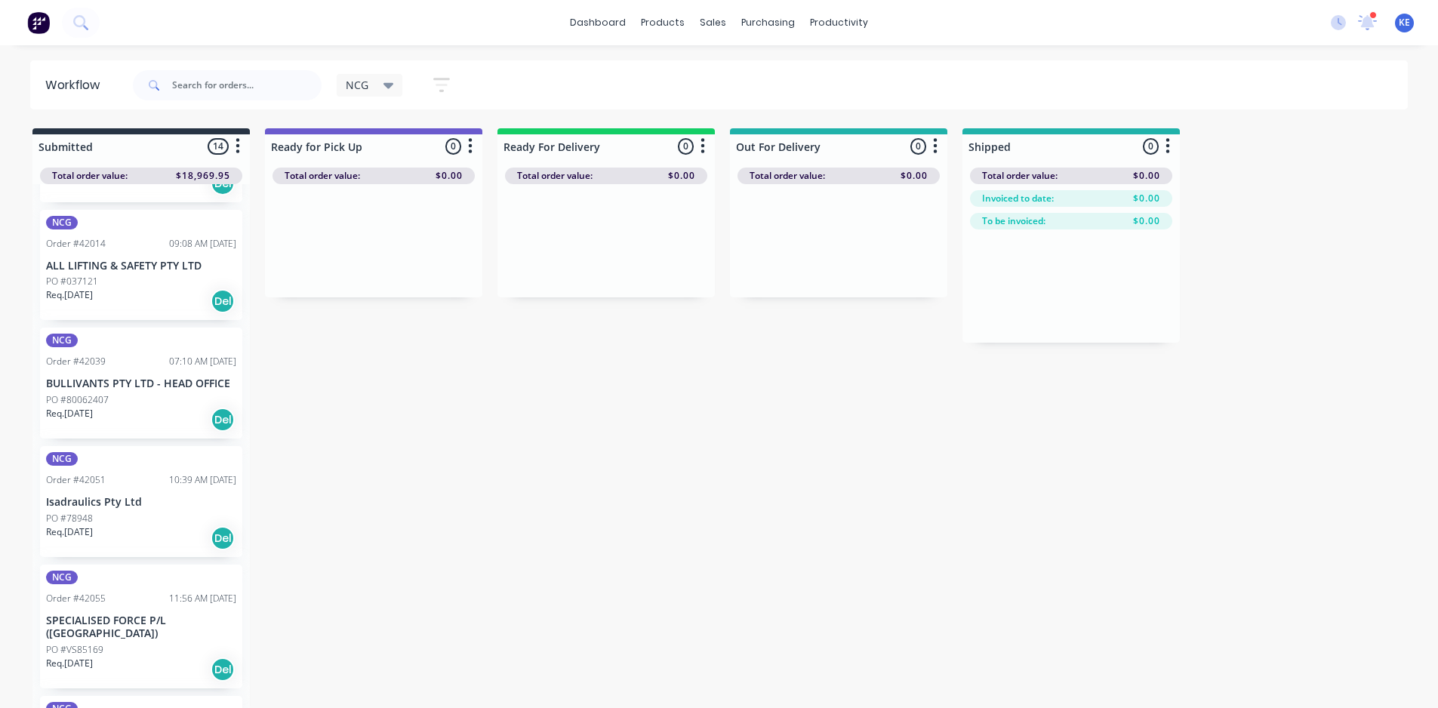
click at [388, 88] on icon at bounding box center [388, 86] width 11 height 6
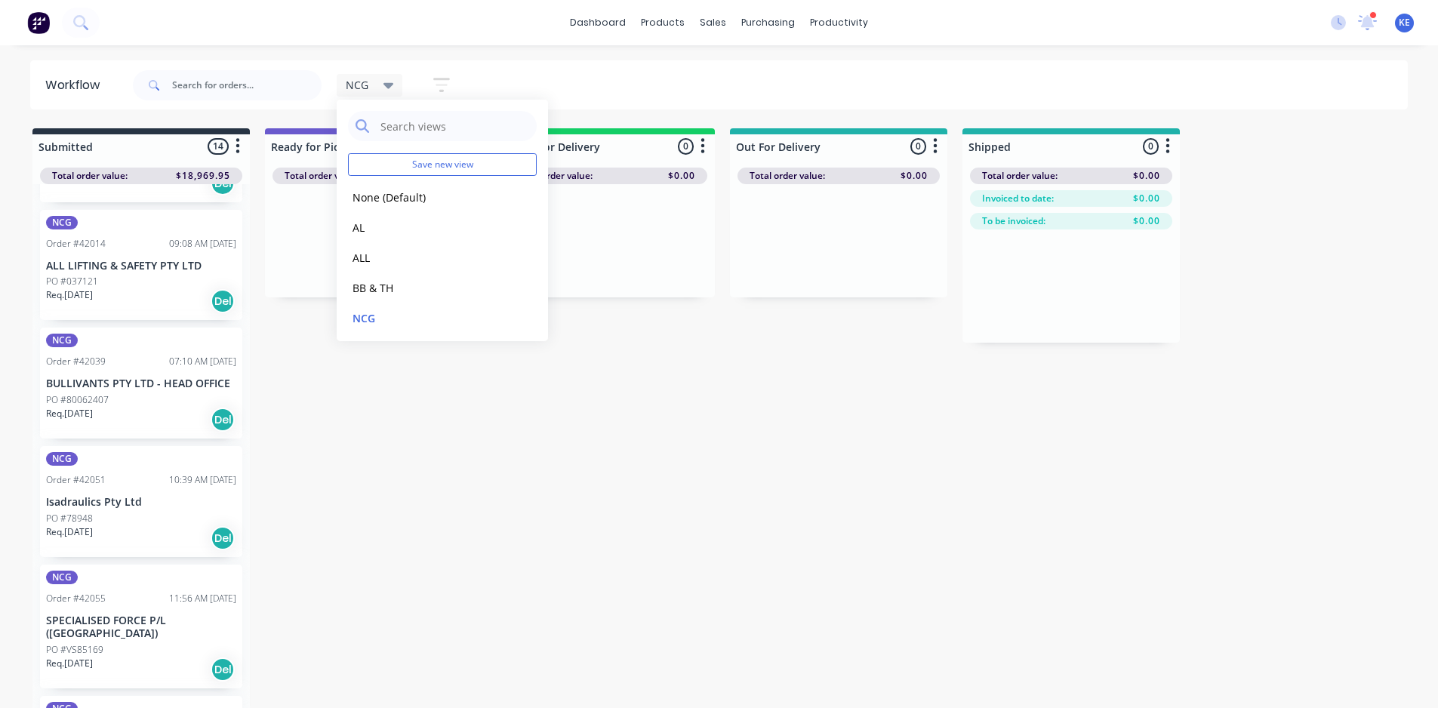
click at [433, 74] on button "button" at bounding box center [441, 84] width 48 height 29
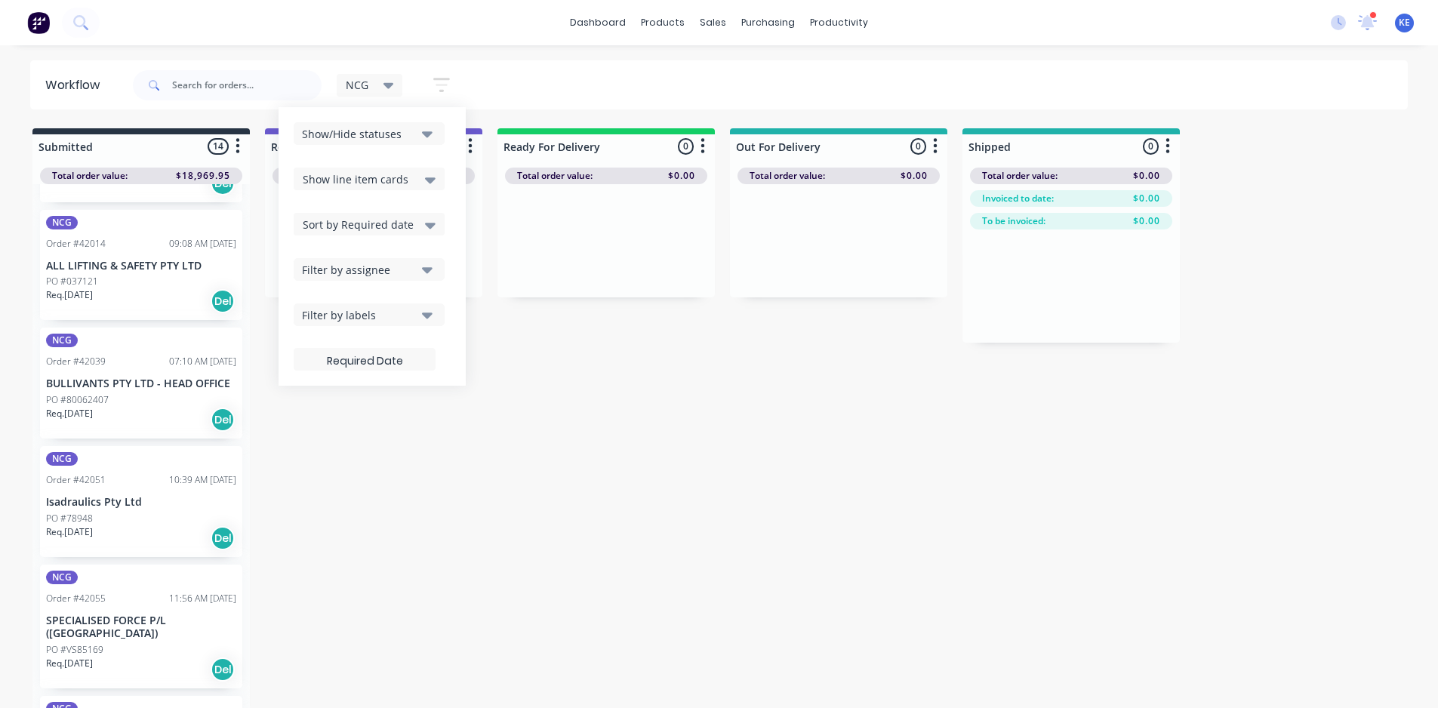
click at [413, 121] on div "Show/Hide statuses Show line item cards Show line item cards Hide line item car…" at bounding box center [372, 246] width 187 height 279
click at [410, 128] on div "Show/Hide statuses" at bounding box center [359, 134] width 114 height 16
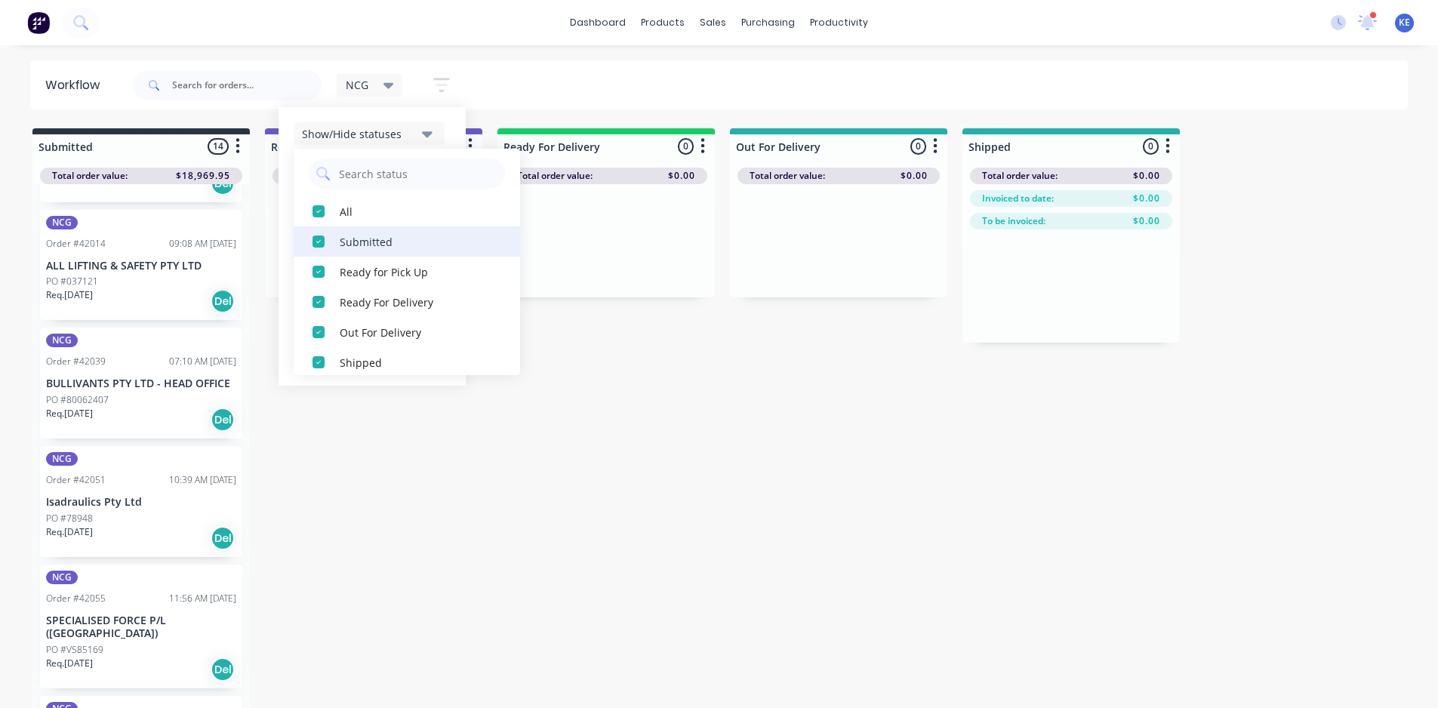
scroll to position [15, 0]
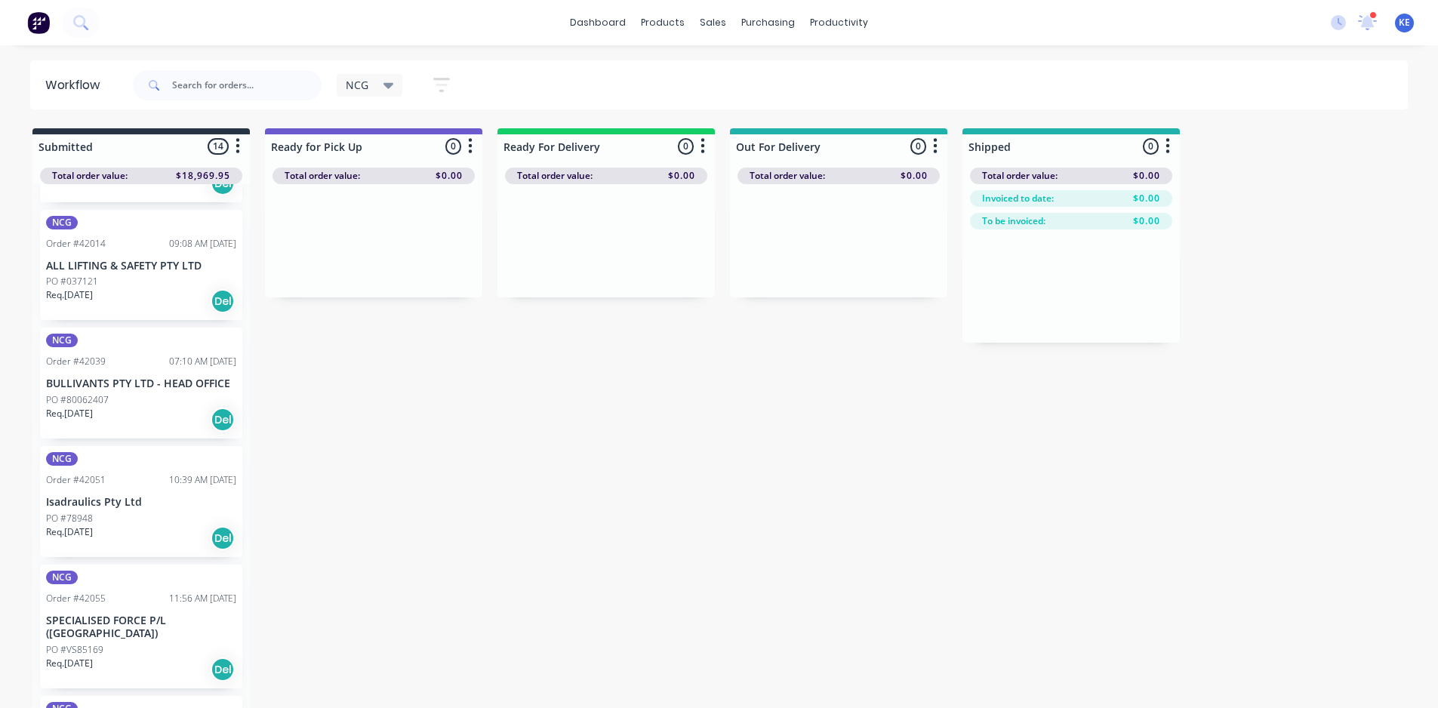
click at [587, 46] on div "dashboard products sales purchasing productivity dashboard products Product Cat…" at bounding box center [719, 308] width 1438 height 617
